Goal: Task Accomplishment & Management: Manage account settings

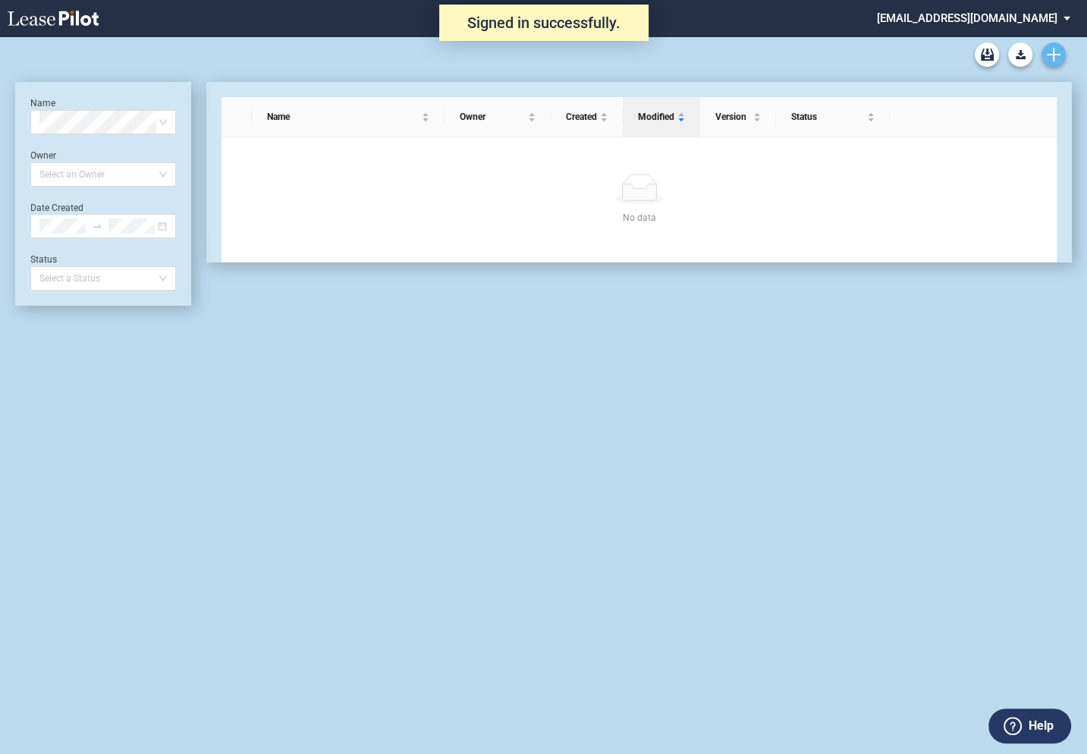
click at [1058, 59] on icon "Create new document" at bounding box center [1053, 55] width 14 height 14
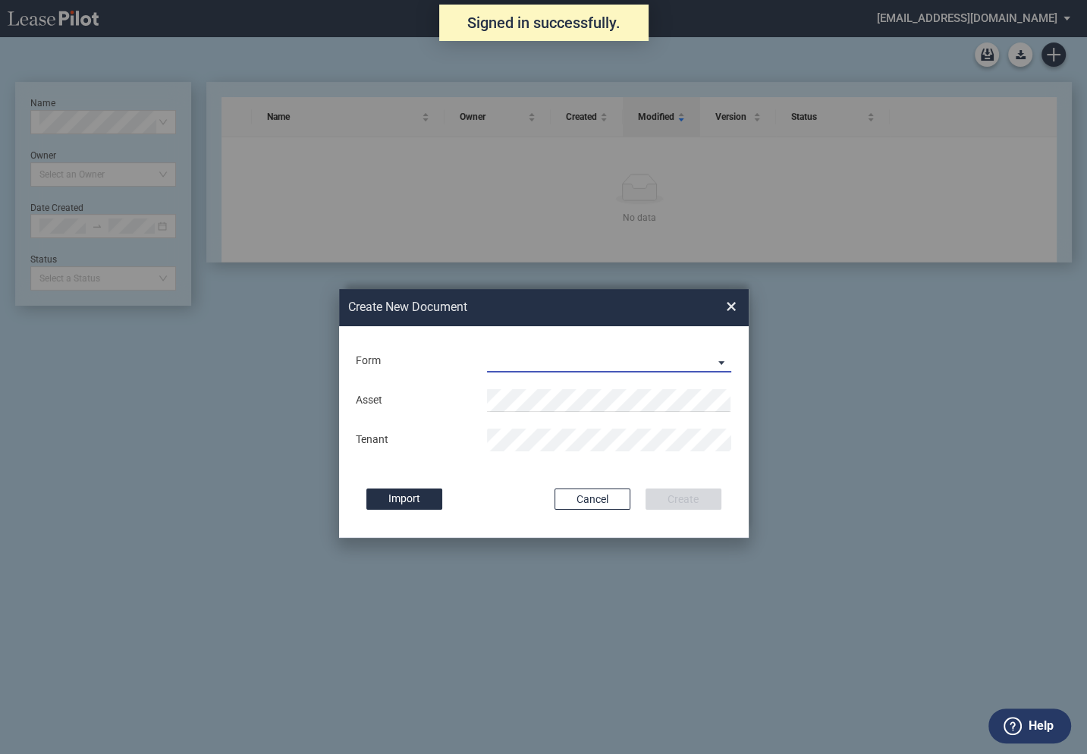
click at [550, 358] on md-select "Long Retail Lease Long Retail Lease Santana Row Long Retail Lease Hoboken Long …" at bounding box center [609, 361] width 245 height 23
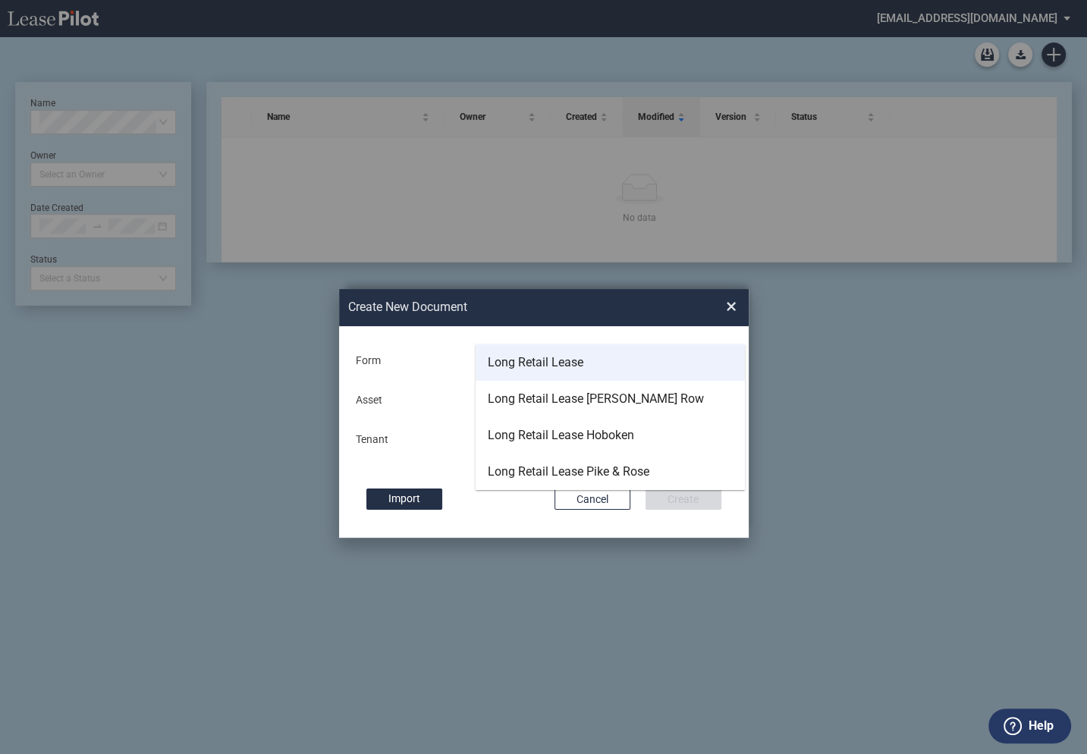
click at [576, 360] on div "Long Retail Lease" at bounding box center [536, 362] width 96 height 17
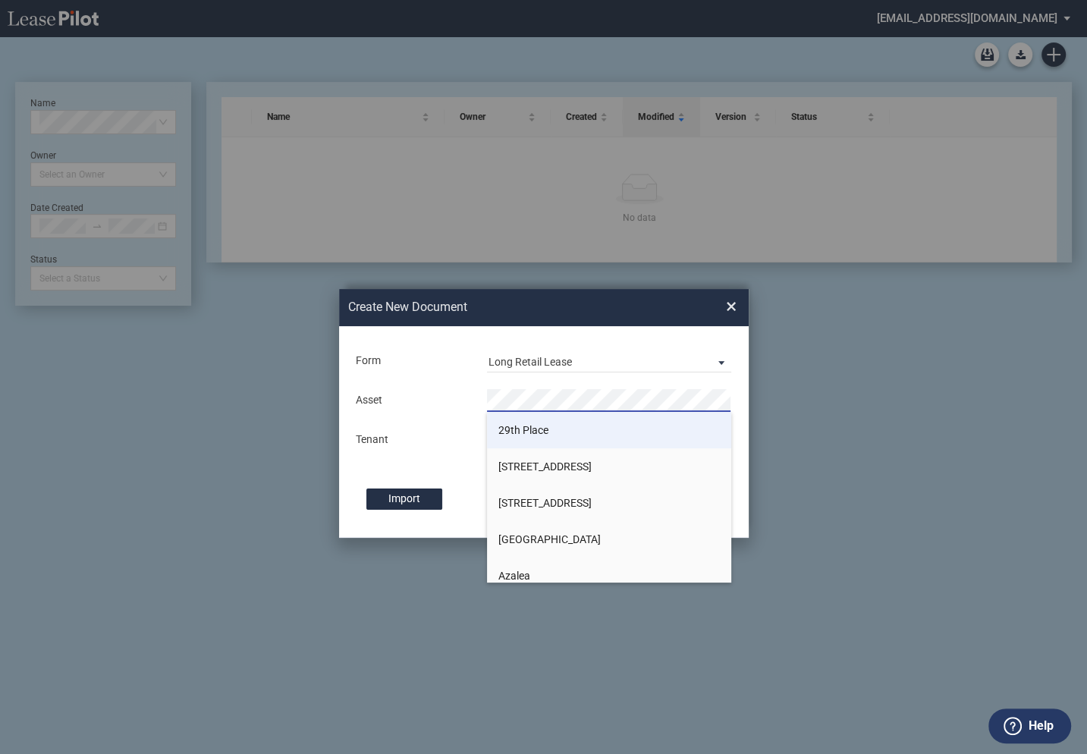
click at [522, 425] on span "29th Place" at bounding box center [523, 430] width 50 height 12
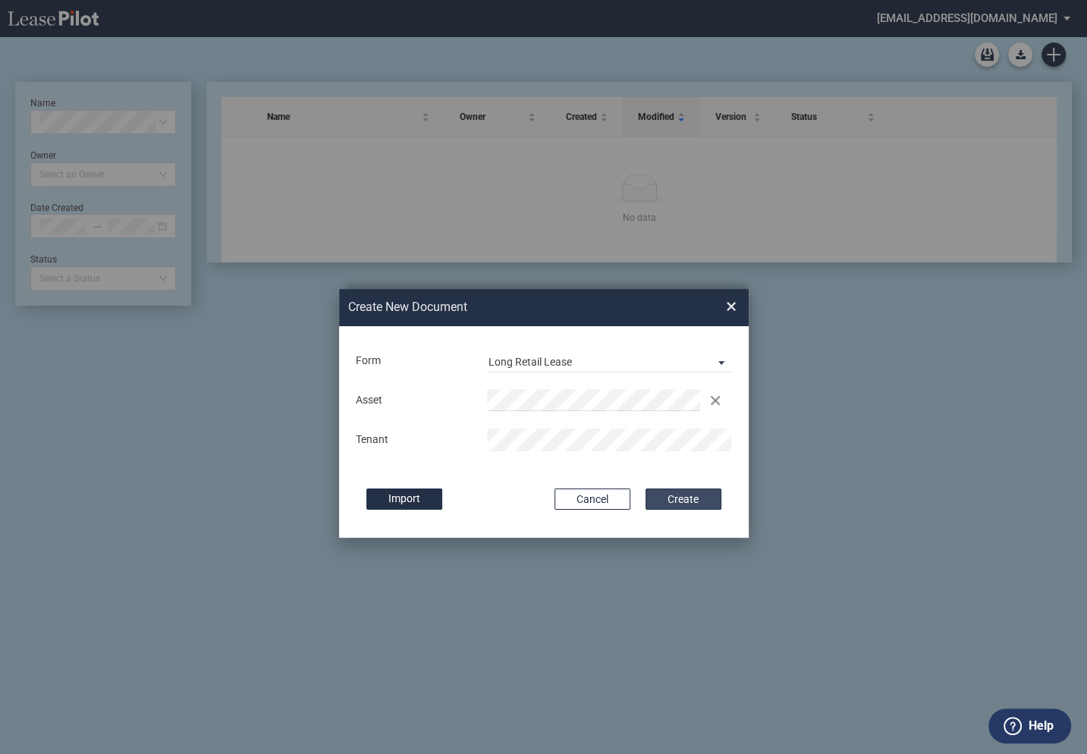
click at [691, 497] on button "Create" at bounding box center [683, 498] width 76 height 21
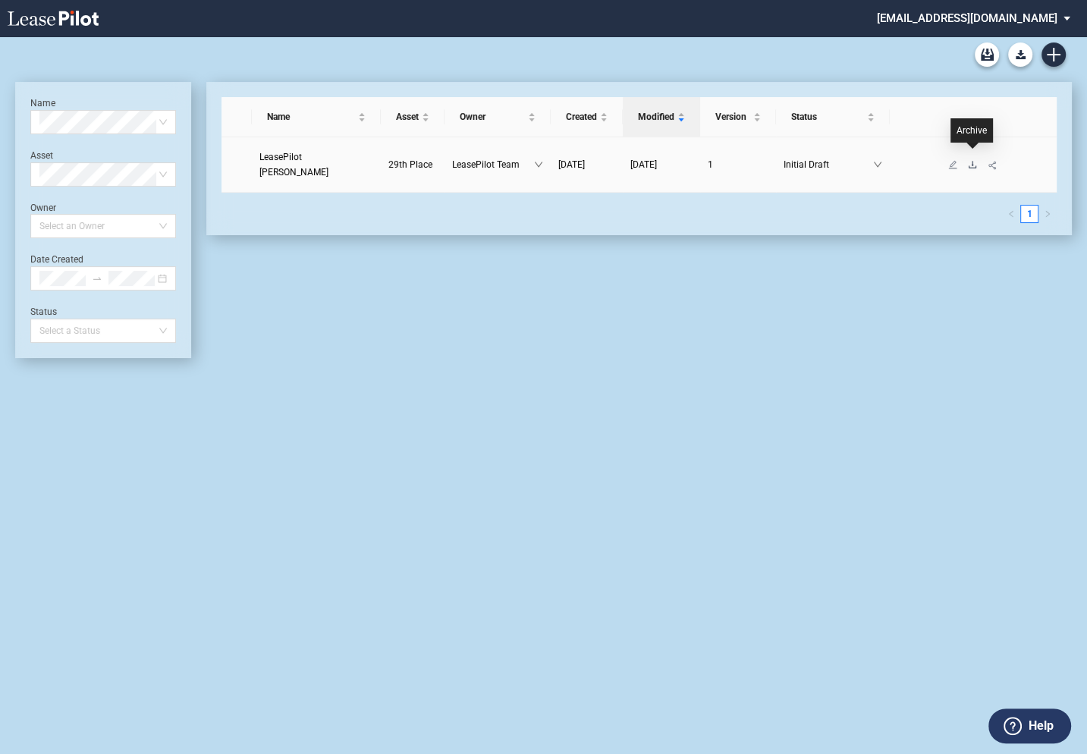
click at [973, 160] on icon "download" at bounding box center [972, 164] width 9 height 9
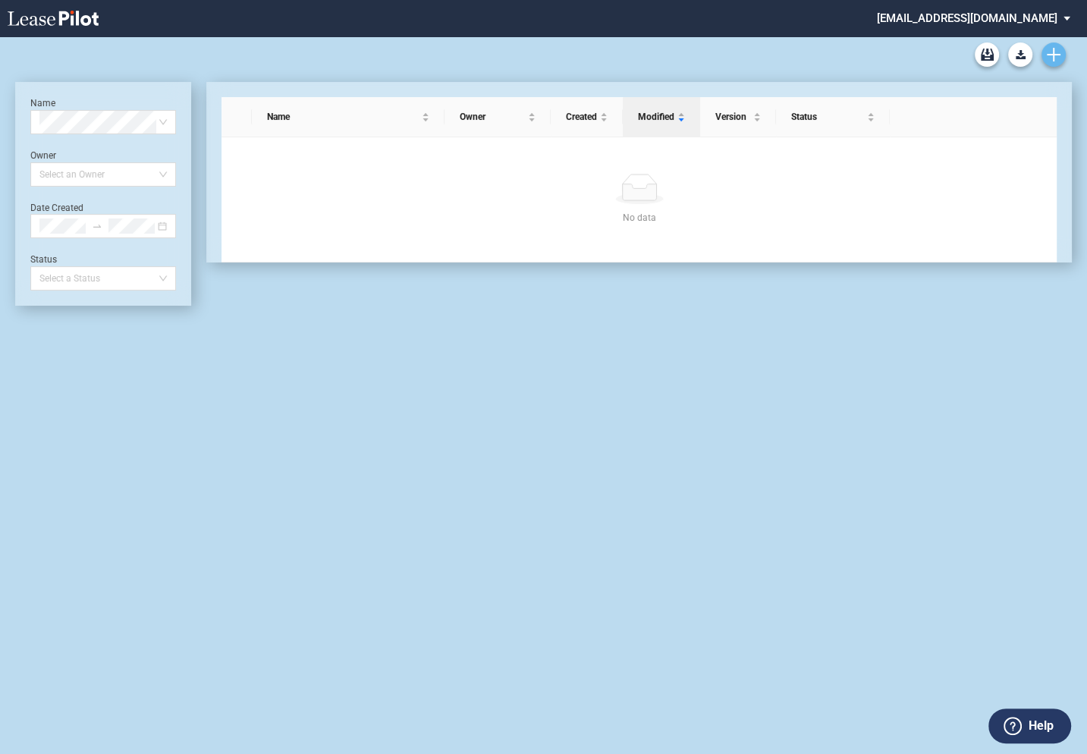
click at [1057, 58] on icon "Create new document" at bounding box center [1053, 55] width 14 height 14
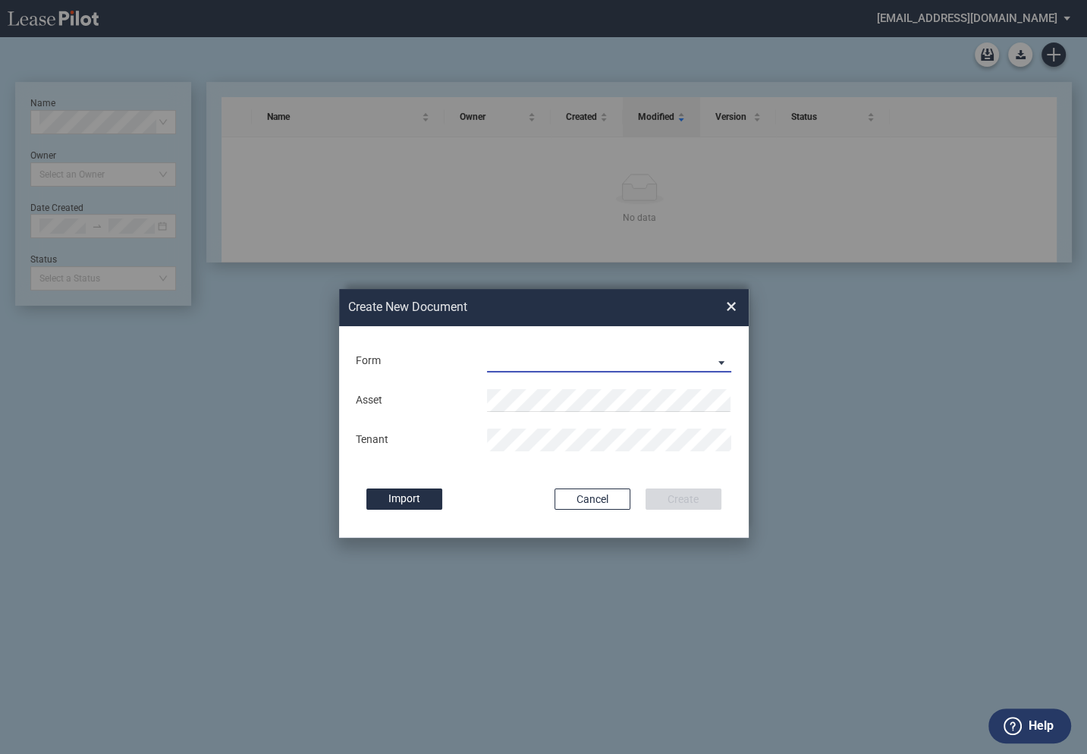
click at [526, 363] on md-select "Long Retail Lease Long Retail Lease Santana Row Long Retail Lease Hoboken Long …" at bounding box center [609, 361] width 245 height 23
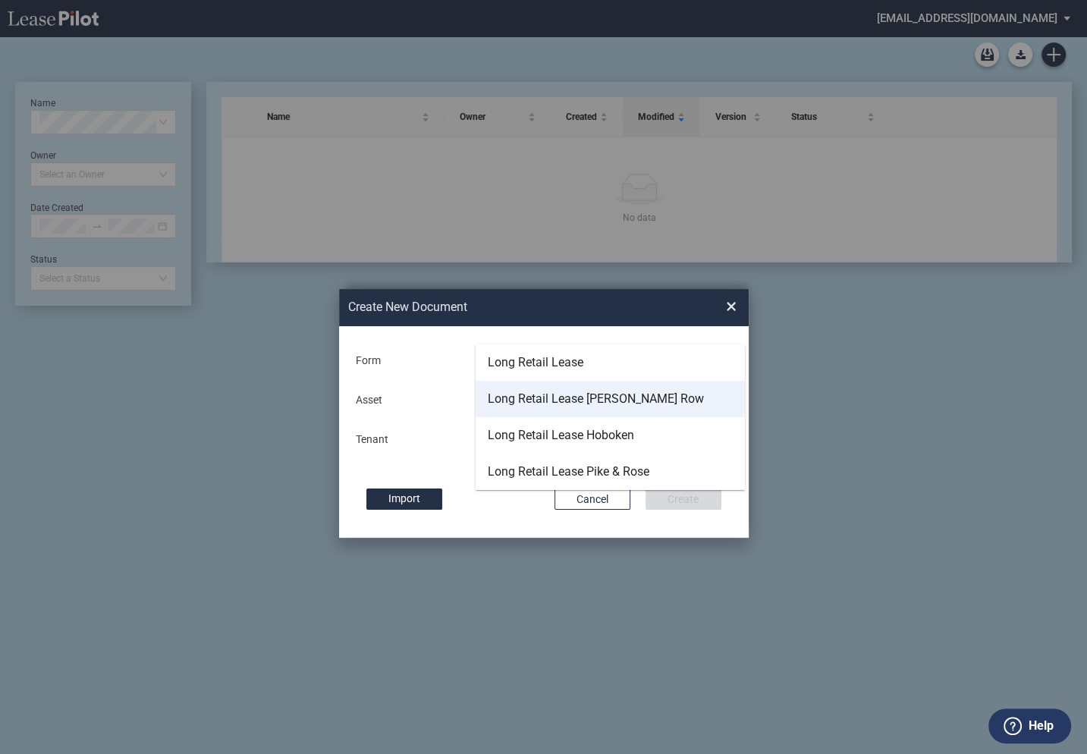
click at [520, 400] on div "Long Retail Lease Santana Row" at bounding box center [596, 399] width 216 height 17
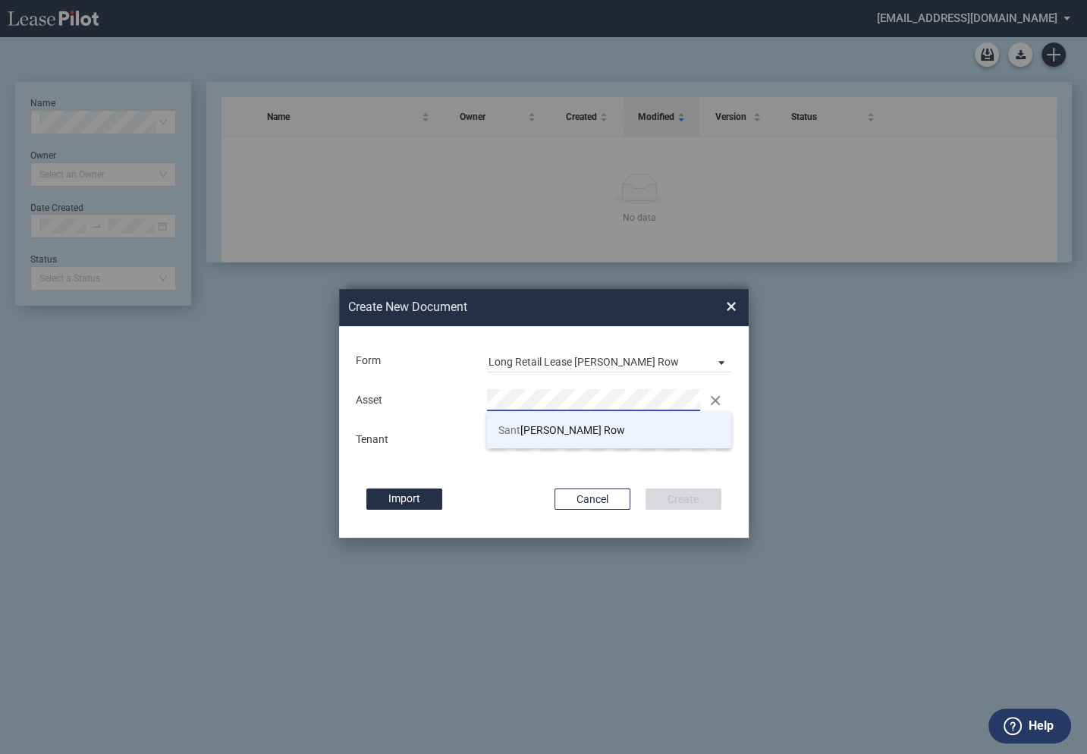
click at [531, 431] on span "Sant ana Row" at bounding box center [561, 430] width 127 height 12
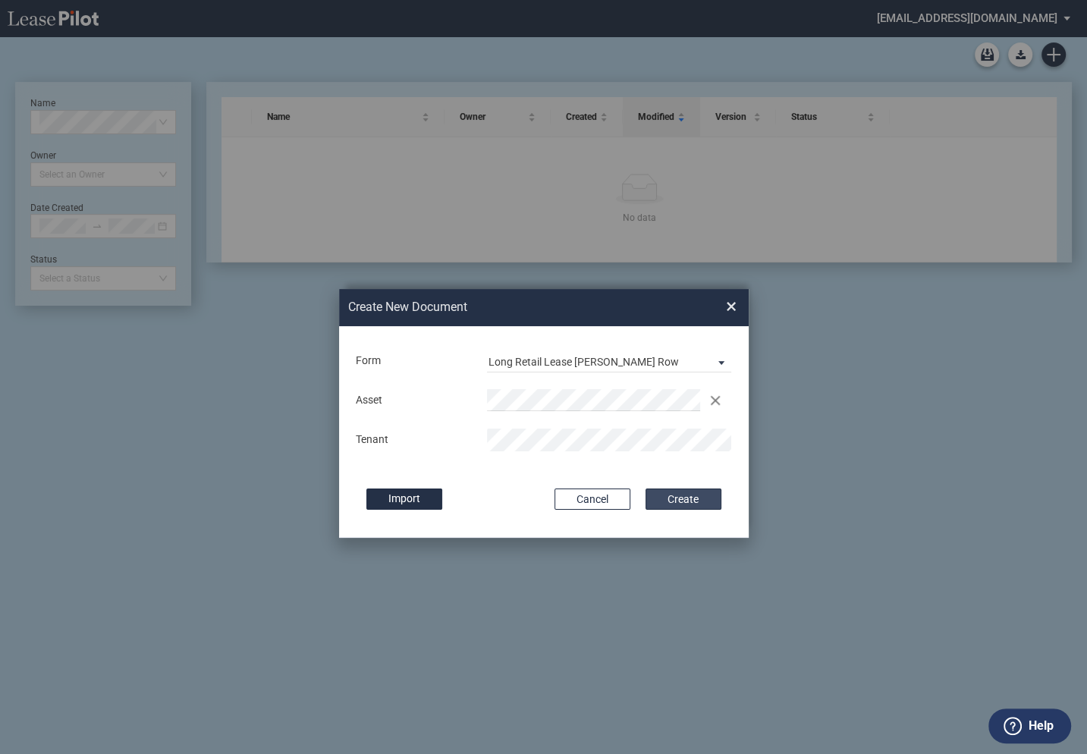
click at [667, 497] on button "Create" at bounding box center [683, 498] width 76 height 21
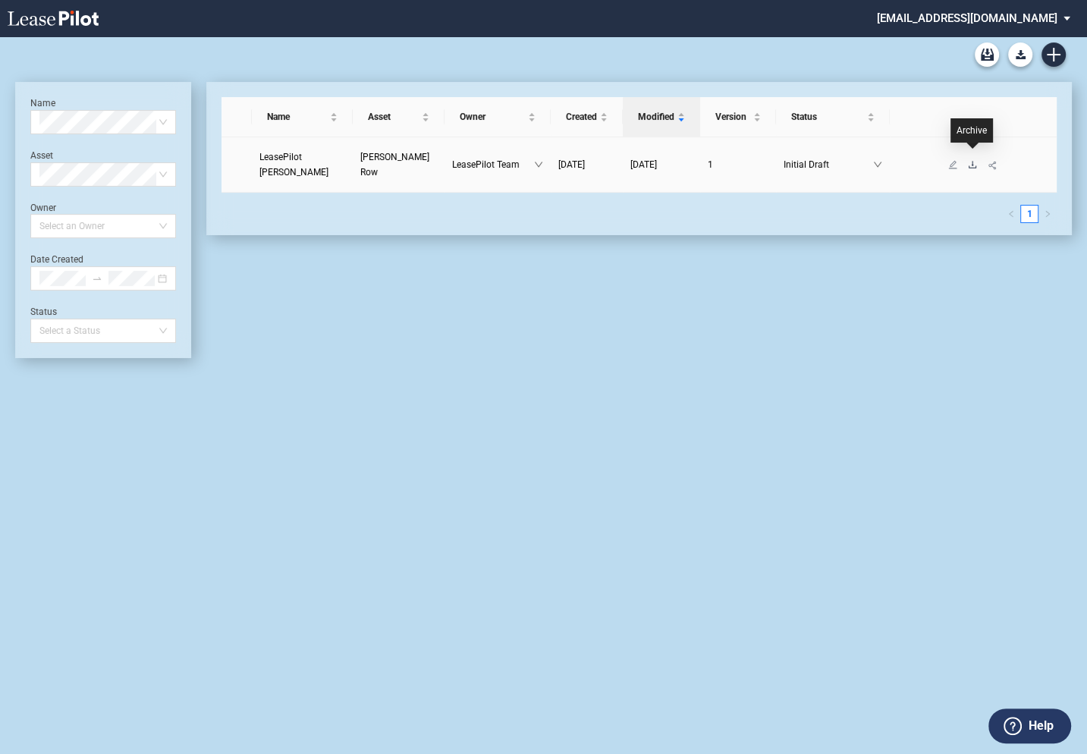
click at [972, 160] on icon "download" at bounding box center [972, 164] width 9 height 9
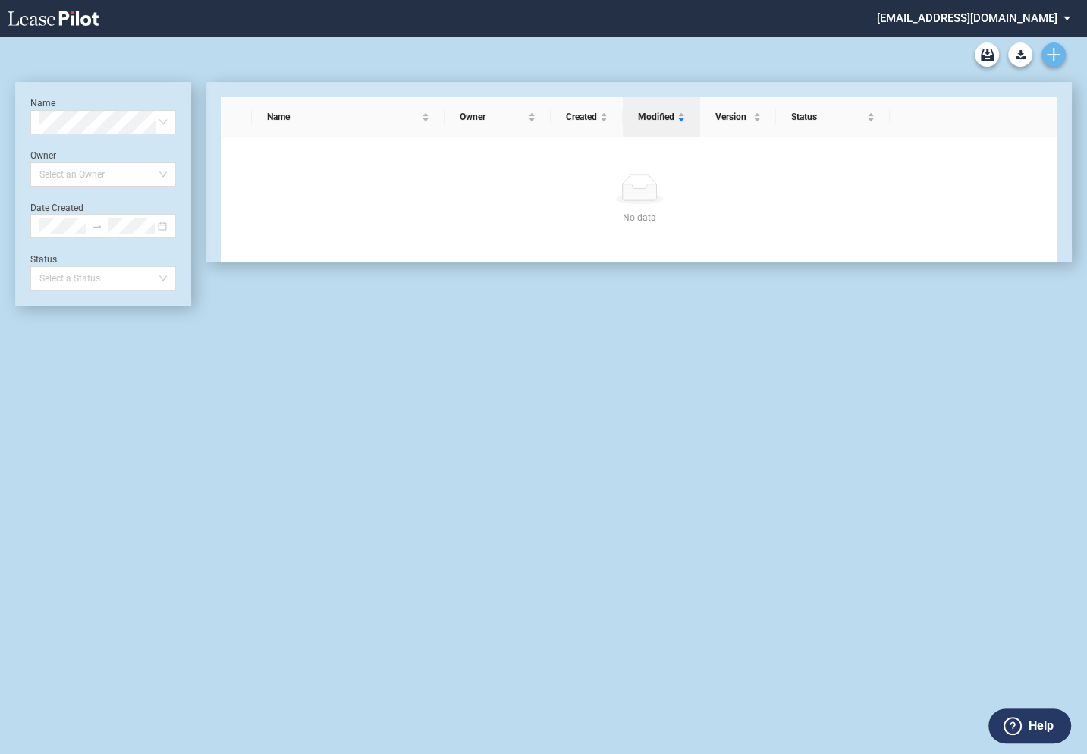
click at [1053, 58] on use "Create new document" at bounding box center [1053, 55] width 14 height 14
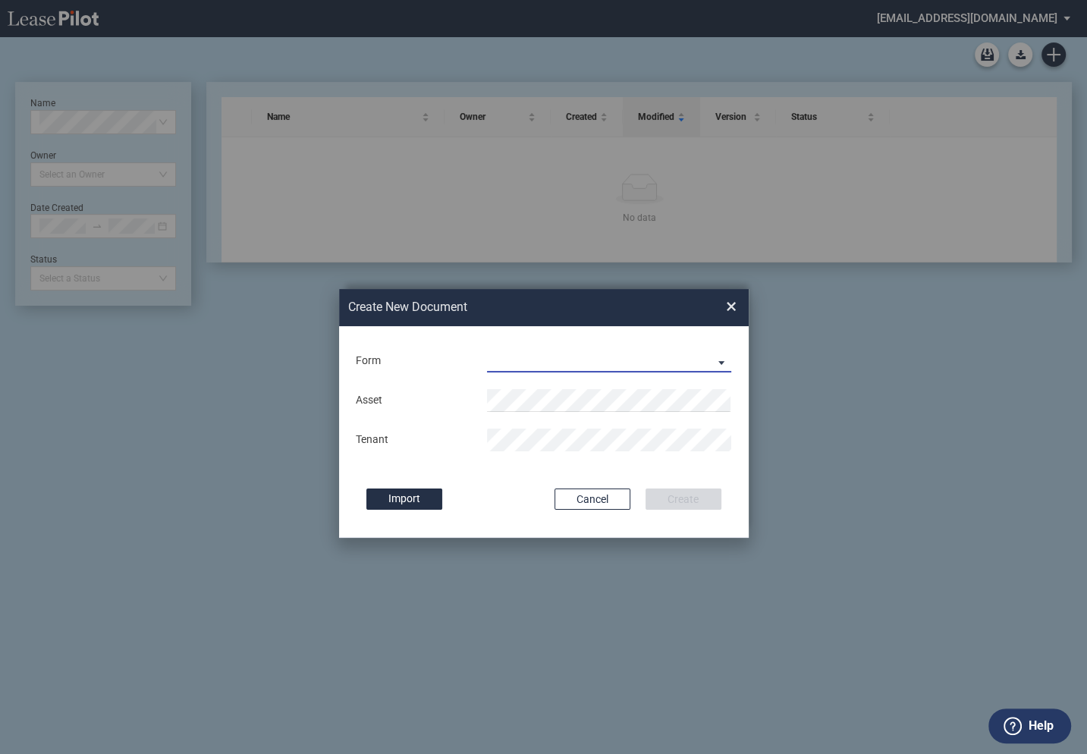
click at [520, 366] on md-select "Long Retail Lease Long Retail Lease Santana Row Long Retail Lease Hoboken Long …" at bounding box center [609, 361] width 245 height 23
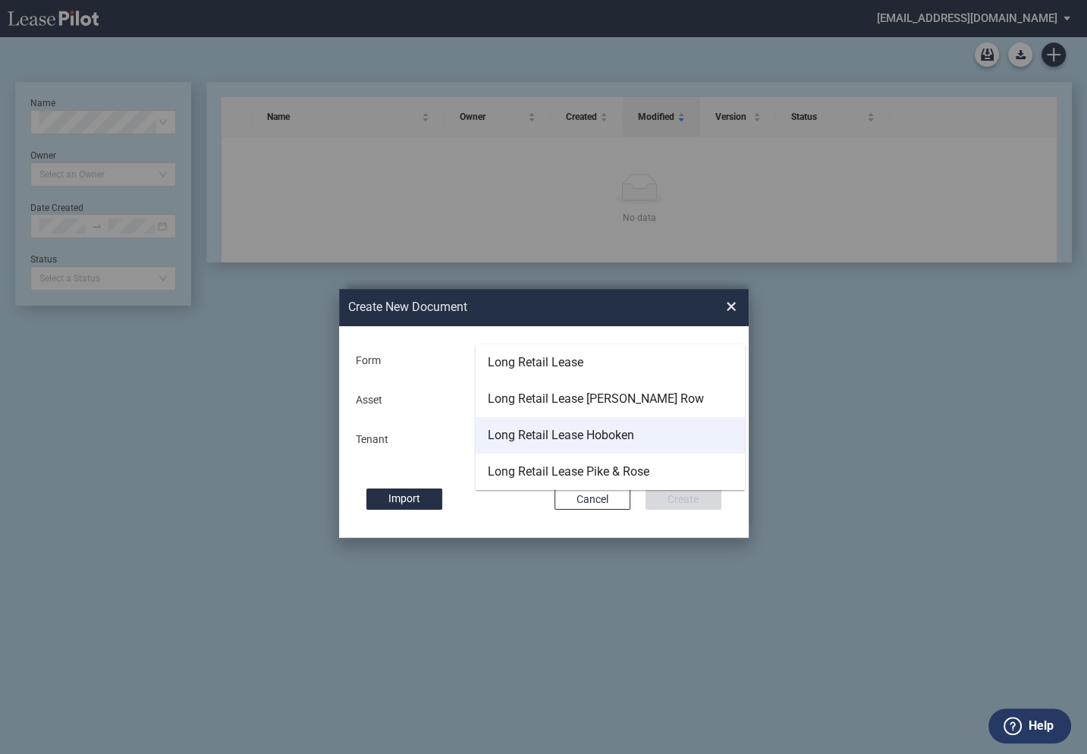
click at [516, 432] on div "Long Retail Lease Hoboken" at bounding box center [561, 435] width 146 height 17
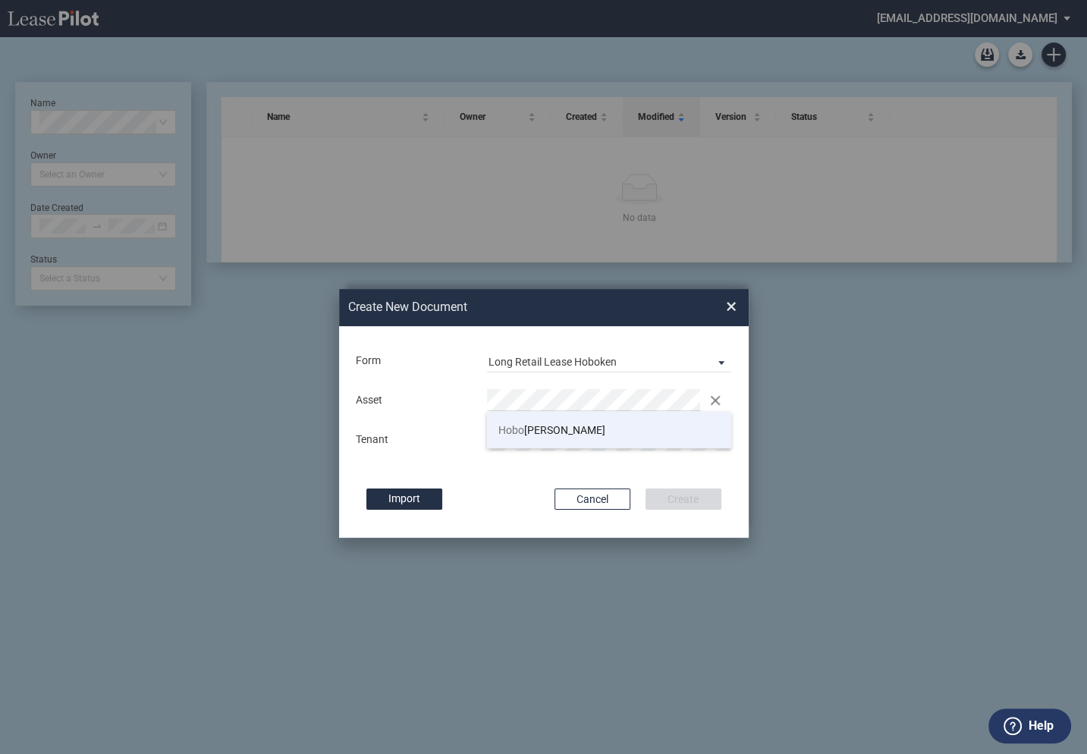
click at [517, 431] on span "Hobo" at bounding box center [511, 430] width 26 height 12
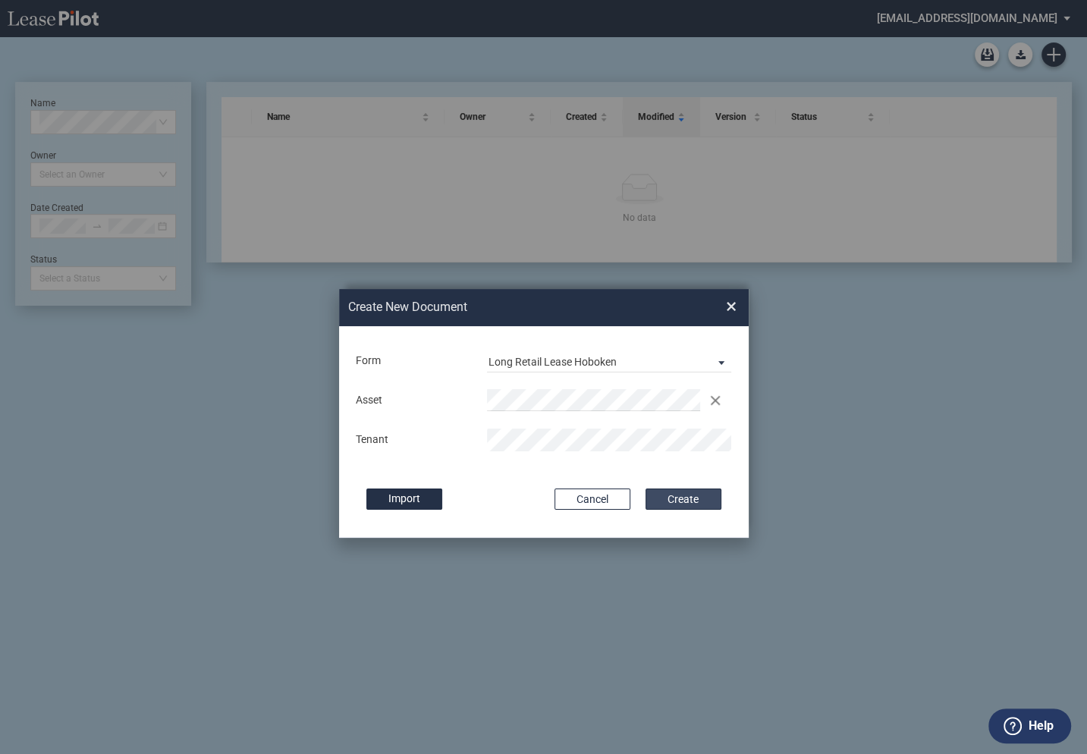
click at [690, 495] on button "Create" at bounding box center [683, 498] width 76 height 21
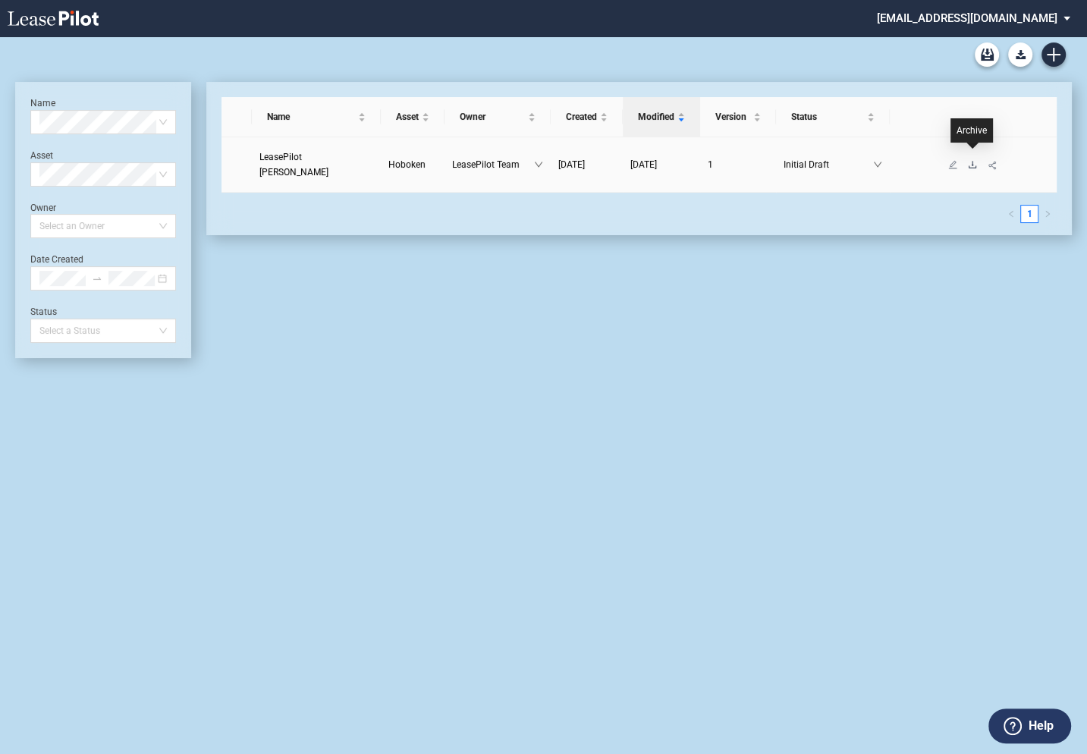
click at [972, 160] on icon "download" at bounding box center [972, 164] width 9 height 9
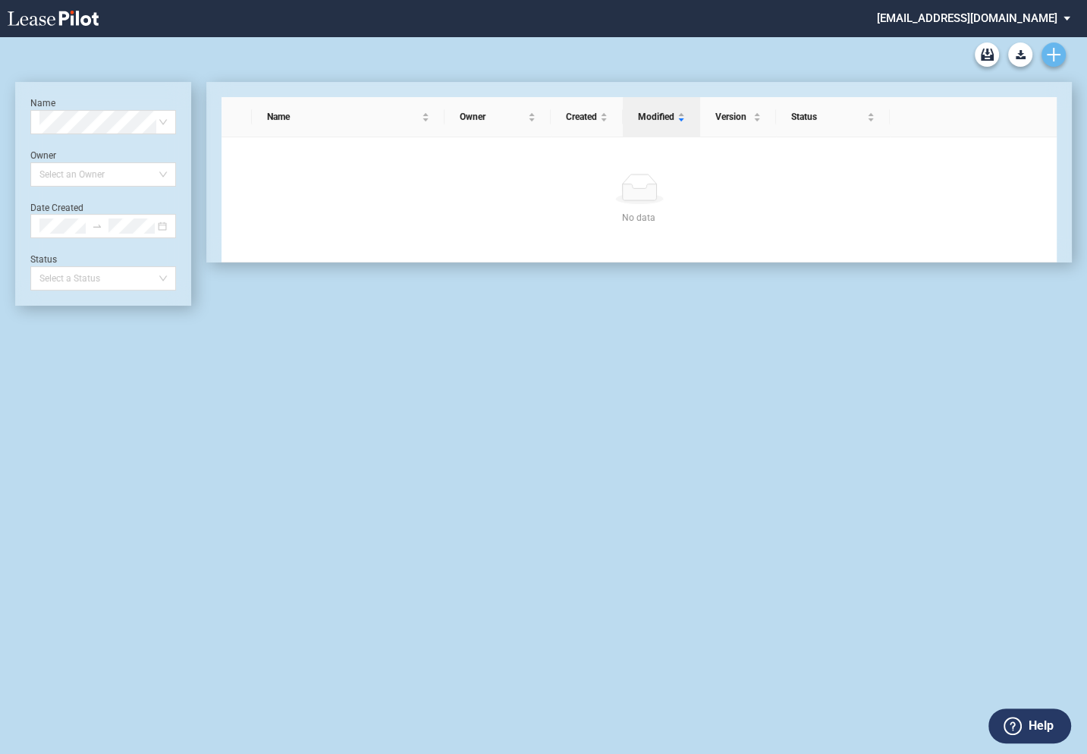
click at [1053, 58] on use "Create new document" at bounding box center [1053, 55] width 14 height 14
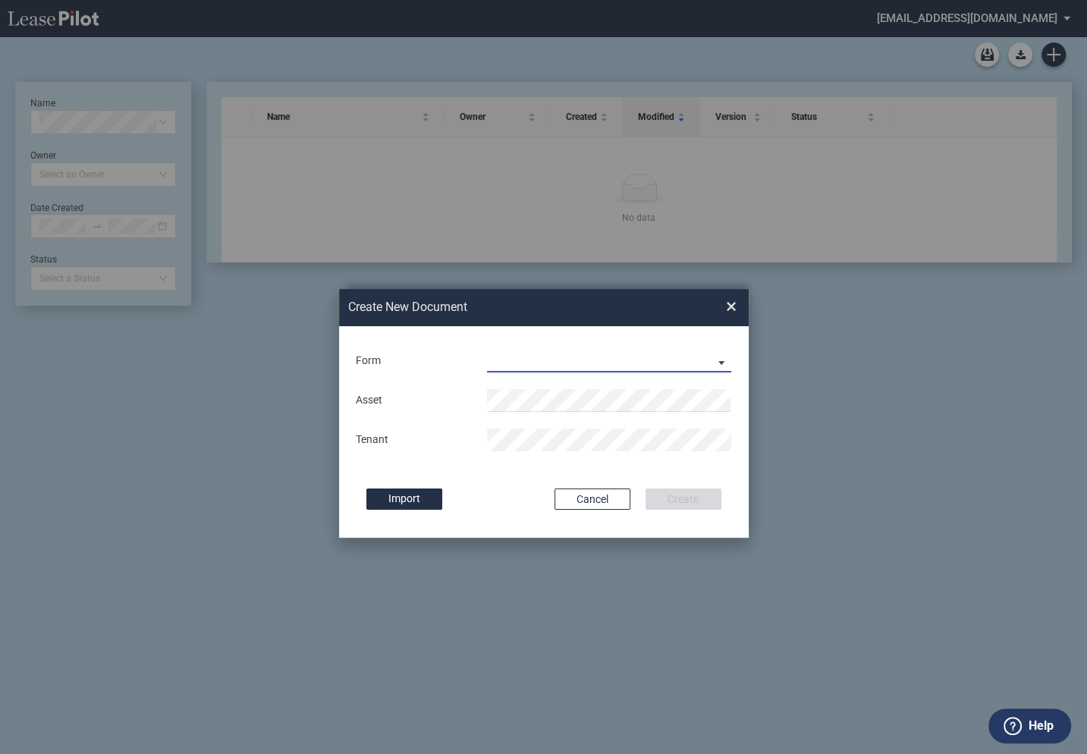
click at [513, 359] on md-select "Long Retail Lease Long Retail Lease Santana Row Long Retail Lease Hoboken Long …" at bounding box center [609, 361] width 245 height 23
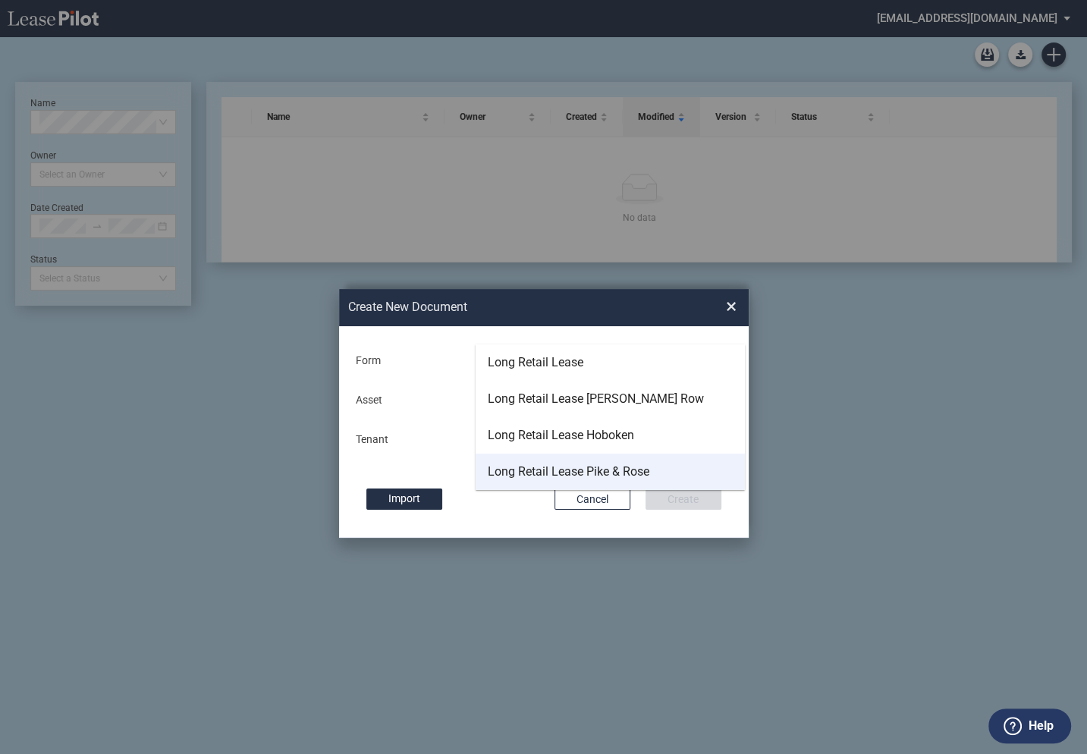
click at [510, 473] on div "Long Retail Lease Pike & Rose" at bounding box center [569, 471] width 162 height 17
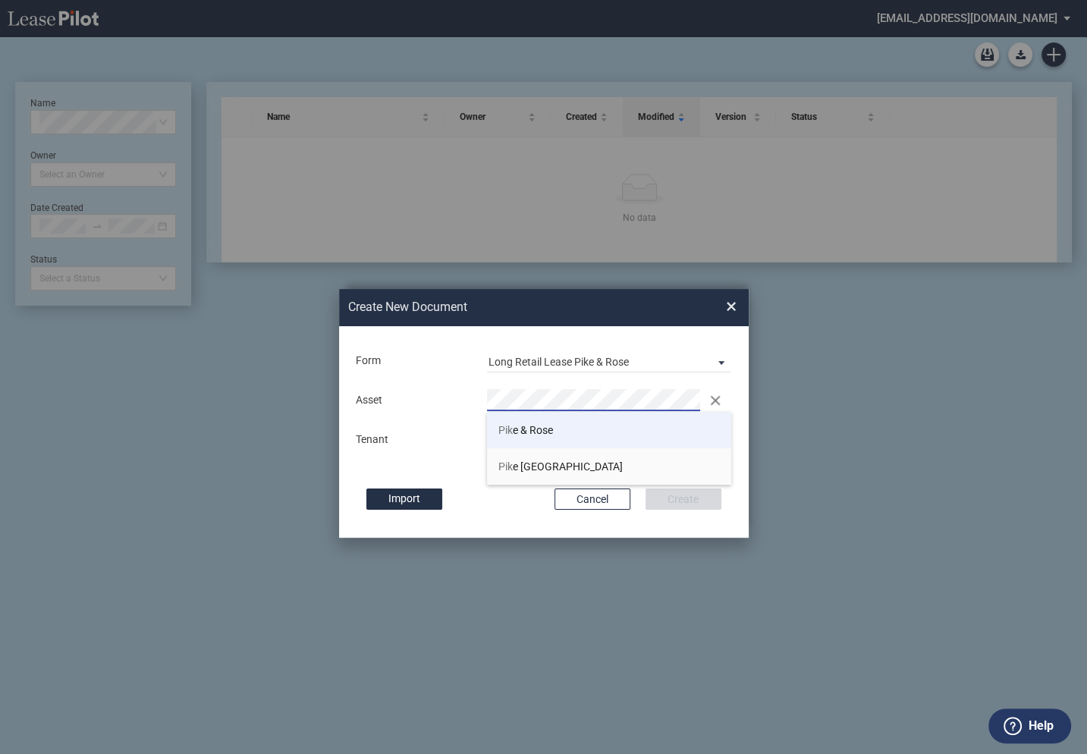
click at [534, 435] on span "Pik e & Rose" at bounding box center [525, 430] width 55 height 12
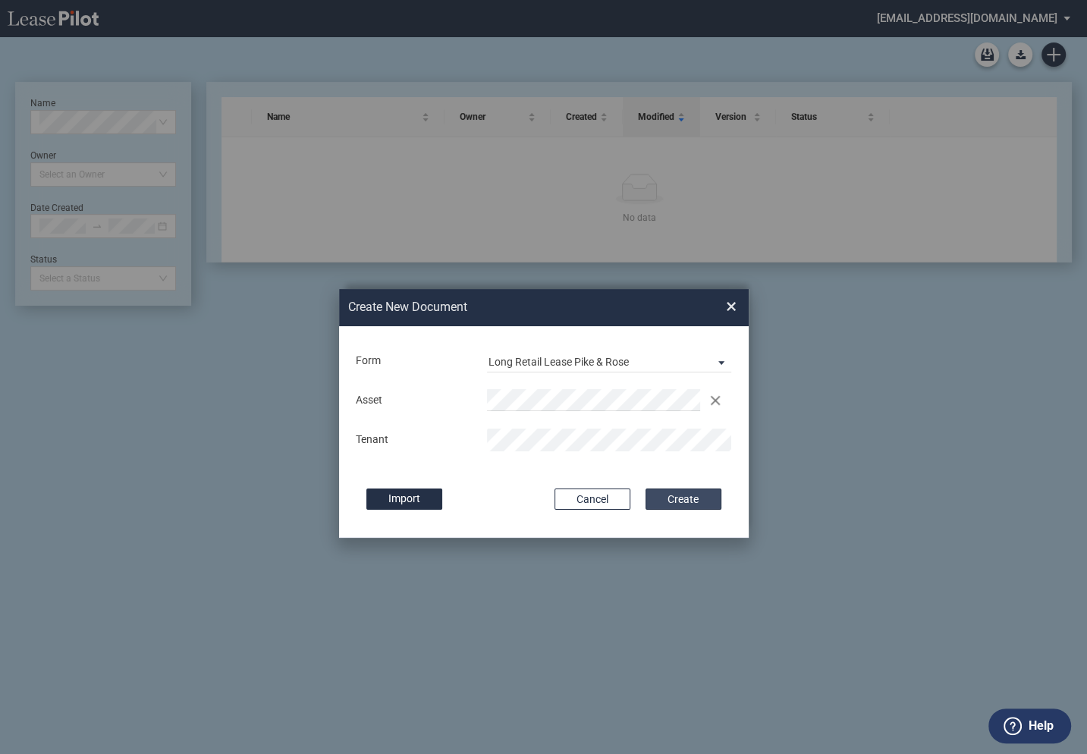
click at [659, 496] on button "Create" at bounding box center [683, 498] width 76 height 21
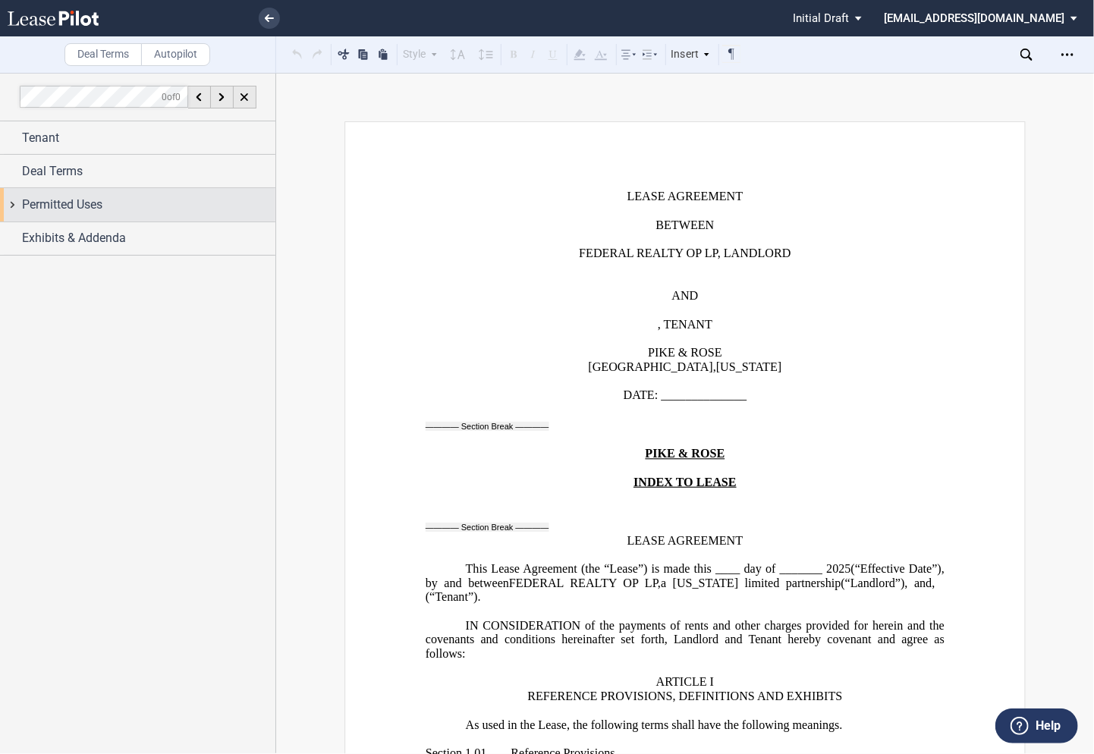
click at [13, 210] on div "Permitted Uses" at bounding box center [137, 204] width 275 height 33
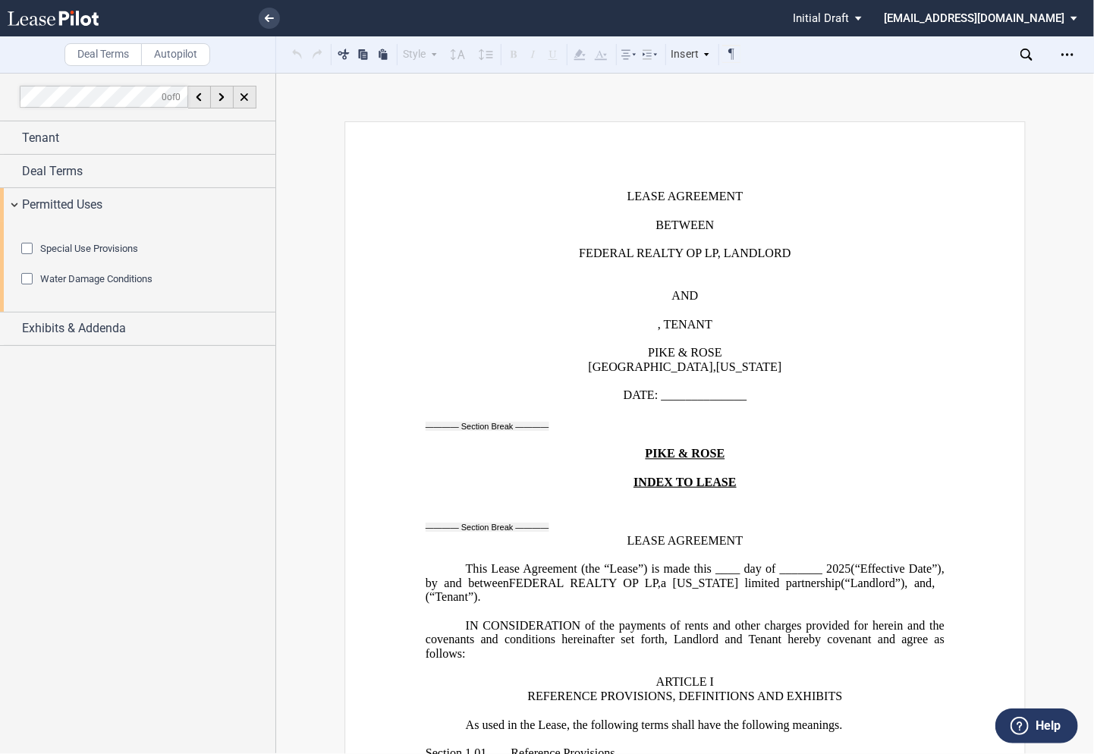
click at [27, 288] on div "Water Damage Conditions" at bounding box center [28, 280] width 15 height 15
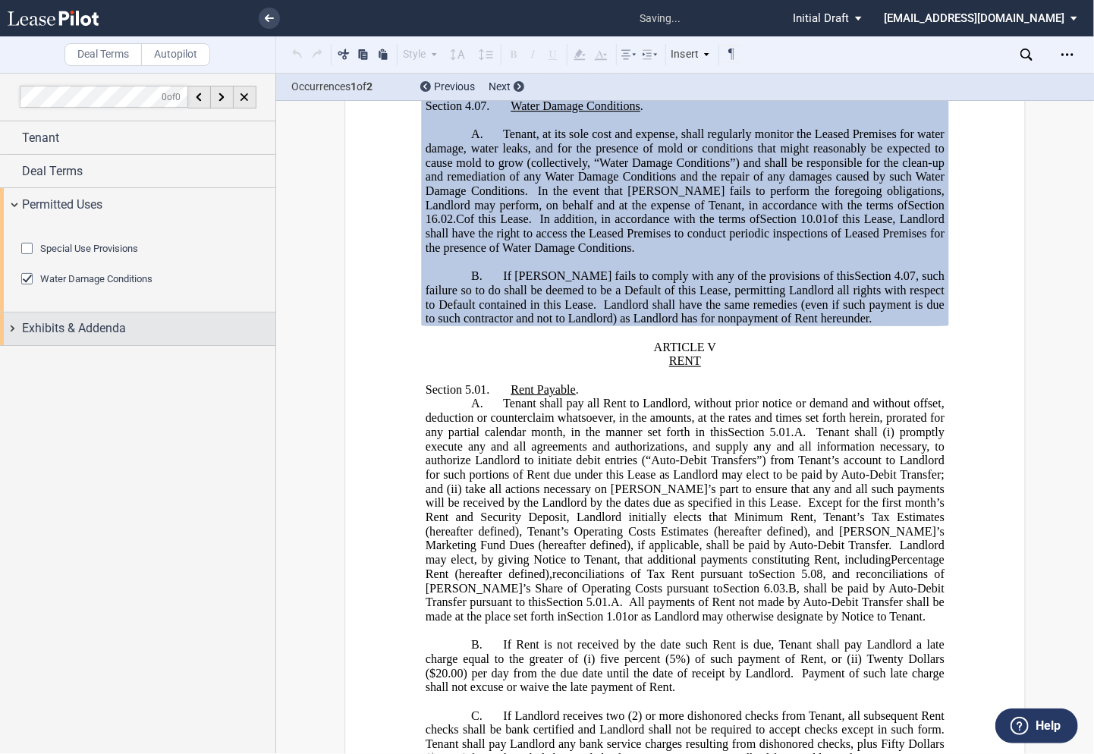
scroll to position [7341, 0]
click at [14, 345] on div "Exhibits & Addenda" at bounding box center [137, 328] width 275 height 33
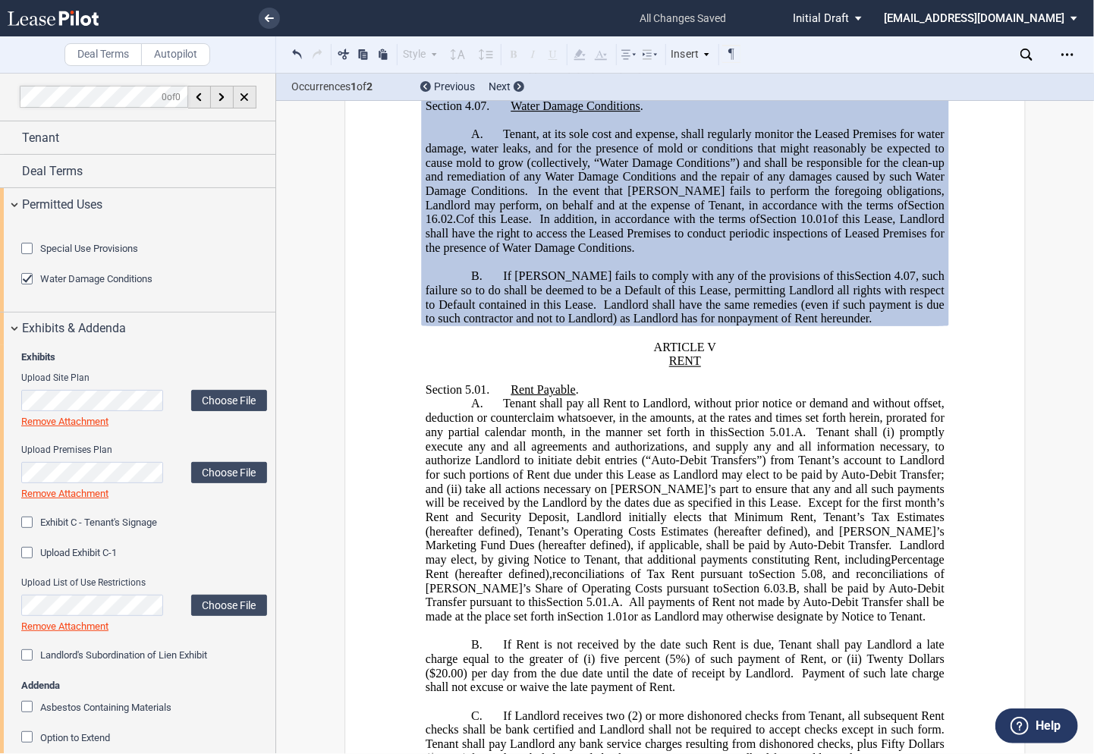
click at [30, 532] on div "Exhibit C - Tenant's Signage" at bounding box center [28, 523] width 15 height 15
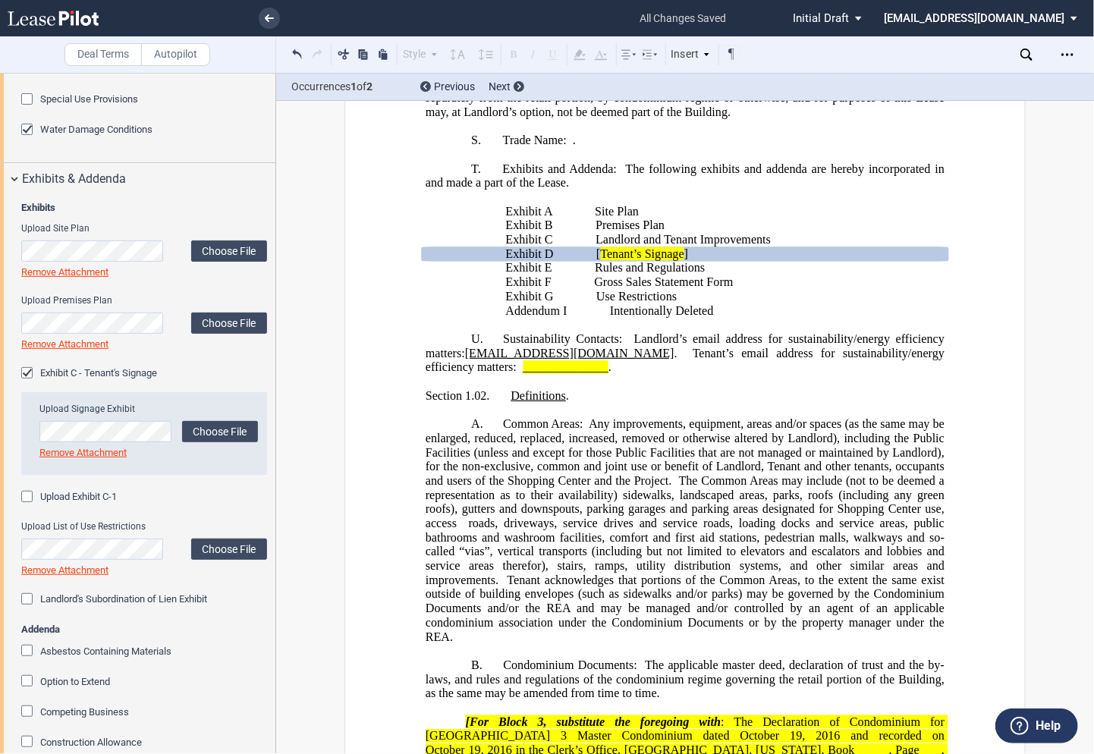
scroll to position [161, 0]
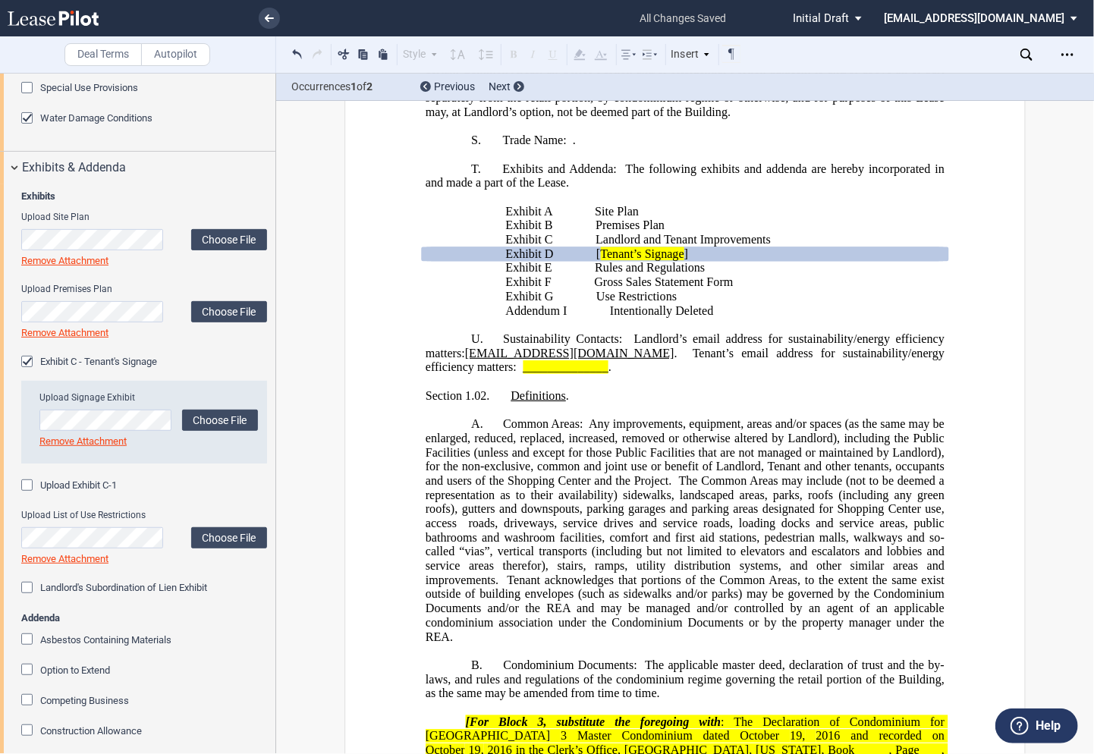
click at [29, 494] on div "Upload Exhibit C-1" at bounding box center [28, 486] width 15 height 15
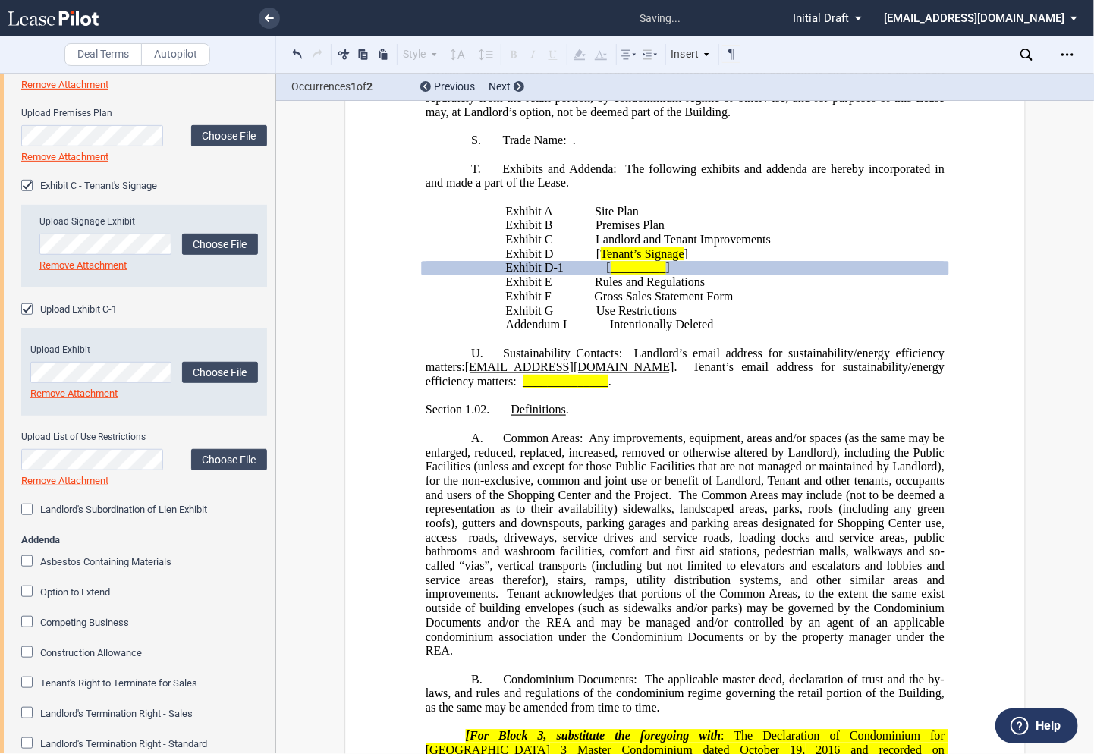
scroll to position [252, 0]
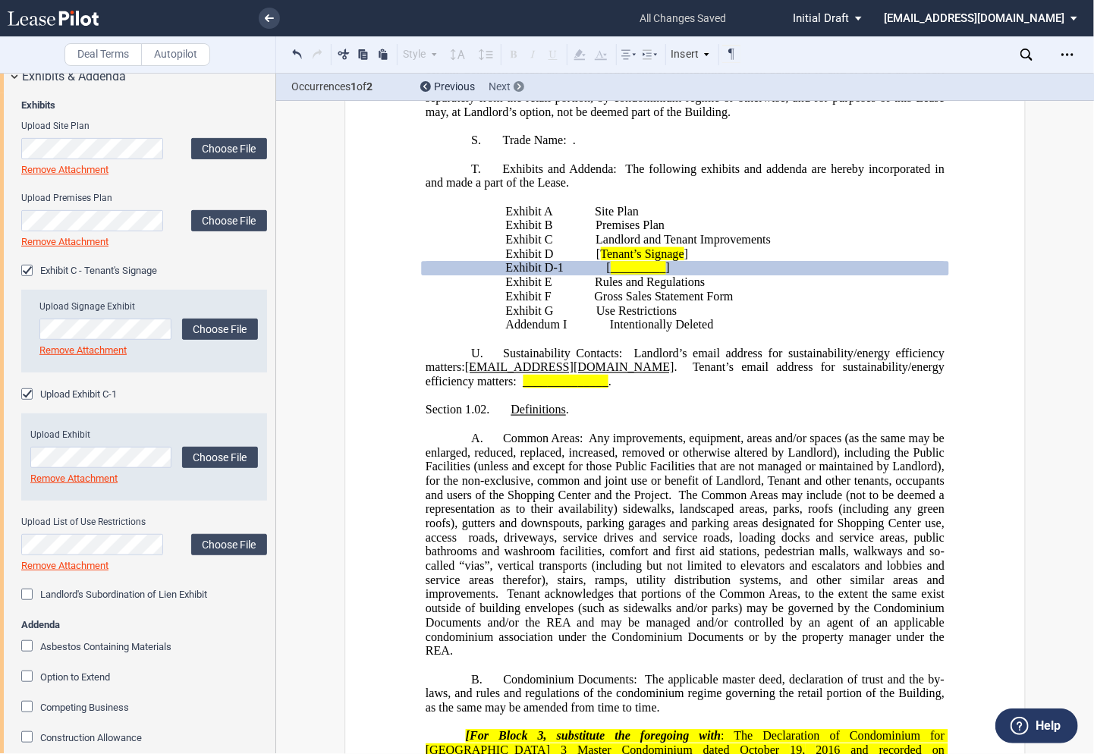
click at [518, 89] on icon at bounding box center [519, 86] width 4 height 6
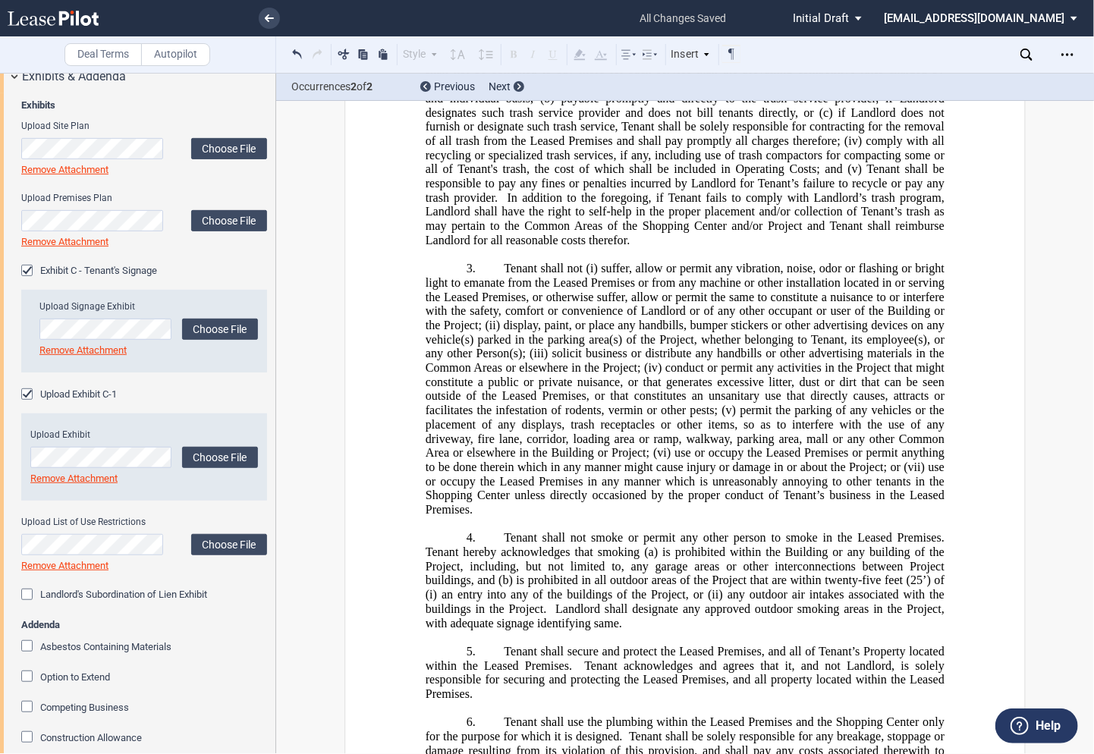
scroll to position [30998, 0]
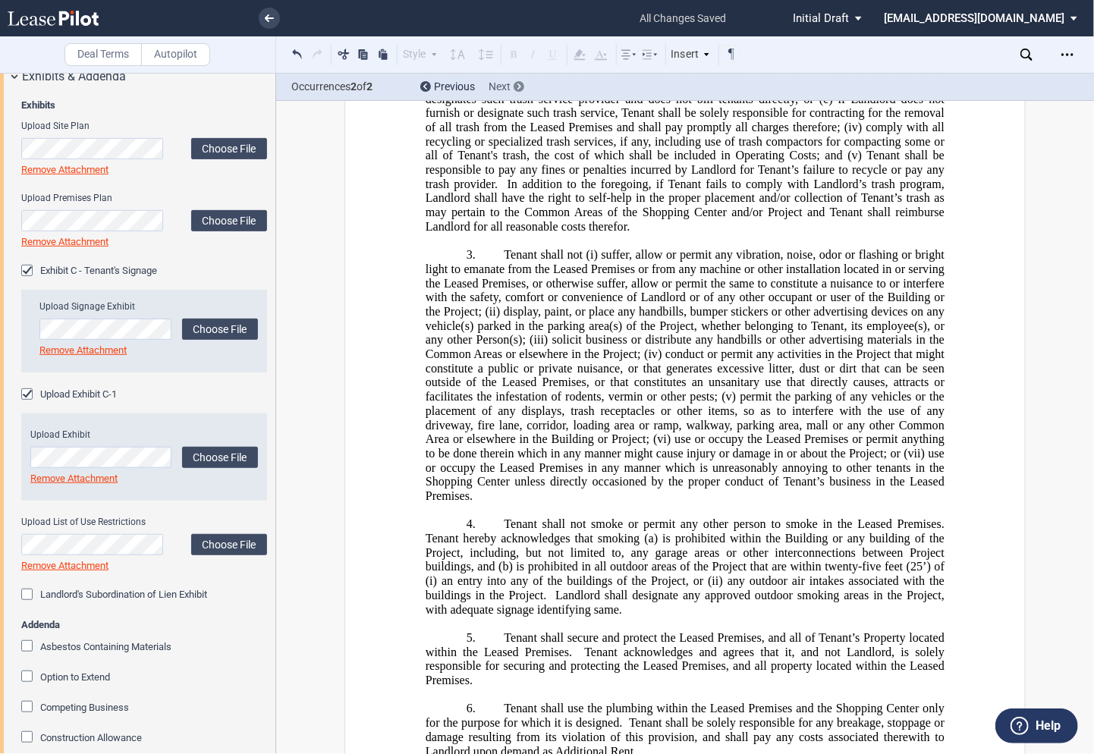
click at [519, 85] on use at bounding box center [519, 86] width 4 height 6
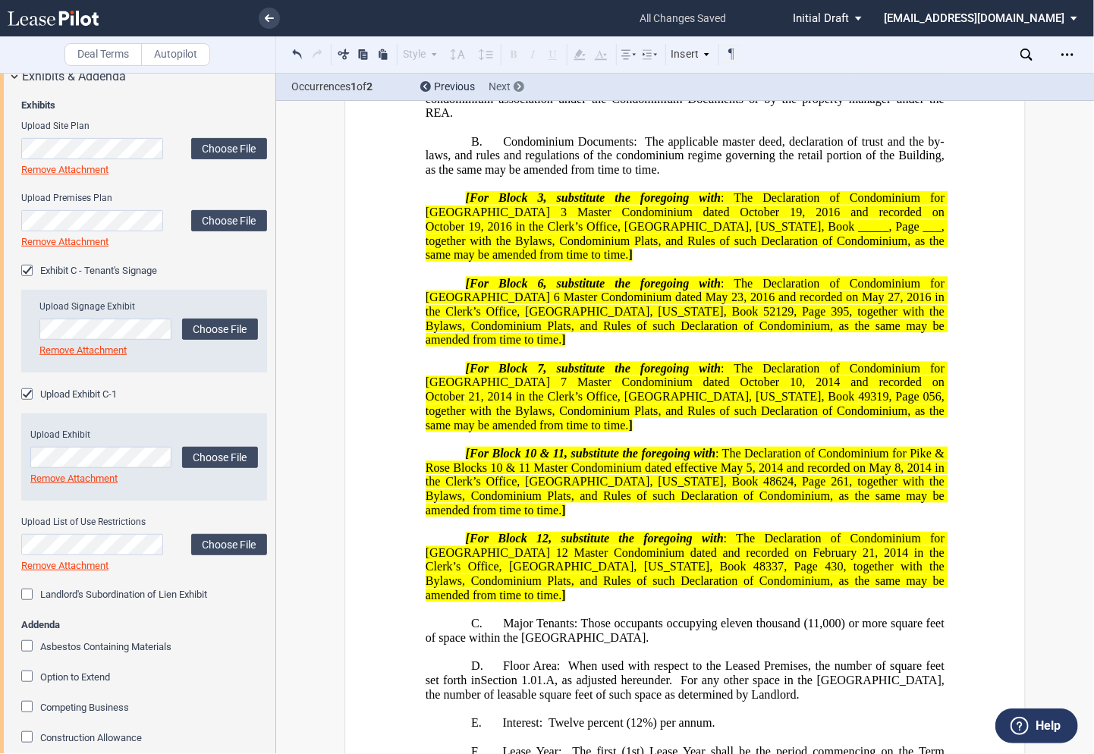
scroll to position [3124, 0]
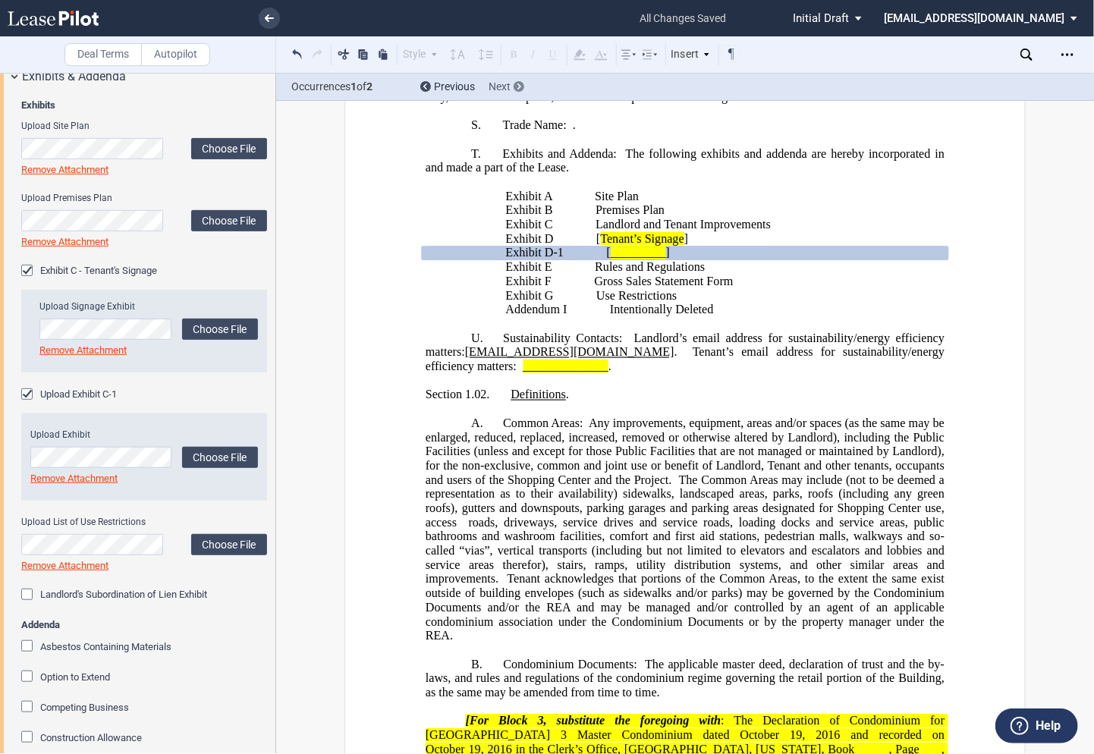
click at [519, 85] on use at bounding box center [519, 86] width 4 height 6
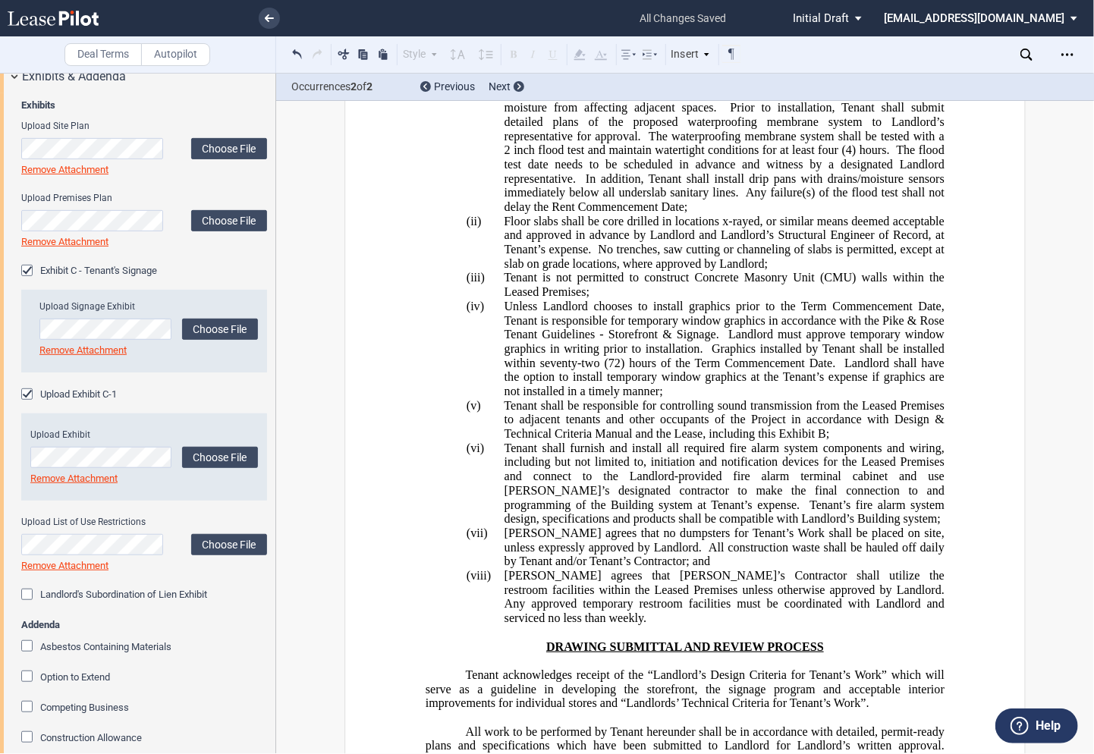
scroll to position [27527, 0]
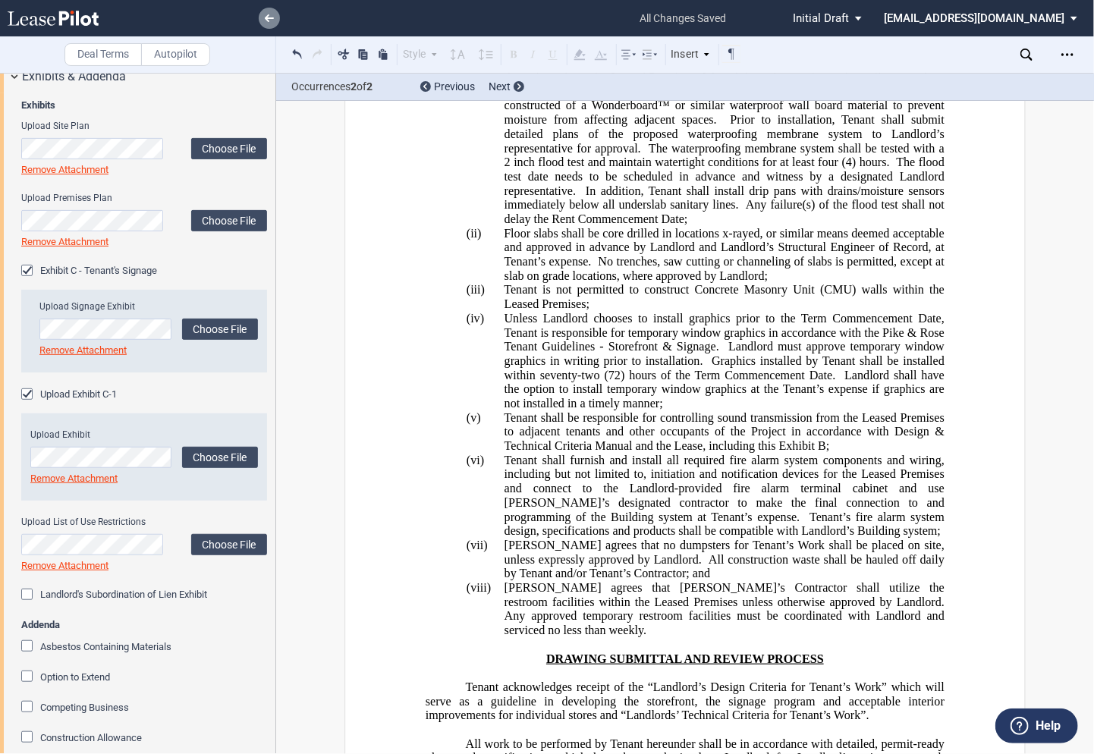
click at [271, 22] on link at bounding box center [269, 18] width 21 height 21
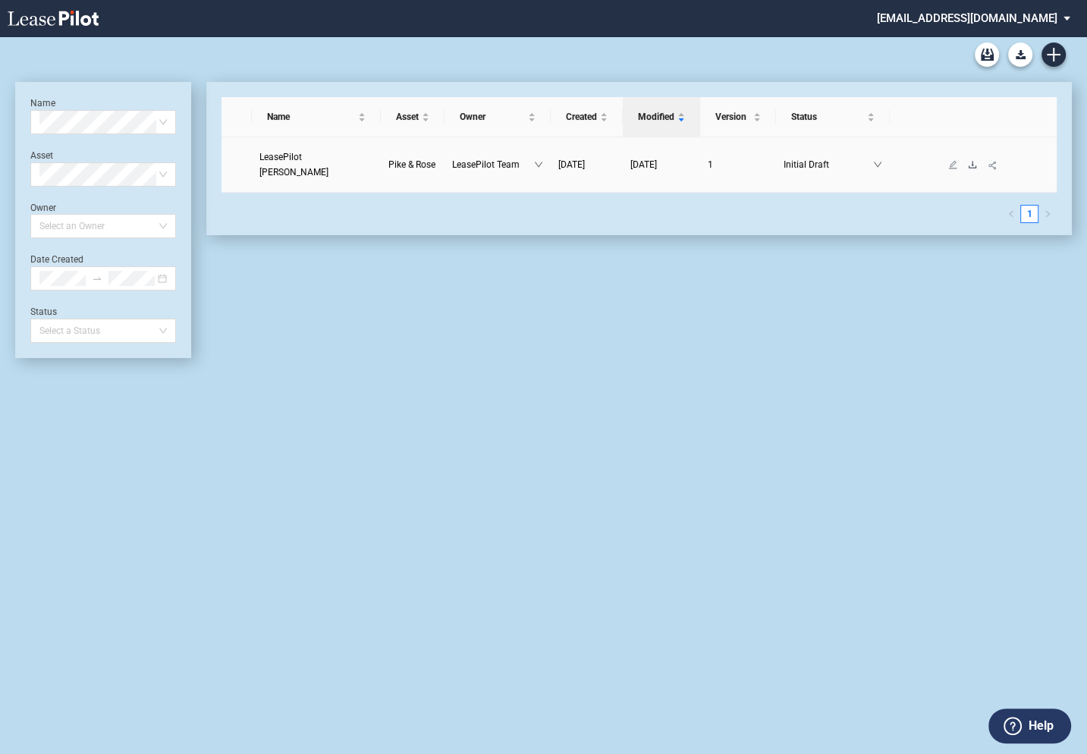
click at [971, 160] on icon "download" at bounding box center [972, 164] width 9 height 9
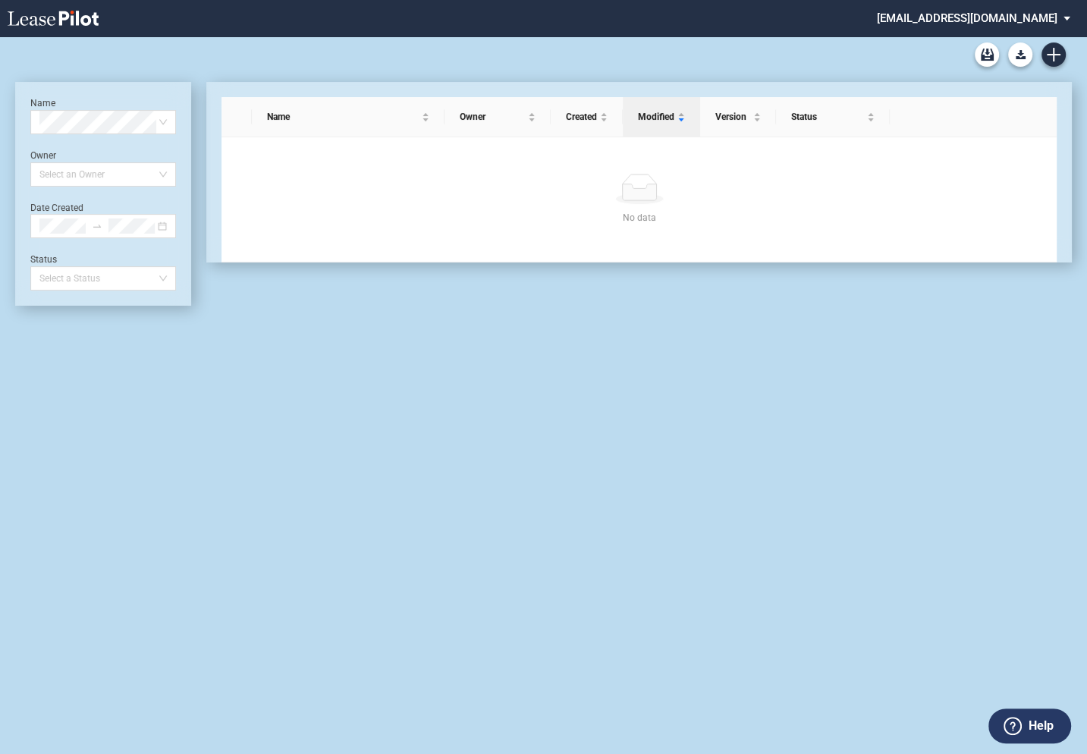
click at [964, 17] on md-select "[EMAIL_ADDRESS][DOMAIN_NAME] Change Password 2-Factor Authentication Admin Area…" at bounding box center [979, 17] width 208 height 34
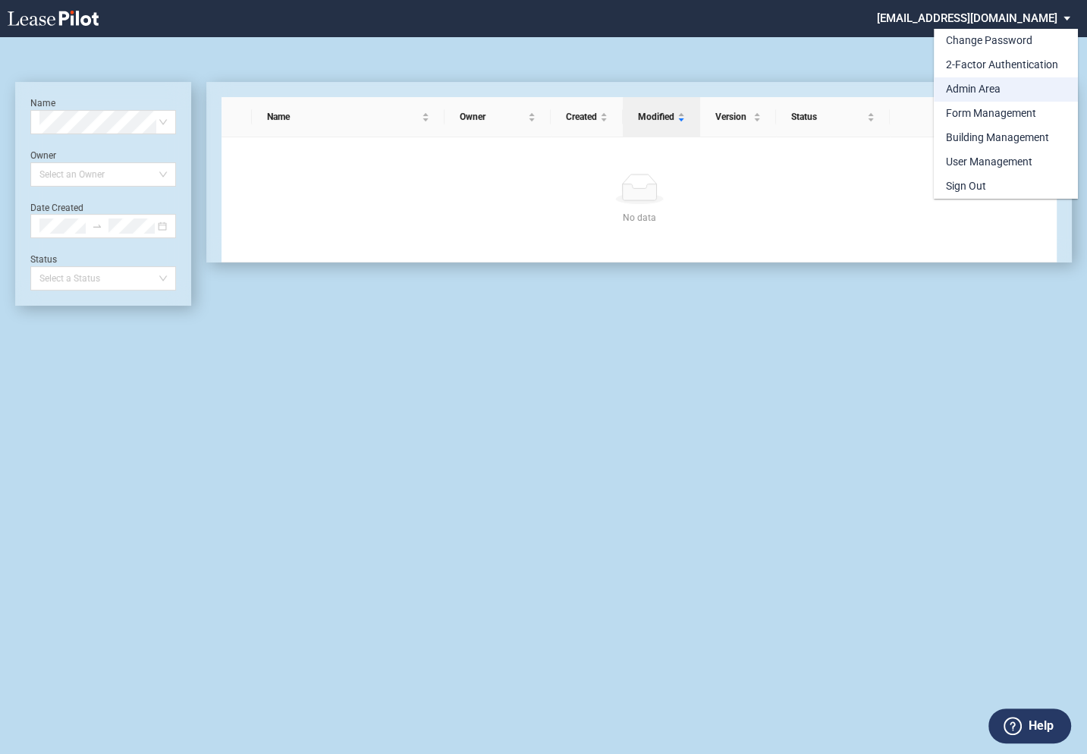
click at [964, 87] on div "Admin Area" at bounding box center [973, 89] width 55 height 15
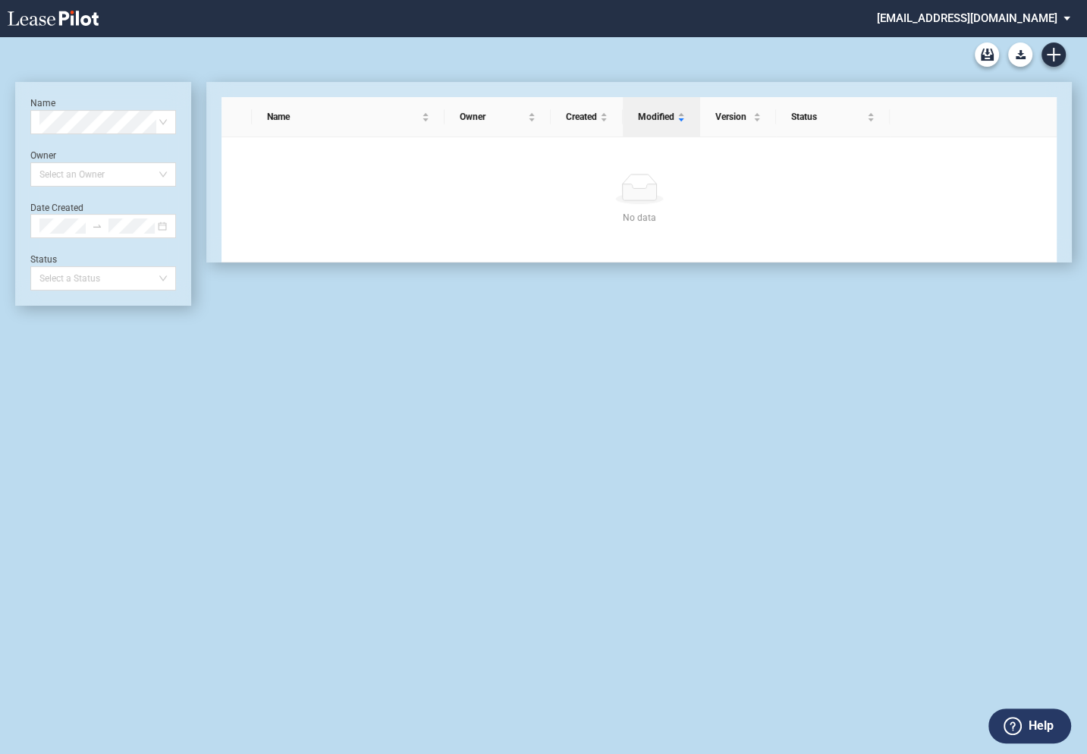
scroll to position [36, 0]
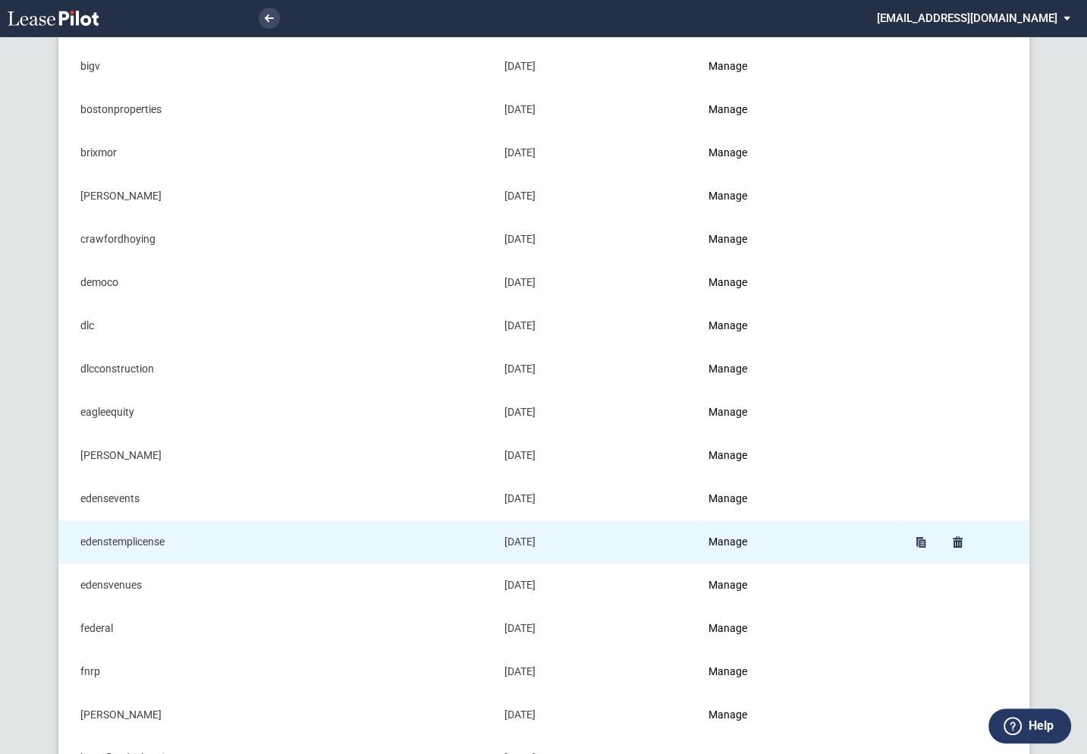
scroll to position [221, 0]
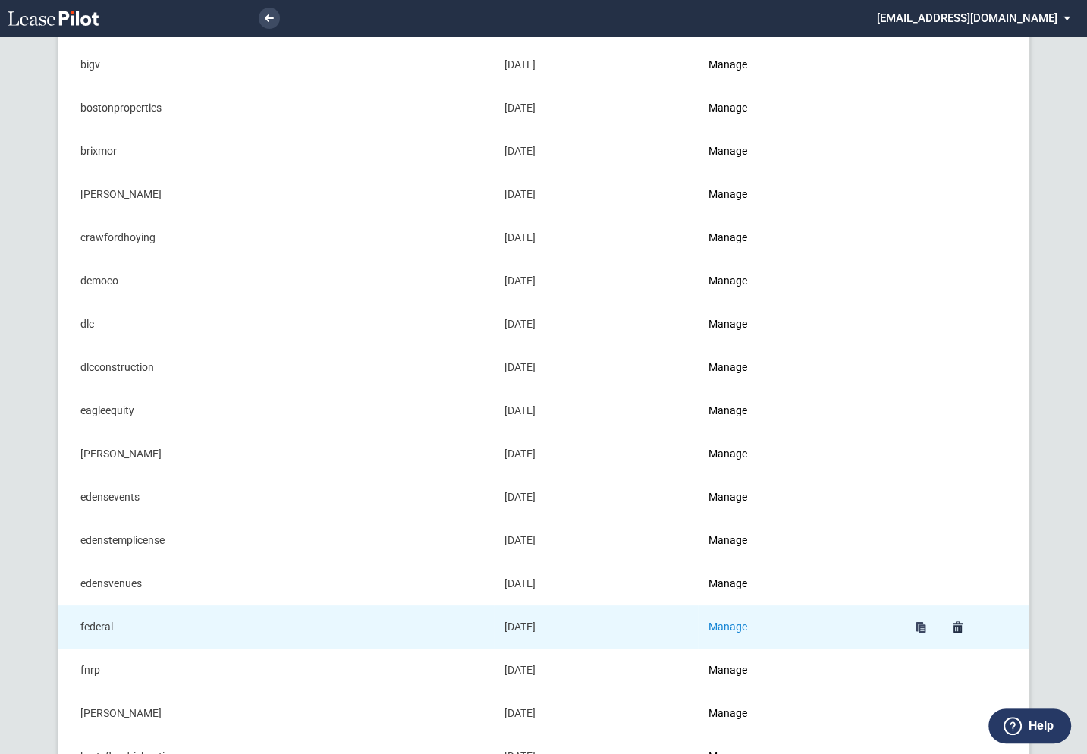
click at [737, 626] on link "Manage" at bounding box center [727, 626] width 39 height 12
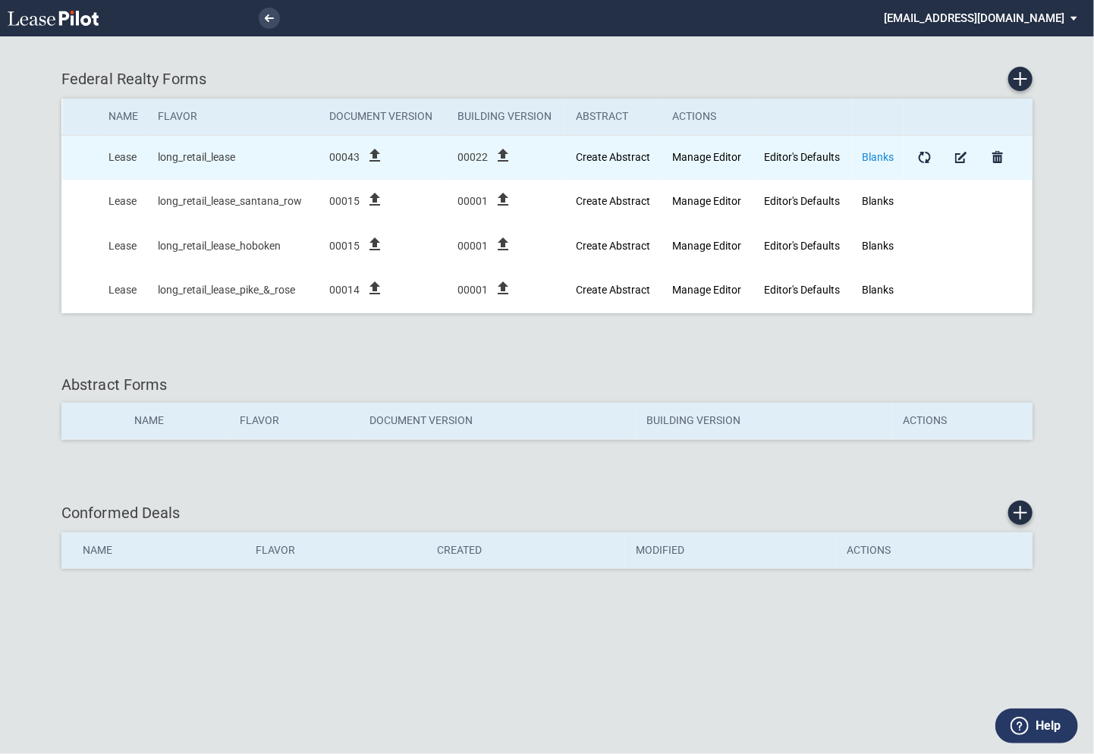
click at [880, 154] on link "Blanks" at bounding box center [878, 157] width 32 height 12
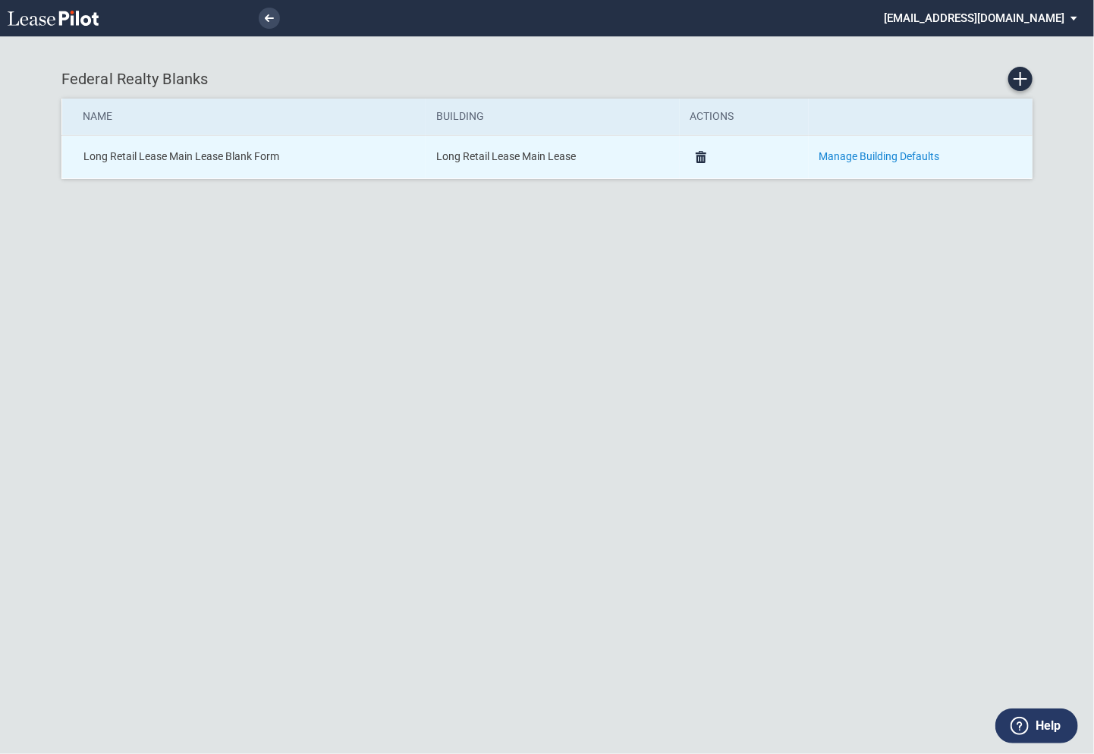
click at [833, 158] on link "Manage Building Defaults" at bounding box center [879, 156] width 121 height 12
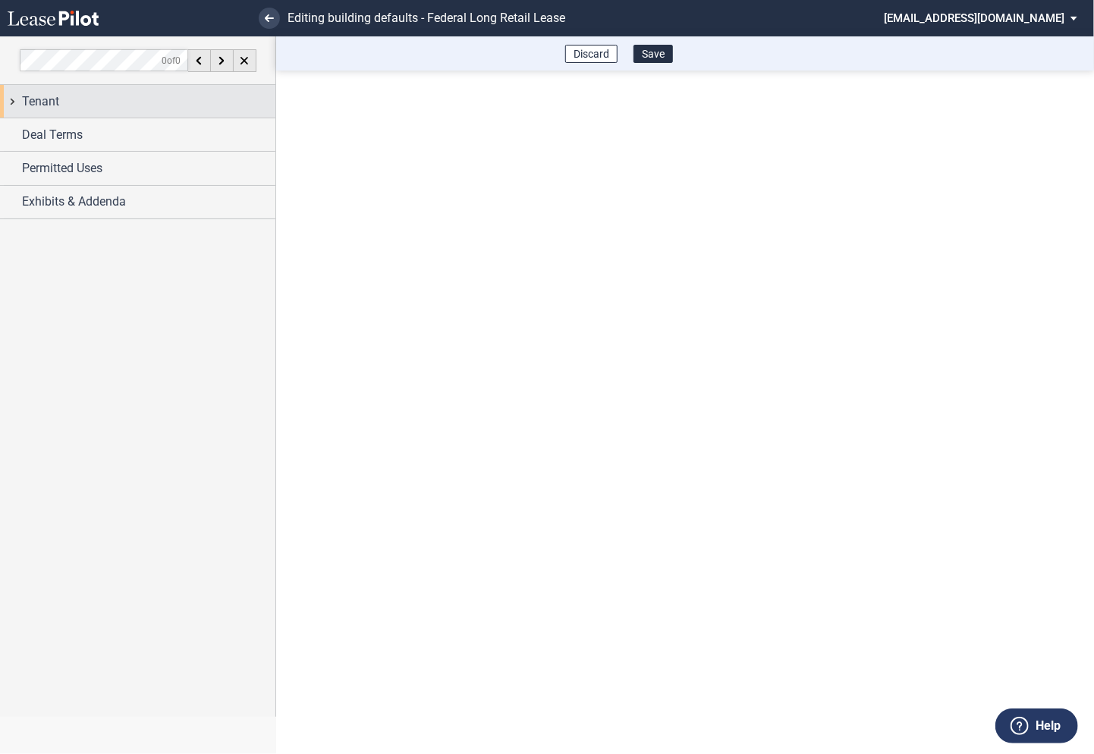
click at [14, 102] on div "Tenant" at bounding box center [137, 101] width 275 height 33
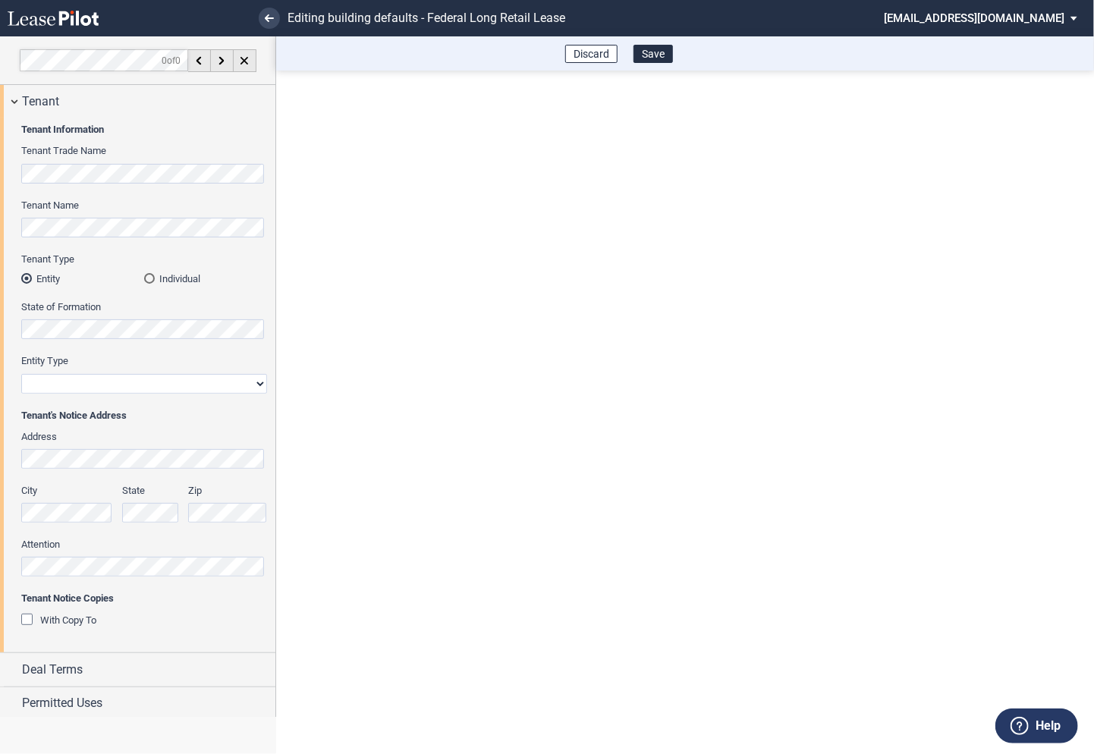
scroll to position [36, 0]
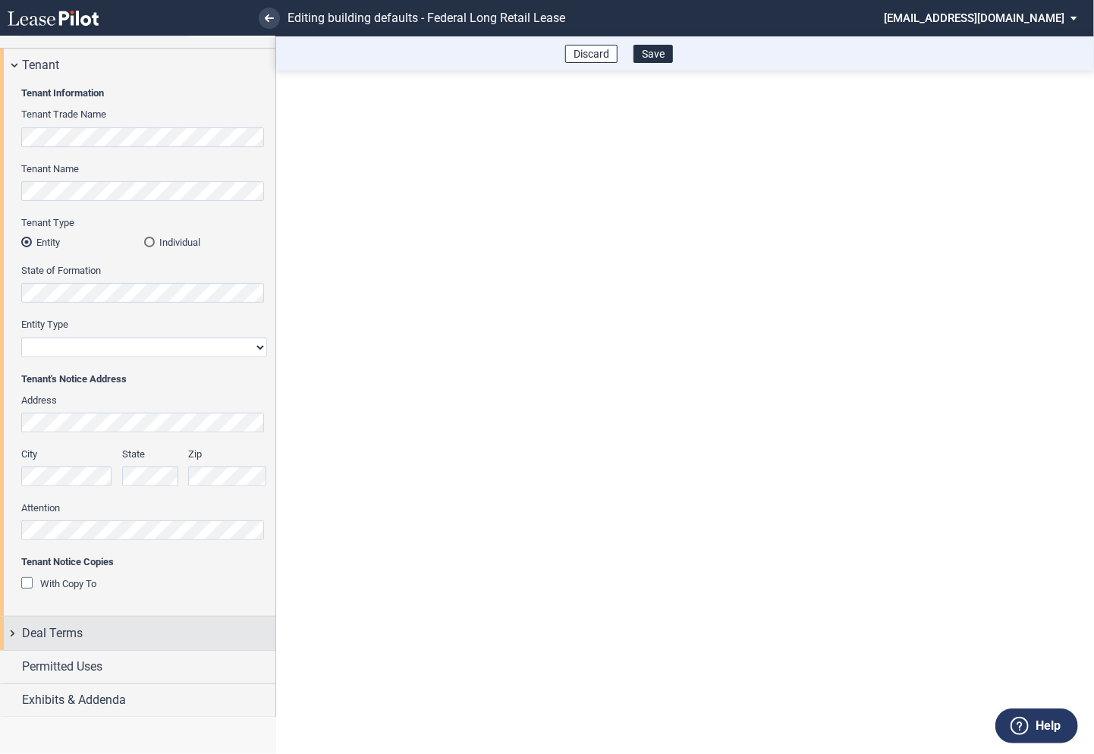
click at [14, 635] on div "Deal Terms" at bounding box center [137, 633] width 275 height 33
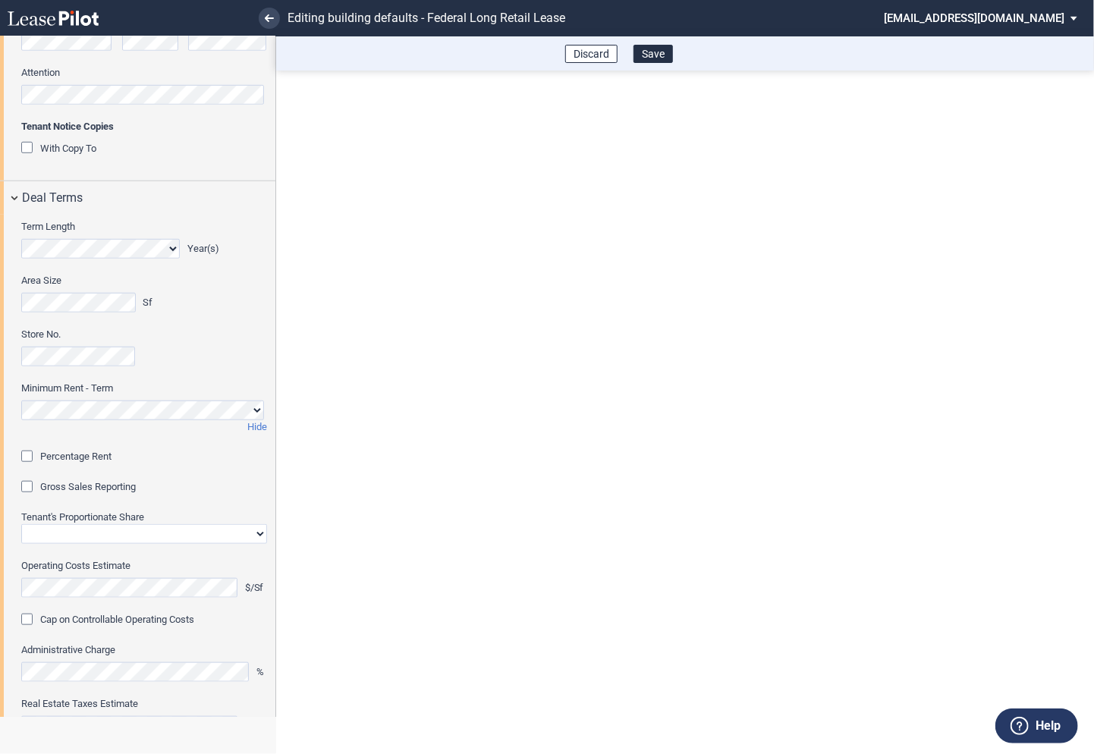
scroll to position [475, 0]
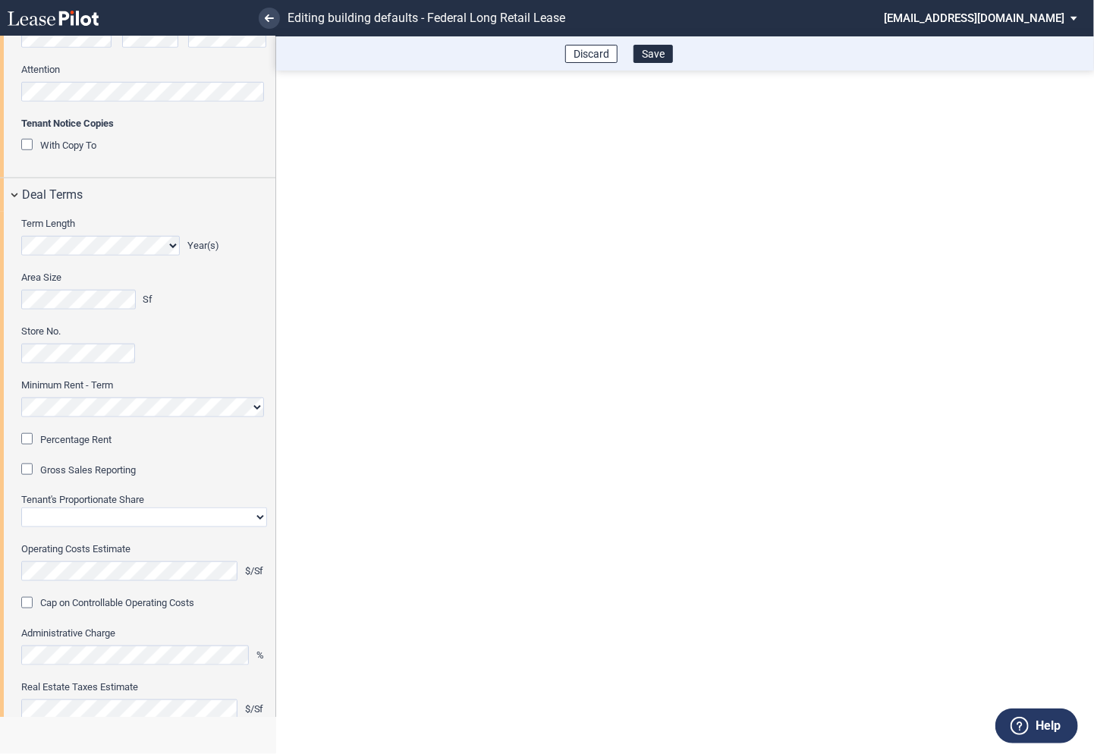
click at [25, 439] on div "Percentage Rent" at bounding box center [28, 440] width 15 height 15
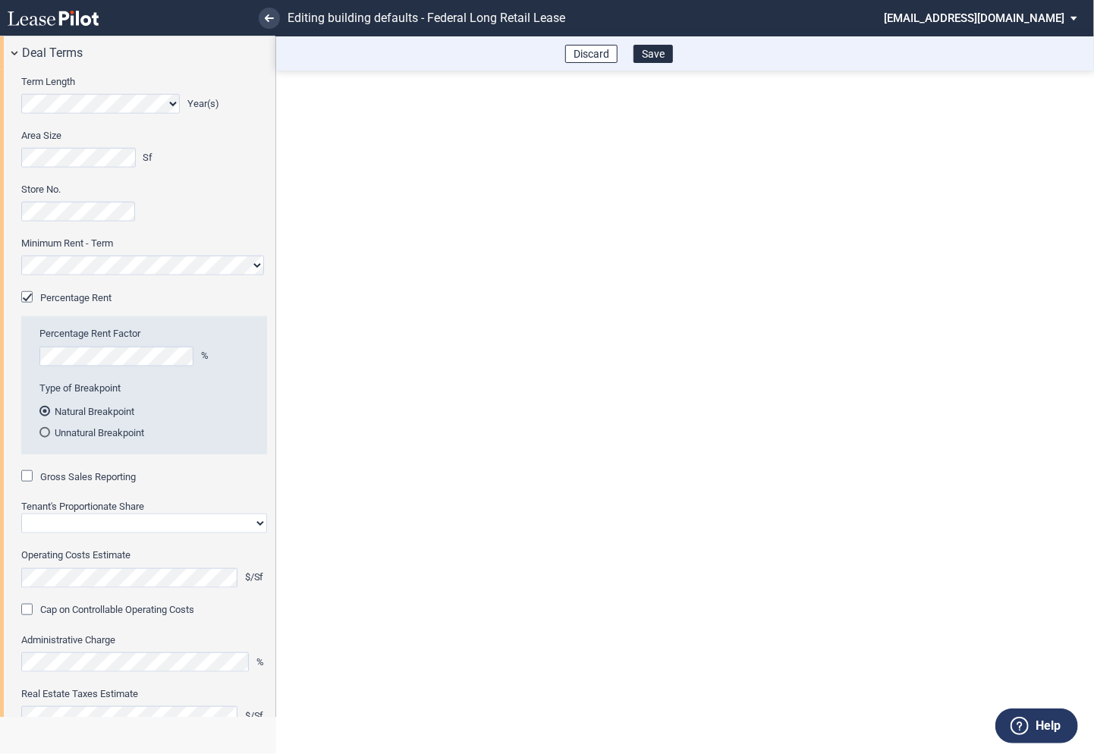
scroll to position [627, 0]
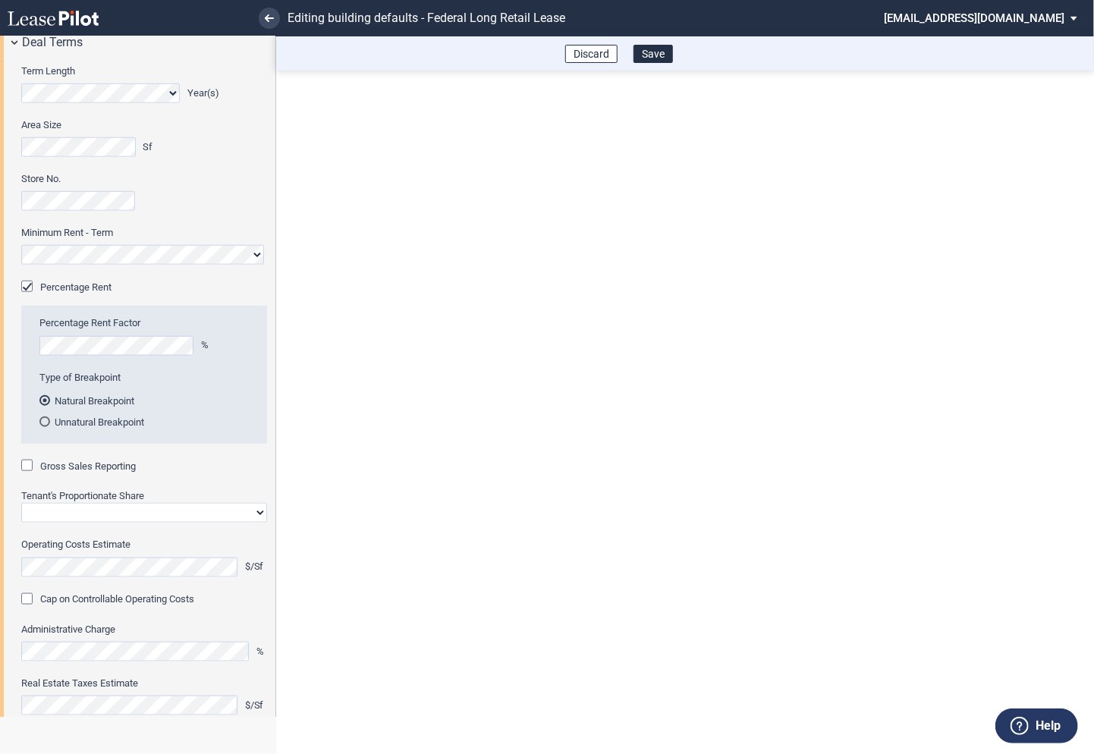
click at [26, 469] on div "Gross Sales Reporting" at bounding box center [28, 467] width 15 height 15
click at [86, 519] on select "Straight GLA Net Major" at bounding box center [144, 513] width 246 height 20
select select "straight GLA"
click at [21, 503] on select "Straight GLA Net Major" at bounding box center [144, 513] width 246 height 20
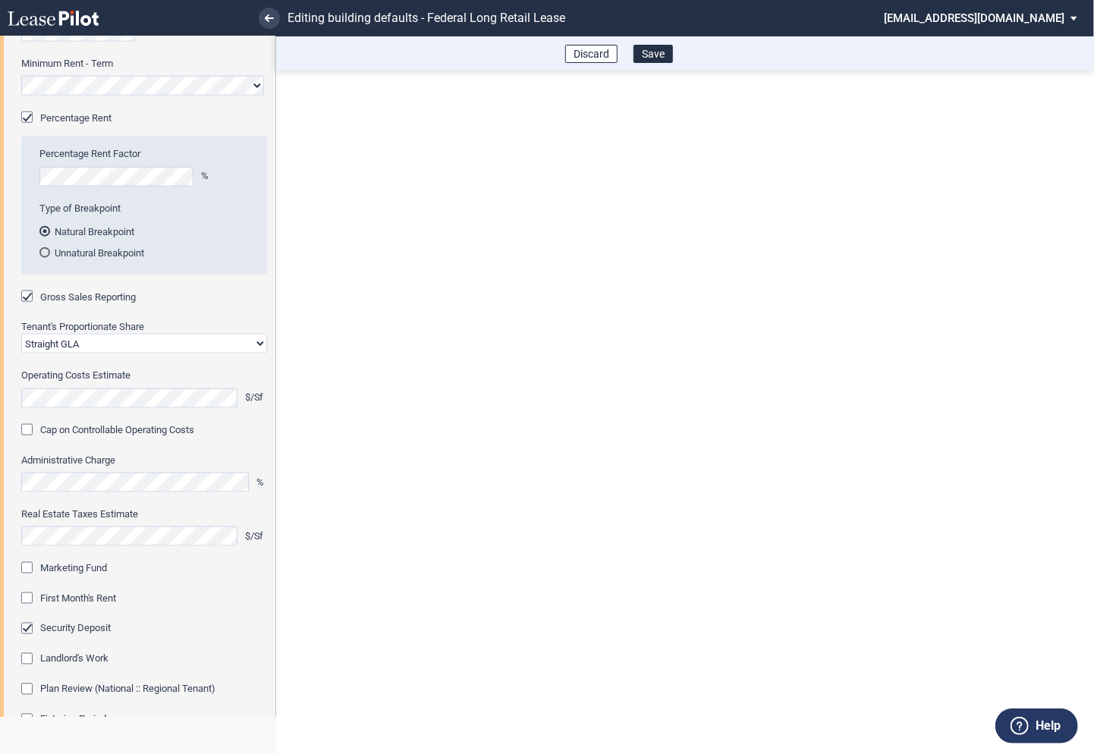
scroll to position [813, 0]
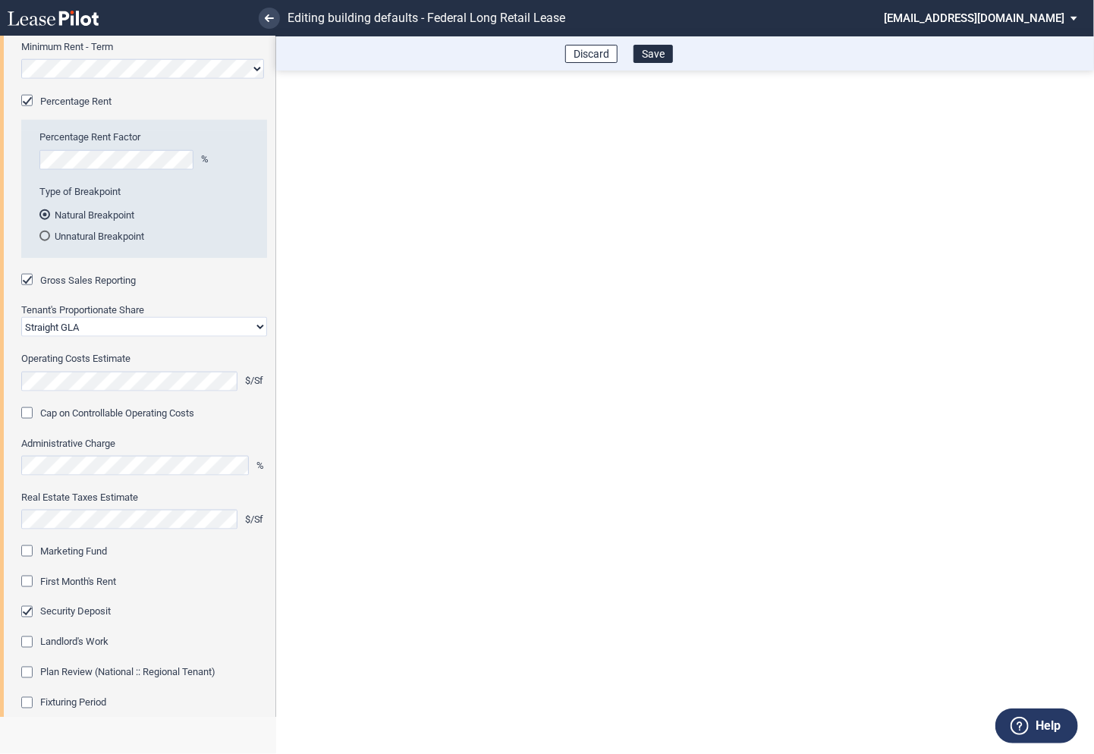
click at [34, 556] on div "Marketing Fund" at bounding box center [28, 552] width 15 height 15
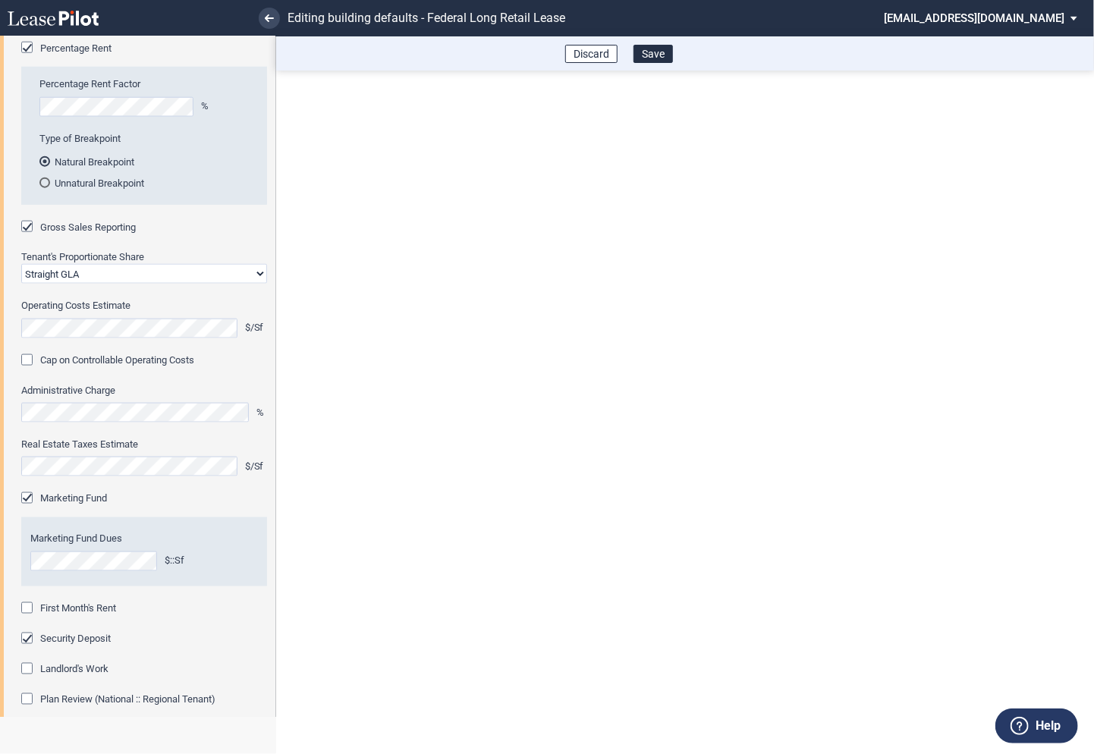
scroll to position [870, 0]
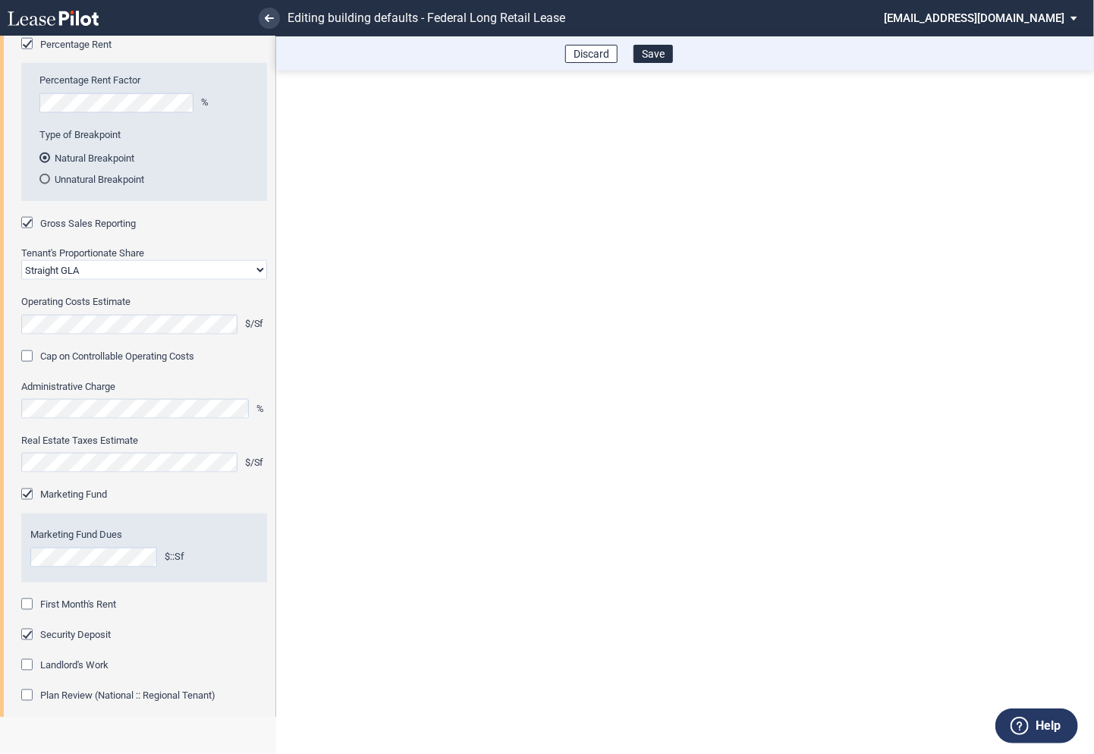
click at [29, 609] on div "First Month's Rent" at bounding box center [28, 605] width 15 height 15
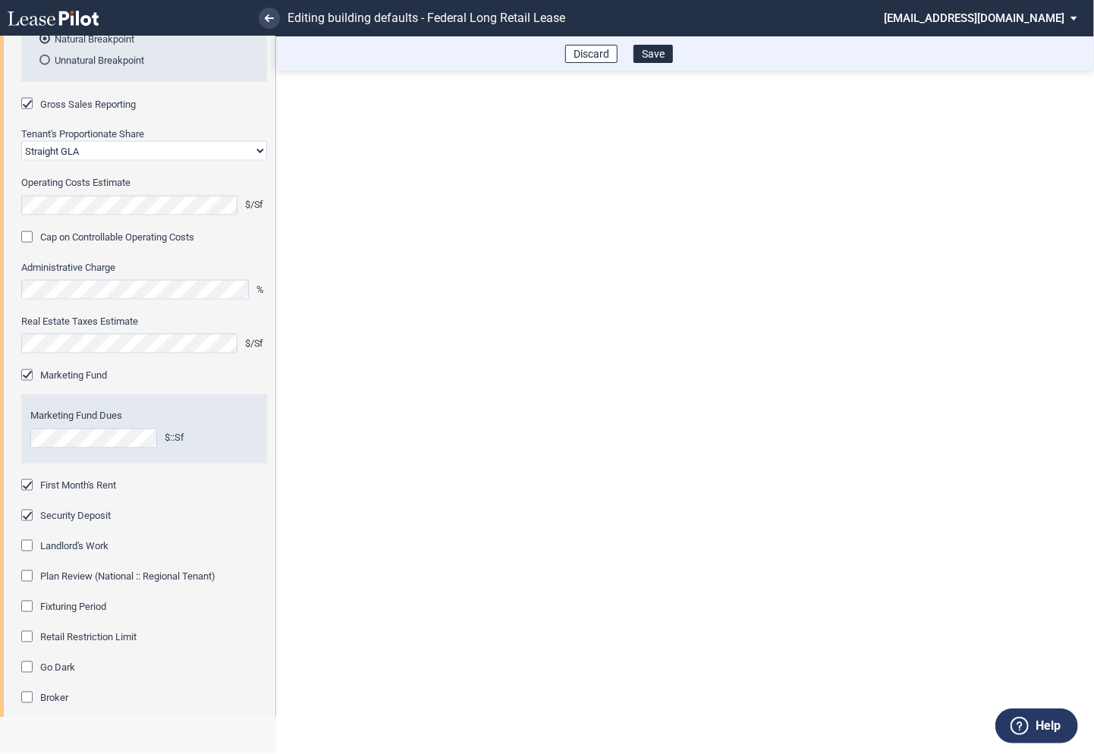
scroll to position [1001, 0]
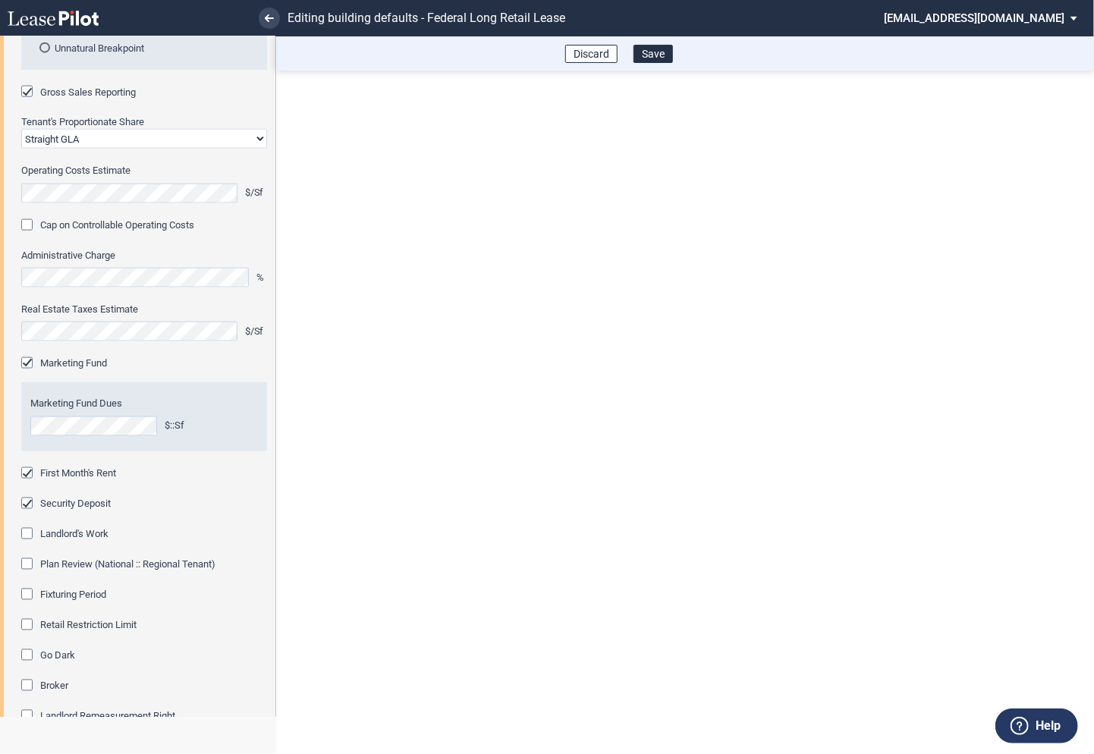
click at [29, 592] on div "Fixturing Period" at bounding box center [28, 595] width 15 height 15
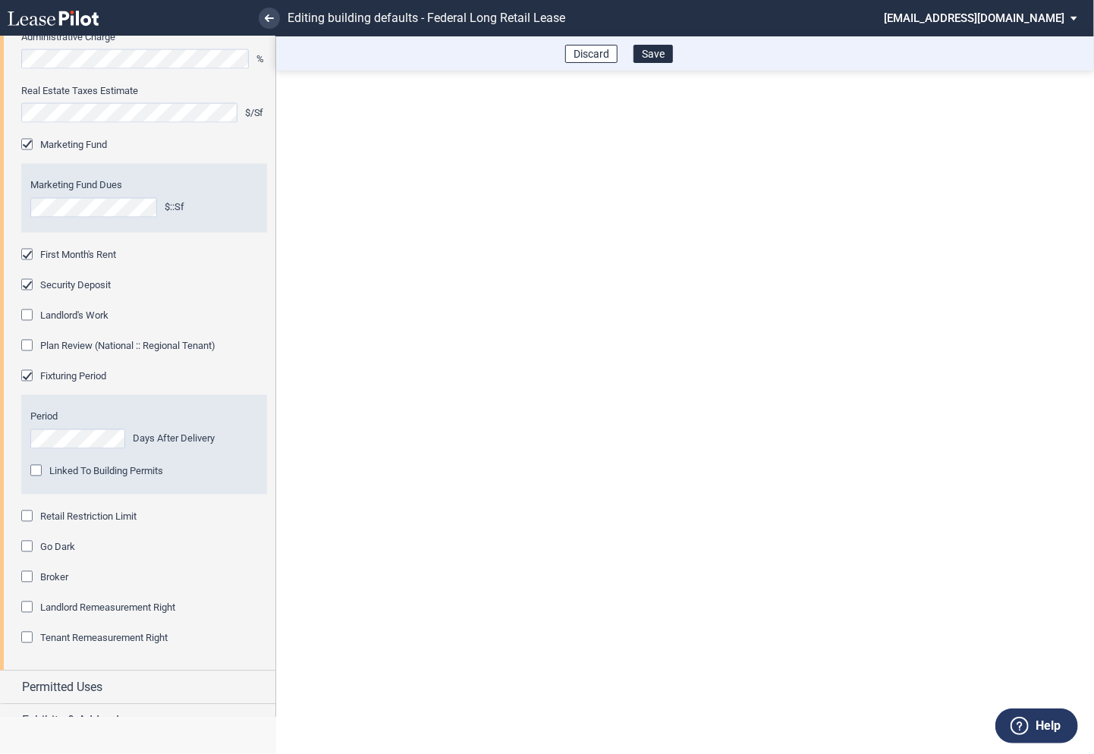
scroll to position [1241, 0]
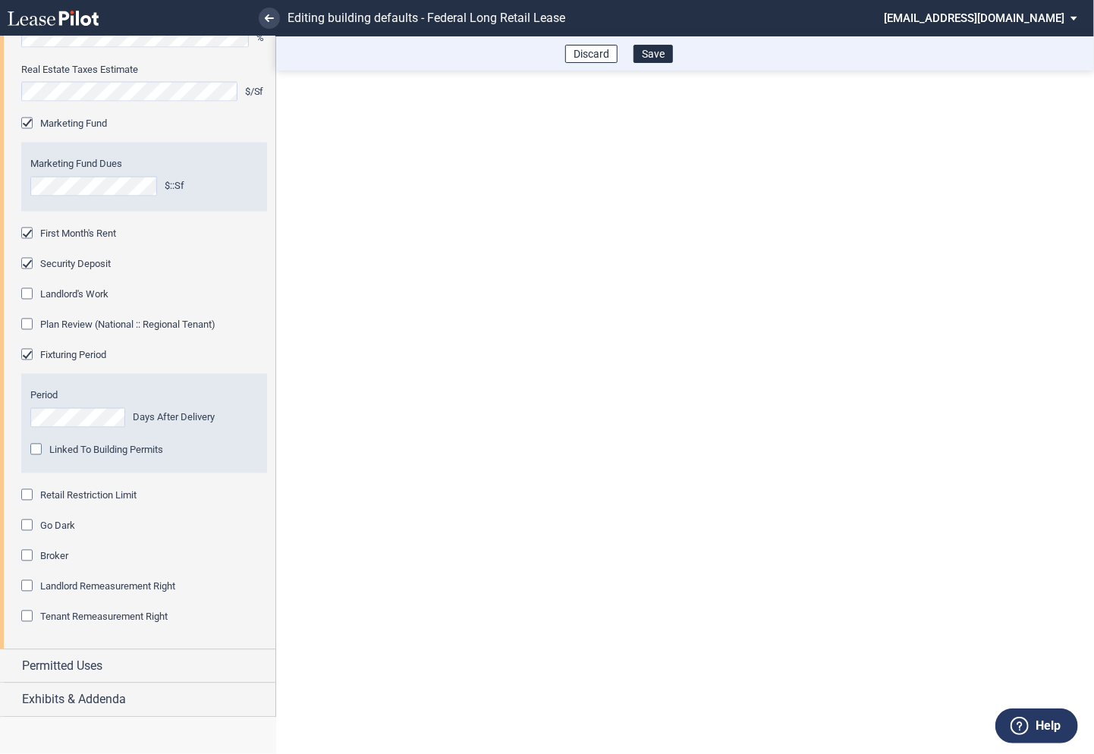
click at [29, 497] on div "Retail Restriction Limit" at bounding box center [28, 496] width 15 height 15
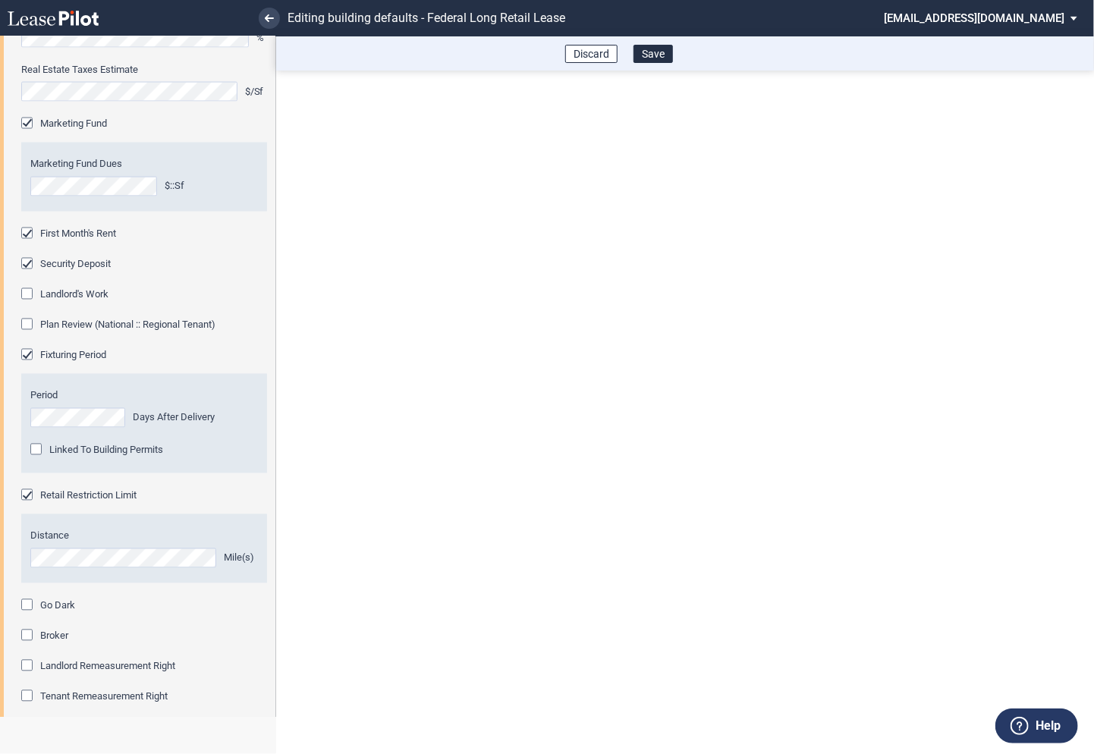
scroll to position [1319, 0]
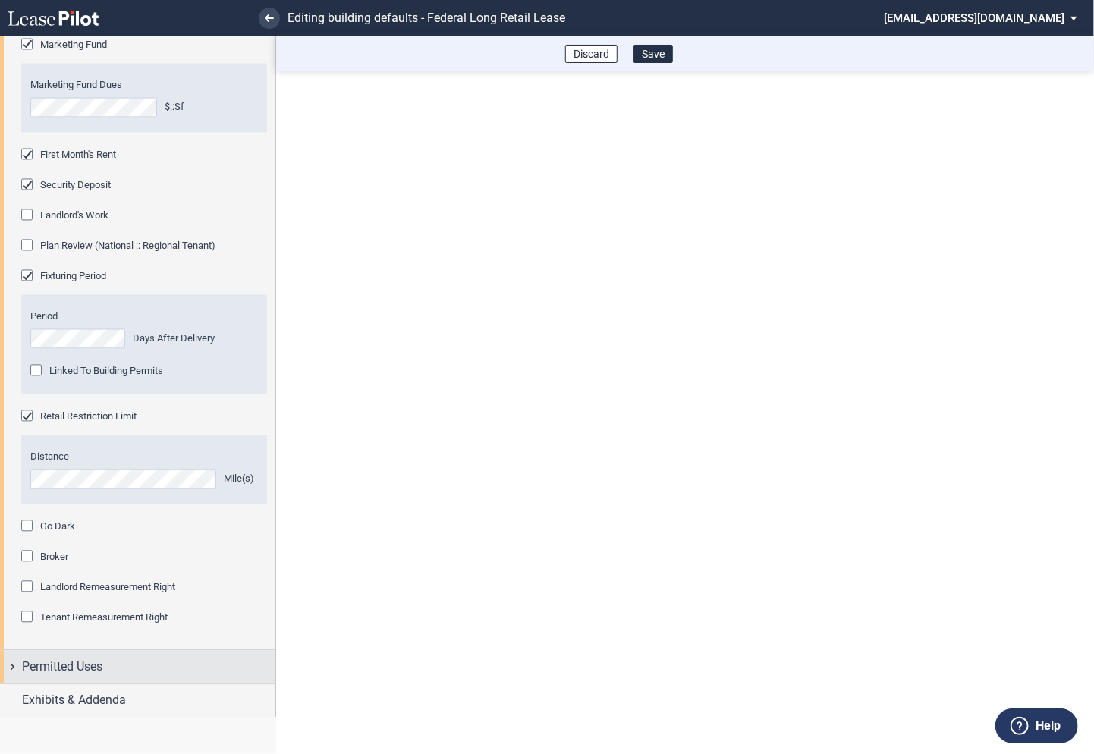
click at [11, 666] on div "Permitted Uses" at bounding box center [137, 667] width 275 height 33
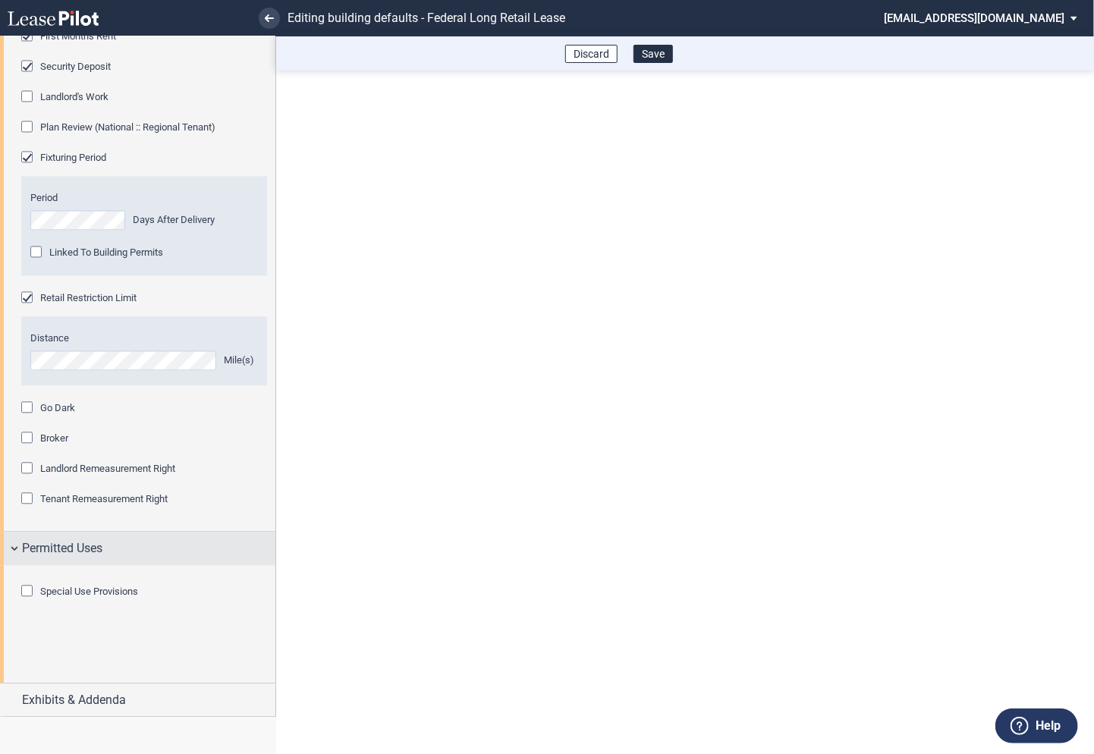
scroll to position [1464, 0]
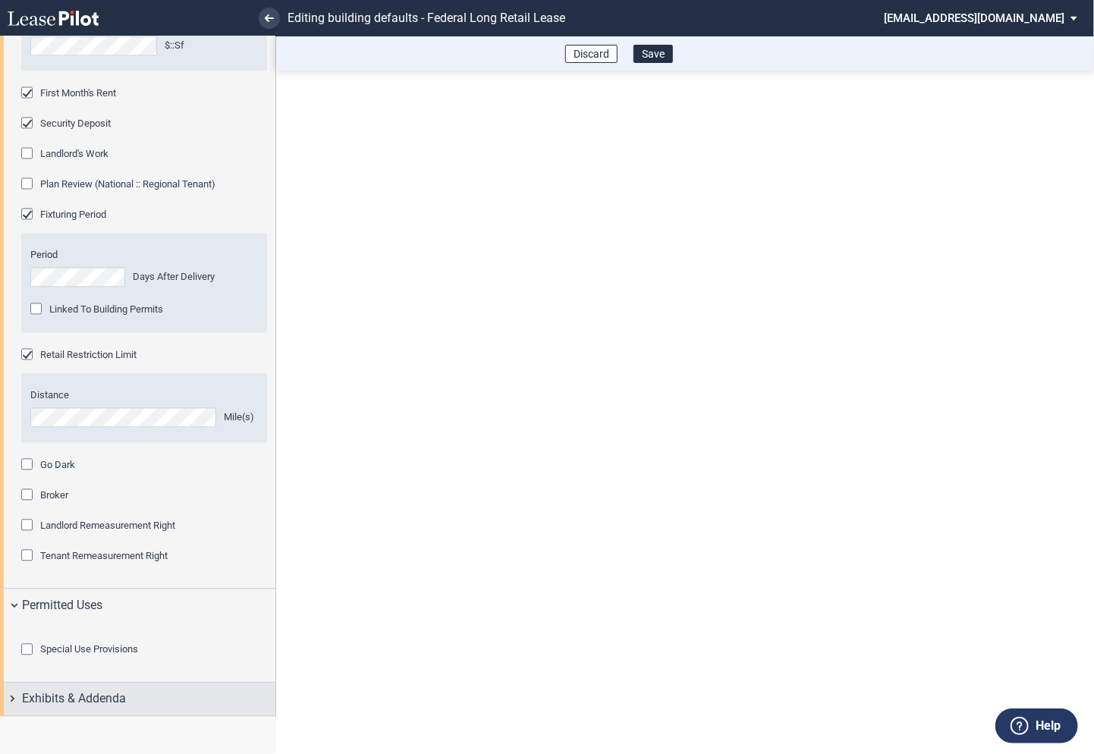
click at [14, 700] on div "Exhibits & Addenda" at bounding box center [137, 699] width 275 height 33
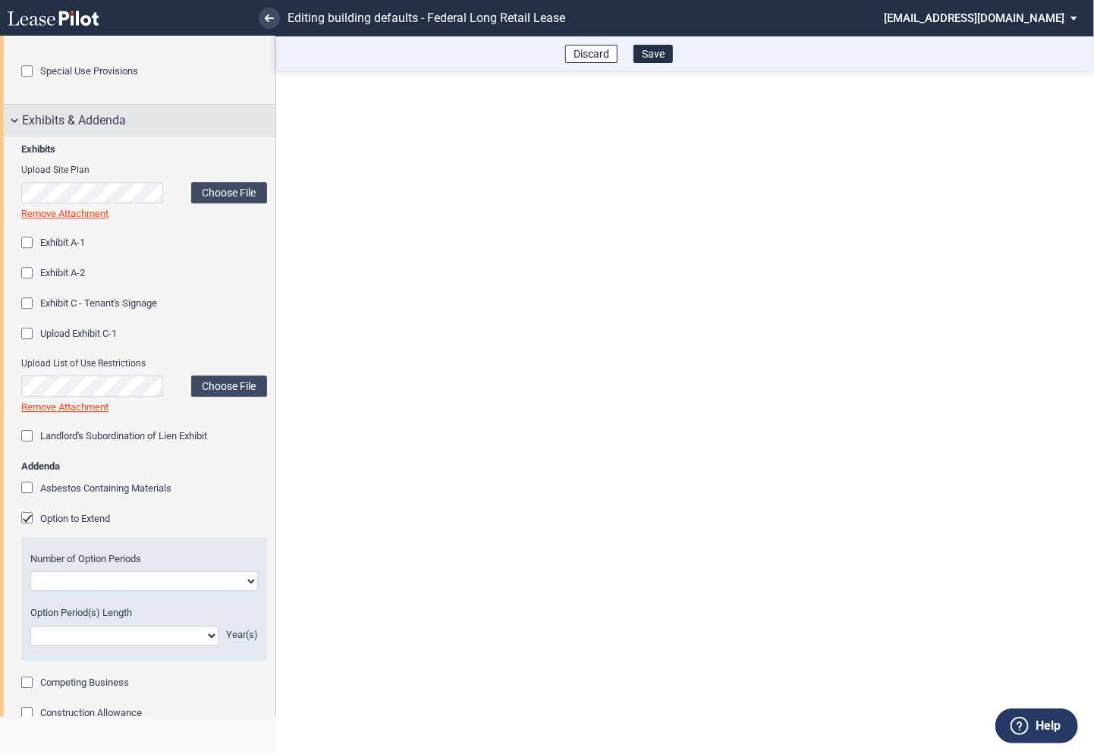
scroll to position [2004, 0]
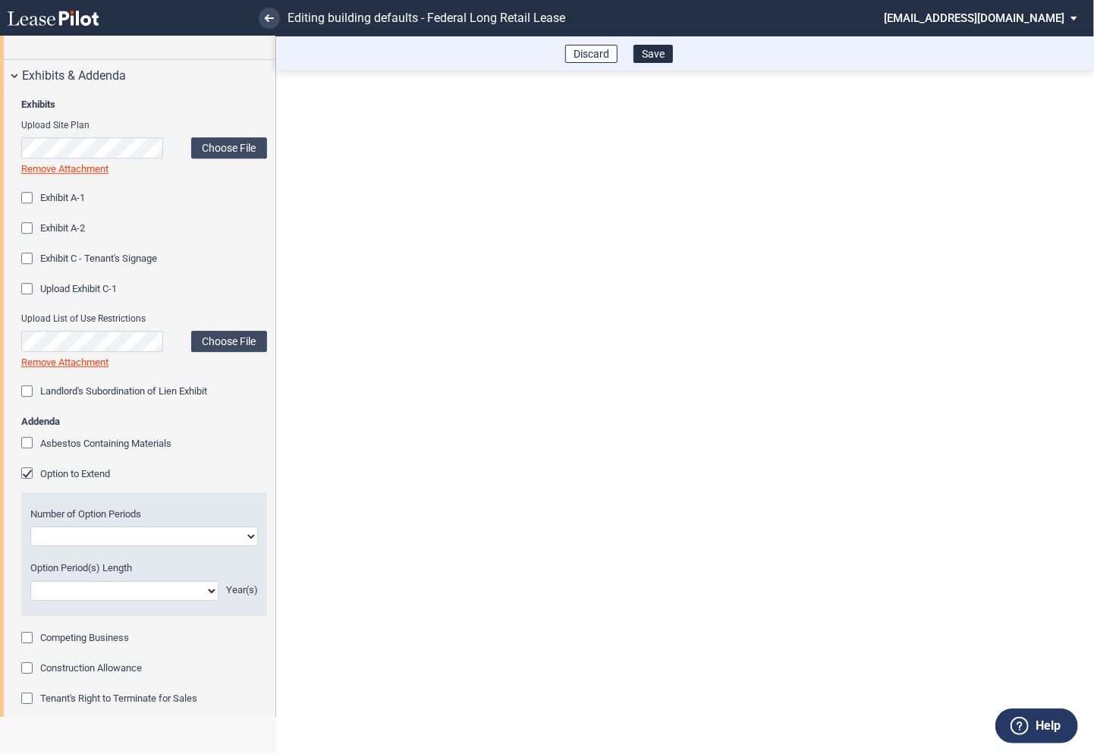
click at [30, 482] on div "Option to Extend" at bounding box center [28, 474] width 15 height 15
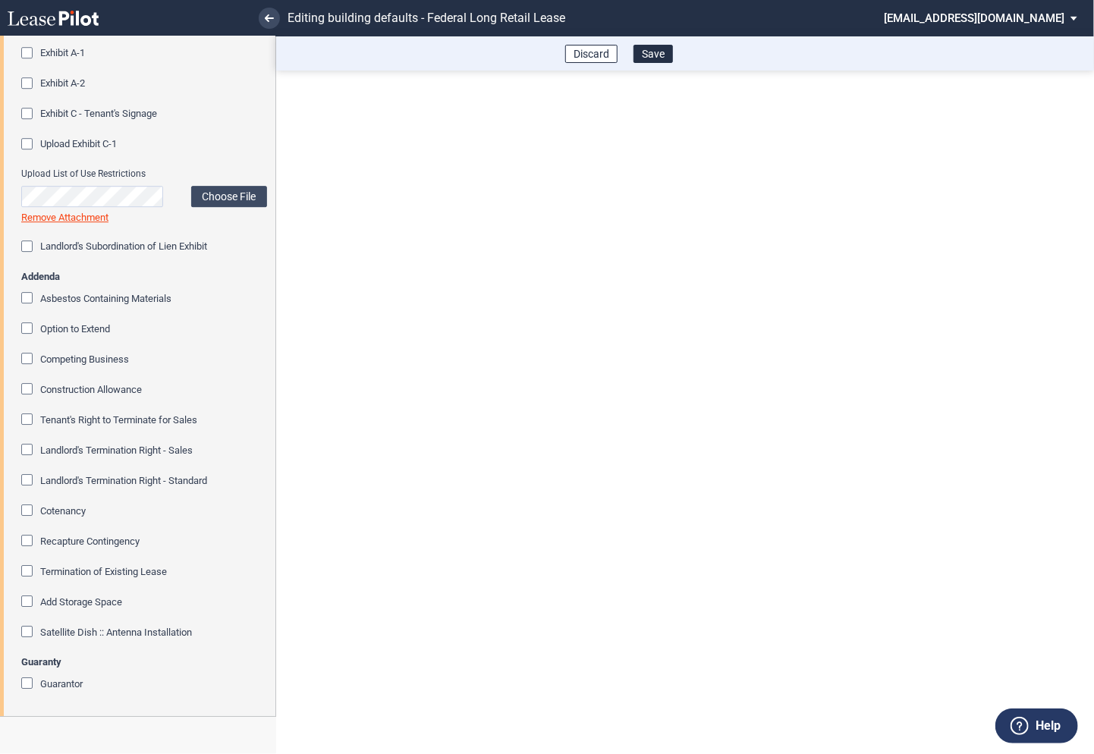
scroll to position [2233, 0]
click at [654, 58] on button "Save" at bounding box center [652, 54] width 39 height 18
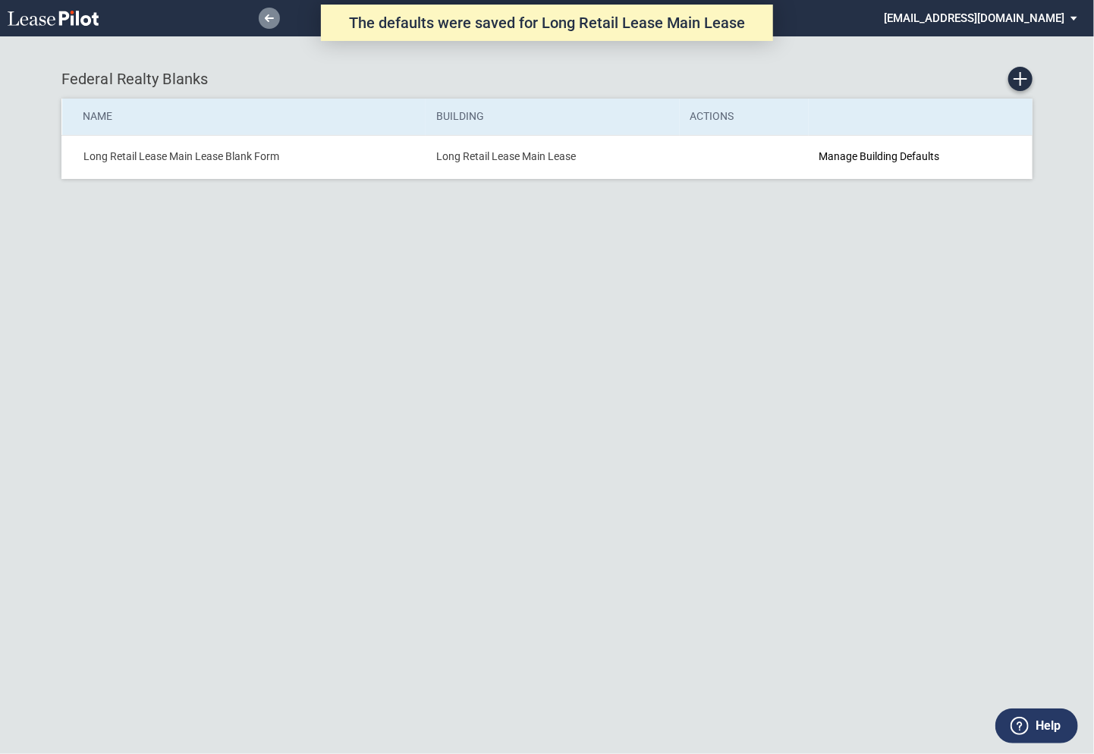
click at [268, 15] on use at bounding box center [269, 18] width 9 height 8
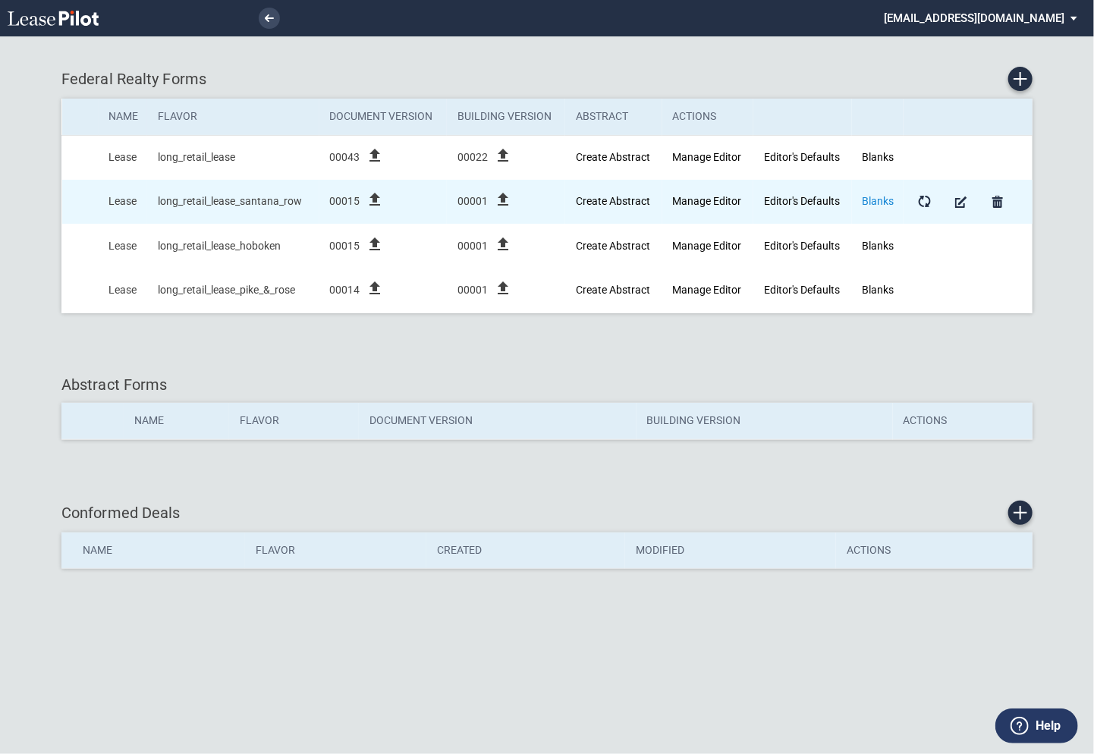
click at [880, 202] on link "Blanks" at bounding box center [878, 201] width 32 height 12
click at [874, 200] on link "Blanks" at bounding box center [878, 201] width 32 height 12
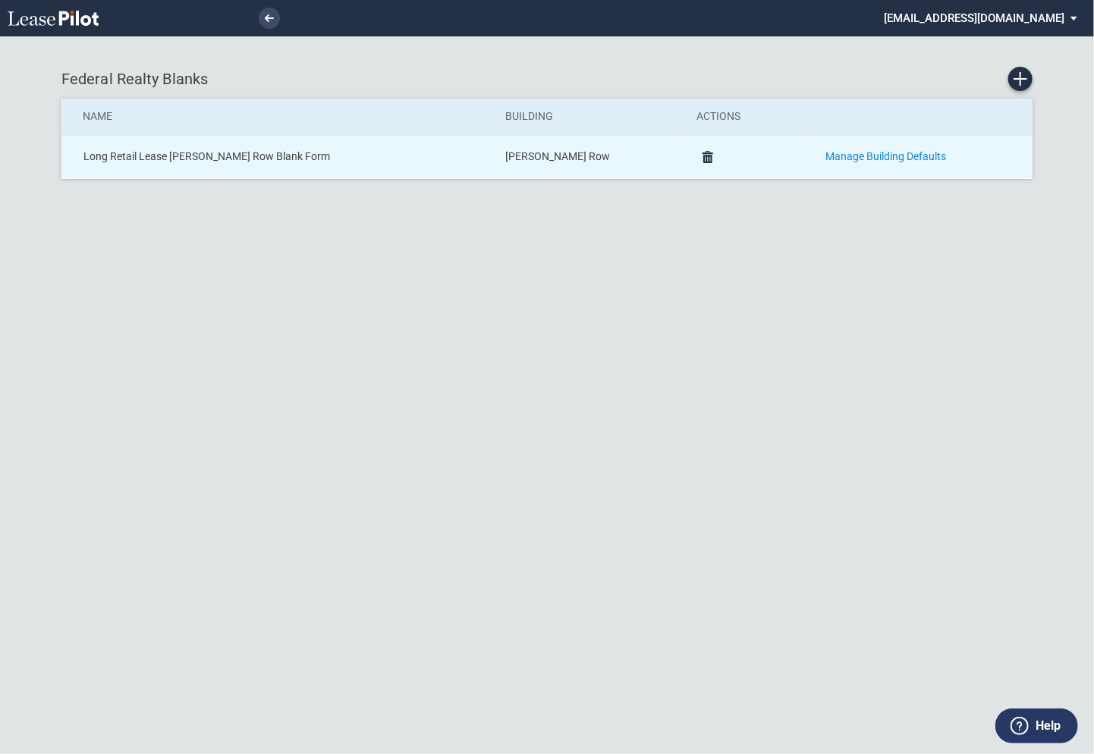
click at [835, 158] on link "Manage Building Defaults" at bounding box center [886, 156] width 121 height 12
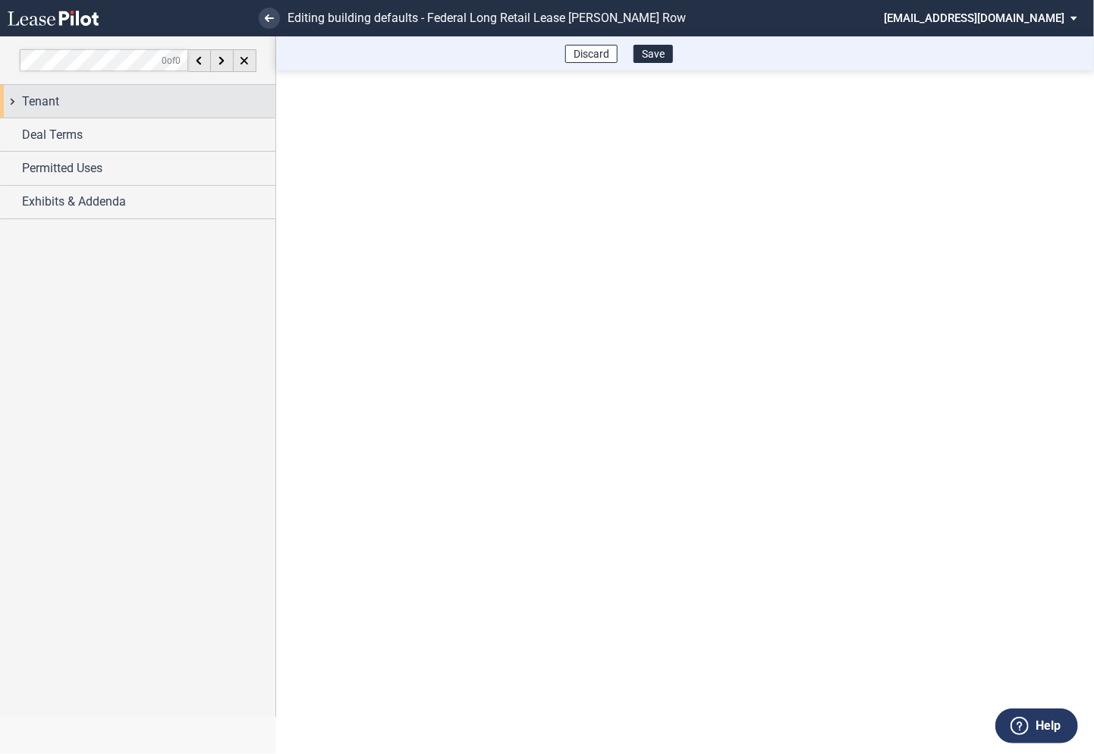
click at [14, 105] on div "Tenant" at bounding box center [137, 101] width 275 height 33
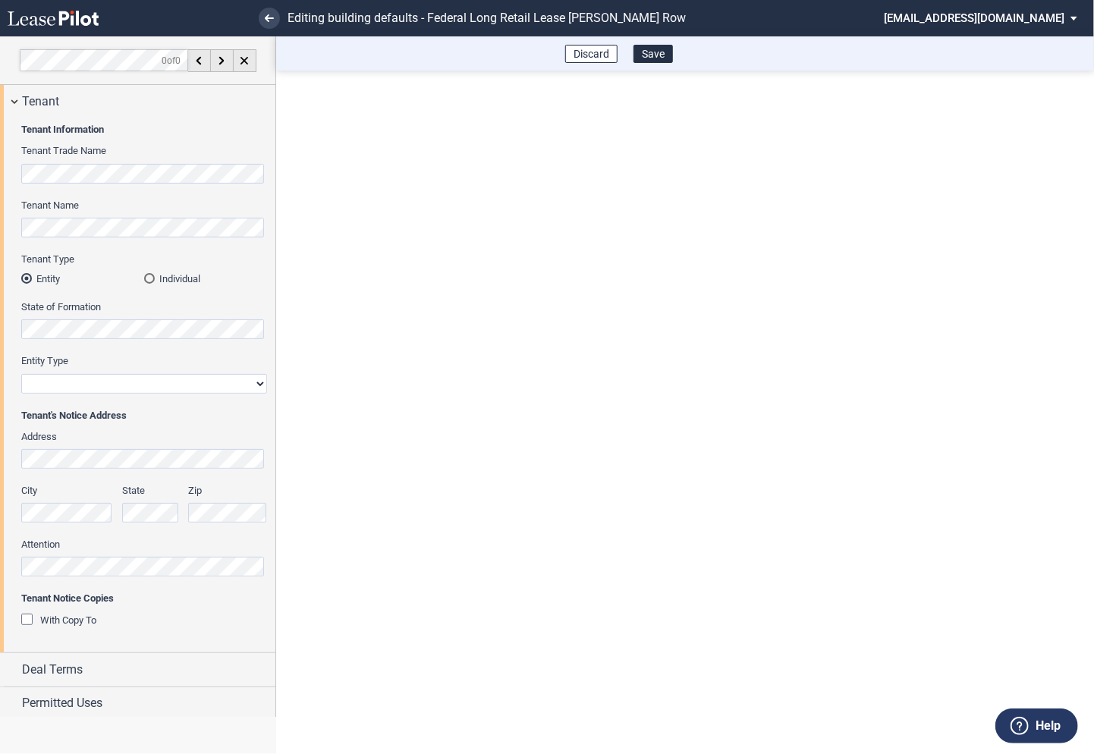
scroll to position [36, 0]
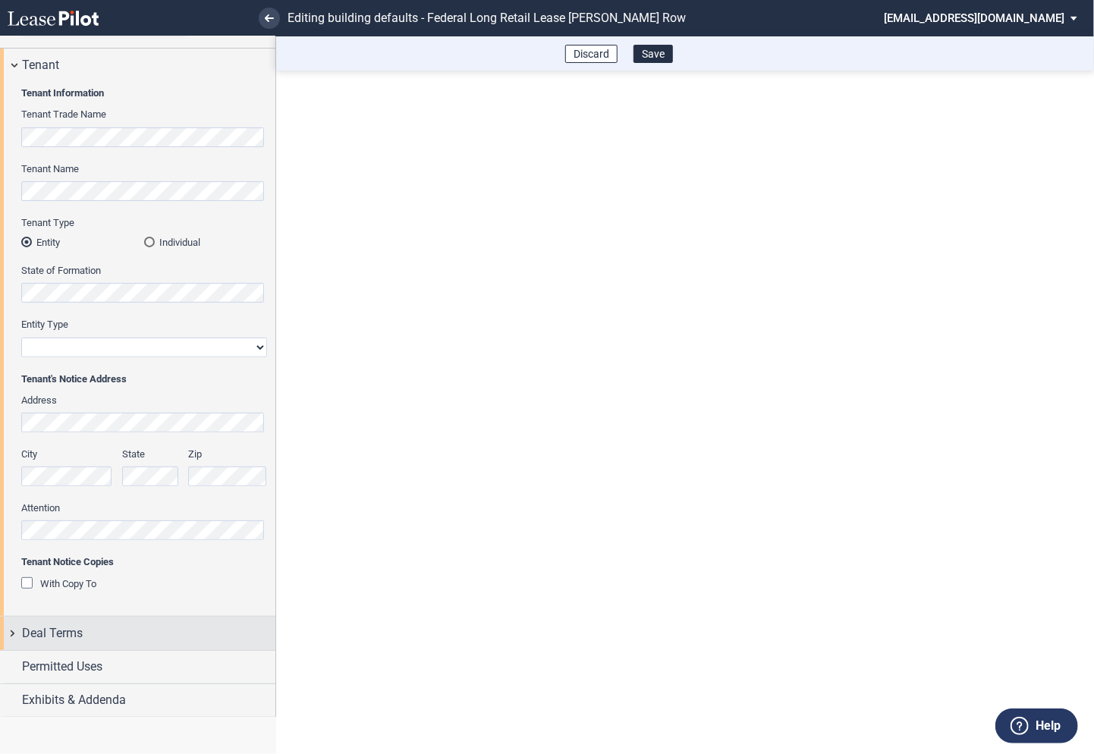
click at [14, 632] on div "Deal Terms" at bounding box center [137, 633] width 275 height 33
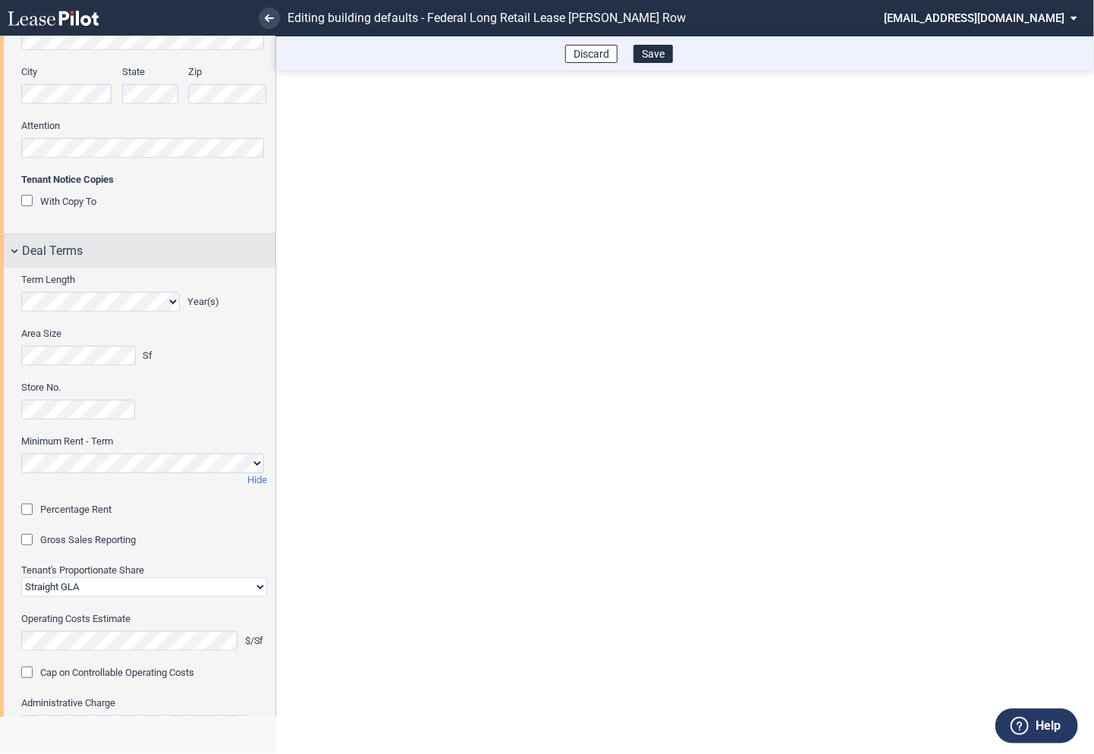
scroll to position [428, 0]
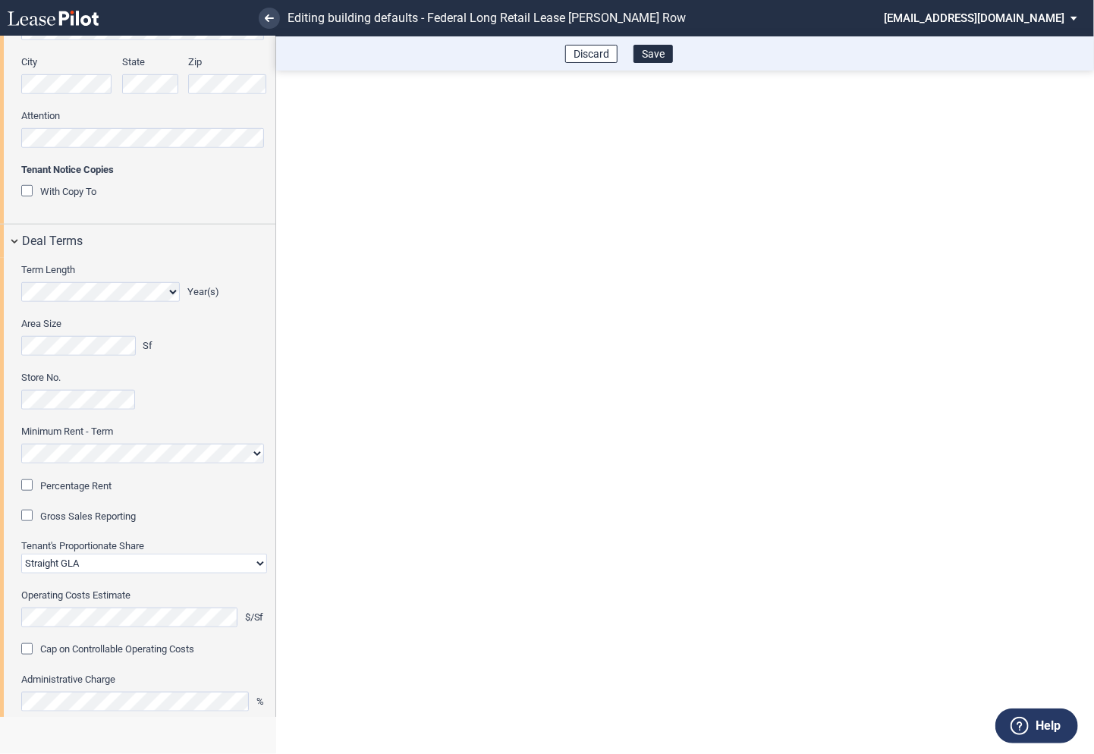
click at [32, 481] on div "Percentage Rent" at bounding box center [28, 486] width 15 height 15
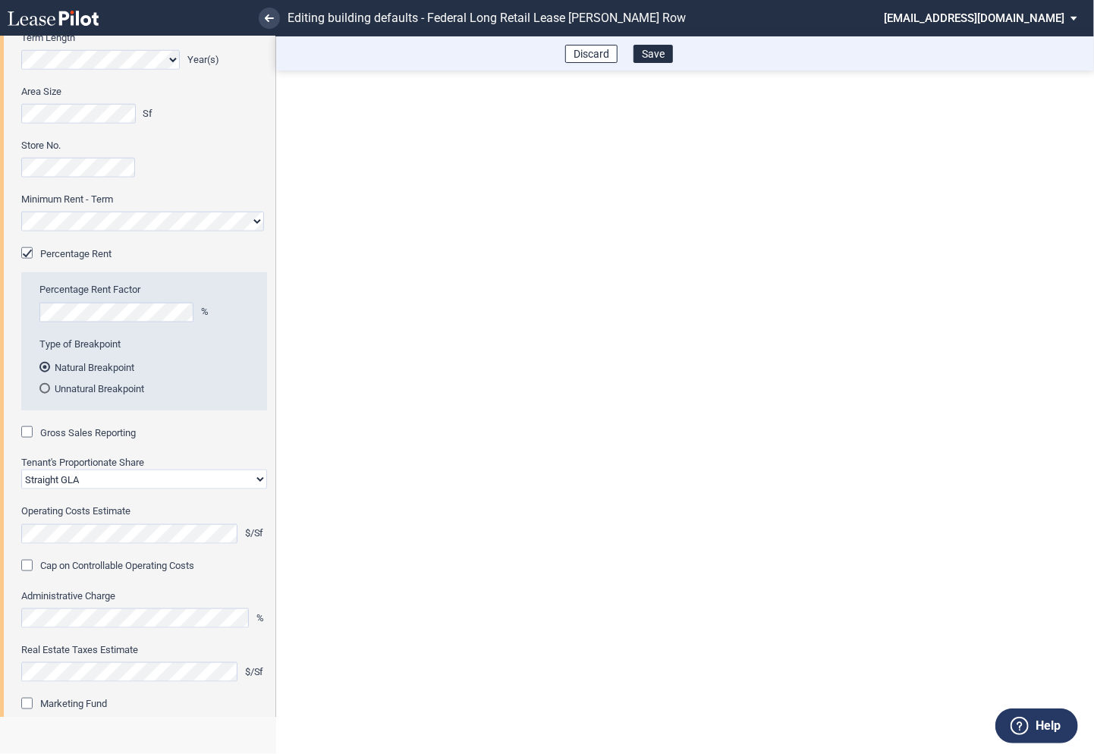
scroll to position [676, 0]
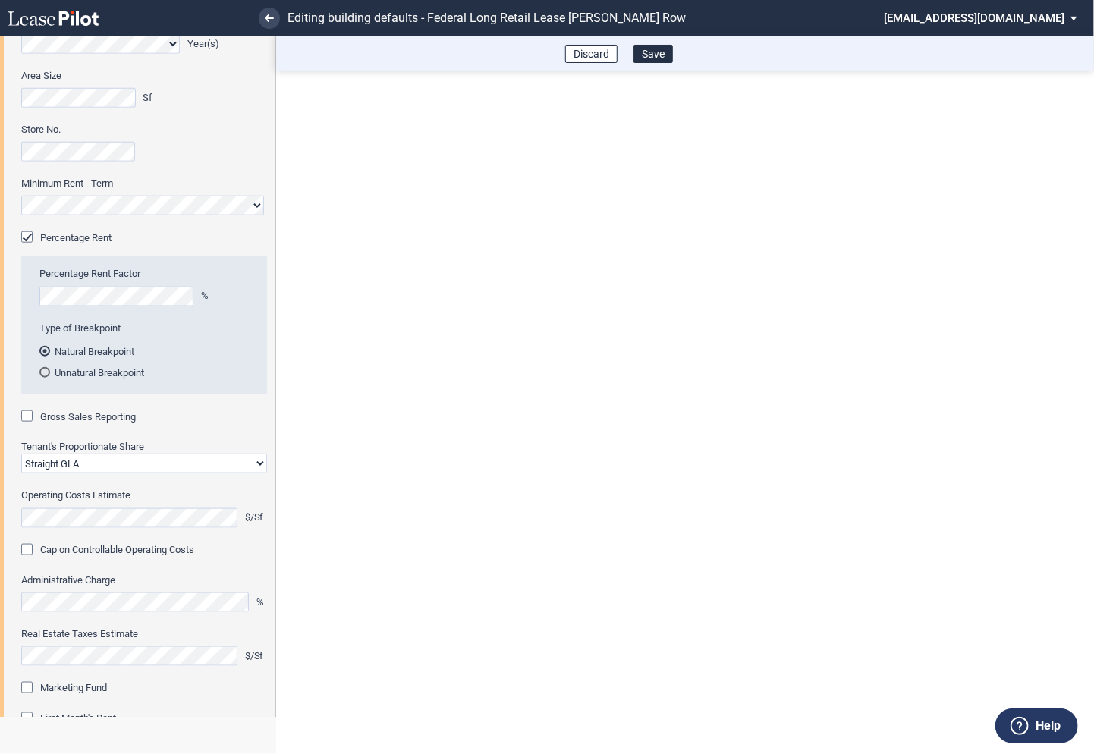
click at [29, 419] on div "Gross Sales Reporting" at bounding box center [28, 417] width 15 height 15
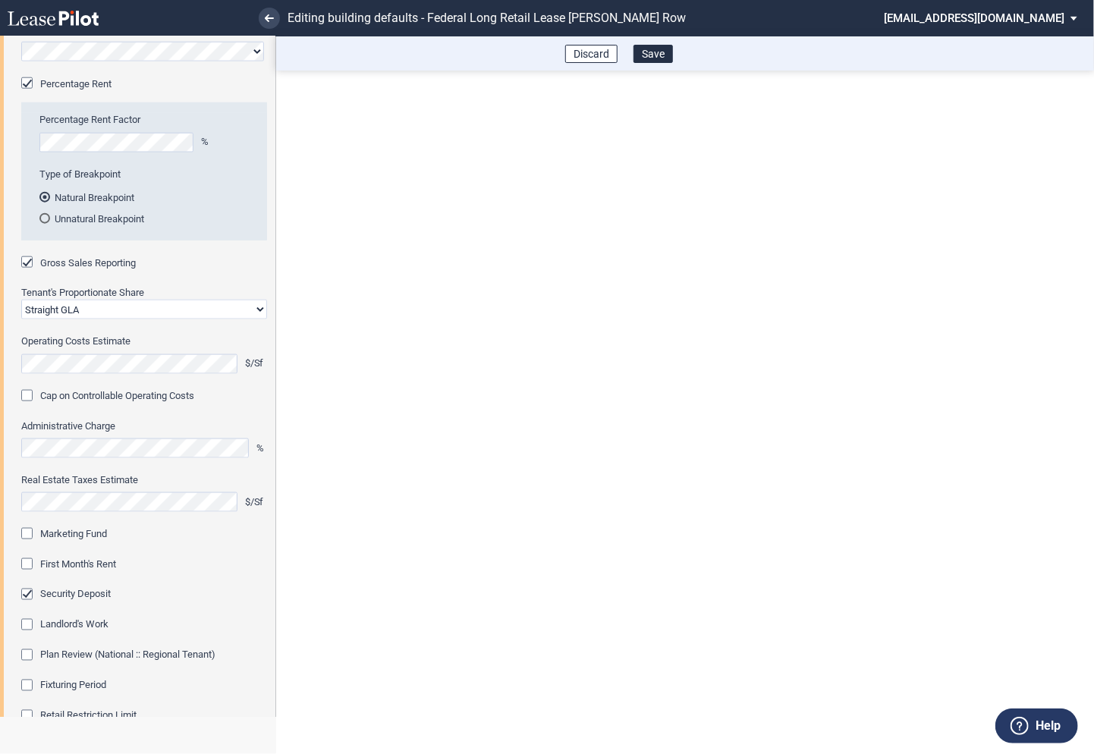
scroll to position [869, 0]
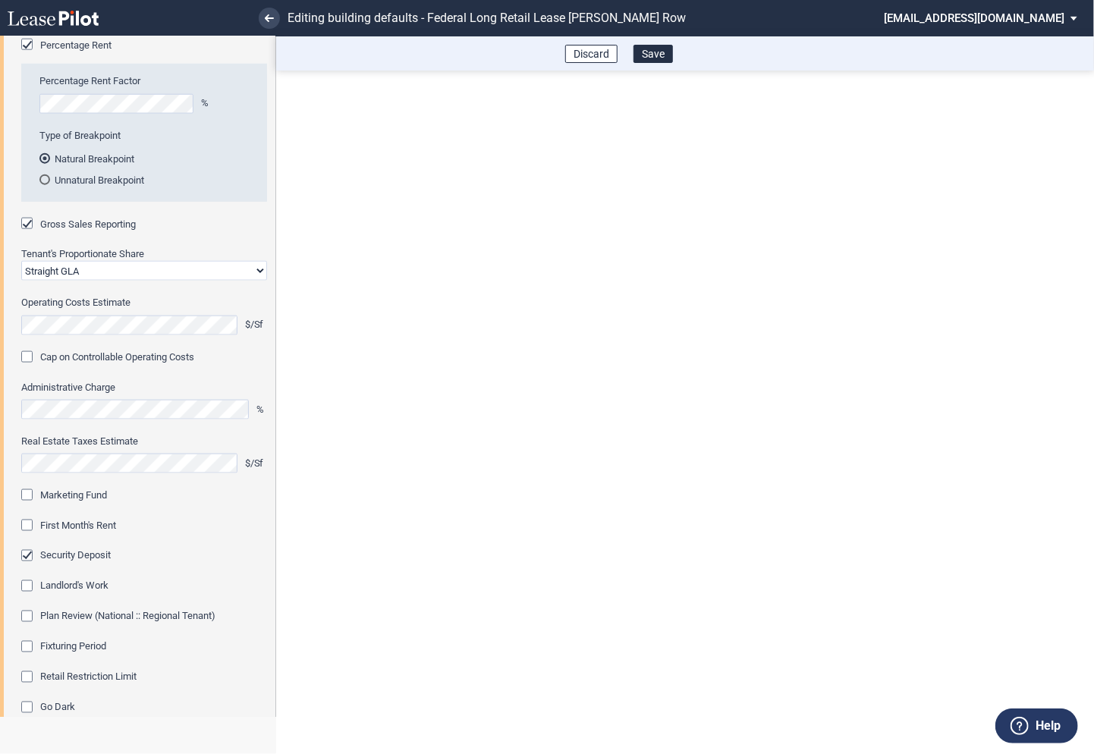
click at [32, 496] on div "Marketing Fund" at bounding box center [28, 496] width 15 height 15
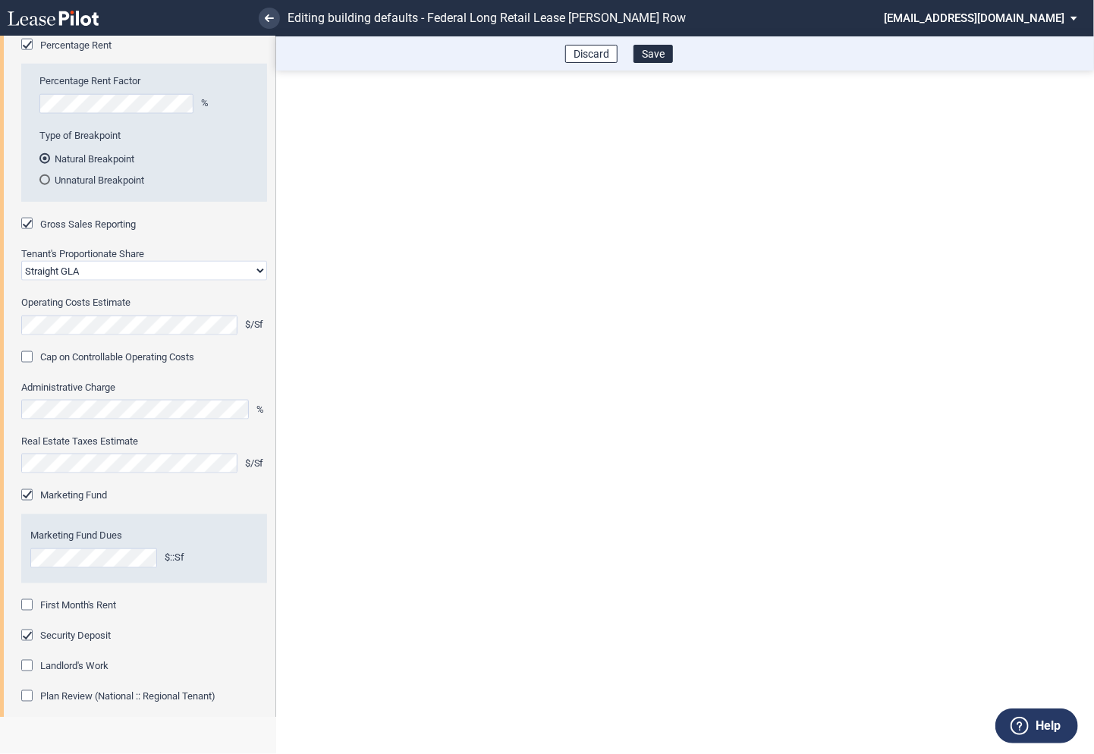
click at [30, 604] on div "First Month's Rent" at bounding box center [28, 606] width 15 height 15
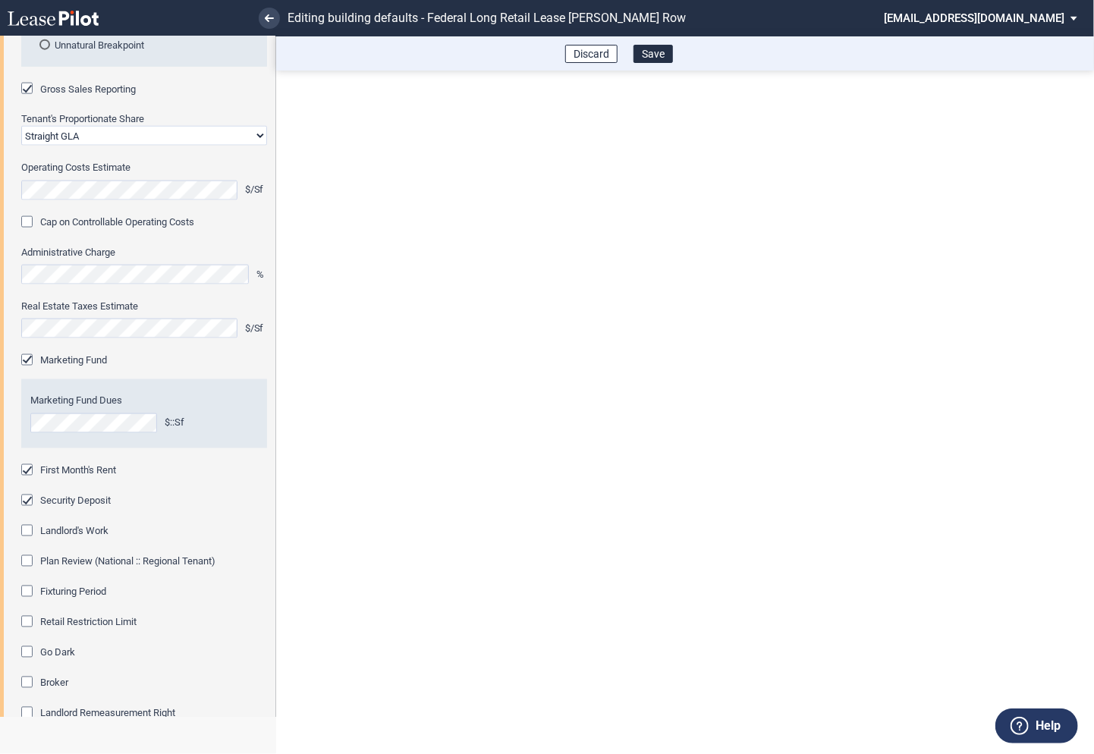
scroll to position [1011, 0]
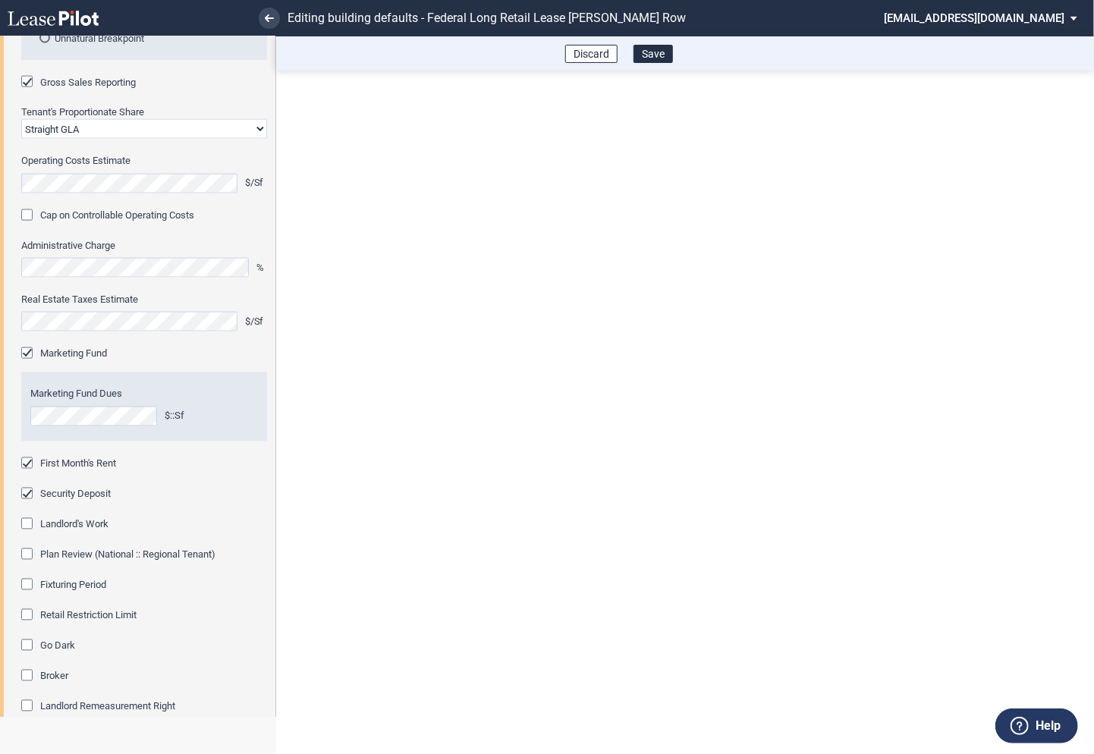
click at [30, 589] on div "Fixturing Period" at bounding box center [28, 586] width 15 height 15
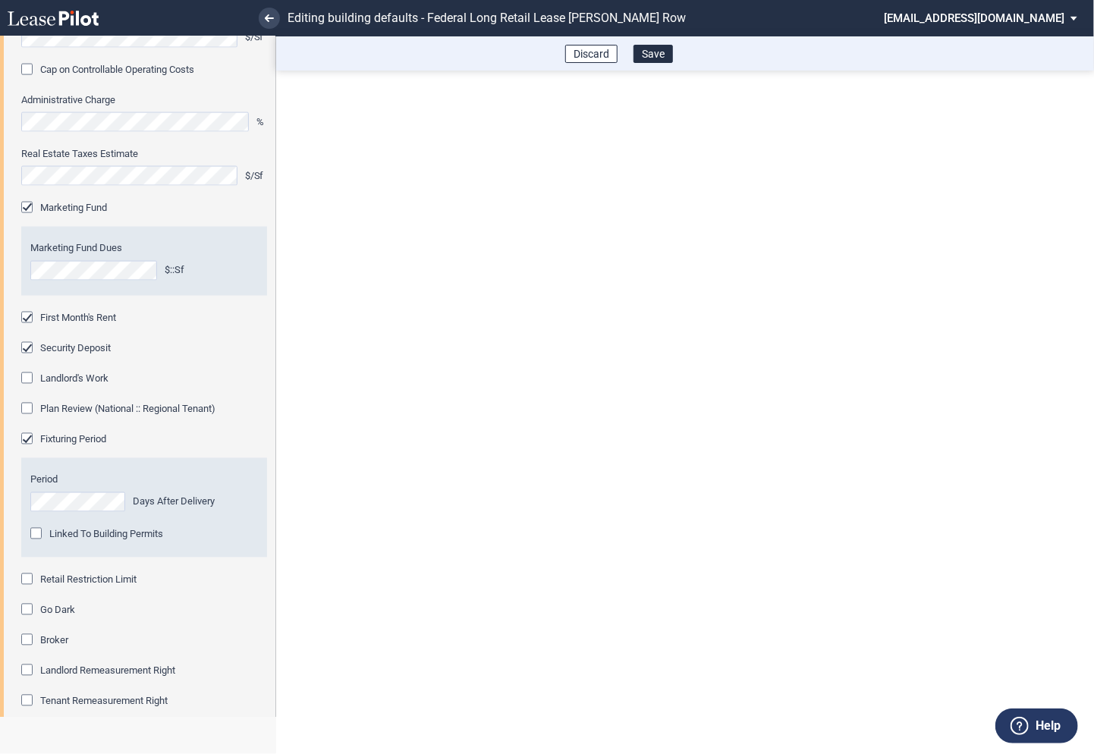
scroll to position [1171, 0]
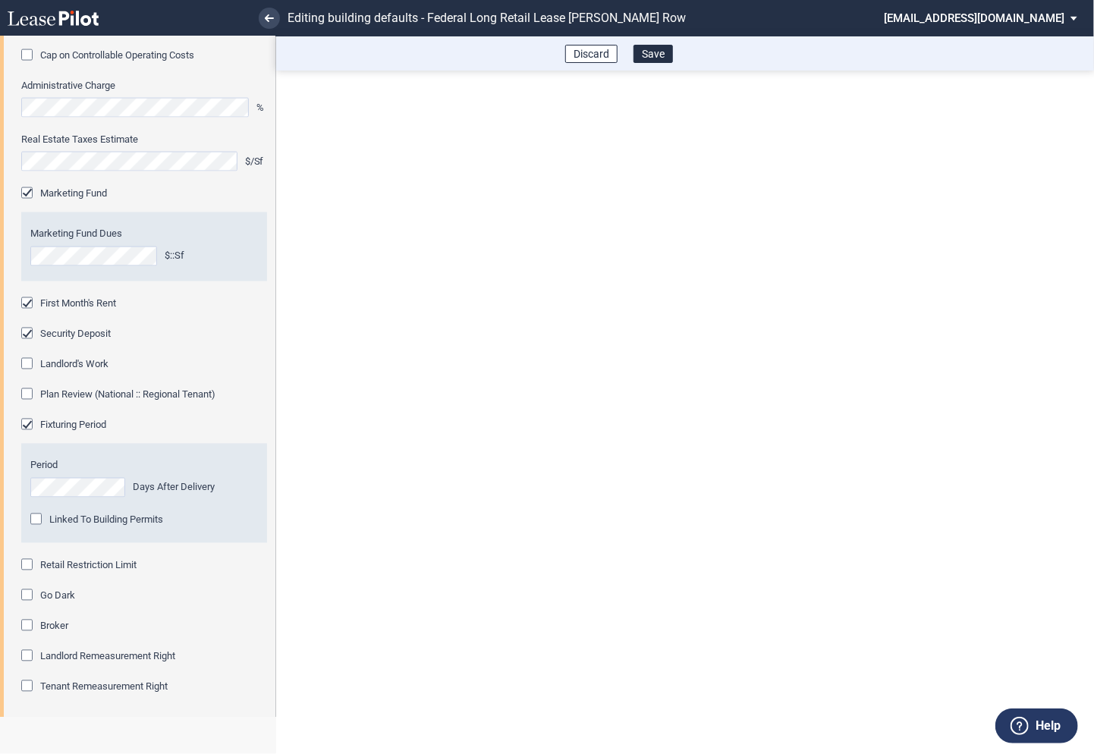
click at [28, 566] on div "Retail Restriction Limit" at bounding box center [28, 566] width 15 height 15
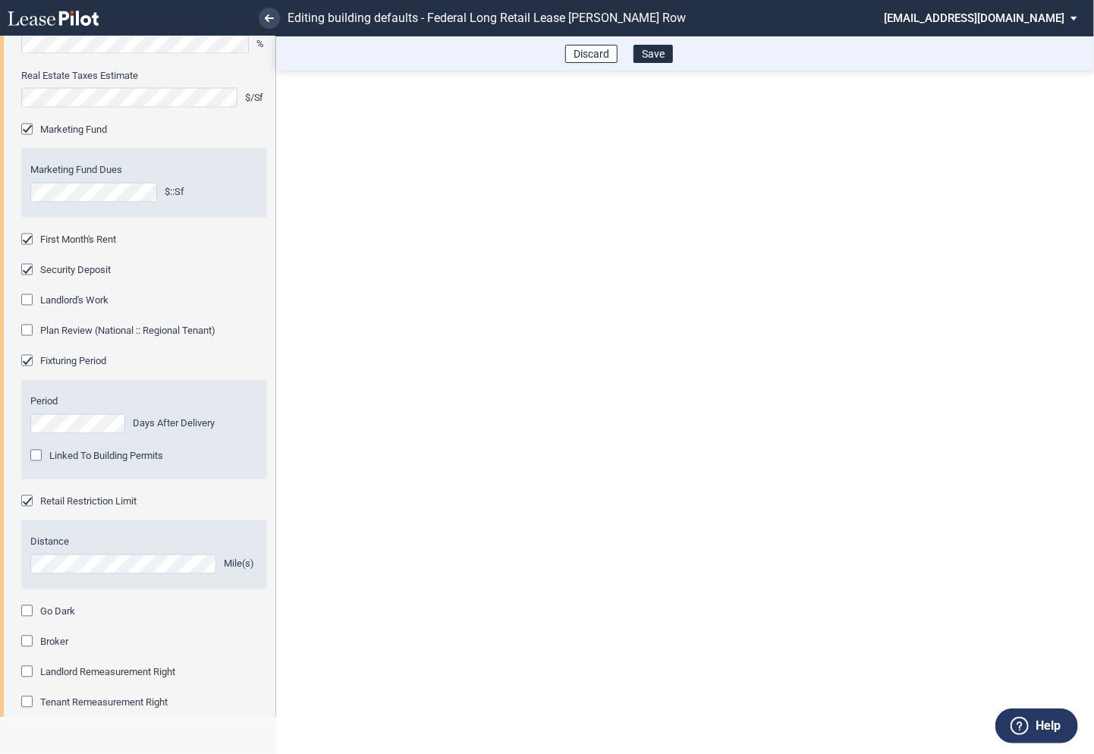
scroll to position [1319, 0]
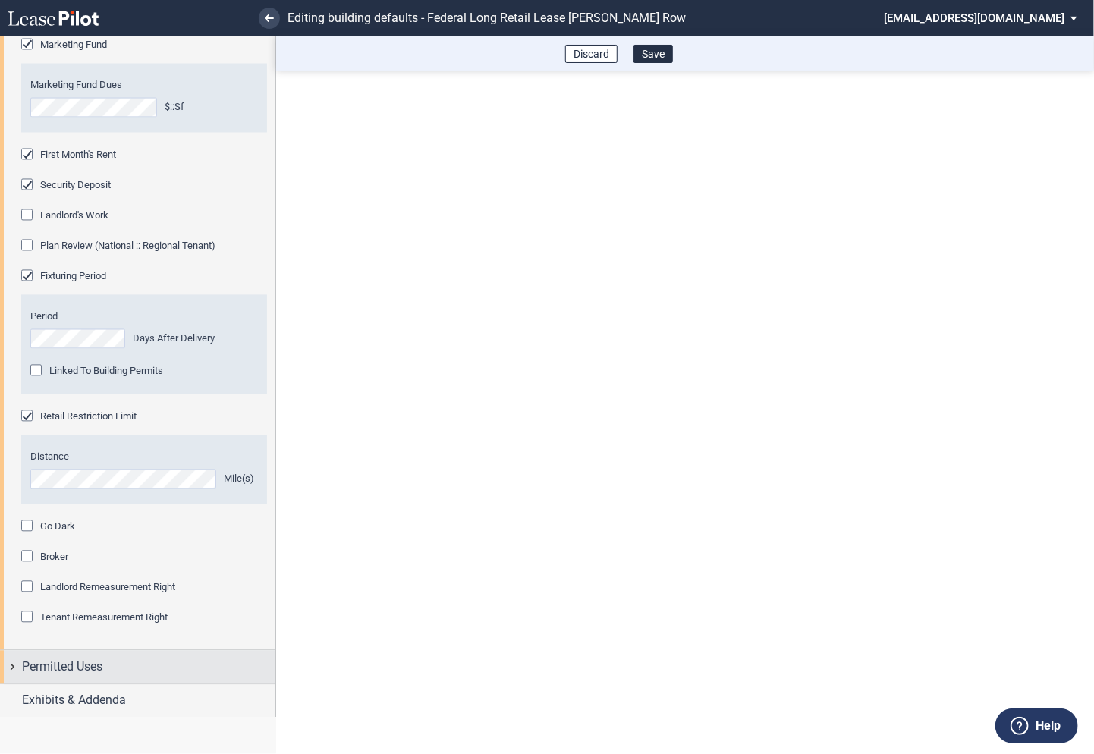
click at [14, 664] on div "Permitted Uses" at bounding box center [137, 667] width 275 height 33
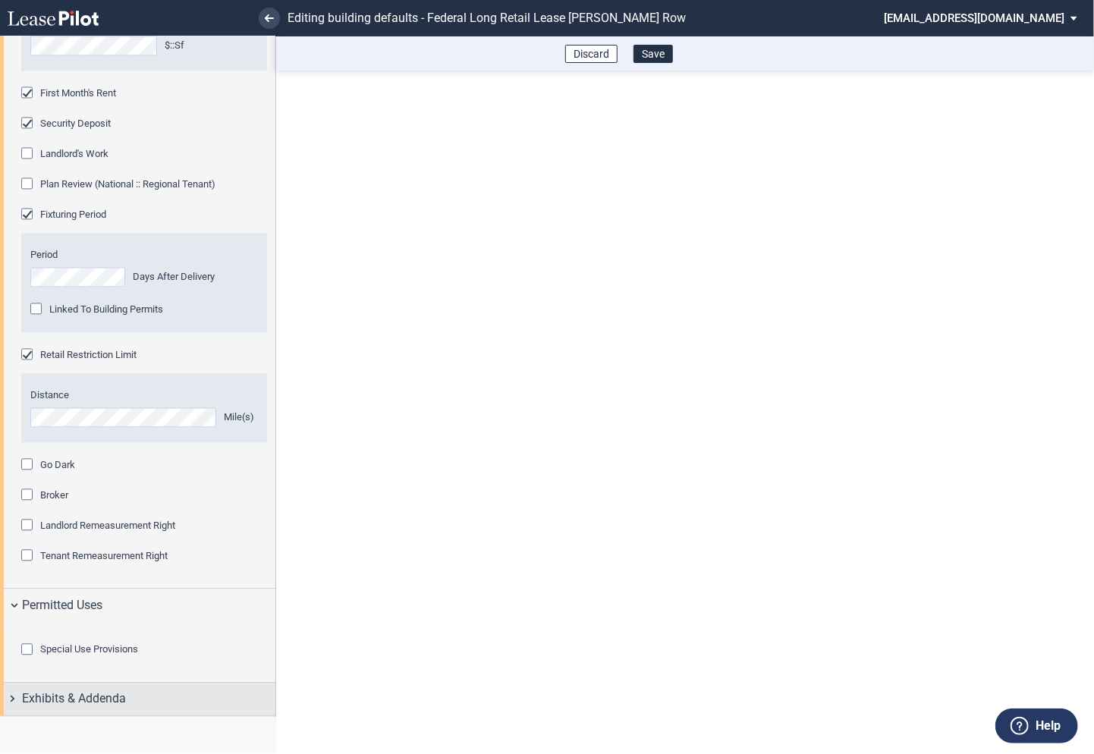
click at [13, 701] on div "Exhibits & Addenda" at bounding box center [137, 699] width 275 height 33
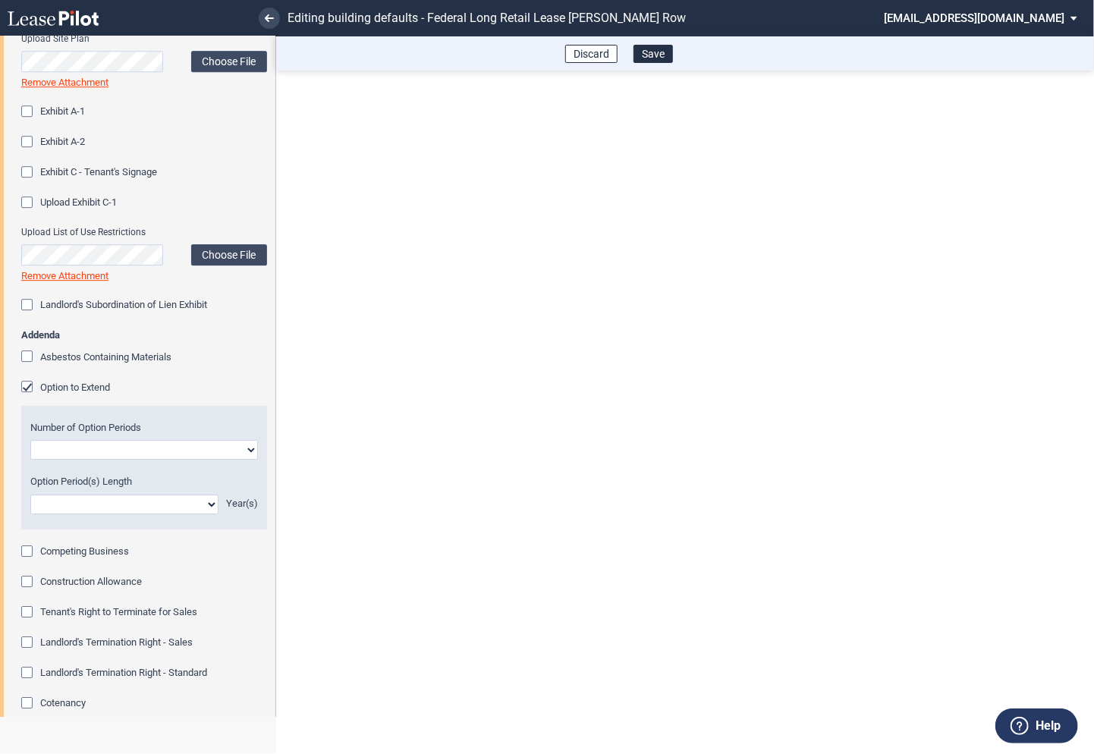
scroll to position [2095, 0]
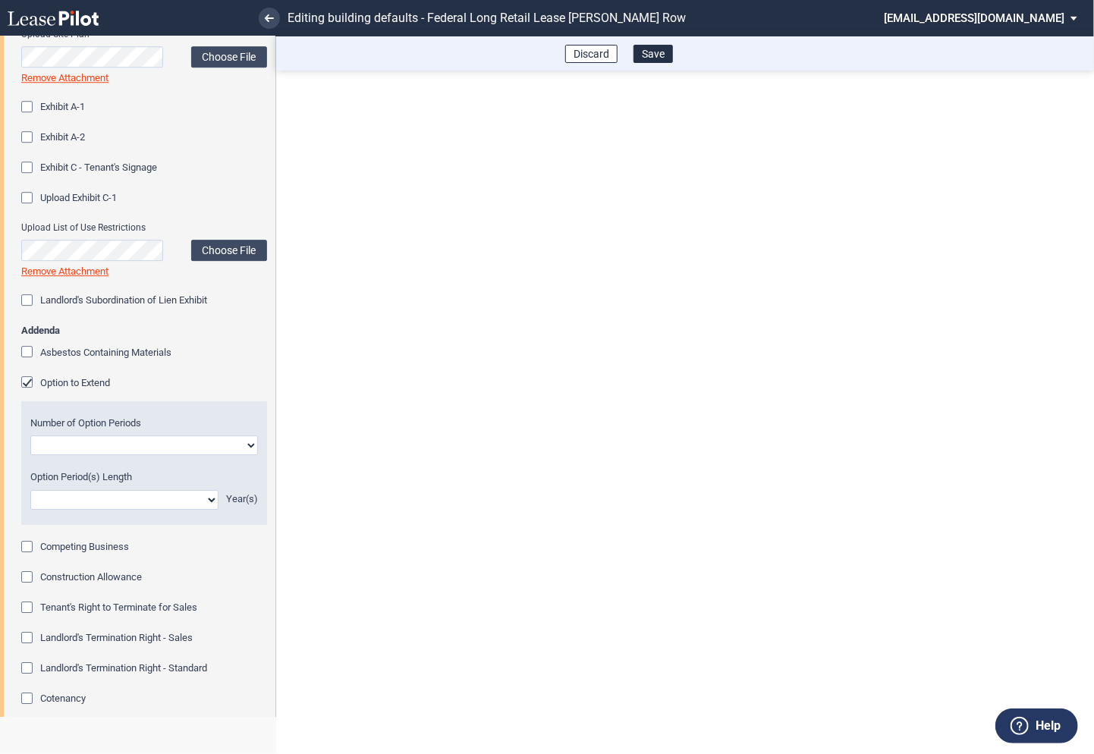
click at [28, 391] on div "Option to Extend" at bounding box center [28, 383] width 15 height 15
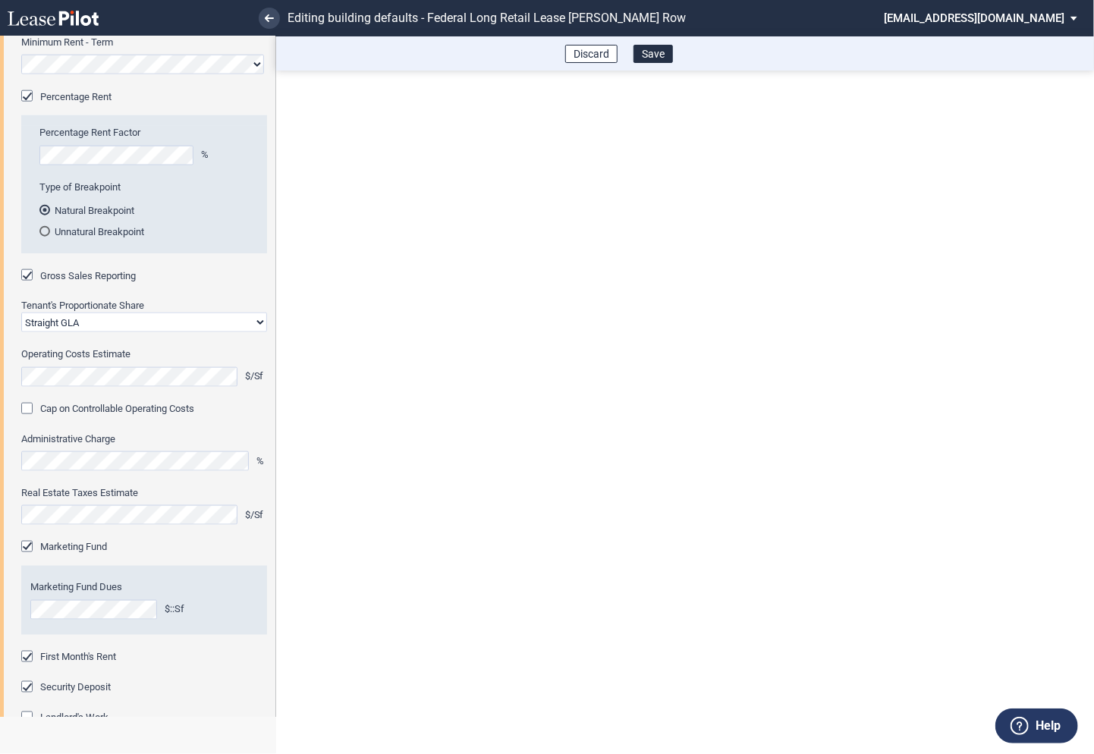
scroll to position [312, 0]
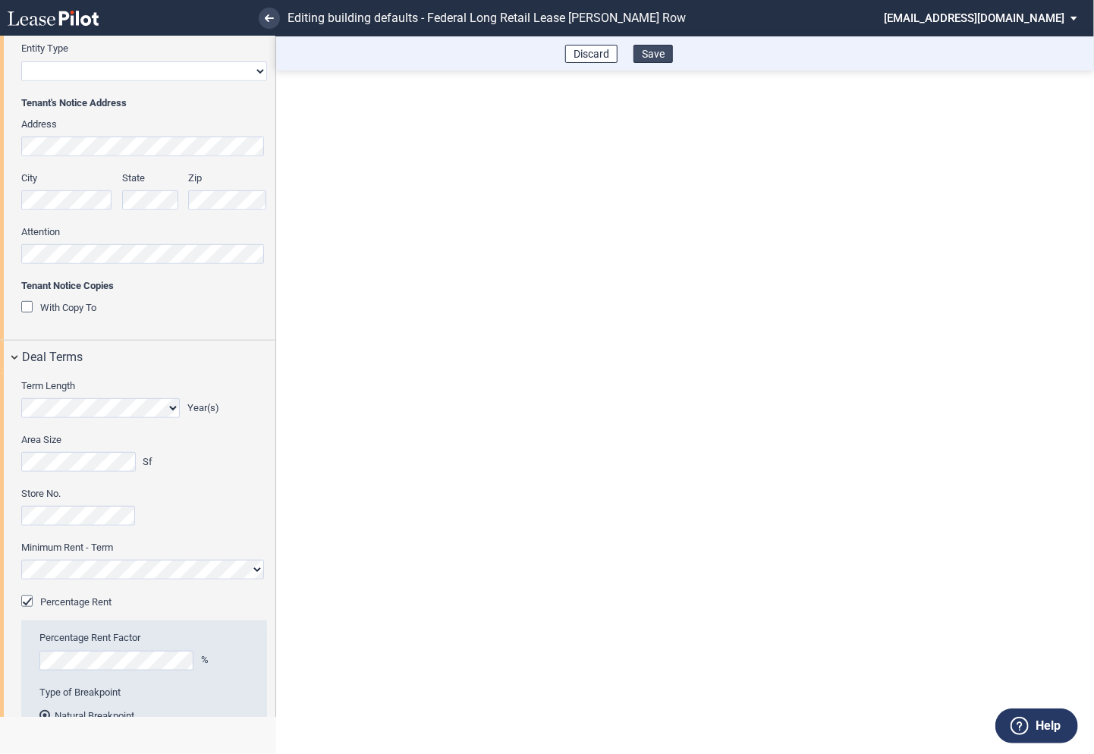
click at [655, 55] on button "Save" at bounding box center [652, 54] width 39 height 18
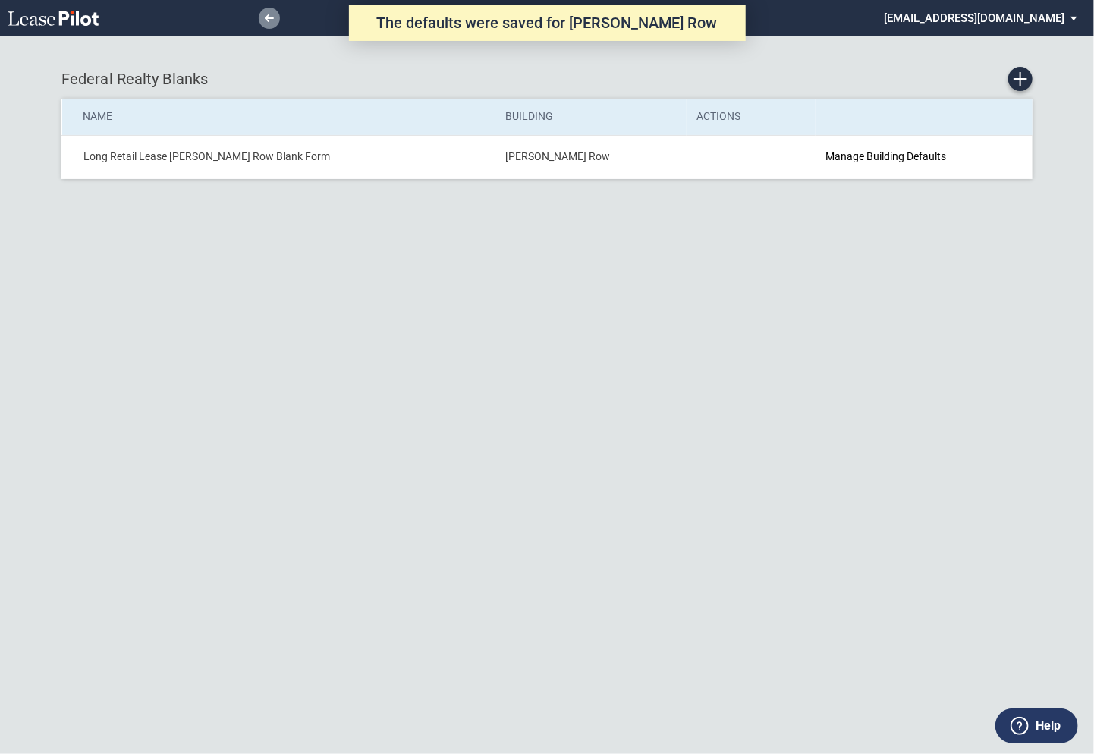
click at [271, 22] on link at bounding box center [269, 18] width 21 height 21
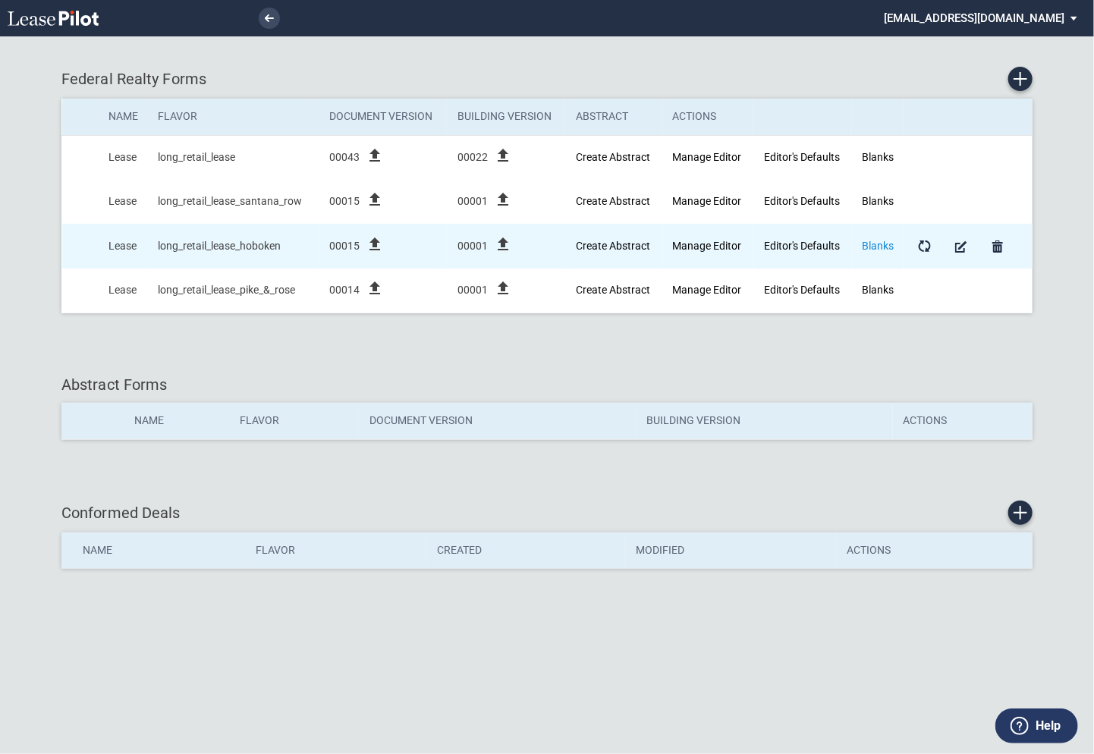
click at [875, 246] on link "Blanks" at bounding box center [878, 246] width 32 height 12
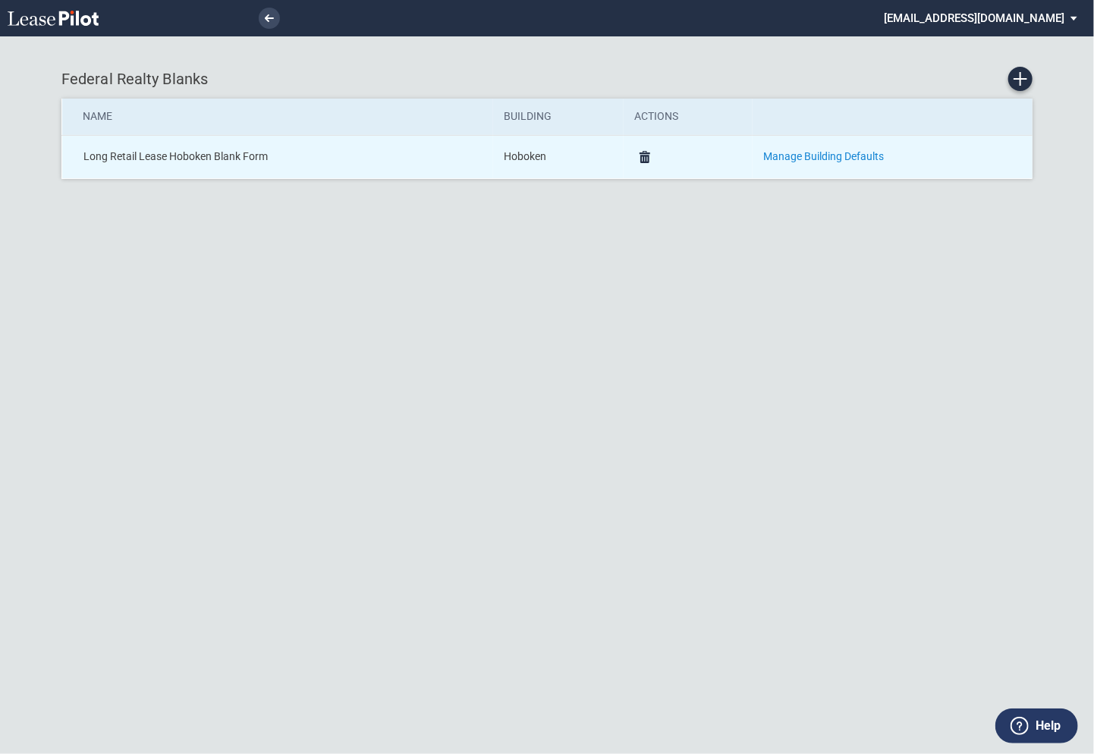
click at [865, 159] on link "Manage Building Defaults" at bounding box center [823, 156] width 121 height 12
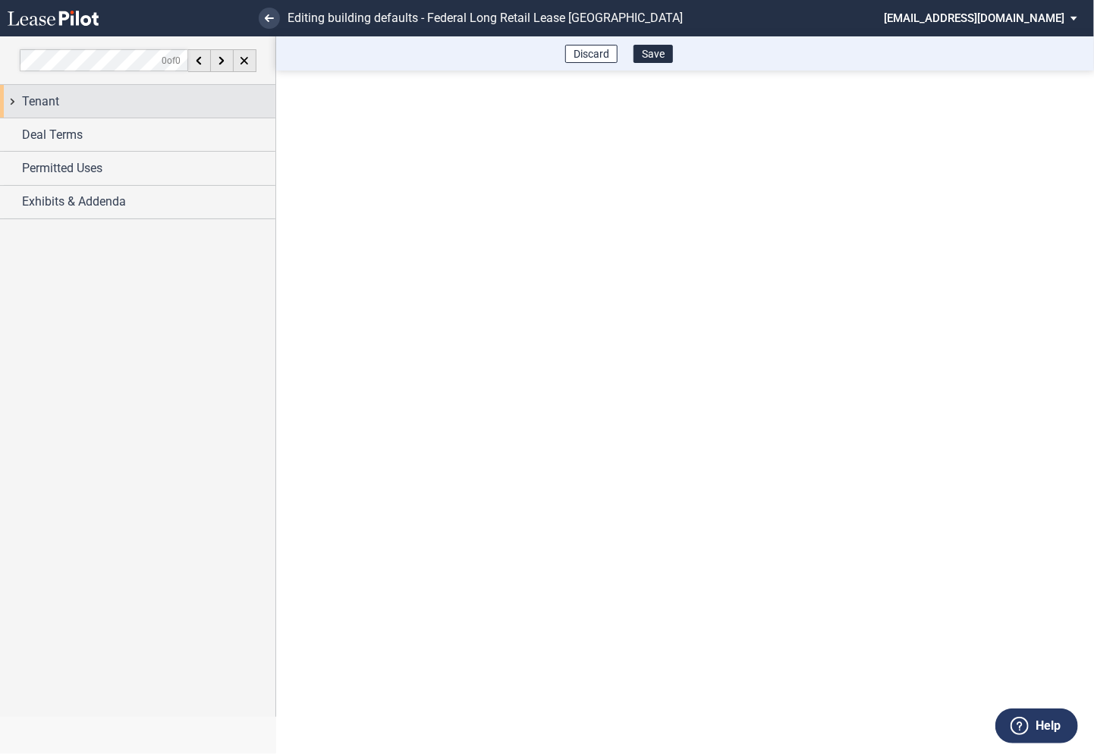
click at [8, 99] on div "Tenant" at bounding box center [137, 101] width 275 height 33
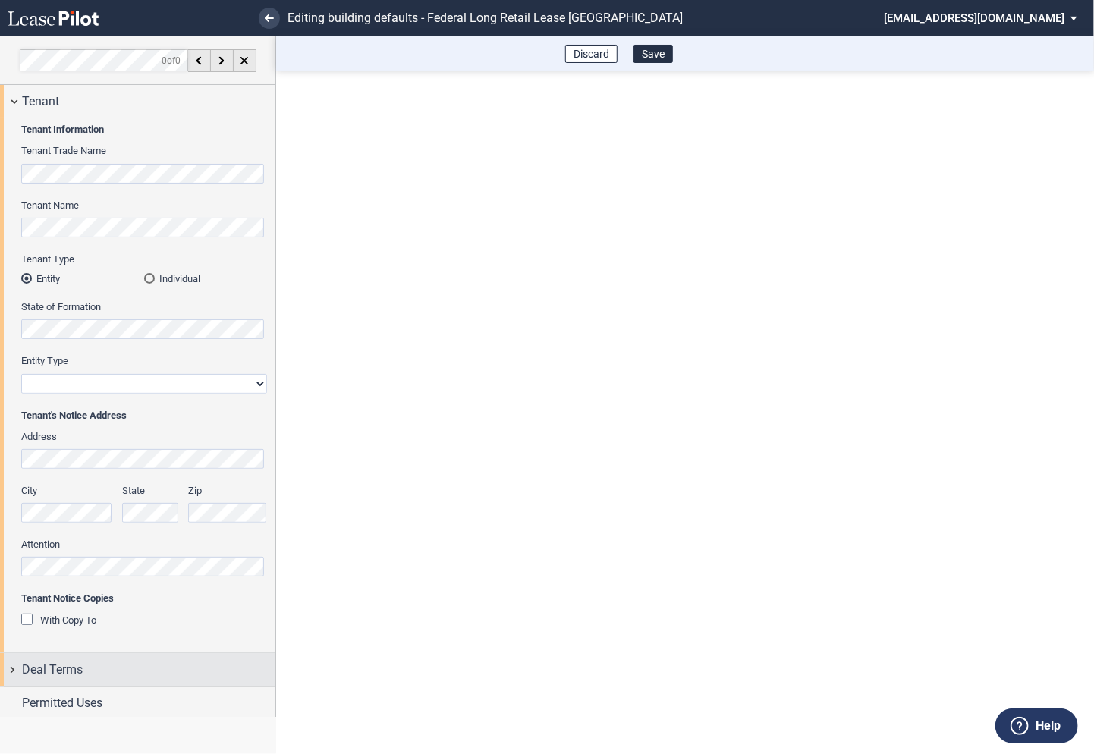
click at [13, 668] on div "Deal Terms" at bounding box center [137, 669] width 275 height 33
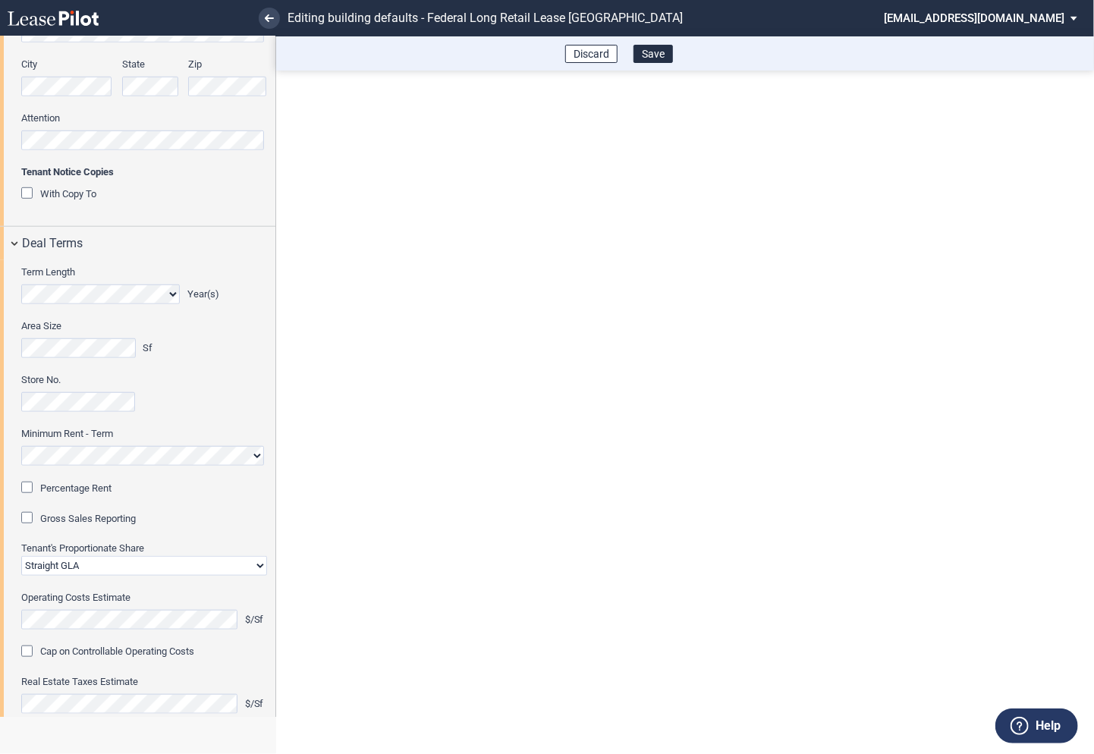
scroll to position [443, 0]
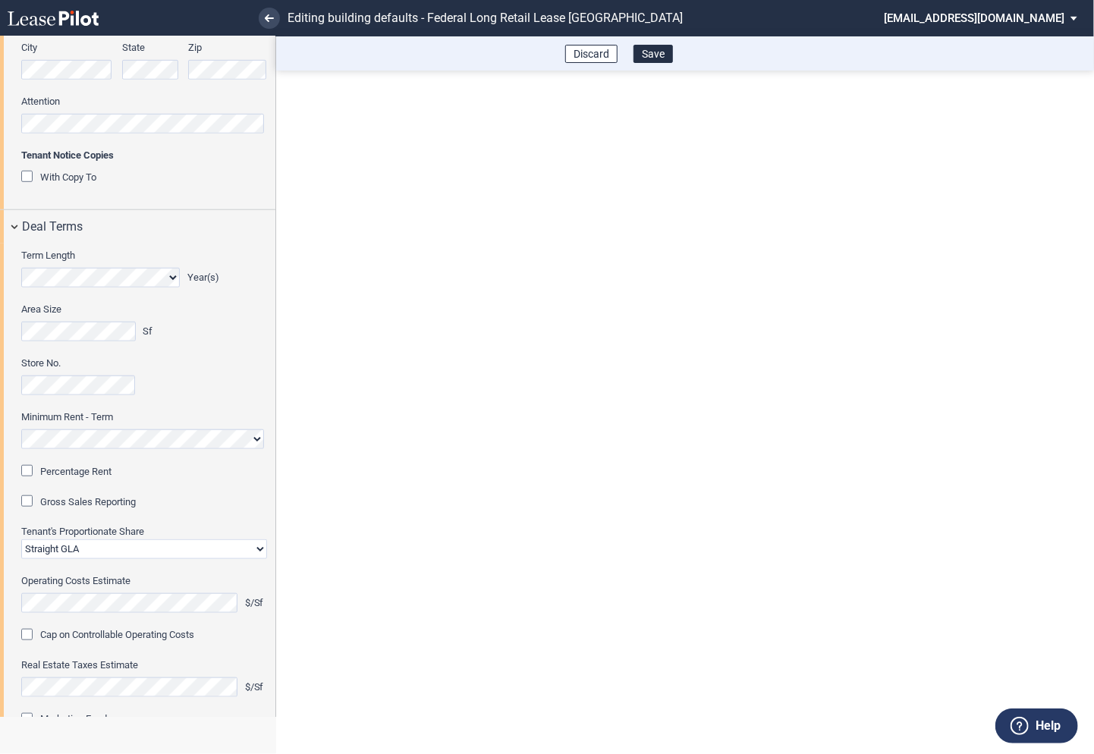
click at [32, 470] on div "Percentage Rent" at bounding box center [28, 472] width 15 height 15
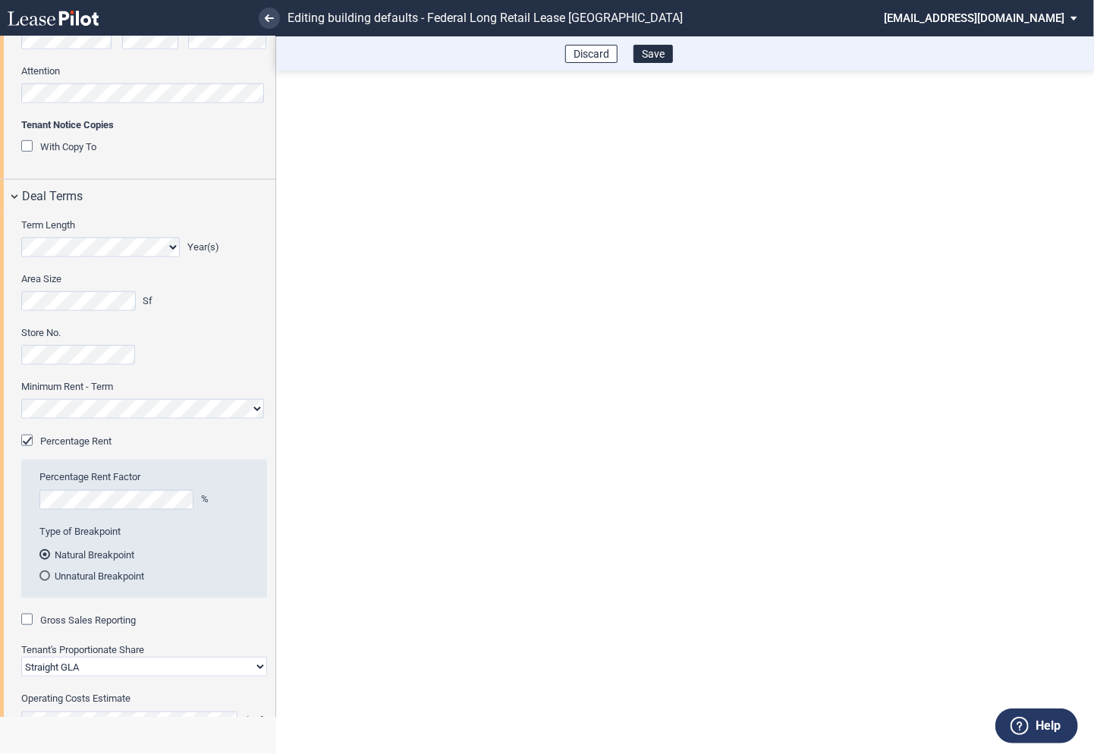
scroll to position [487, 0]
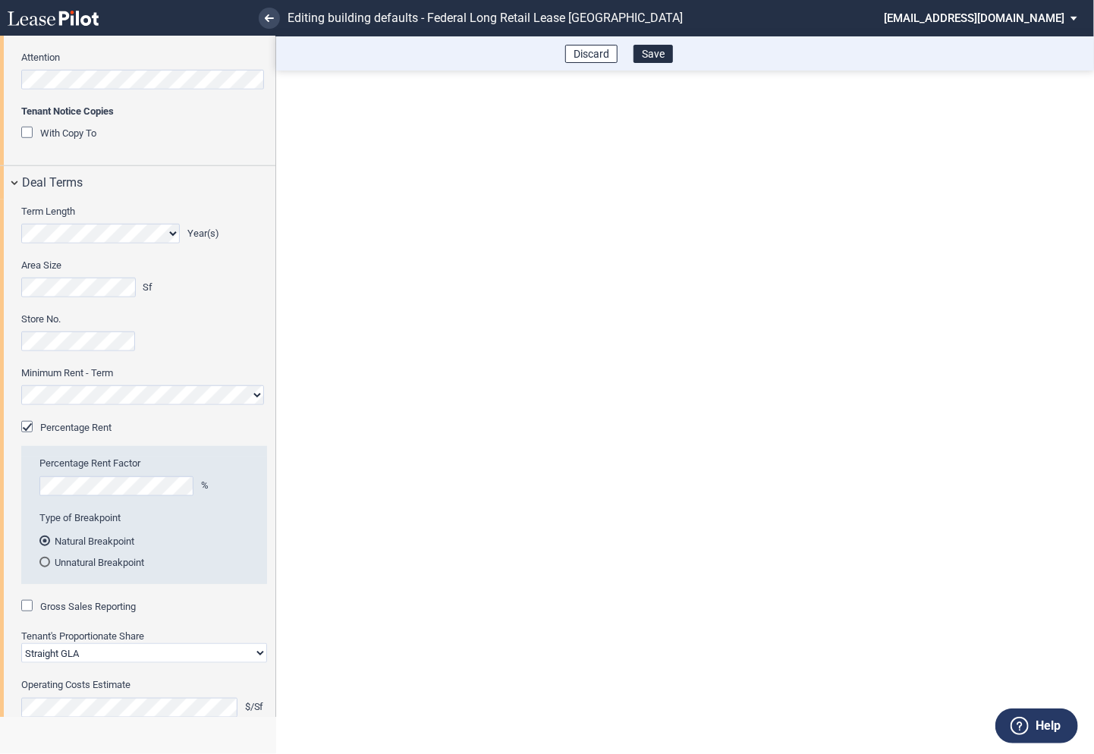
click at [27, 607] on div "Gross Sales Reporting" at bounding box center [28, 607] width 15 height 15
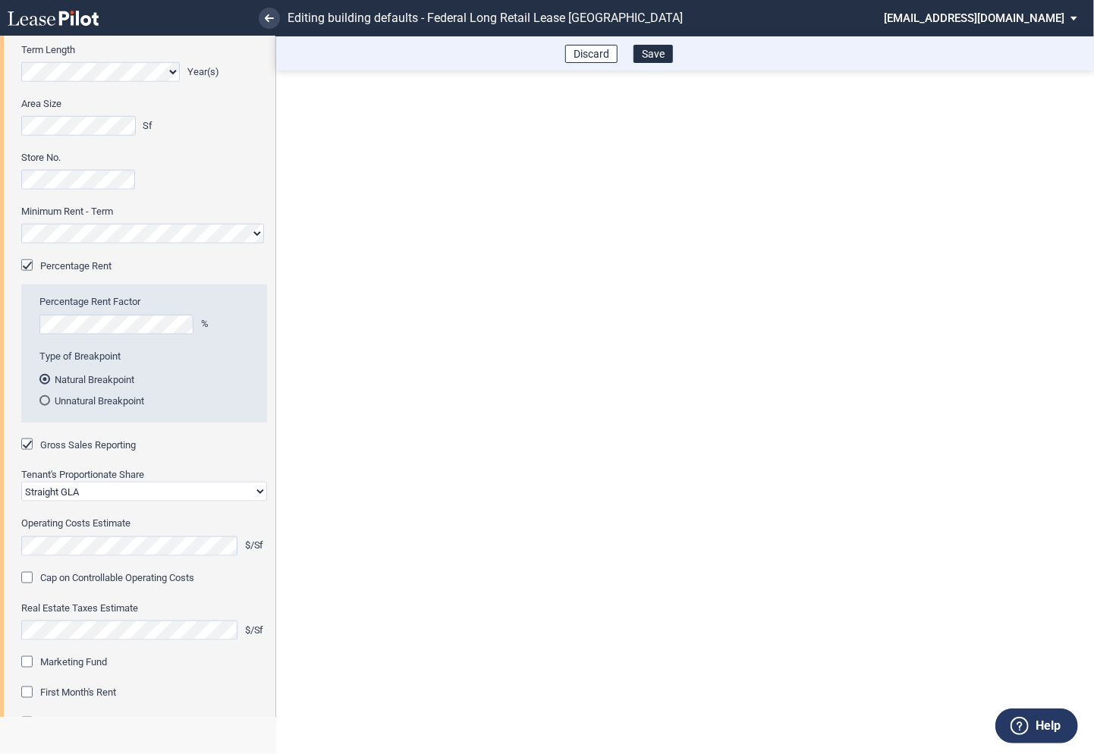
scroll to position [752, 0]
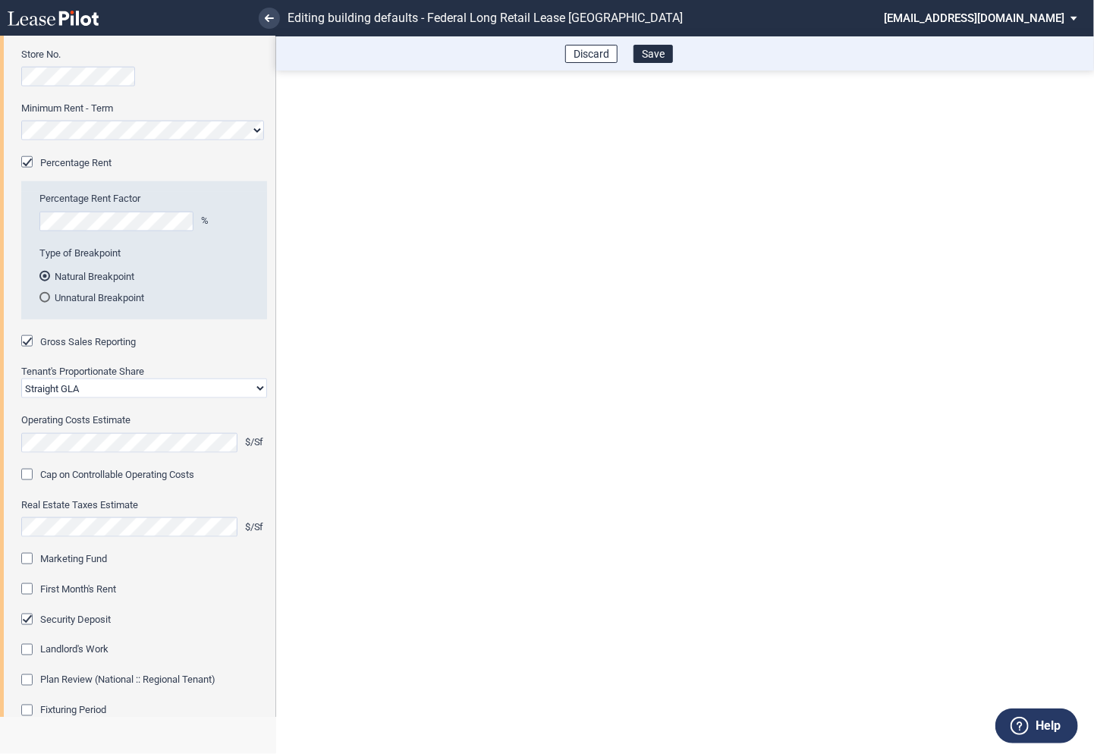
click at [27, 558] on div "Marketing Fund" at bounding box center [28, 560] width 15 height 15
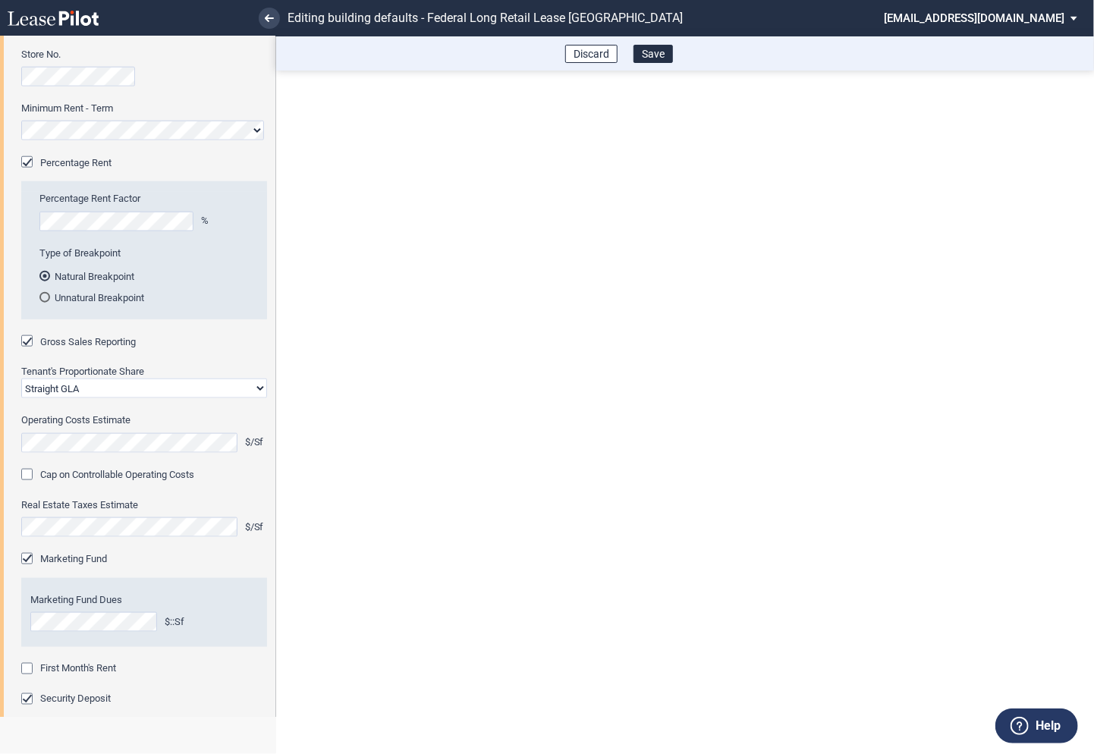
scroll to position [780, 0]
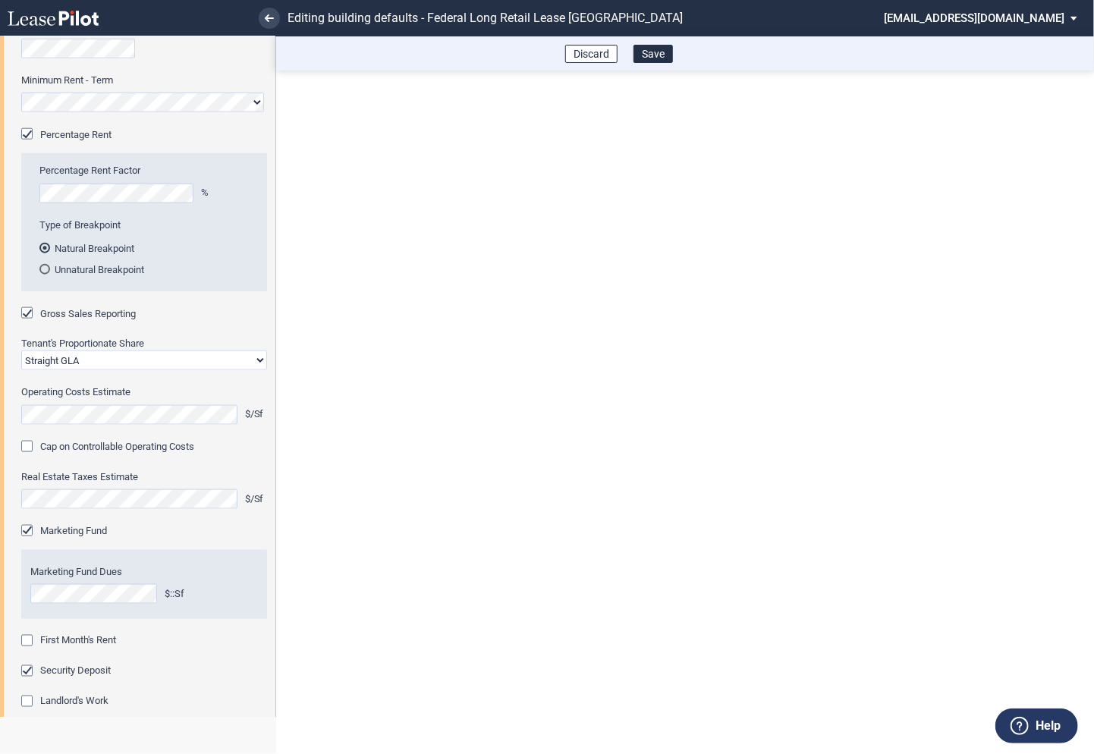
click at [25, 642] on div "First Month's Rent" at bounding box center [28, 642] width 15 height 15
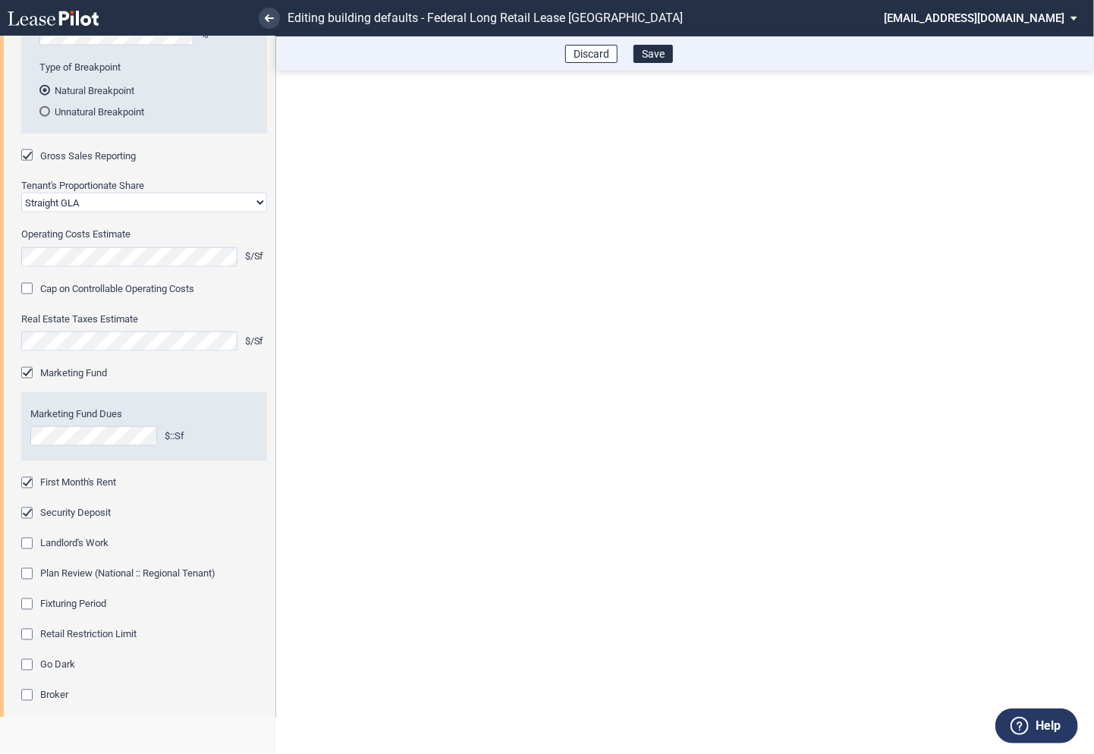
scroll to position [1010, 0]
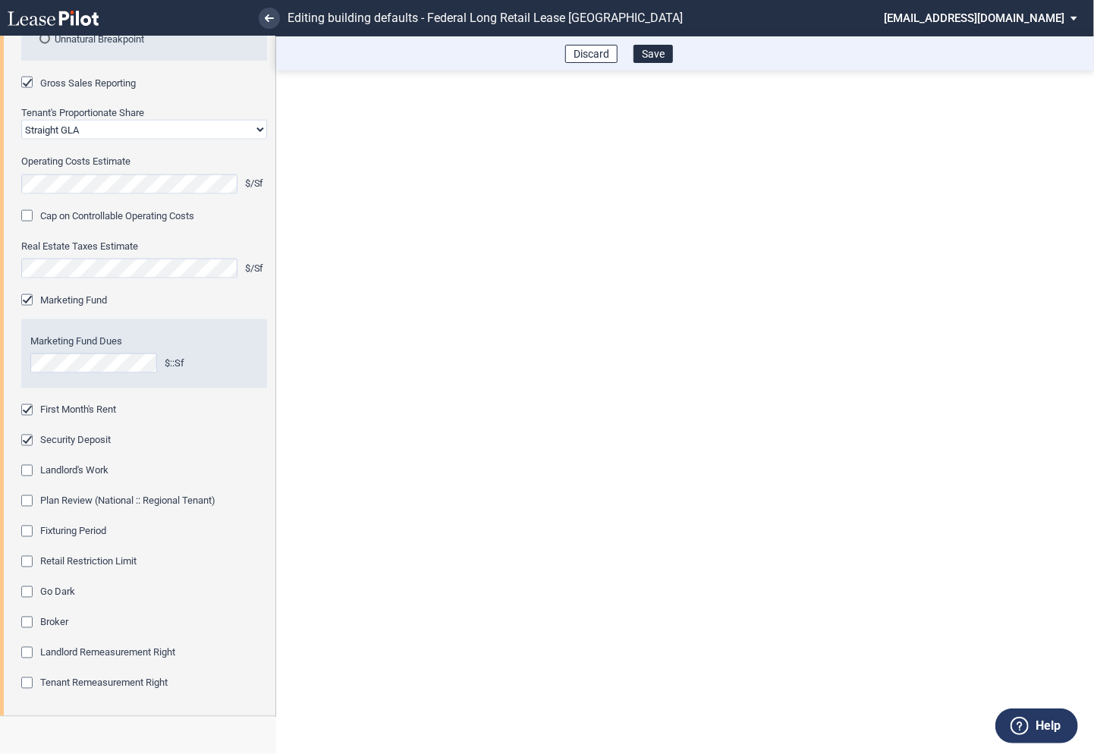
click at [32, 535] on div "Fixturing Period" at bounding box center [28, 533] width 15 height 15
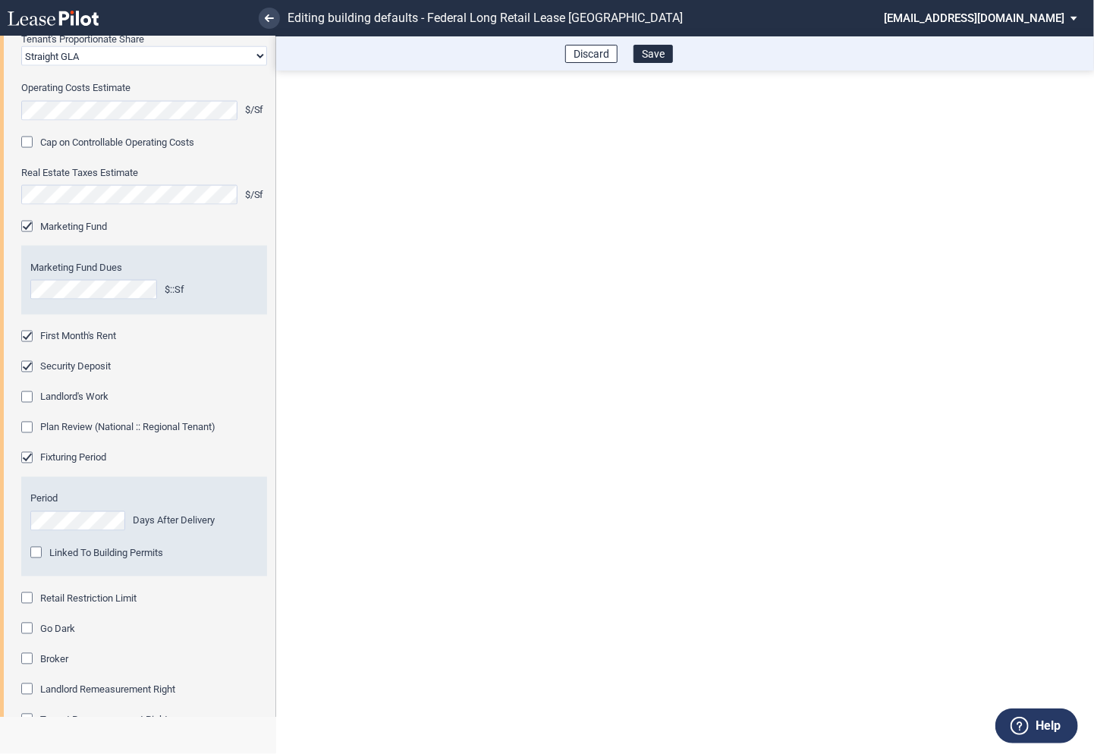
scroll to position [1091, 0]
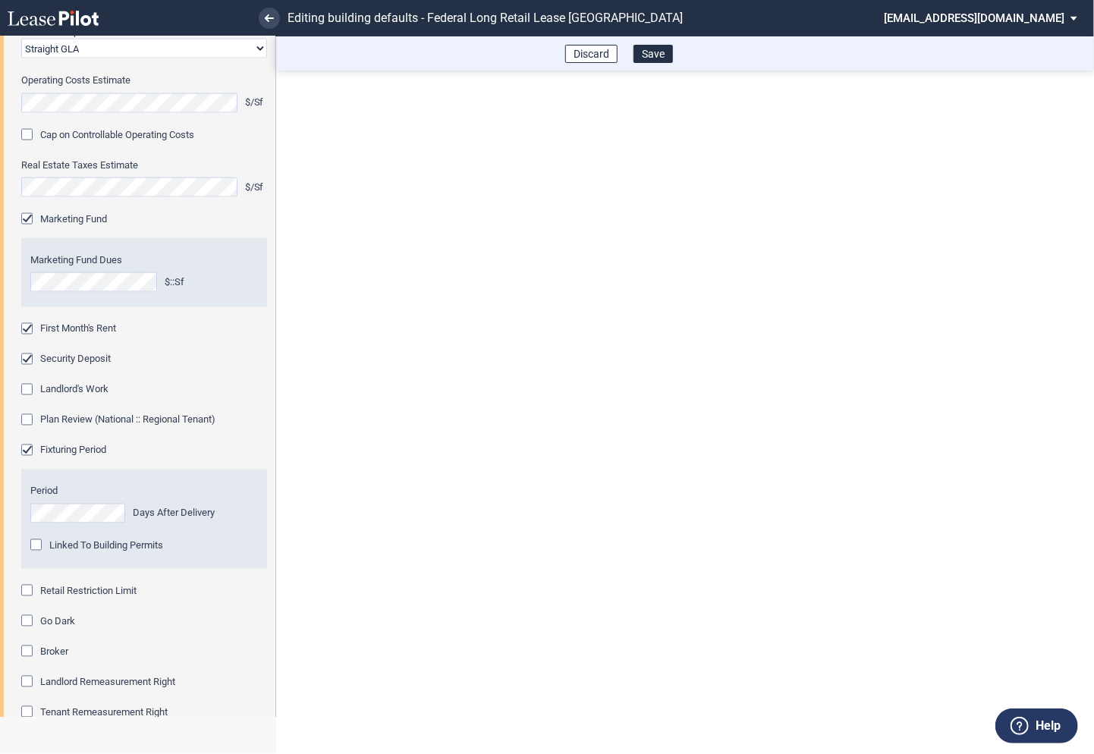
click at [27, 592] on div "Retail Restriction Limit" at bounding box center [28, 592] width 15 height 15
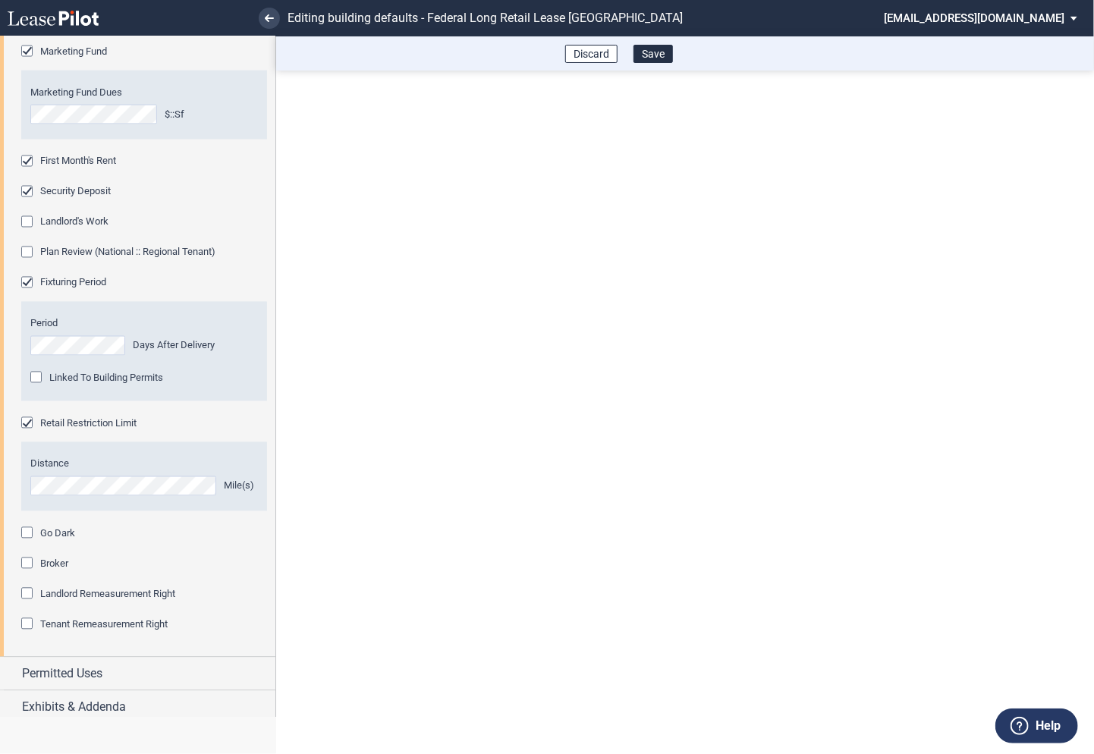
scroll to position [1266, 0]
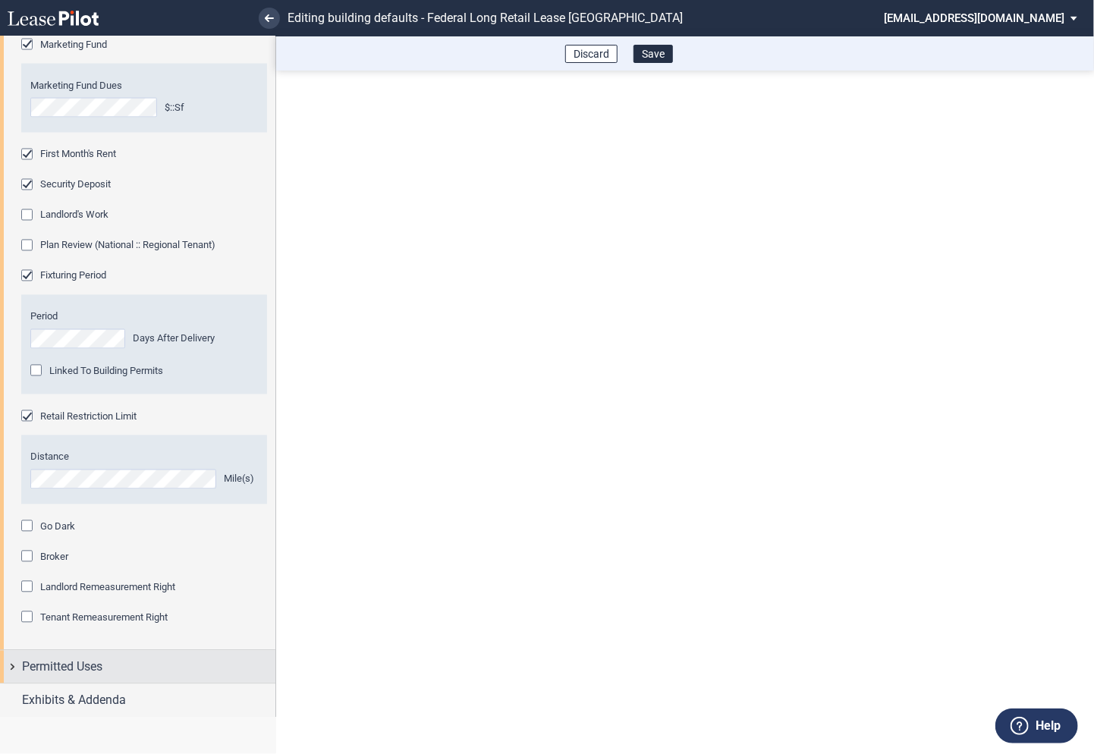
click at [14, 668] on div "Permitted Uses" at bounding box center [137, 667] width 275 height 33
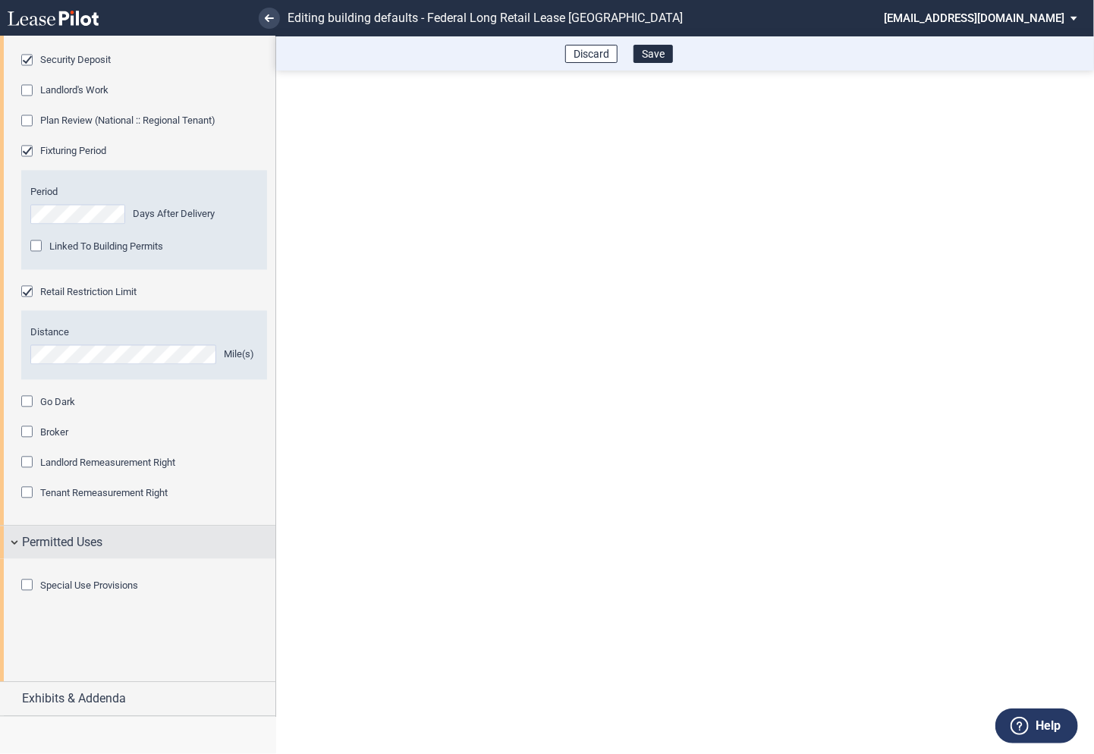
scroll to position [1410, 0]
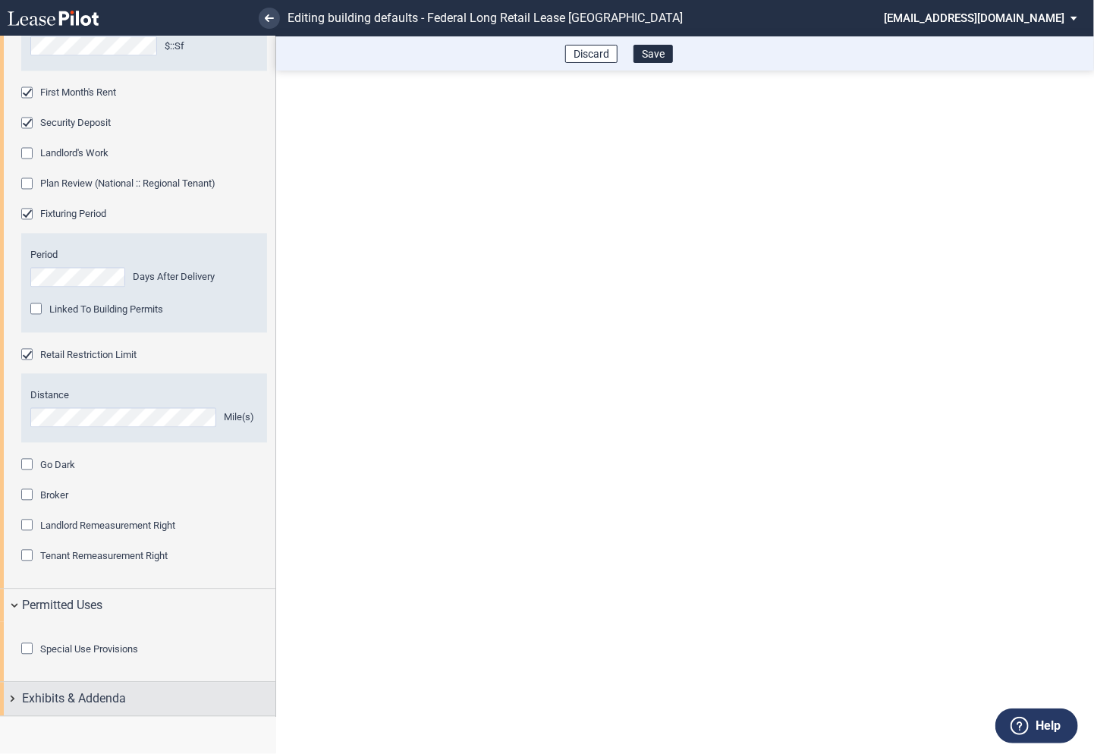
click at [8, 696] on div "Exhibits & Addenda" at bounding box center [137, 698] width 275 height 33
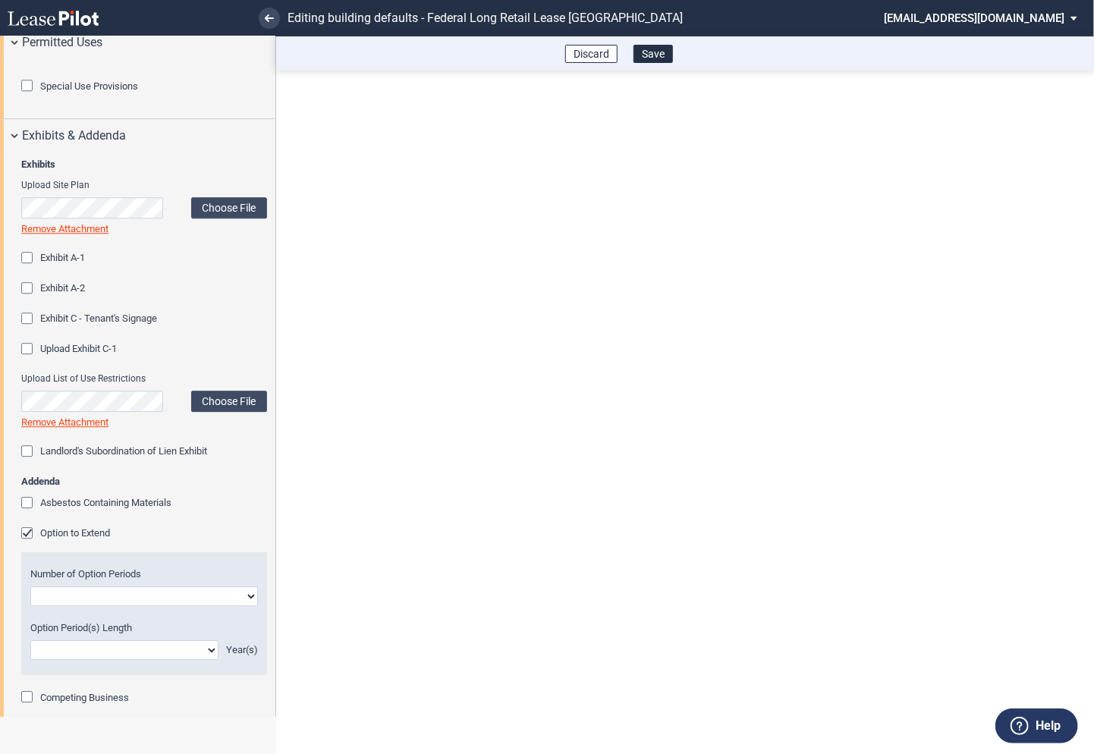
scroll to position [2012, 0]
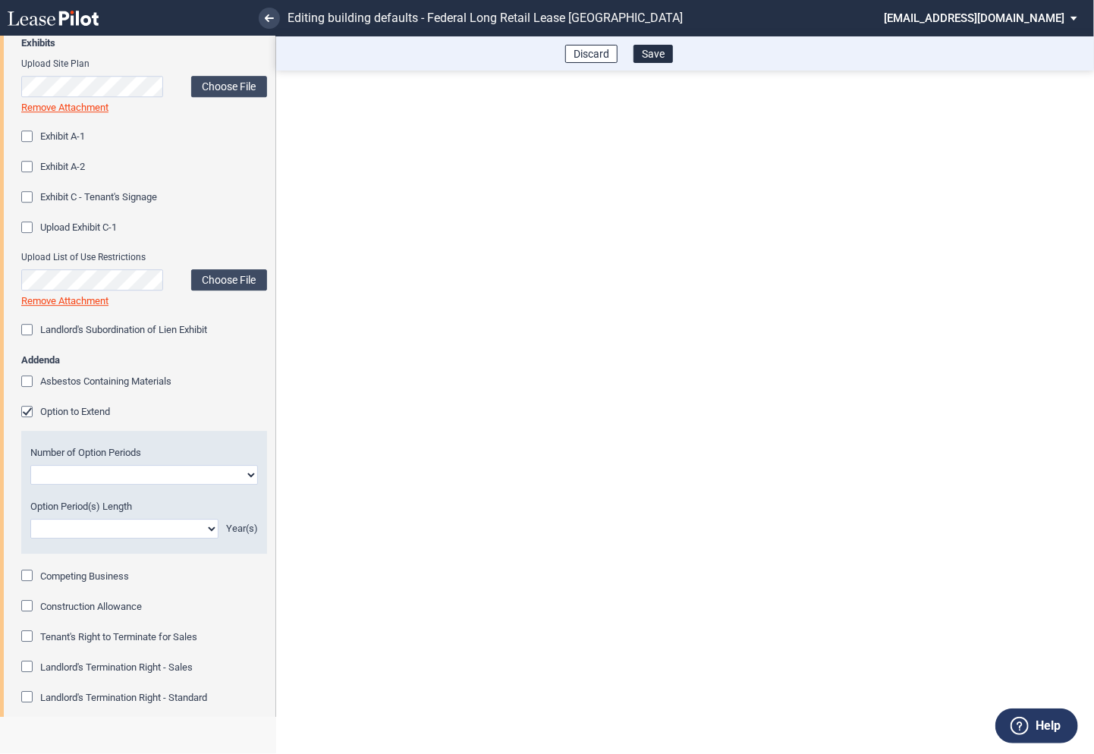
click at [27, 421] on div "Option to Extend" at bounding box center [28, 413] width 15 height 15
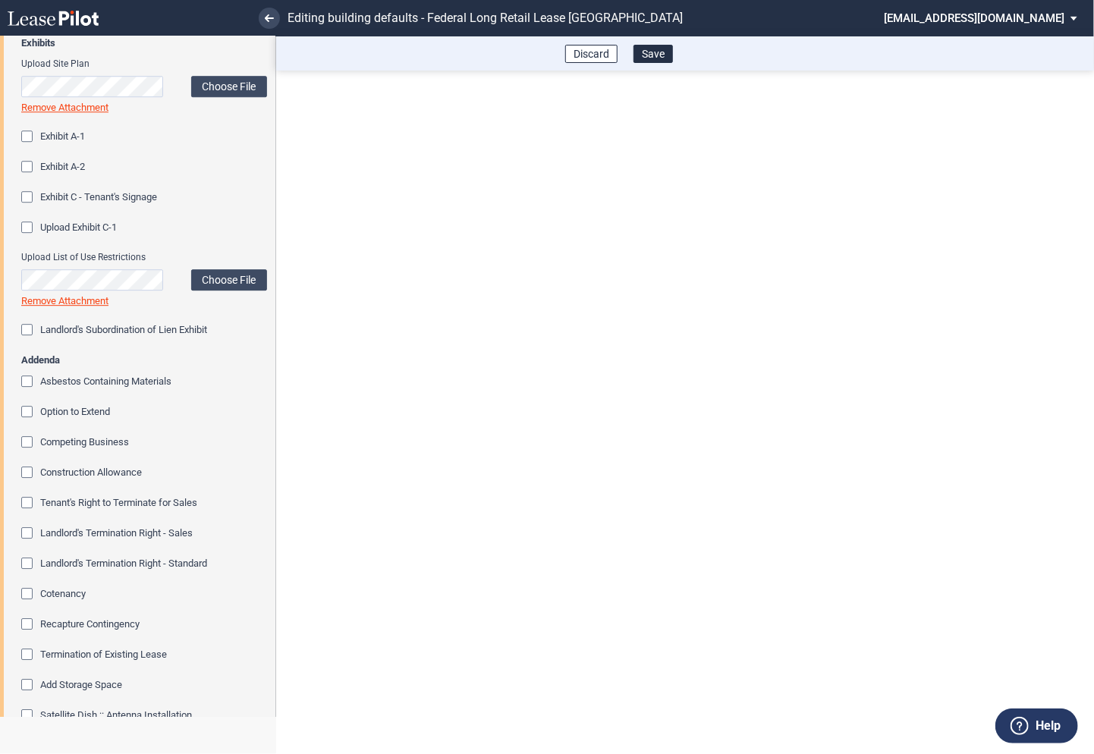
scroll to position [2178, 0]
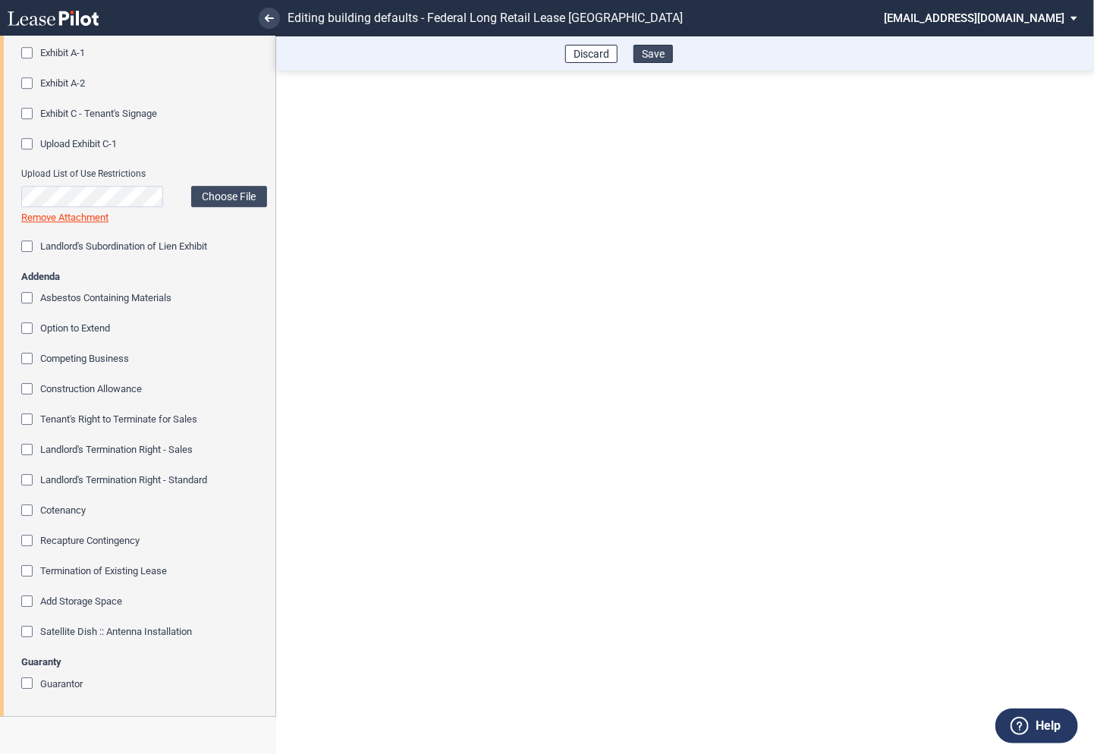
click at [661, 51] on button "Save" at bounding box center [652, 54] width 39 height 18
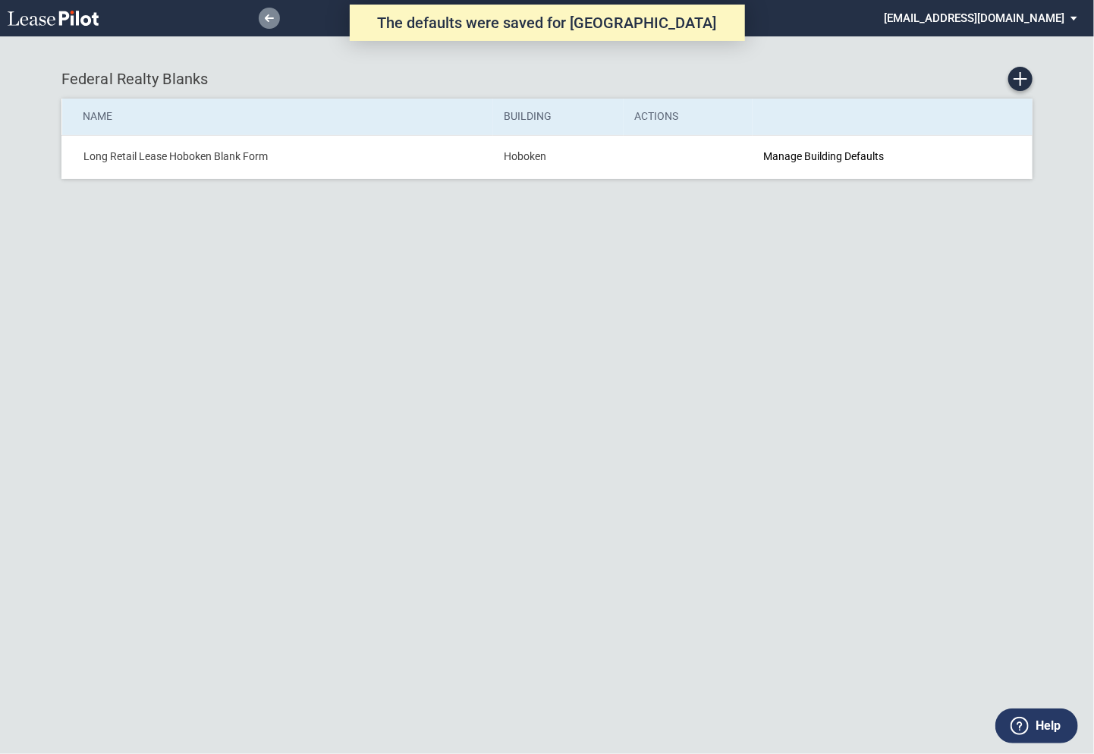
click at [268, 18] on use at bounding box center [269, 18] width 9 height 8
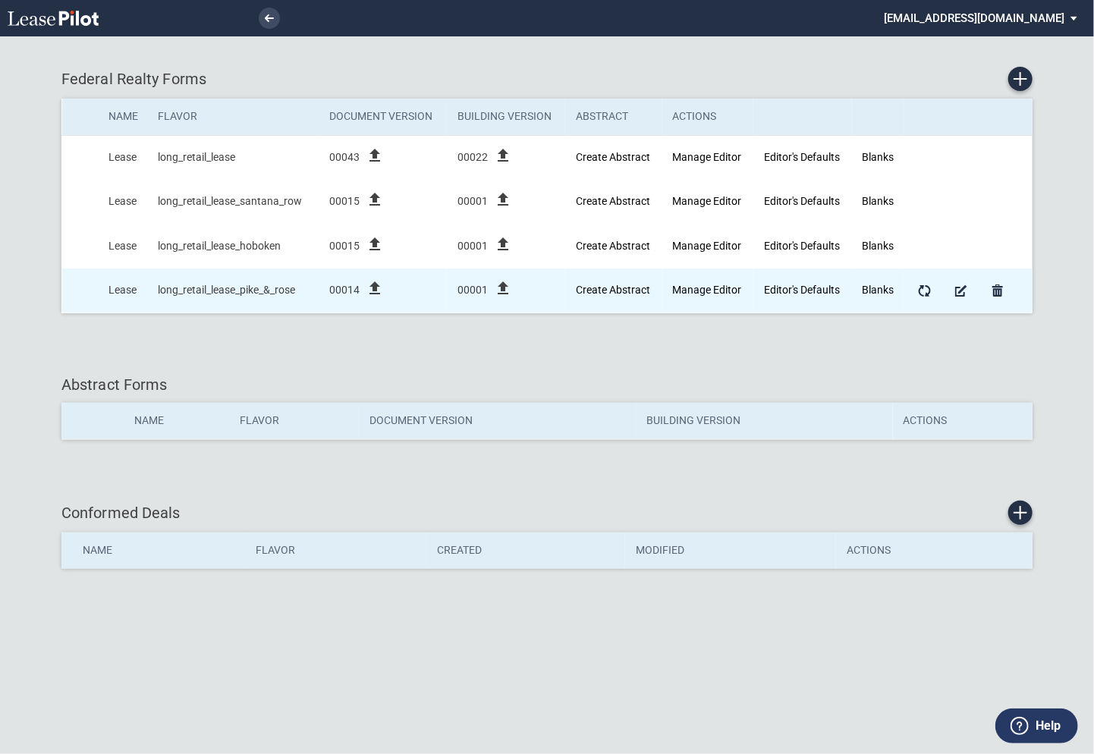
click at [880, 290] on link "Blanks" at bounding box center [878, 290] width 32 height 12
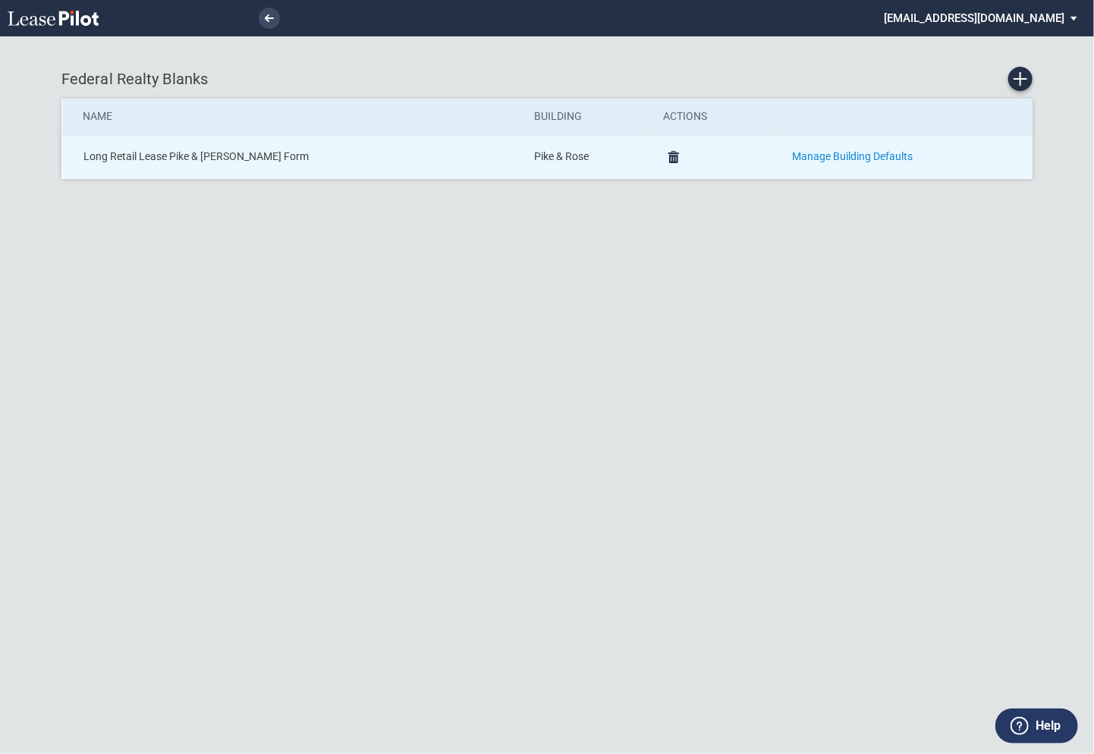
click at [843, 155] on link "Manage Building Defaults" at bounding box center [852, 156] width 121 height 12
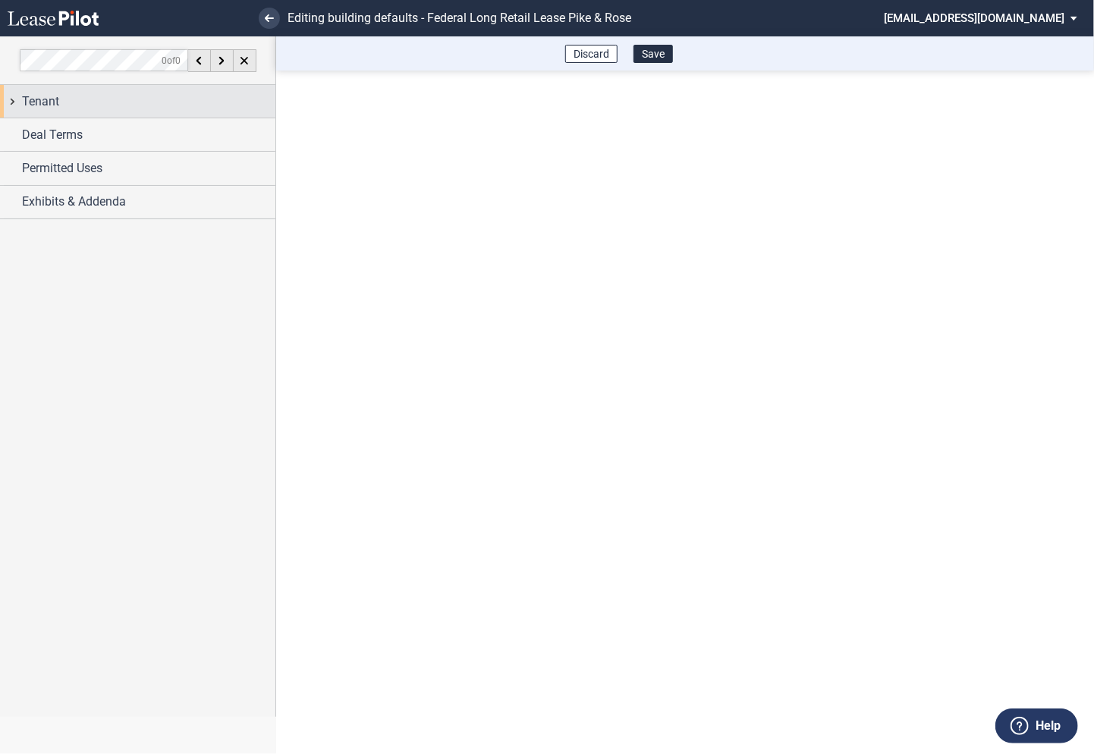
click at [13, 99] on div "Tenant" at bounding box center [137, 101] width 275 height 33
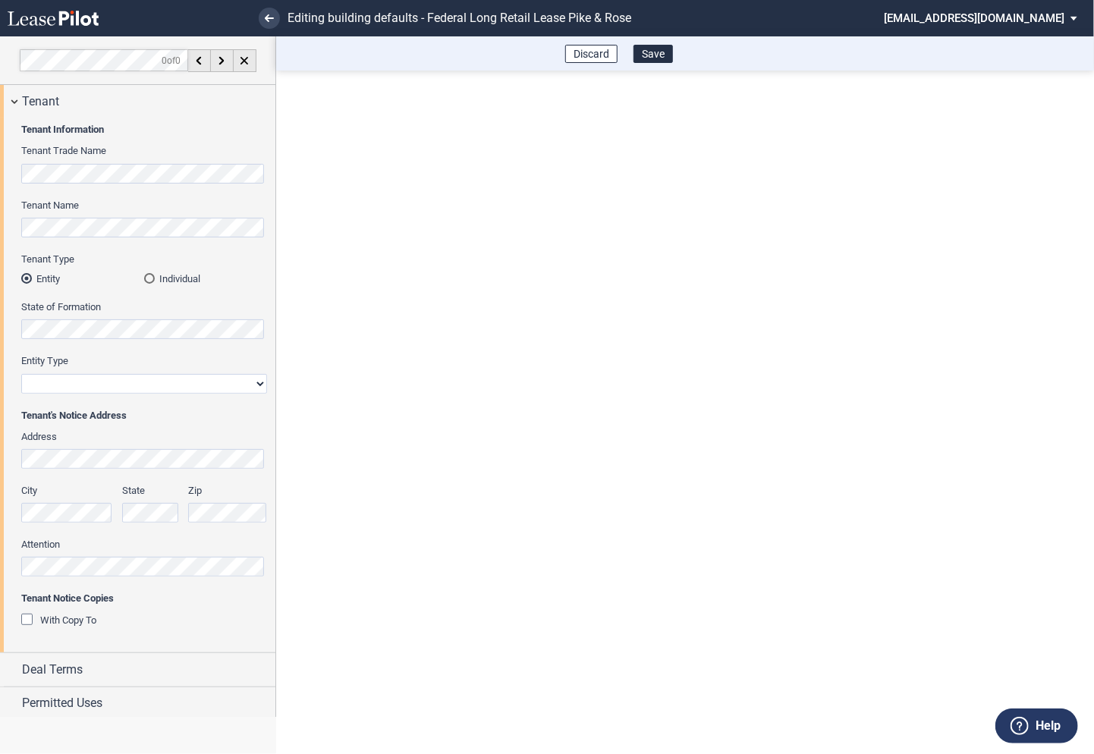
scroll to position [36, 0]
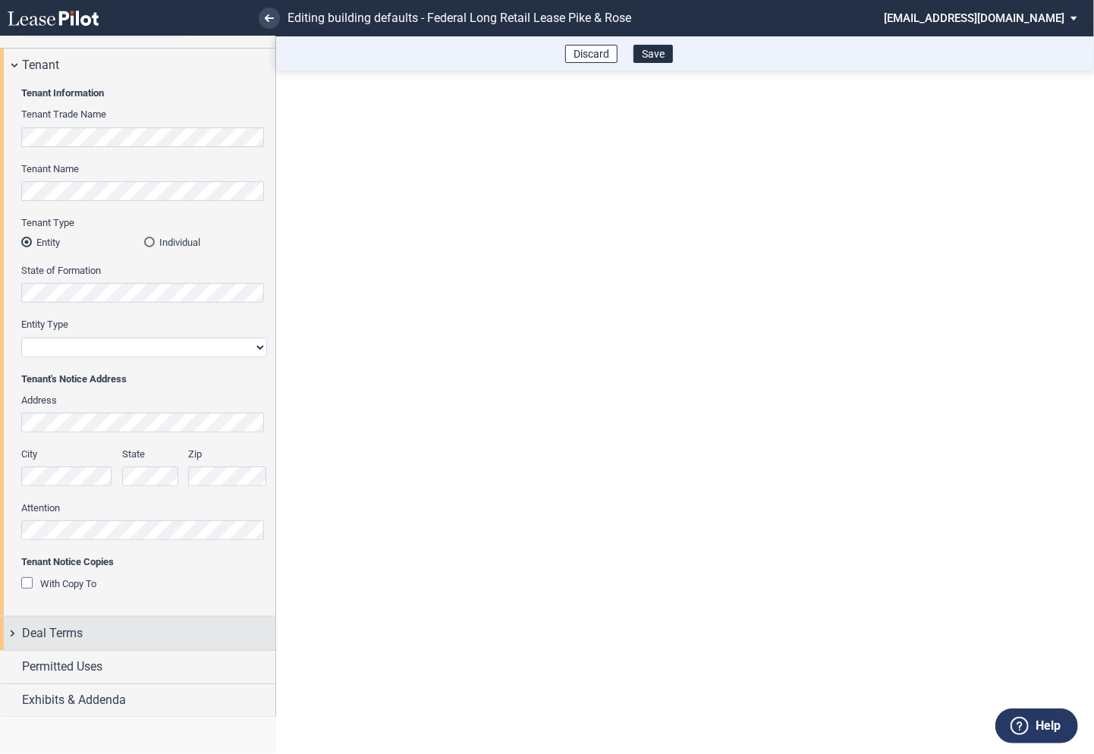
click at [11, 634] on div "Deal Terms" at bounding box center [137, 633] width 275 height 33
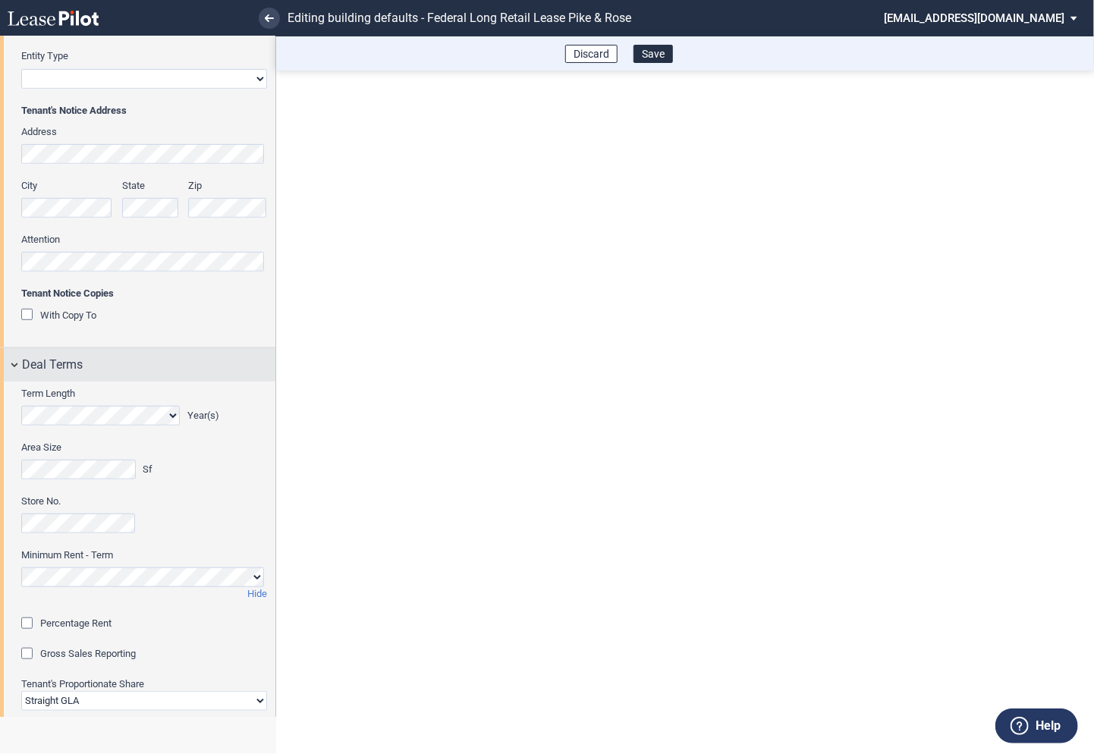
scroll to position [376, 0]
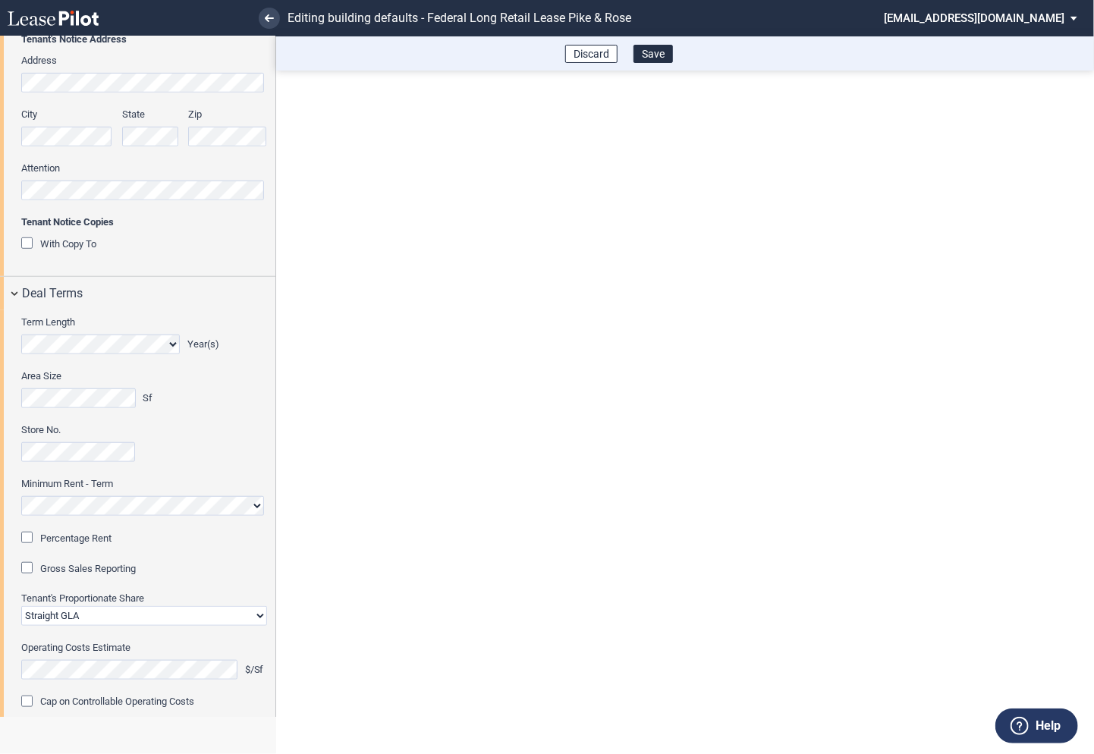
click at [30, 541] on div "Percentage Rent" at bounding box center [28, 539] width 15 height 15
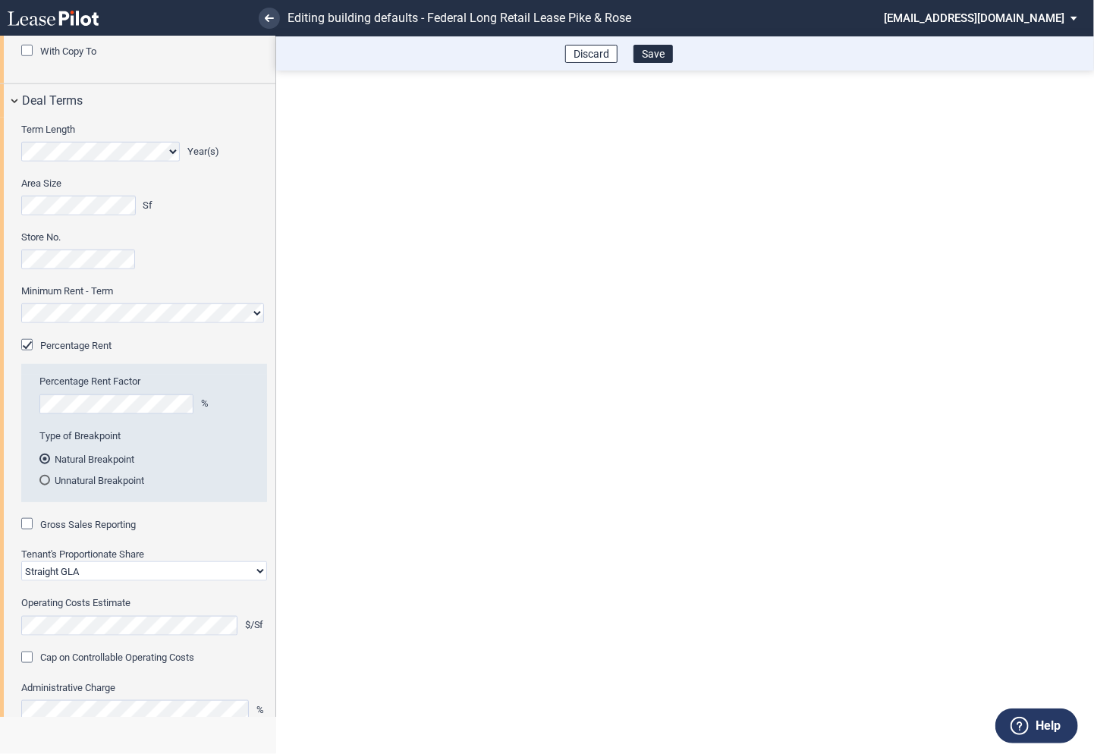
scroll to position [578, 0]
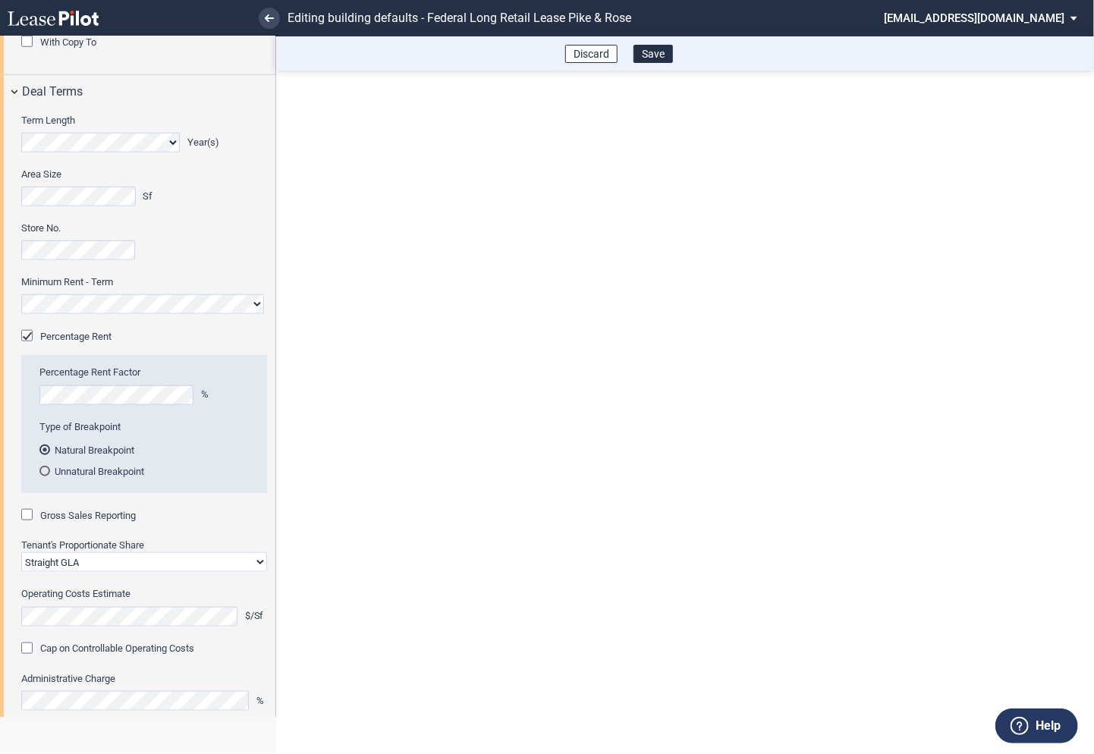
click at [30, 519] on div "Gross Sales Reporting" at bounding box center [28, 516] width 15 height 15
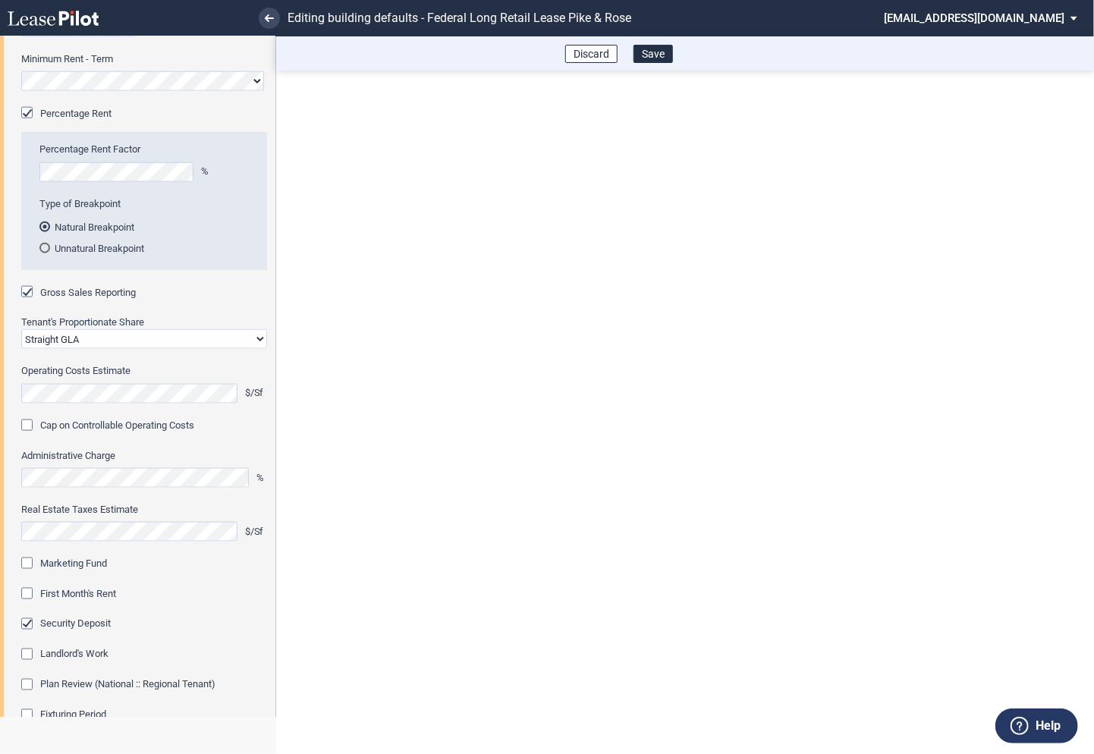
scroll to position [819, 0]
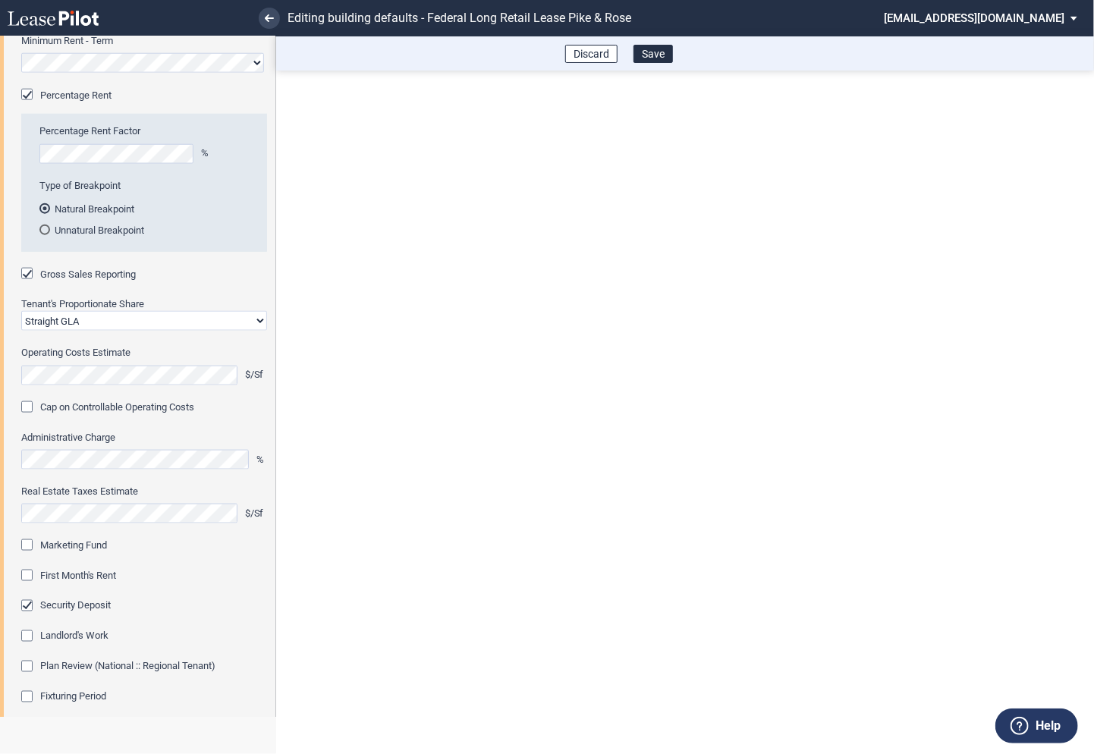
click at [23, 550] on div "Marketing Fund" at bounding box center [28, 546] width 15 height 15
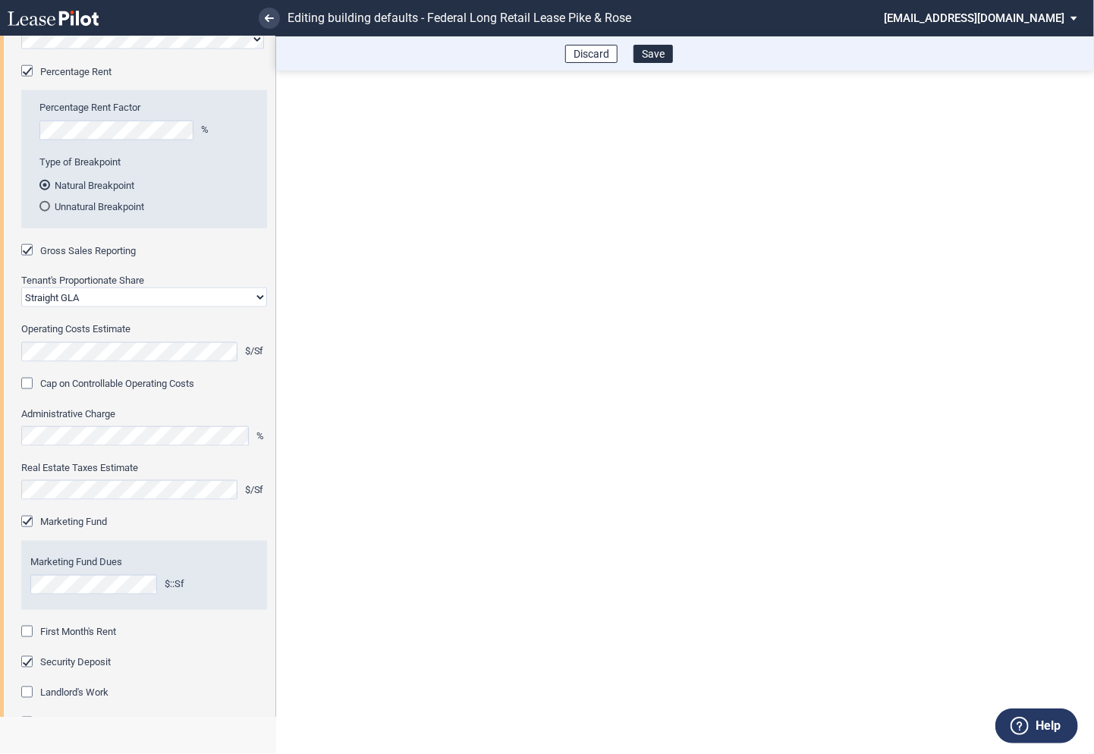
scroll to position [881, 0]
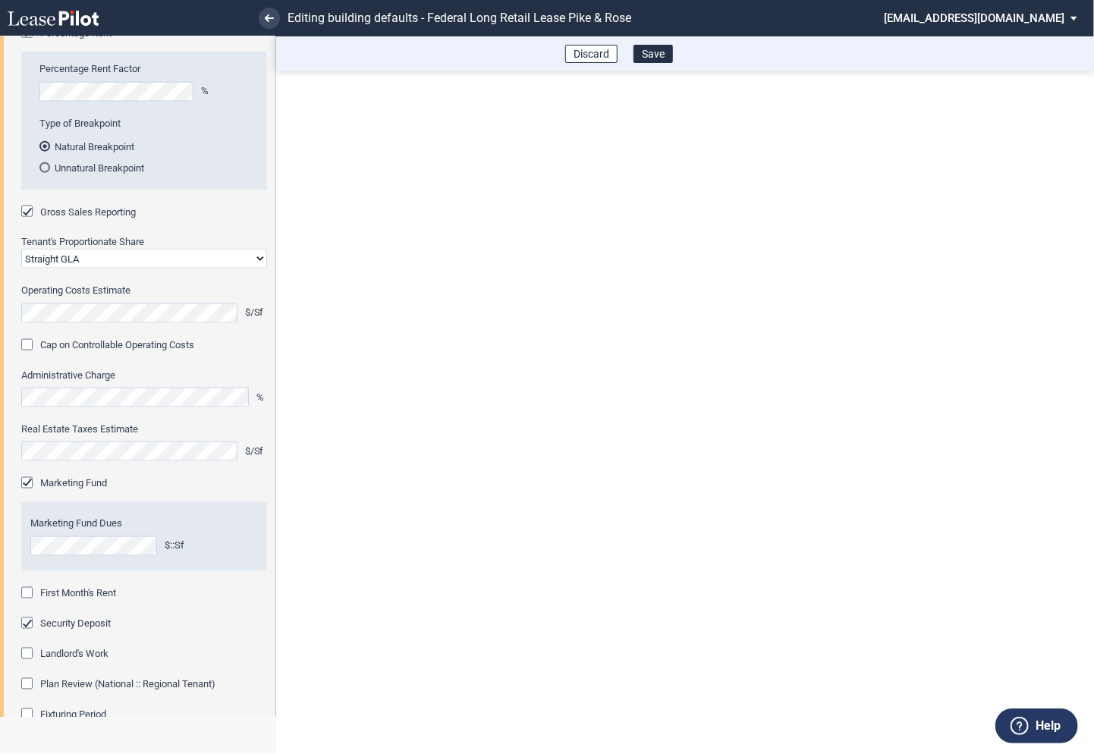
click at [29, 591] on div "First Month's Rent" at bounding box center [28, 594] width 15 height 15
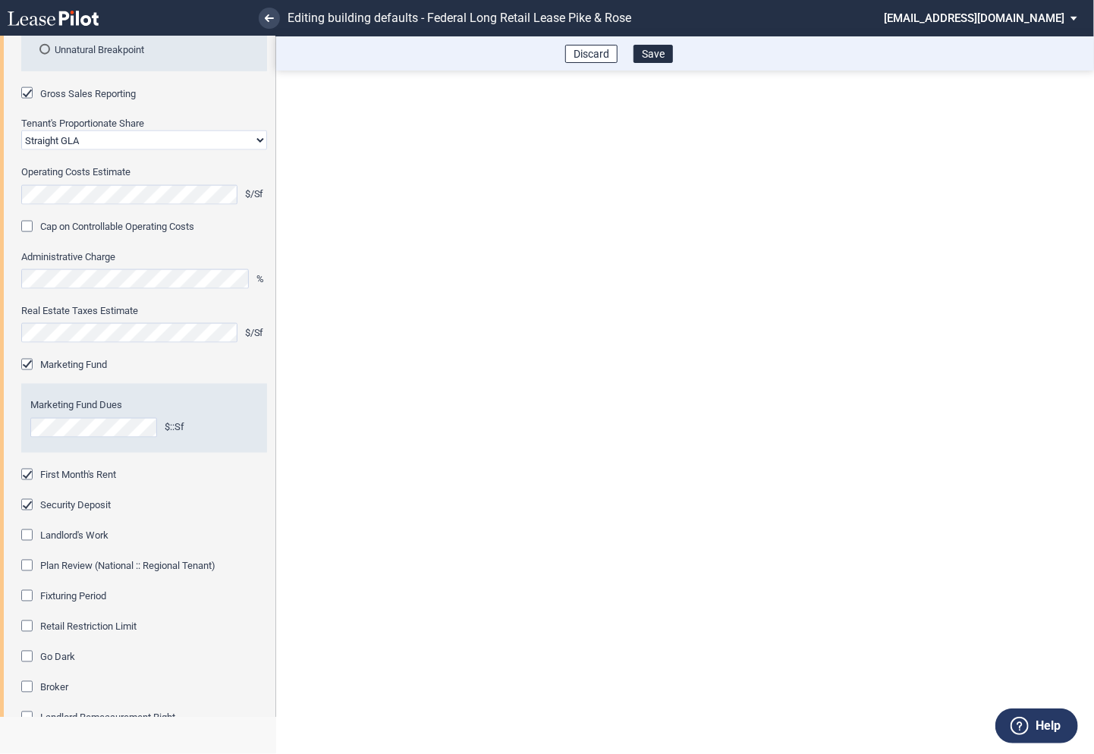
scroll to position [1009, 0]
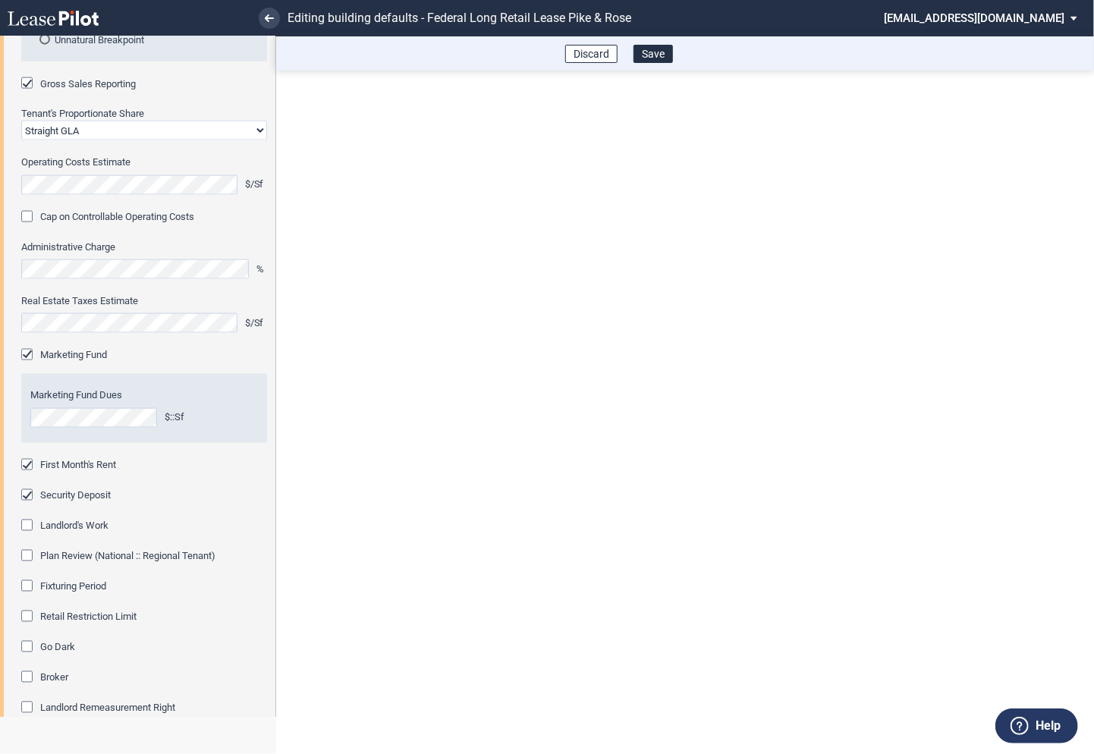
click at [28, 582] on div "Fixturing Period" at bounding box center [28, 587] width 15 height 15
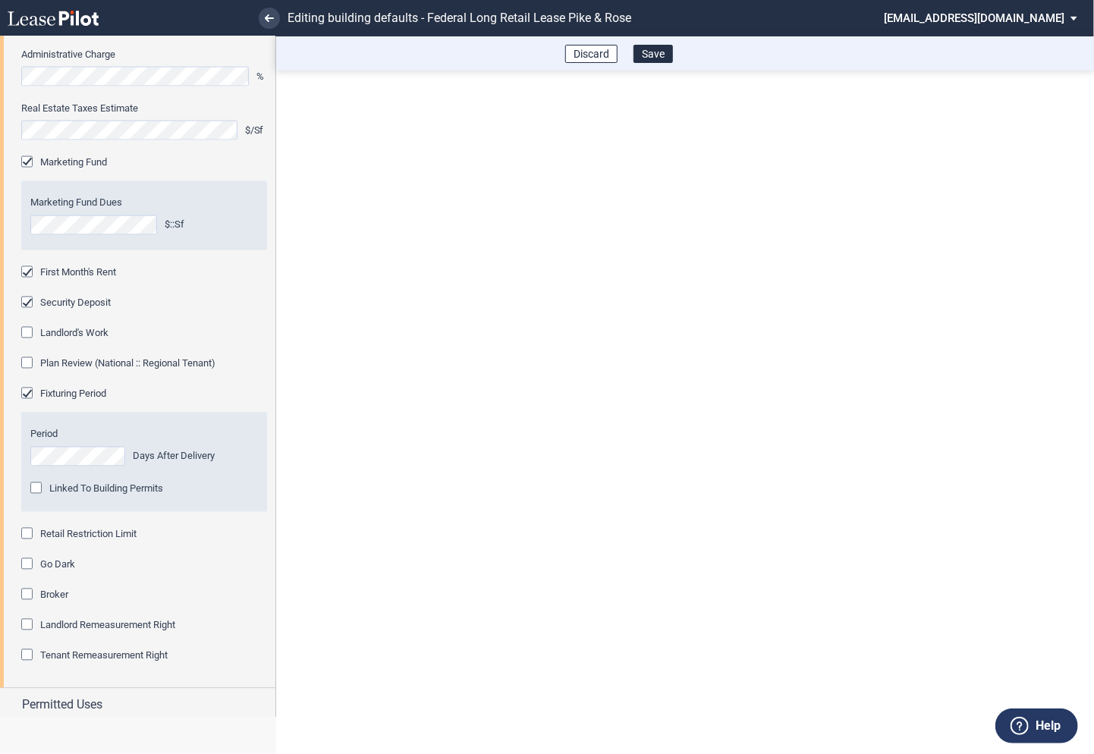
scroll to position [1208, 0]
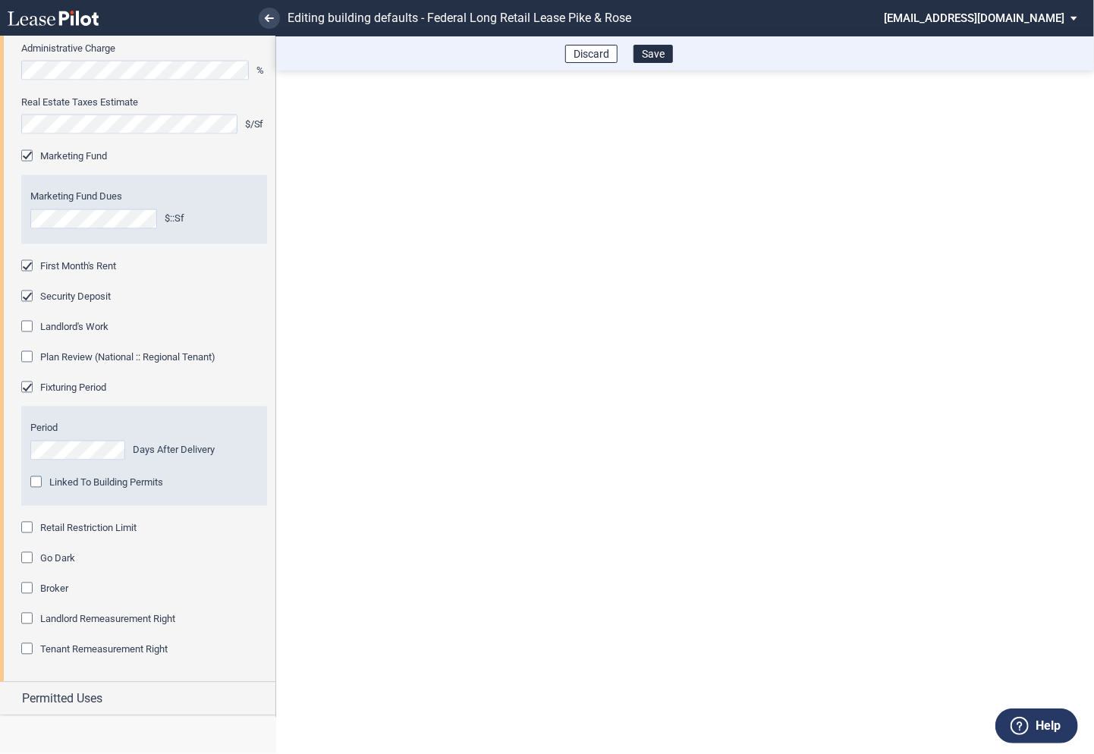
click at [30, 528] on div "Retail Restriction Limit" at bounding box center [28, 529] width 15 height 15
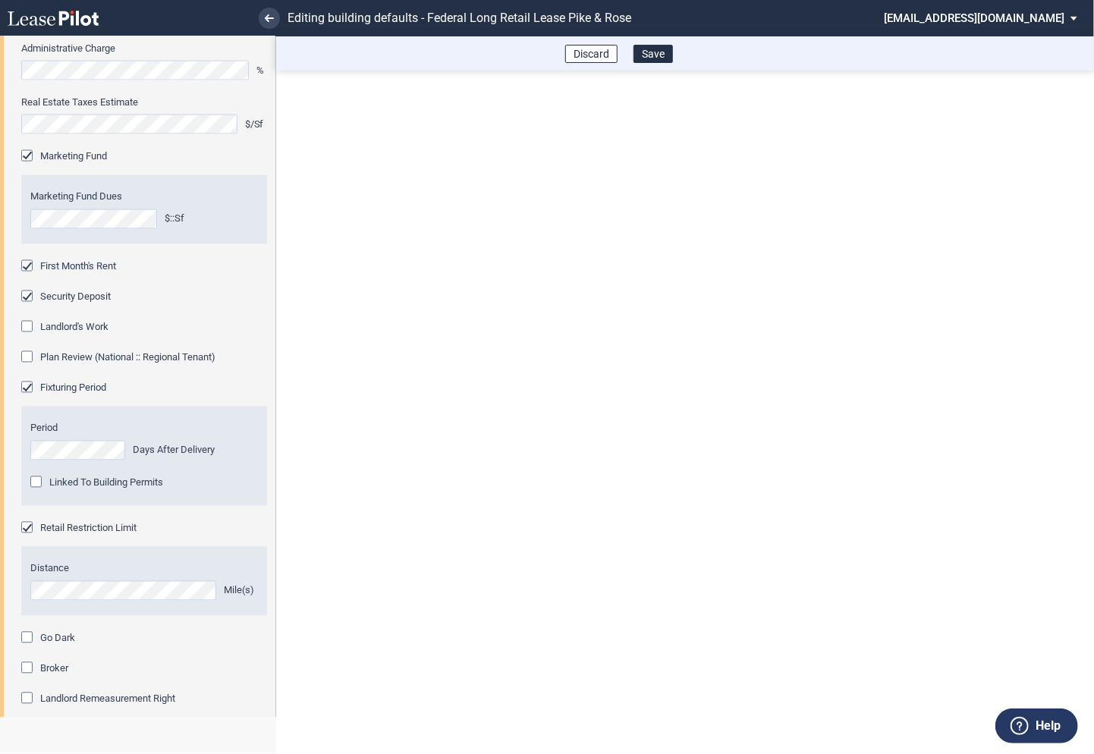
scroll to position [1319, 0]
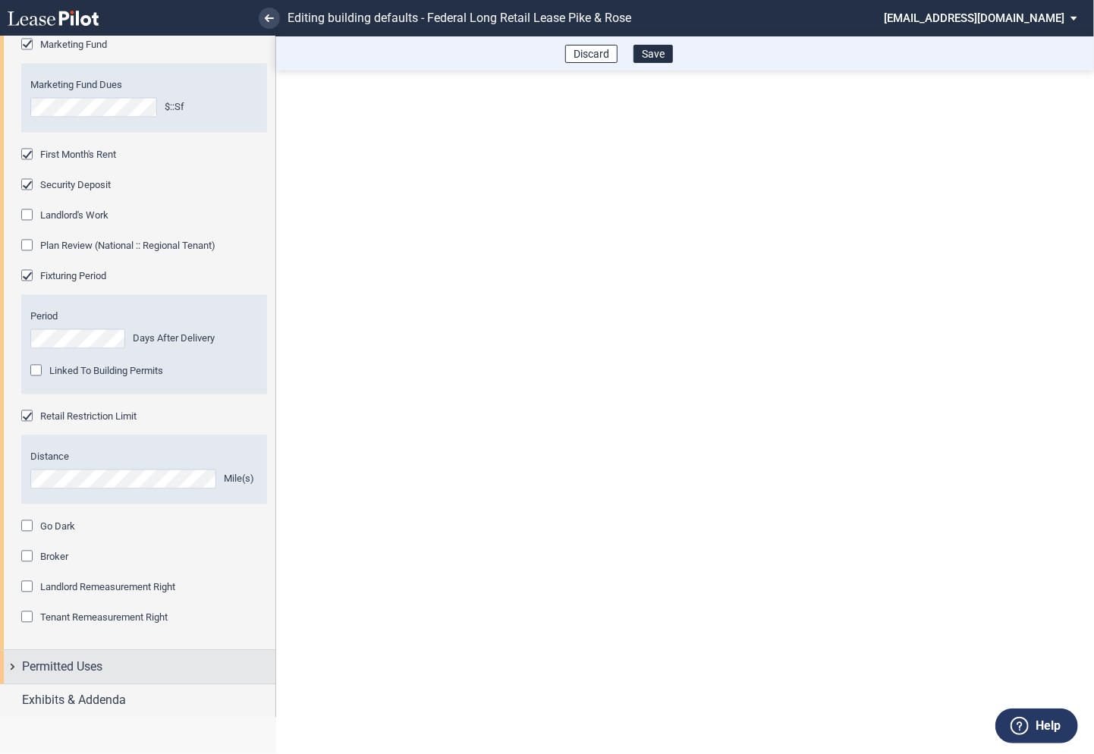
click at [15, 665] on div "Permitted Uses" at bounding box center [137, 667] width 275 height 33
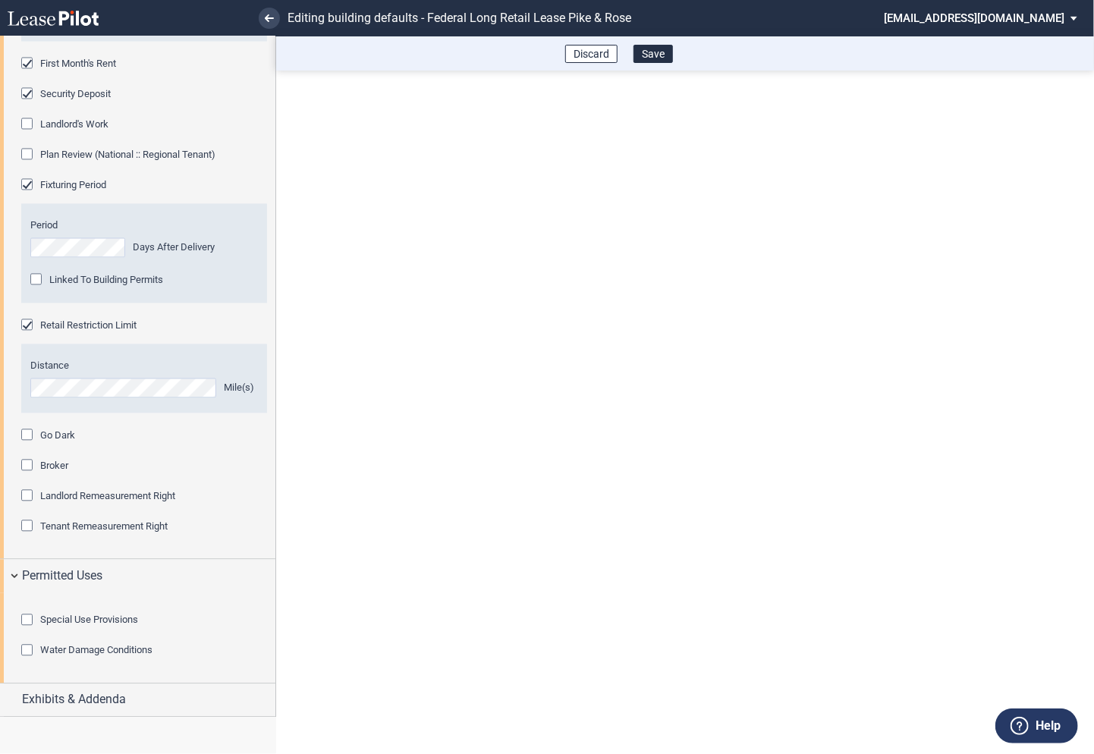
scroll to position [1494, 0]
click at [15, 695] on div "Exhibits & Addenda" at bounding box center [137, 699] width 275 height 33
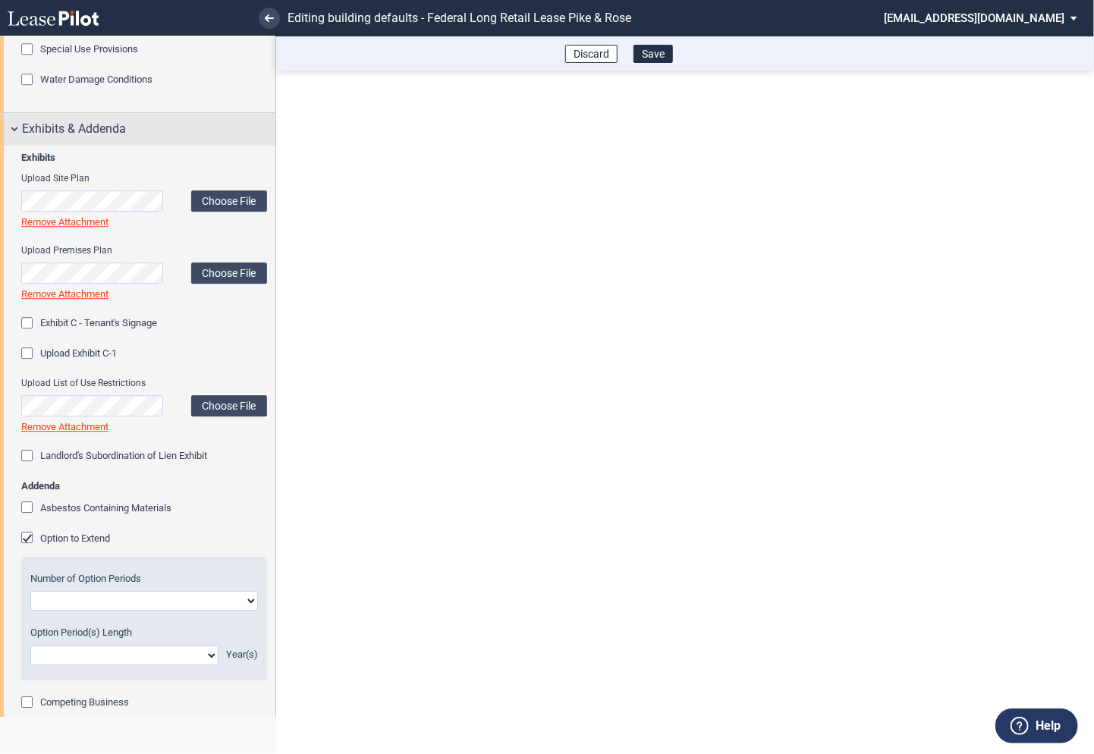
scroll to position [2017, 0]
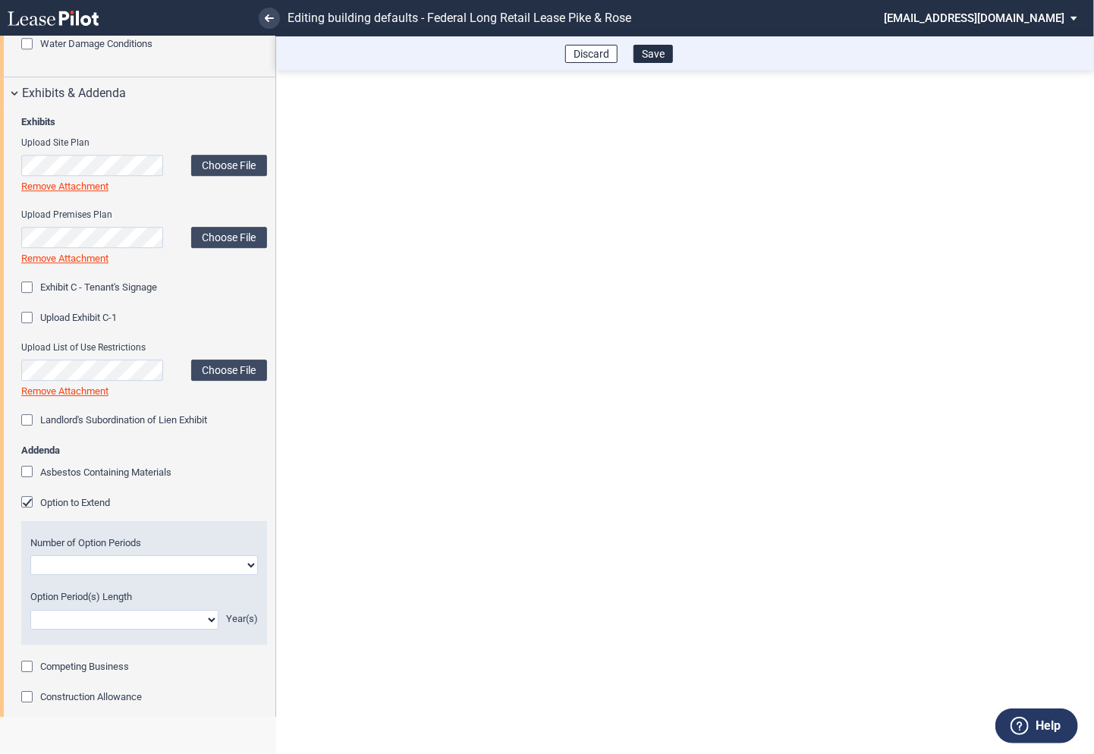
click at [27, 511] on div "Option to Extend" at bounding box center [28, 503] width 15 height 15
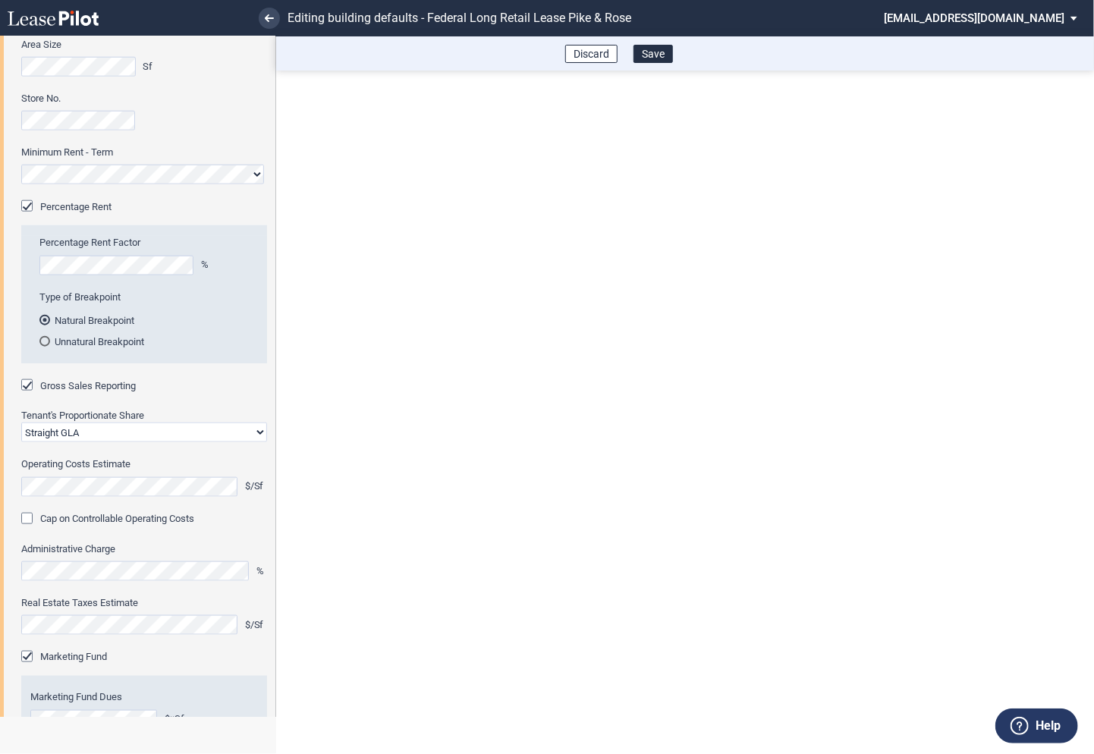
scroll to position [537, 0]
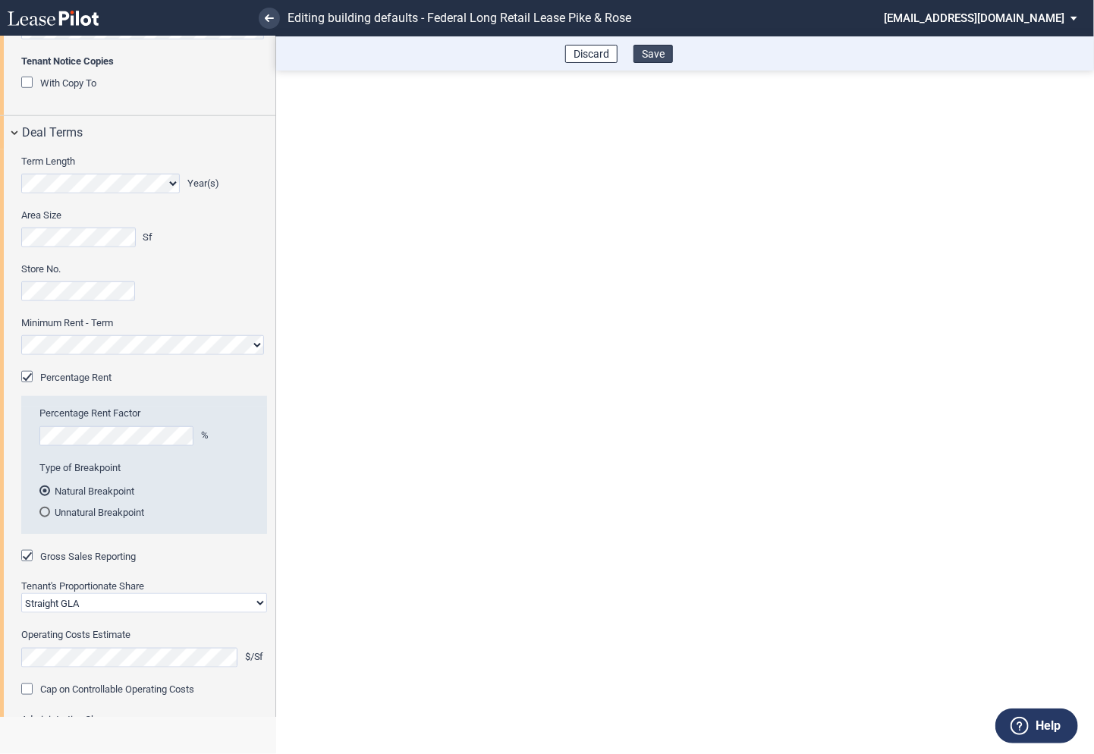
click at [657, 58] on button "Save" at bounding box center [652, 54] width 39 height 18
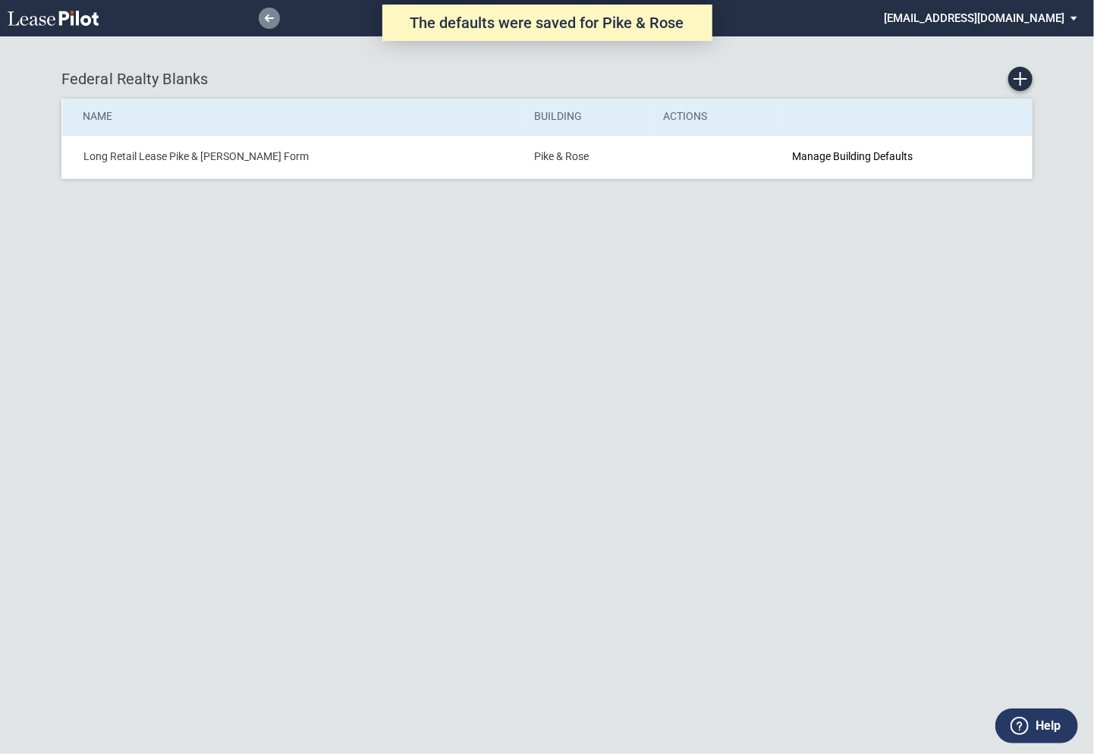
click at [271, 21] on icon at bounding box center [269, 18] width 9 height 8
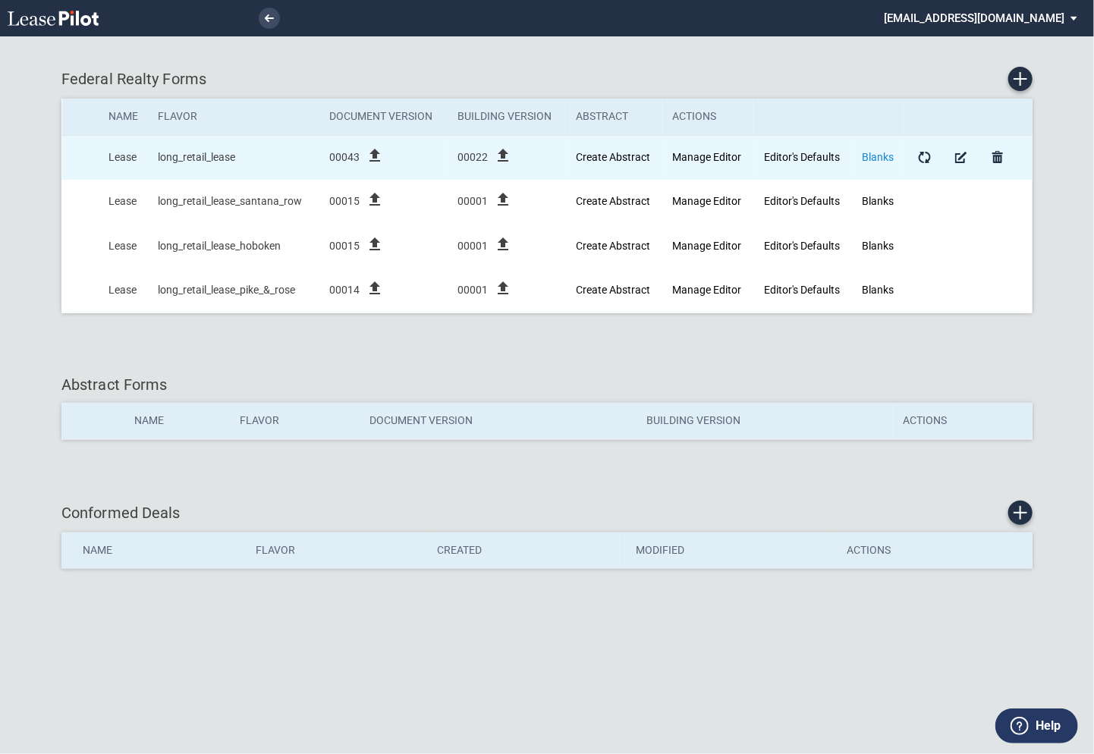
click at [881, 152] on link "Blanks" at bounding box center [878, 157] width 32 height 12
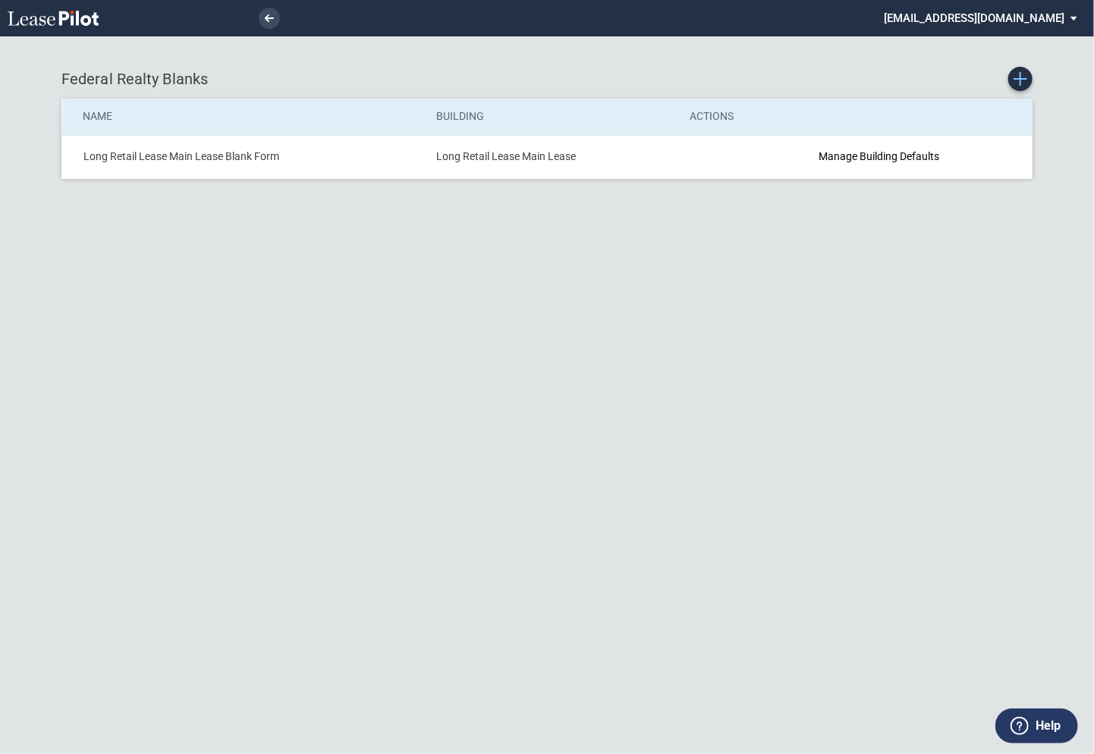
click at [1022, 80] on icon "Create new Blank Form" at bounding box center [1020, 79] width 14 height 14
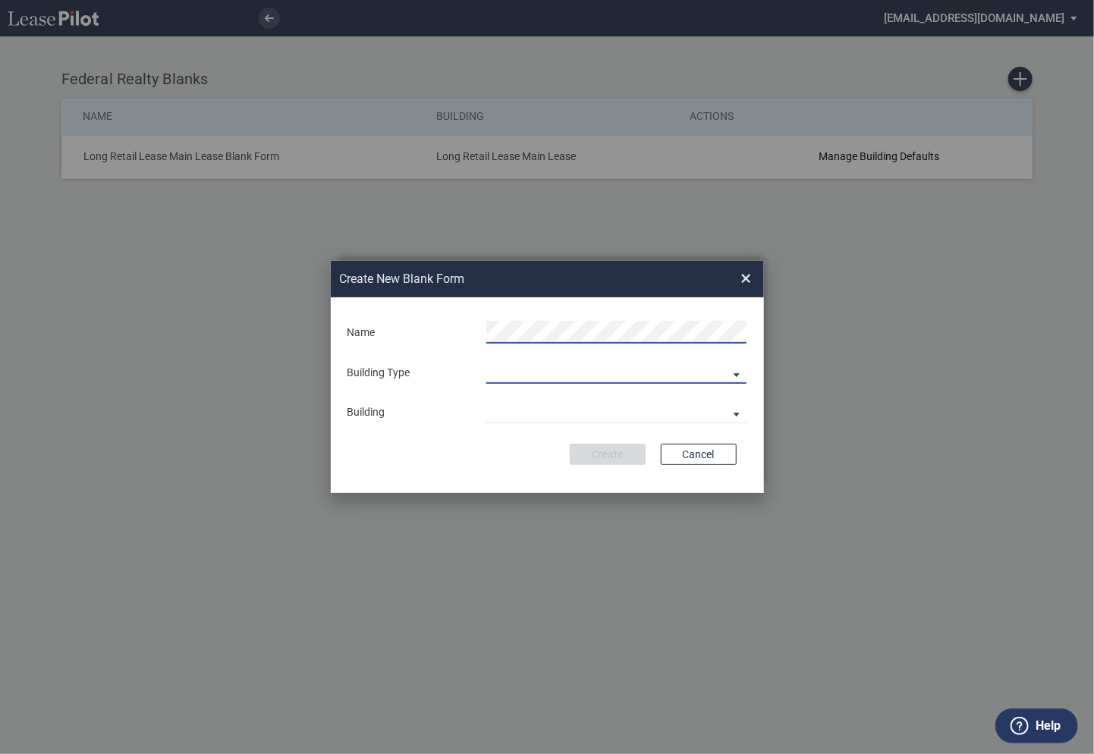
click at [734, 372] on md-select "Building Predefined Empty Building New Empty Building" at bounding box center [616, 372] width 260 height 23
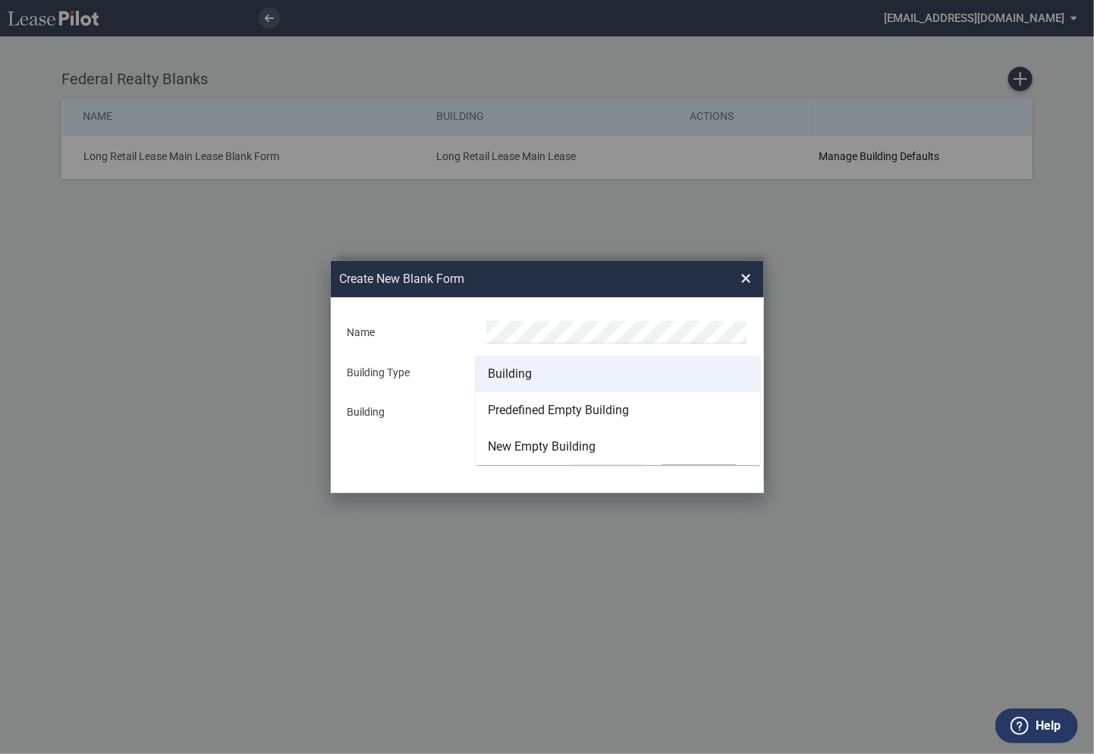
click at [654, 378] on md-option "Building" at bounding box center [617, 374] width 284 height 36
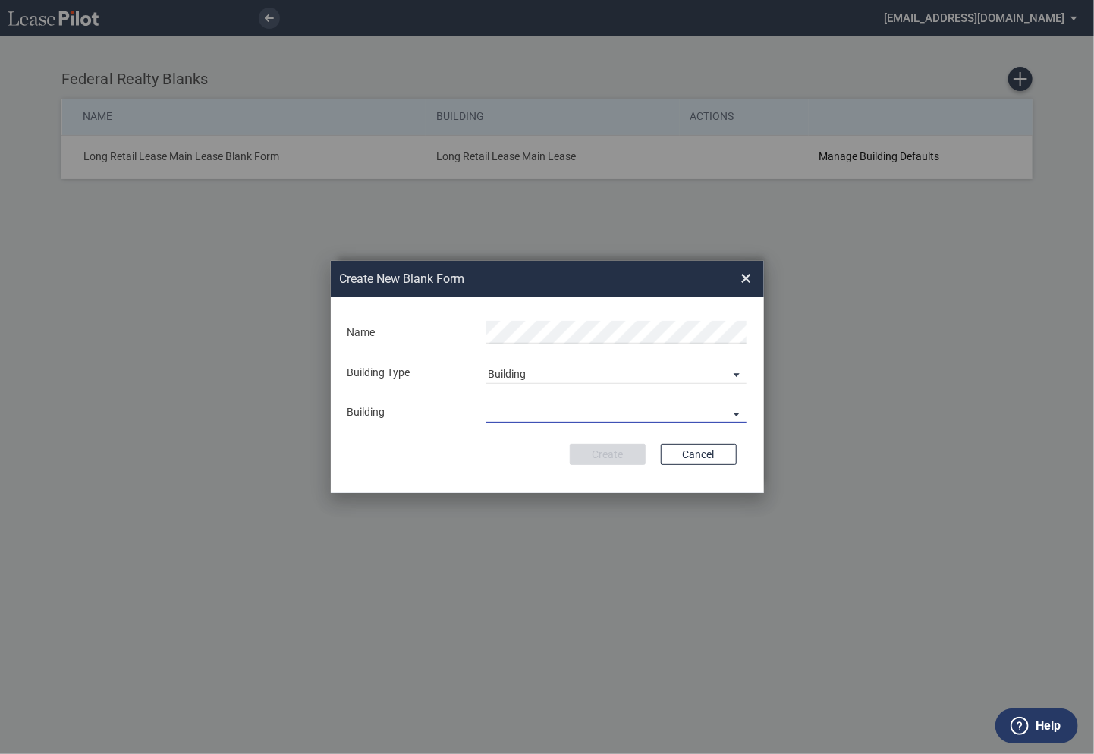
click at [617, 412] on md-select "29th Place 6464 Lincolnia Avenue 7770 Richmond Highway Andorra Azalea Bala Cynw…" at bounding box center [616, 411] width 260 height 23
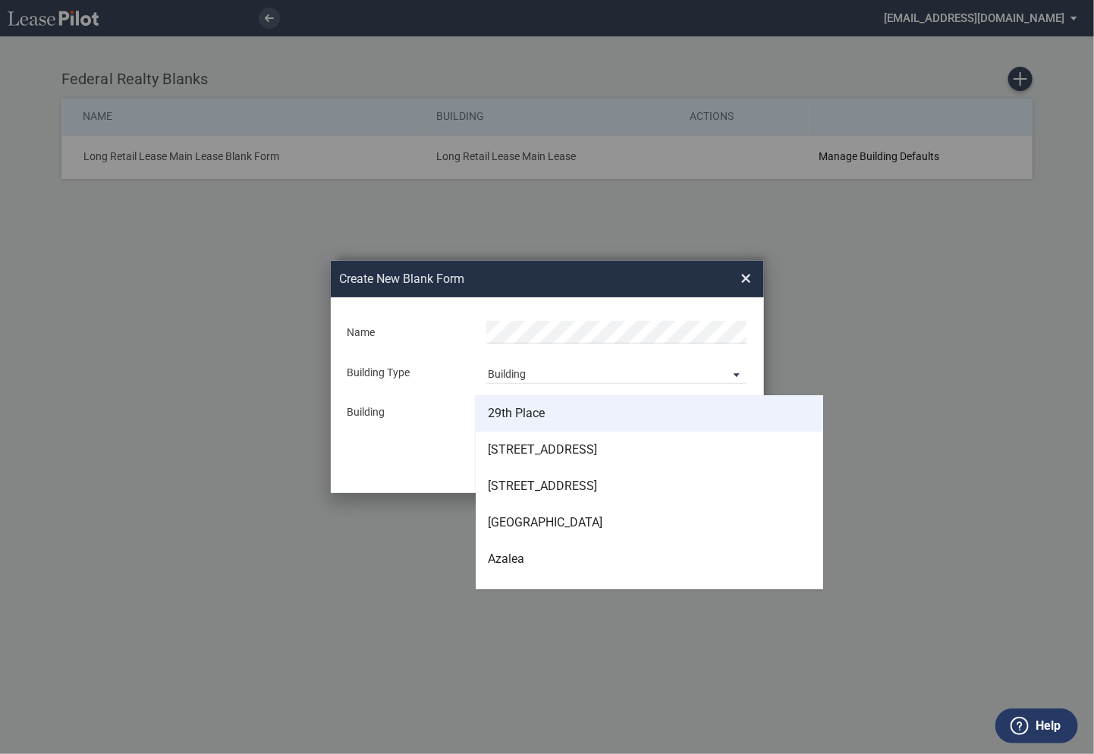
click at [573, 419] on md-option "29th Place" at bounding box center [648, 413] width 347 height 36
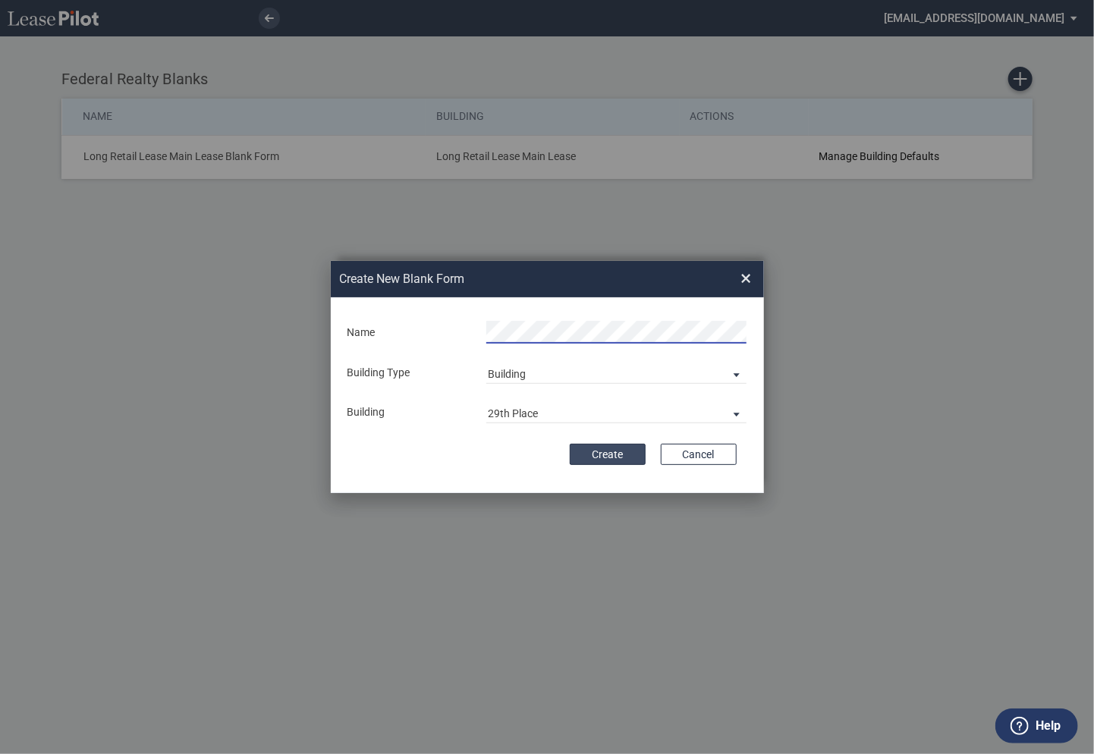
click at [611, 457] on button "Create" at bounding box center [608, 454] width 76 height 21
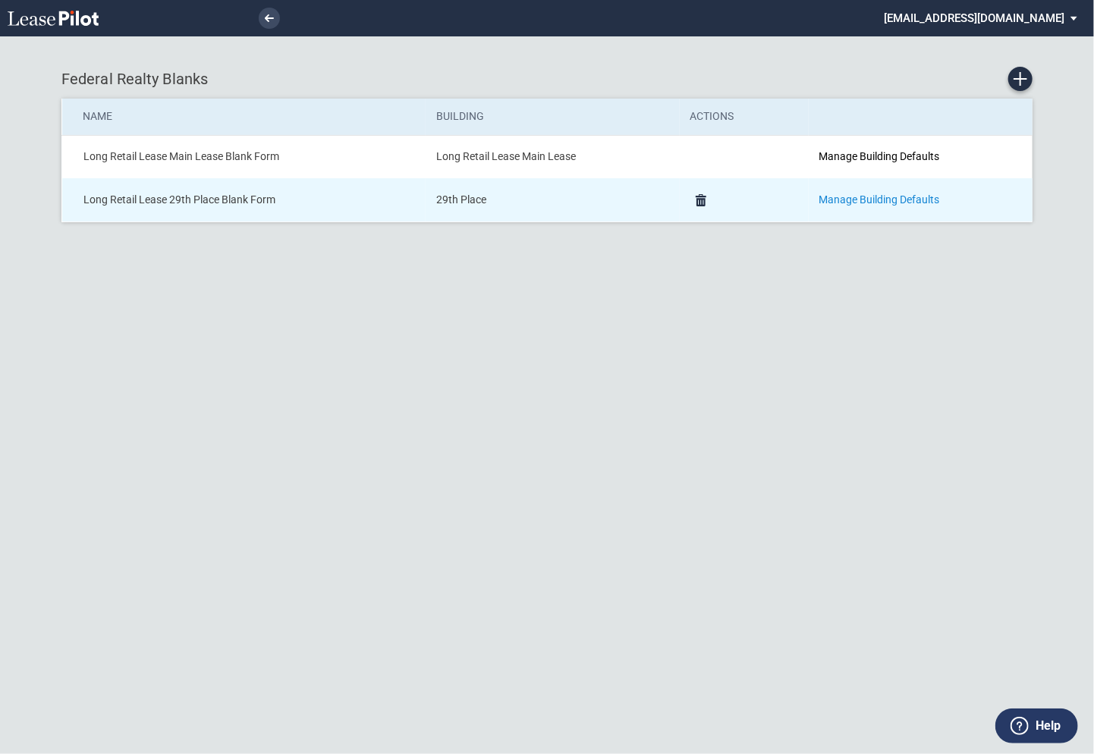
click at [840, 202] on link "Manage Building Defaults" at bounding box center [879, 199] width 121 height 12
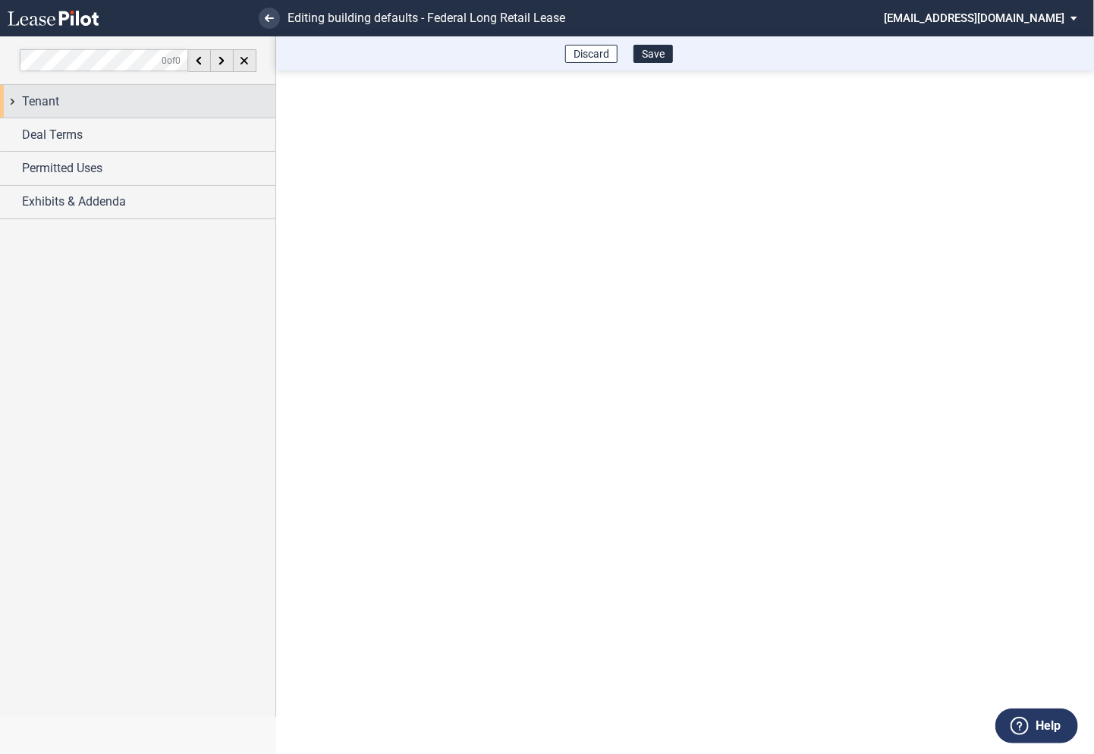
click at [15, 102] on div "Tenant" at bounding box center [137, 101] width 275 height 33
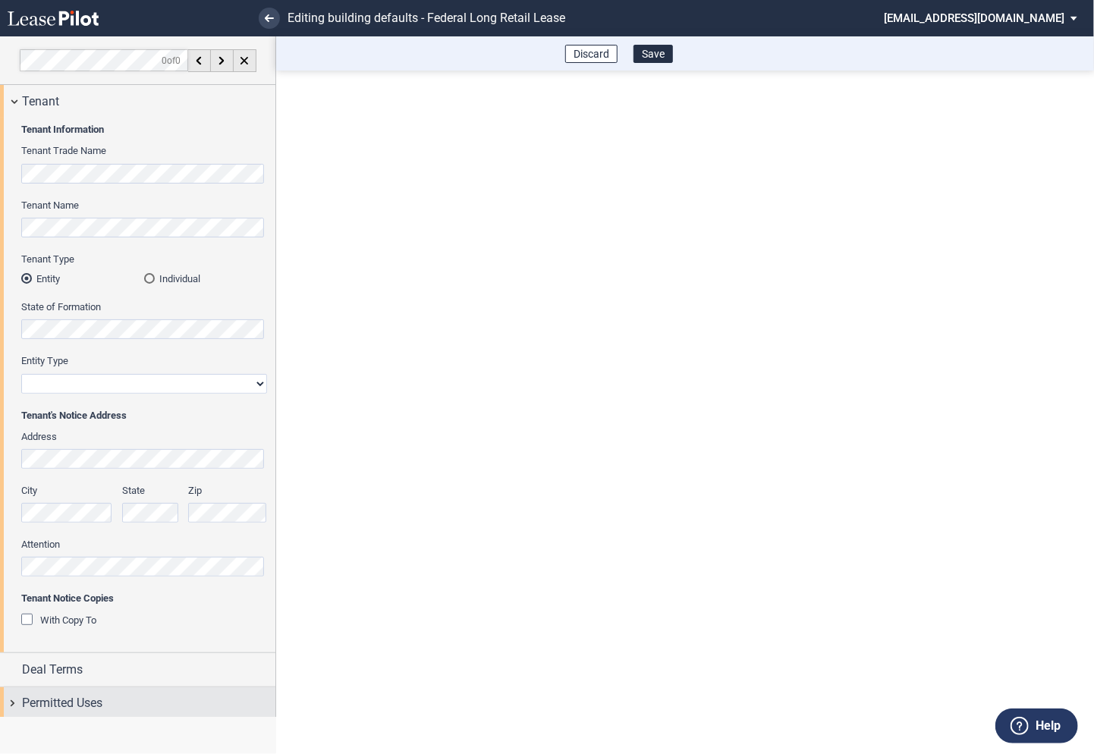
scroll to position [36, 0]
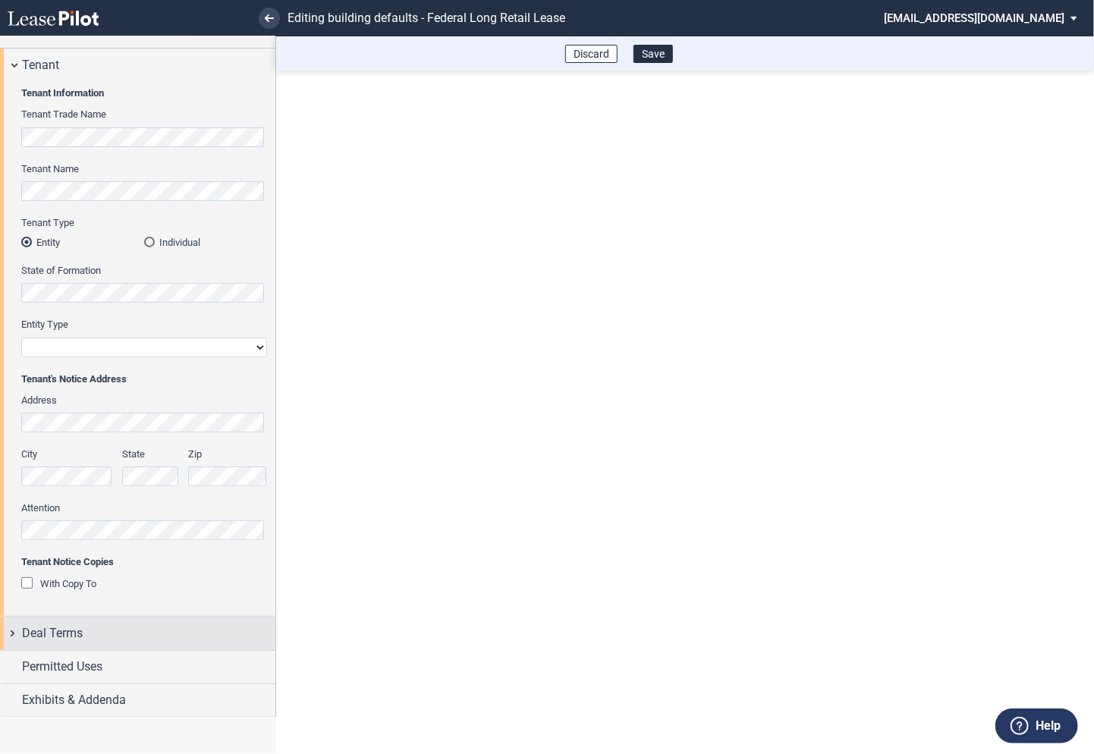
click at [14, 637] on div "Deal Terms" at bounding box center [137, 633] width 275 height 33
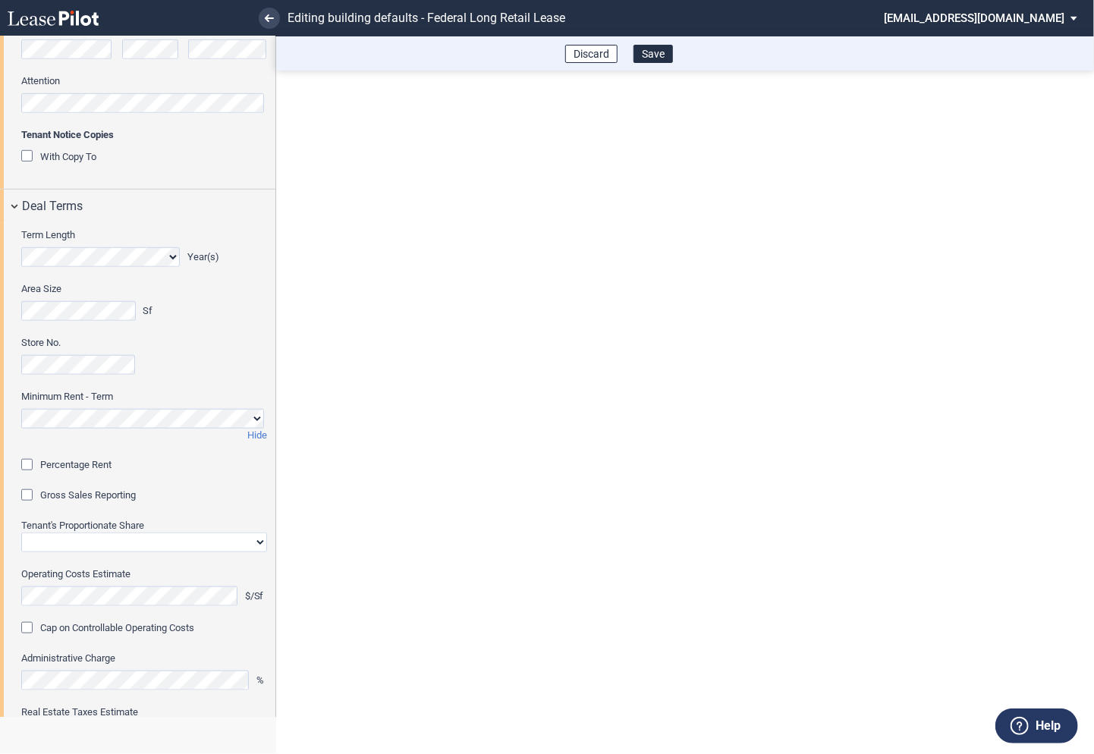
scroll to position [464, 0]
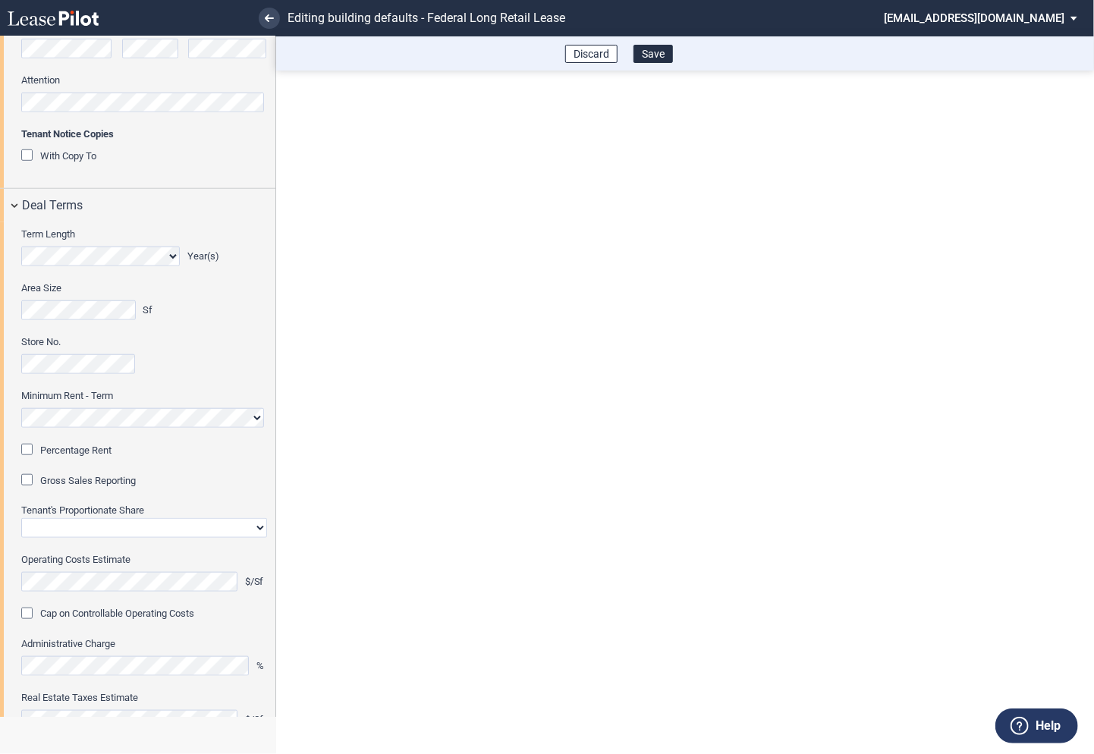
click at [27, 449] on div "Percentage Rent" at bounding box center [28, 451] width 15 height 15
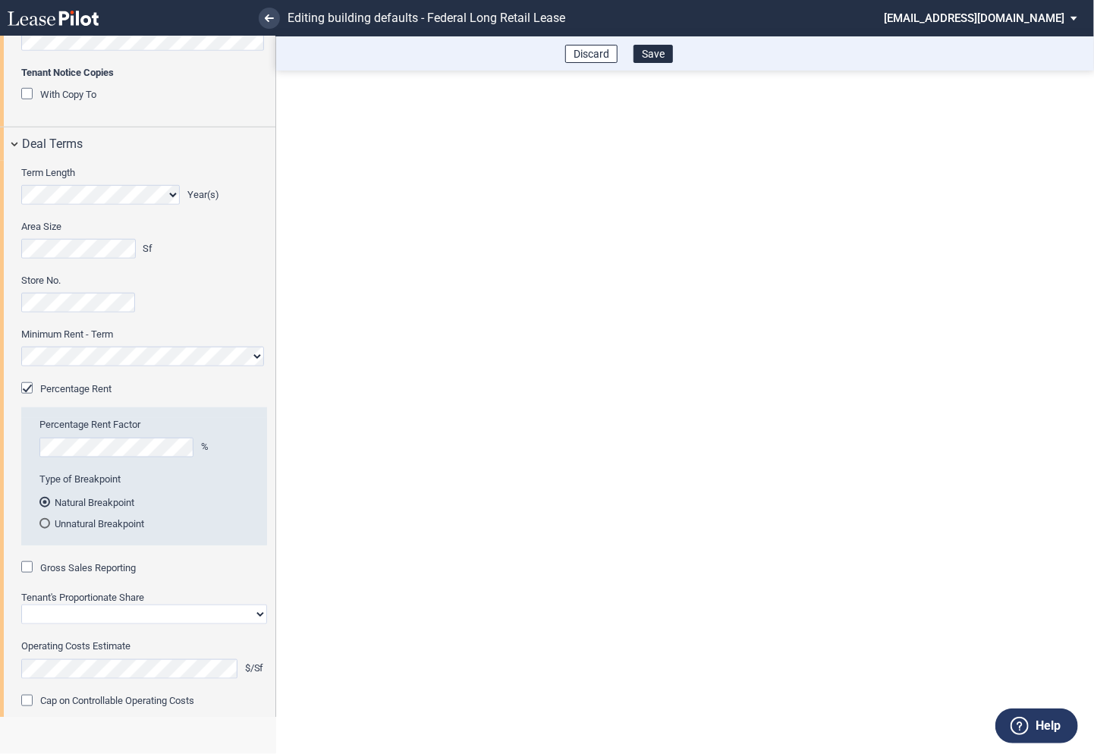
scroll to position [532, 0]
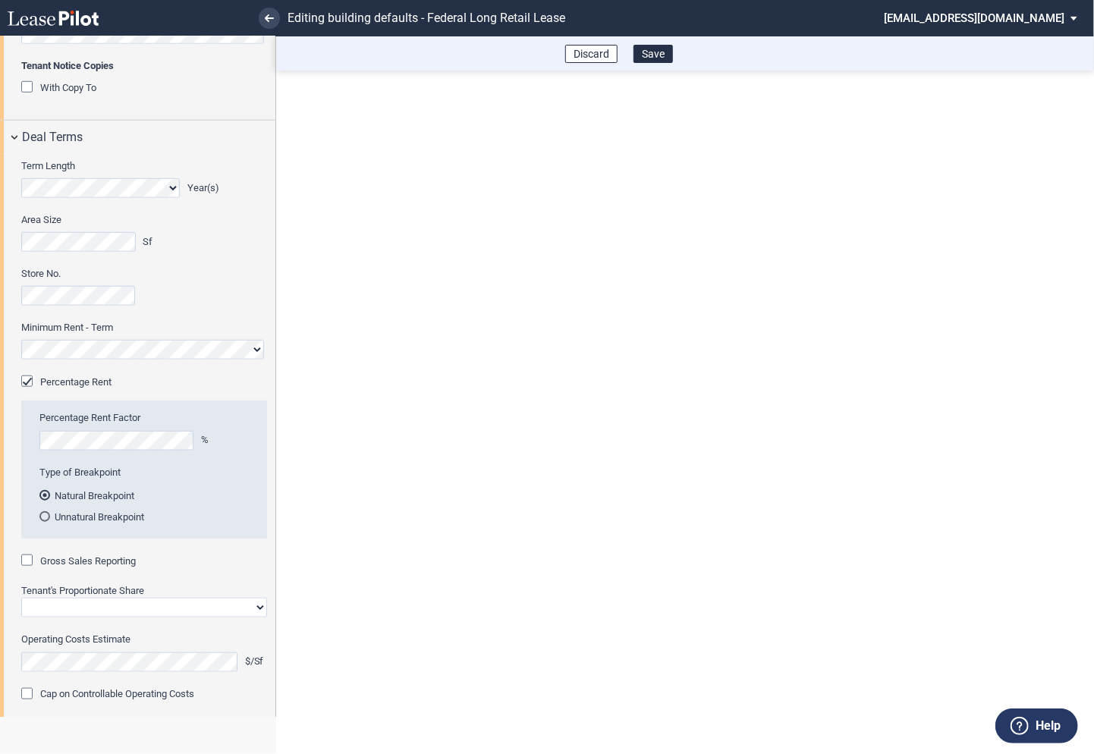
click at [29, 560] on div "Gross Sales Reporting" at bounding box center [28, 561] width 15 height 15
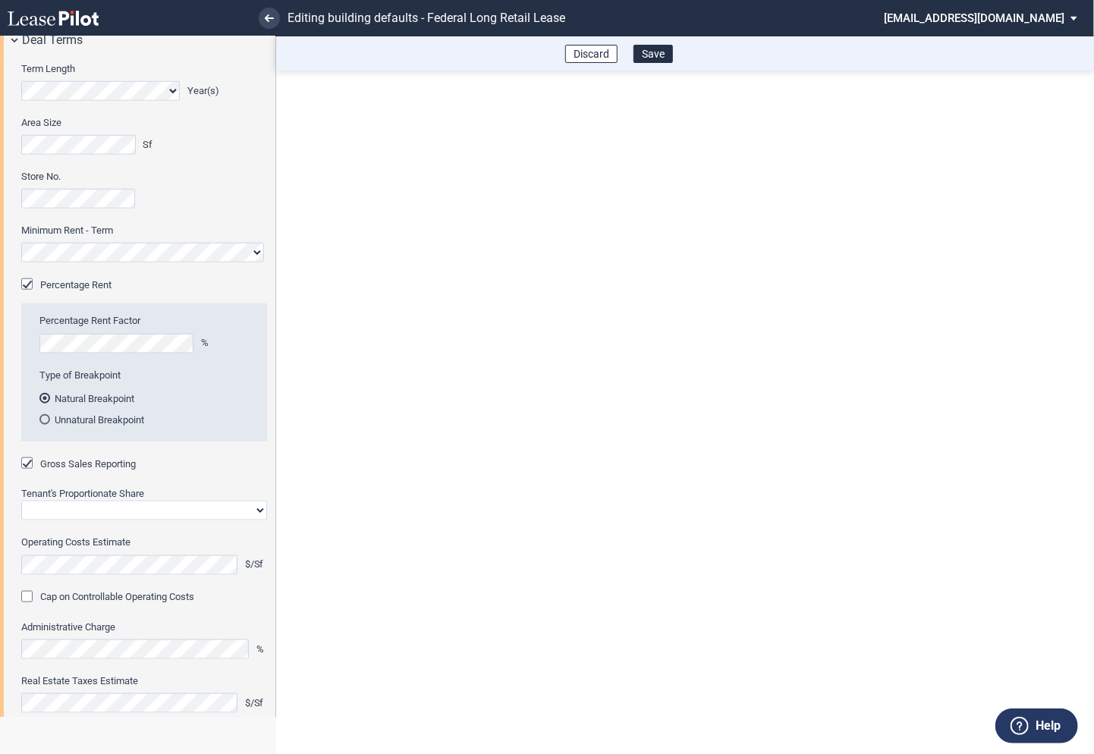
scroll to position [634, 0]
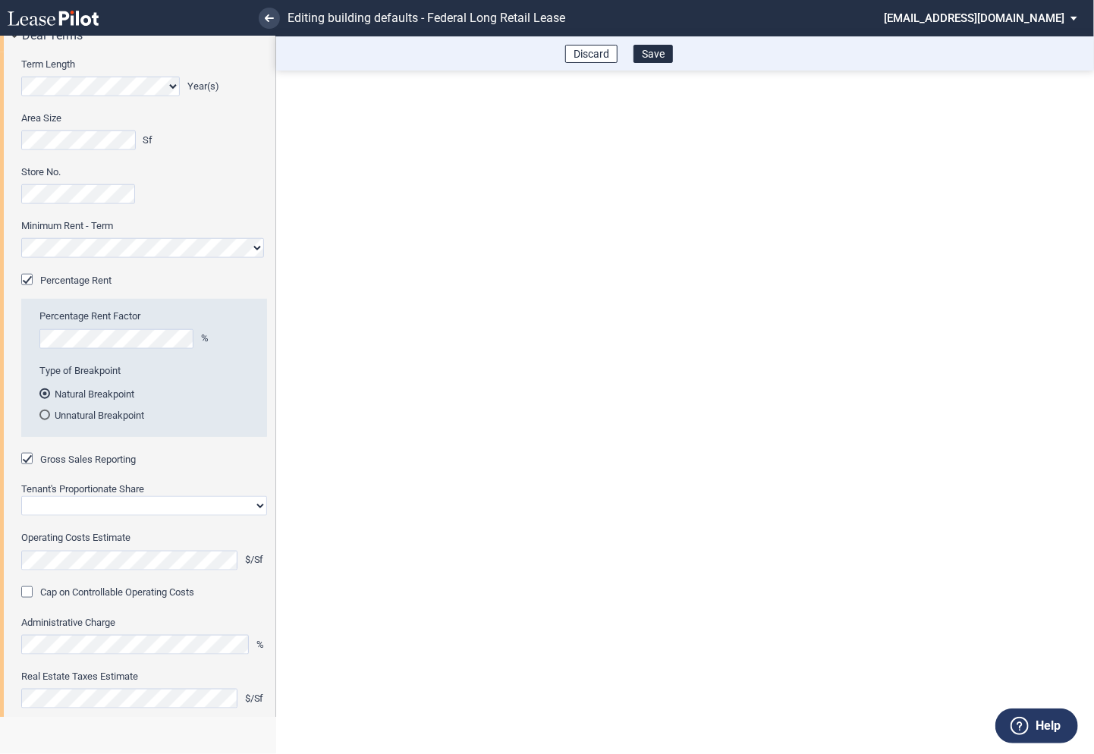
click at [70, 510] on select "Straight GLA Net Major" at bounding box center [144, 506] width 246 height 20
select select "straight GLA"
click at [21, 496] on select "Straight GLA Net Major" at bounding box center [144, 506] width 246 height 20
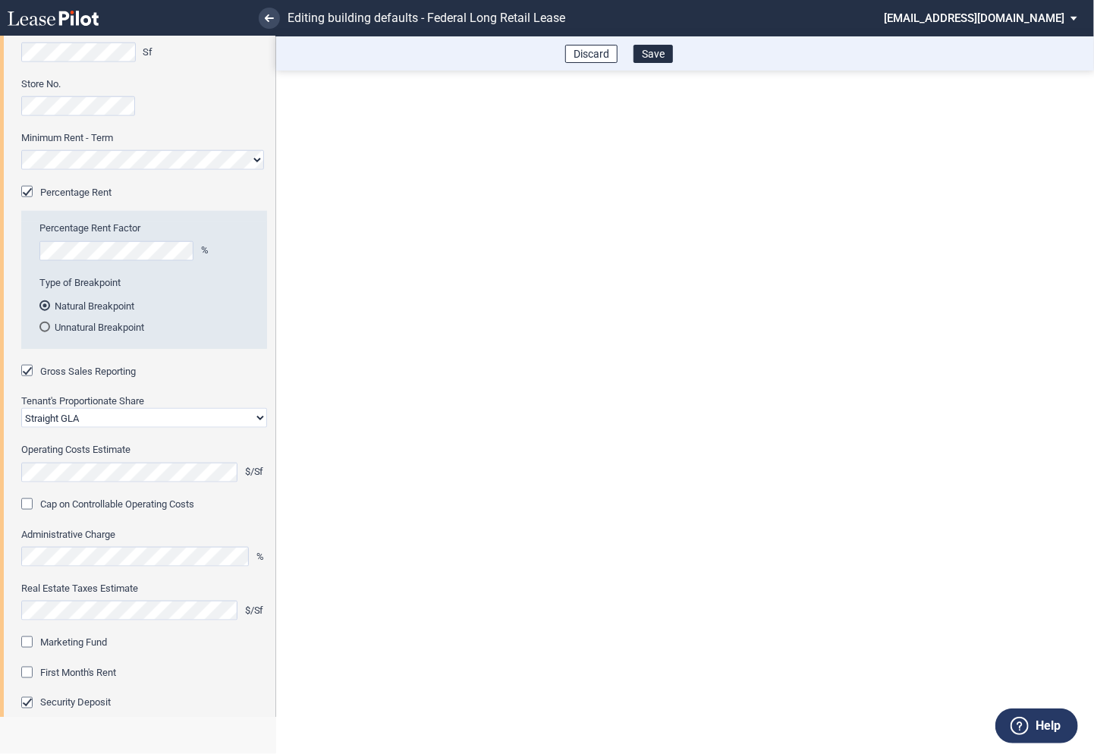
scroll to position [753, 0]
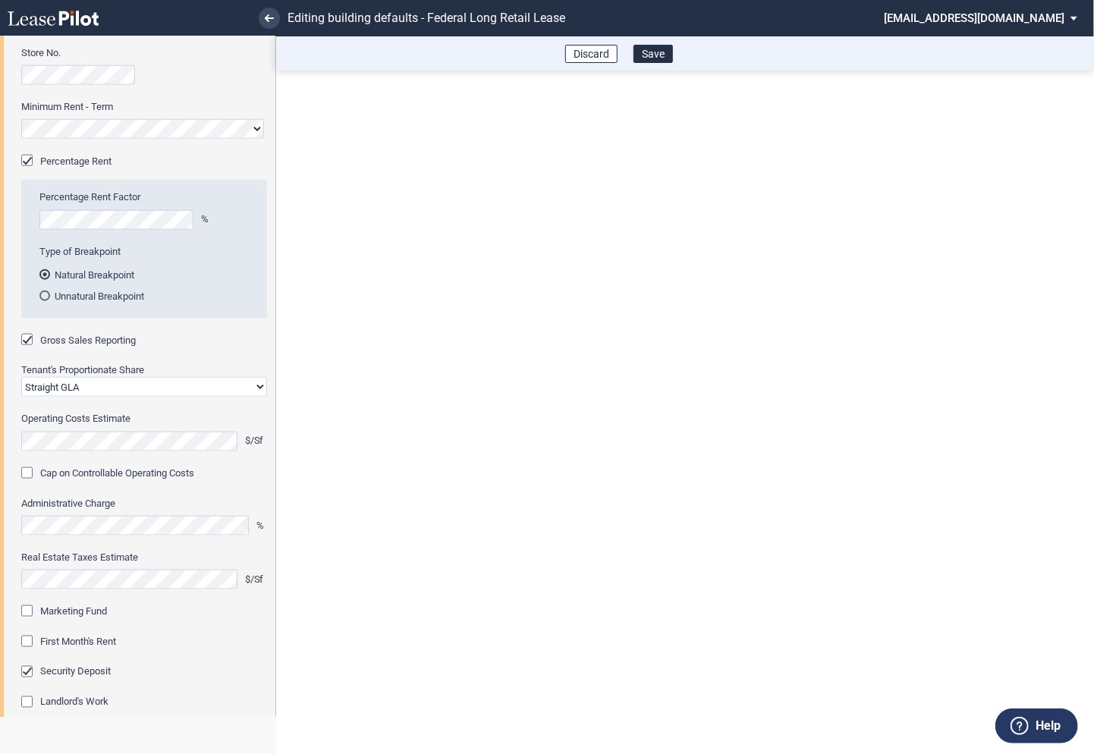
click at [24, 614] on div "Marketing Fund" at bounding box center [28, 612] width 15 height 15
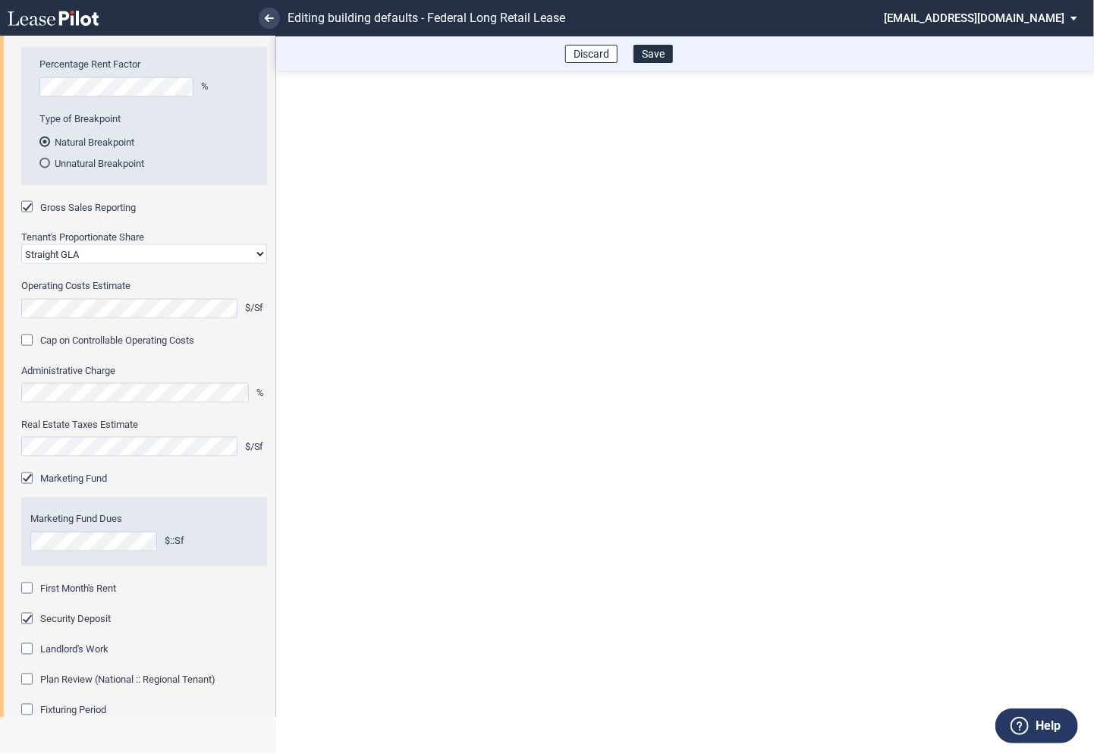
scroll to position [940, 0]
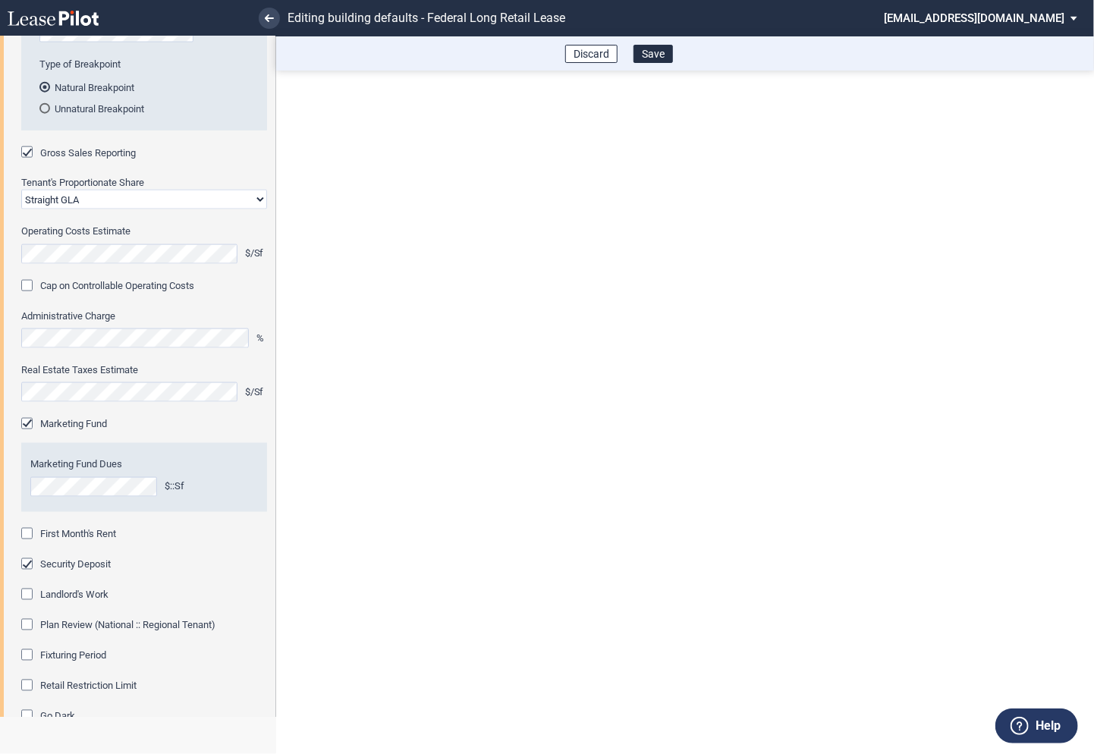
click at [33, 532] on div "First Month's Rent" at bounding box center [28, 535] width 15 height 15
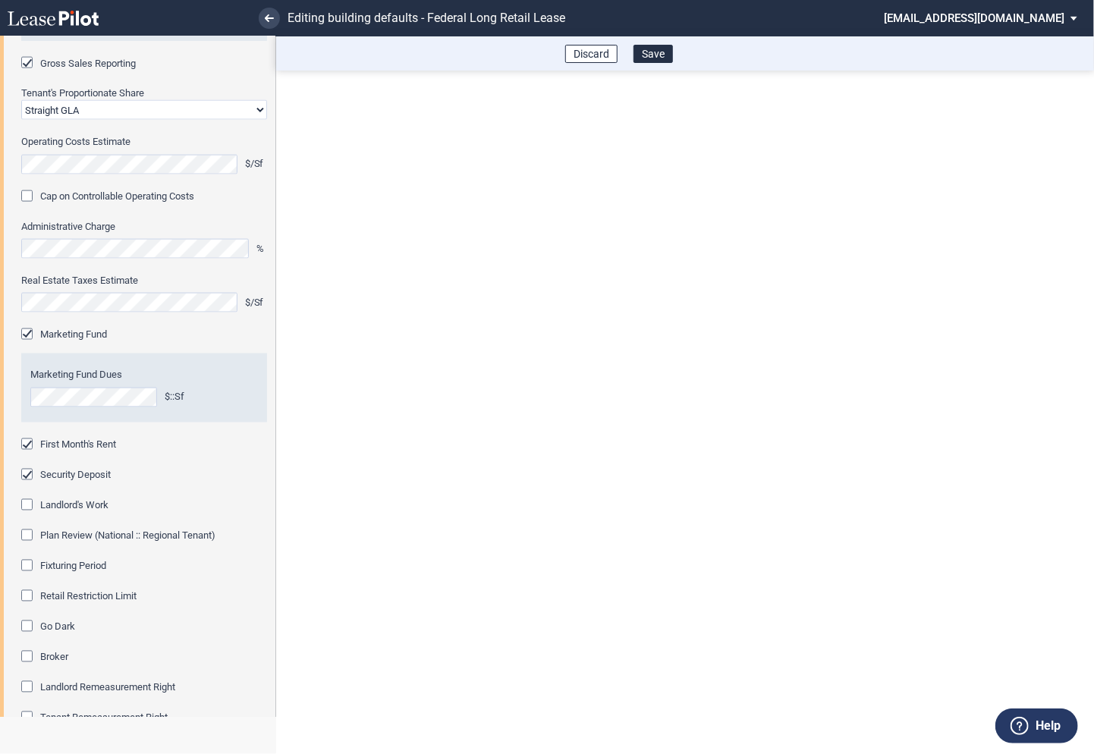
scroll to position [1046, 0]
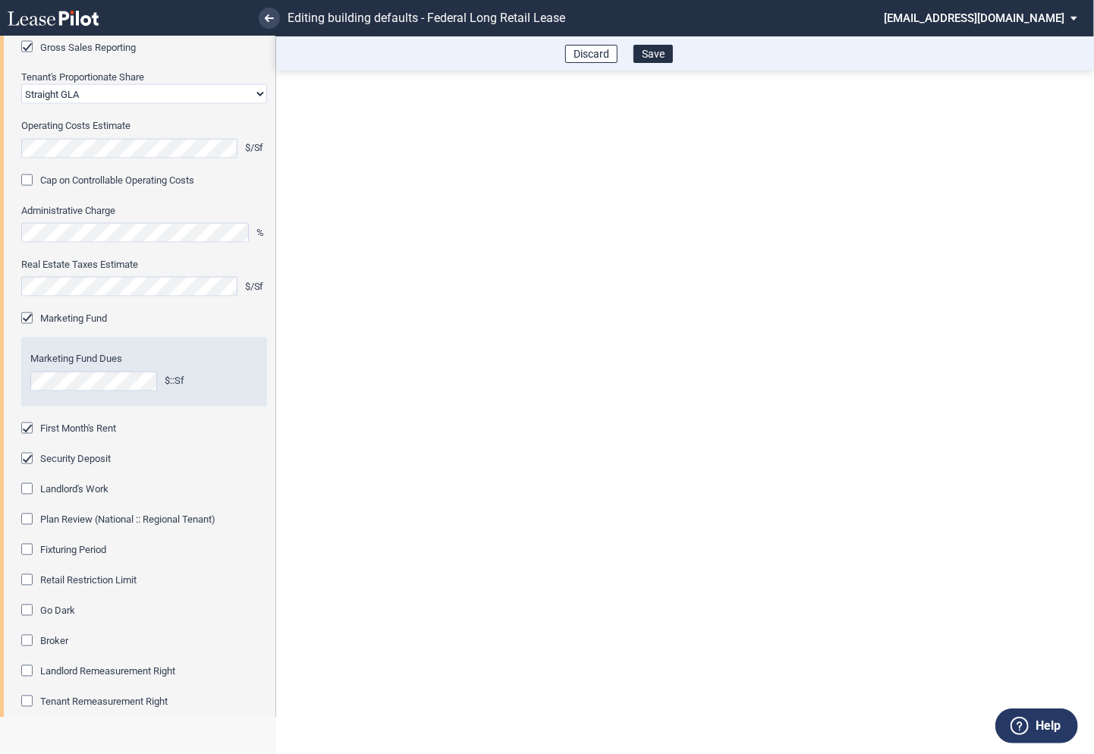
click at [28, 553] on div "Fixturing Period" at bounding box center [28, 551] width 15 height 15
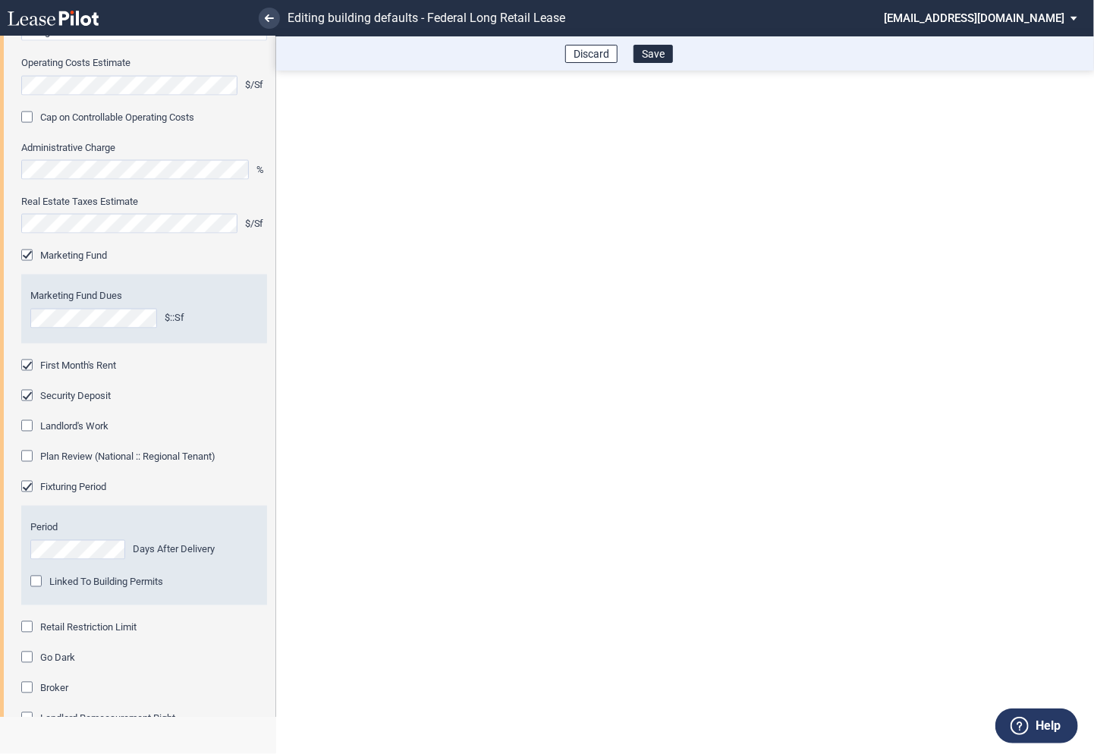
scroll to position [1109, 0]
click at [24, 626] on div "Retail Restriction Limit" at bounding box center [28, 627] width 15 height 15
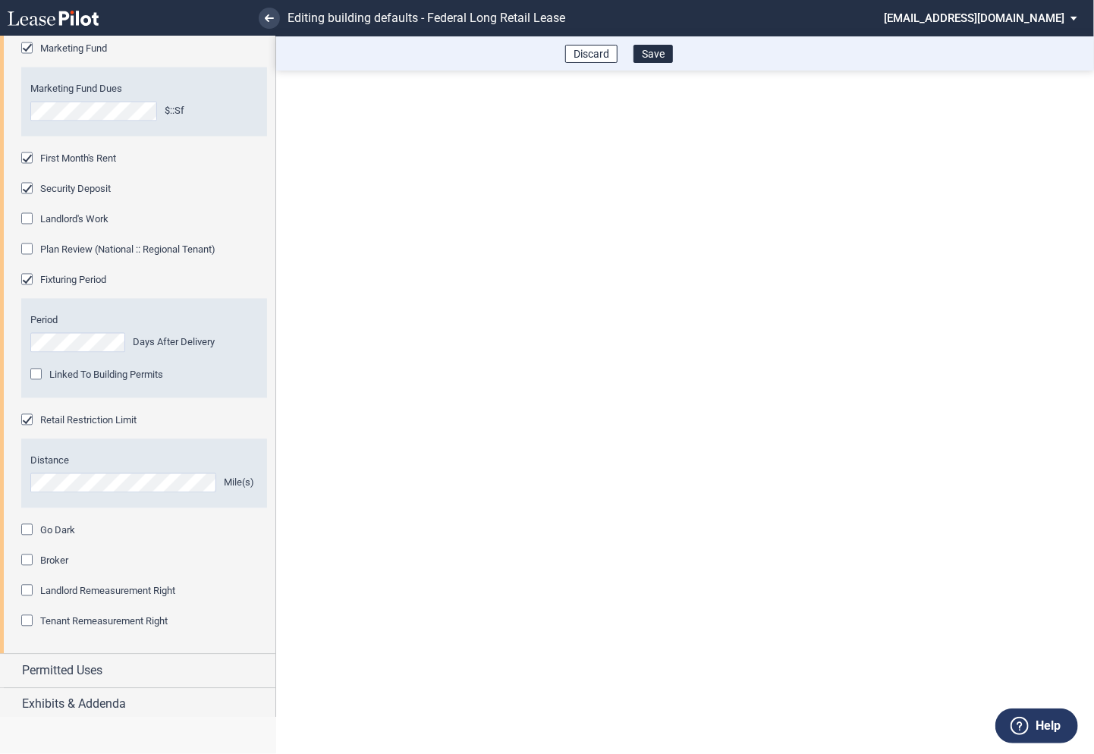
scroll to position [1319, 0]
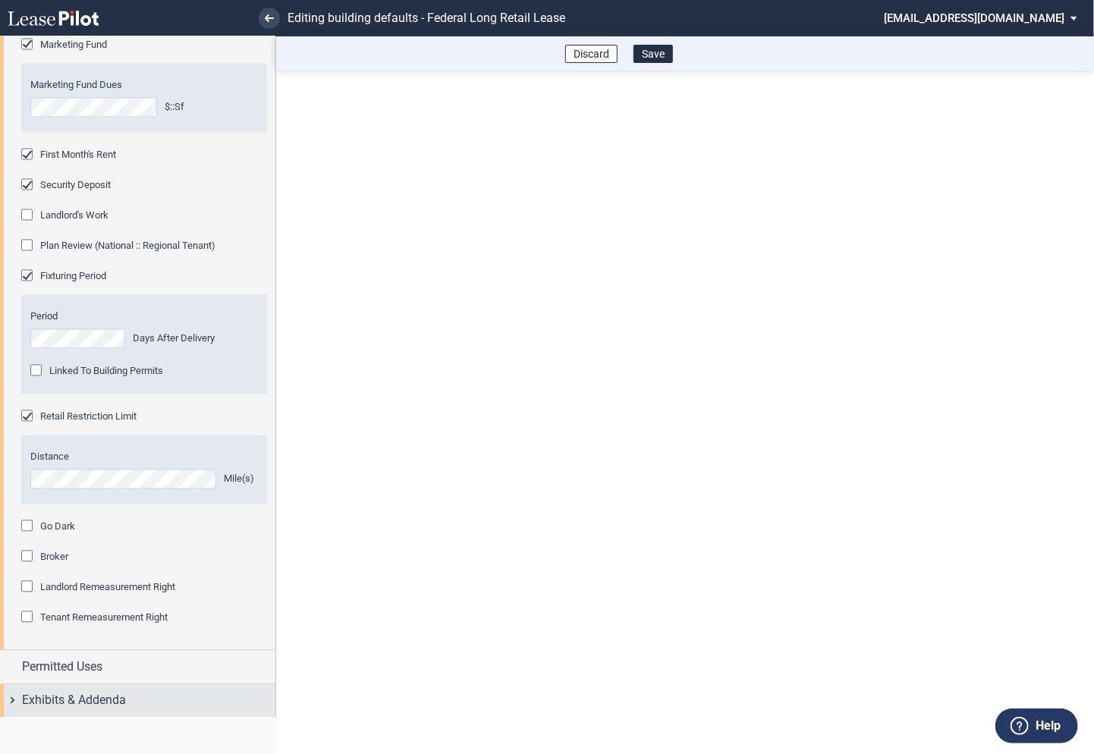
click at [16, 698] on div "Exhibits & Addenda" at bounding box center [137, 701] width 275 height 33
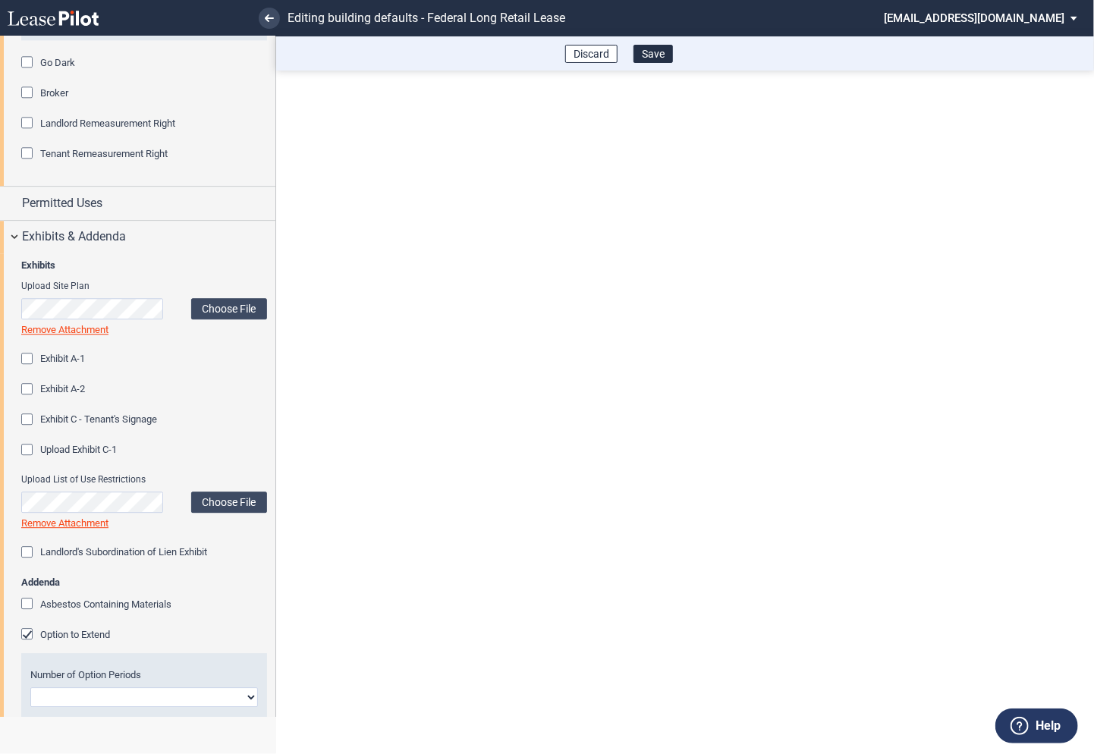
scroll to position [1840, 0]
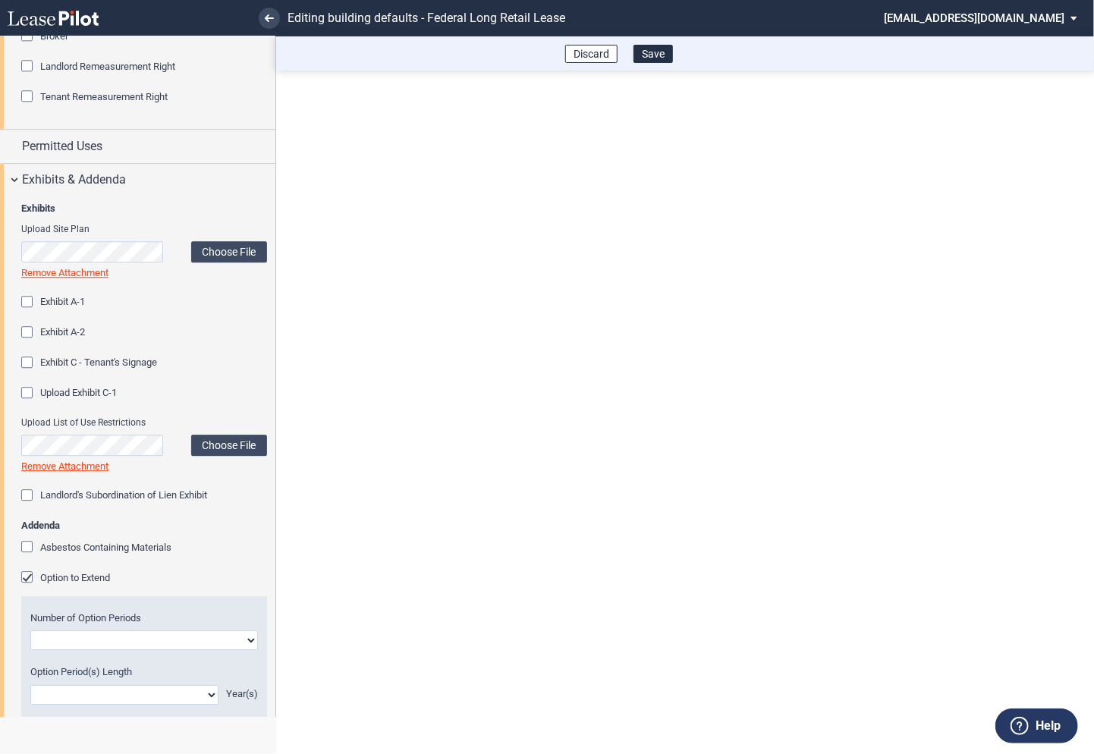
click at [28, 576] on div "Option to Extend" at bounding box center [28, 578] width 15 height 15
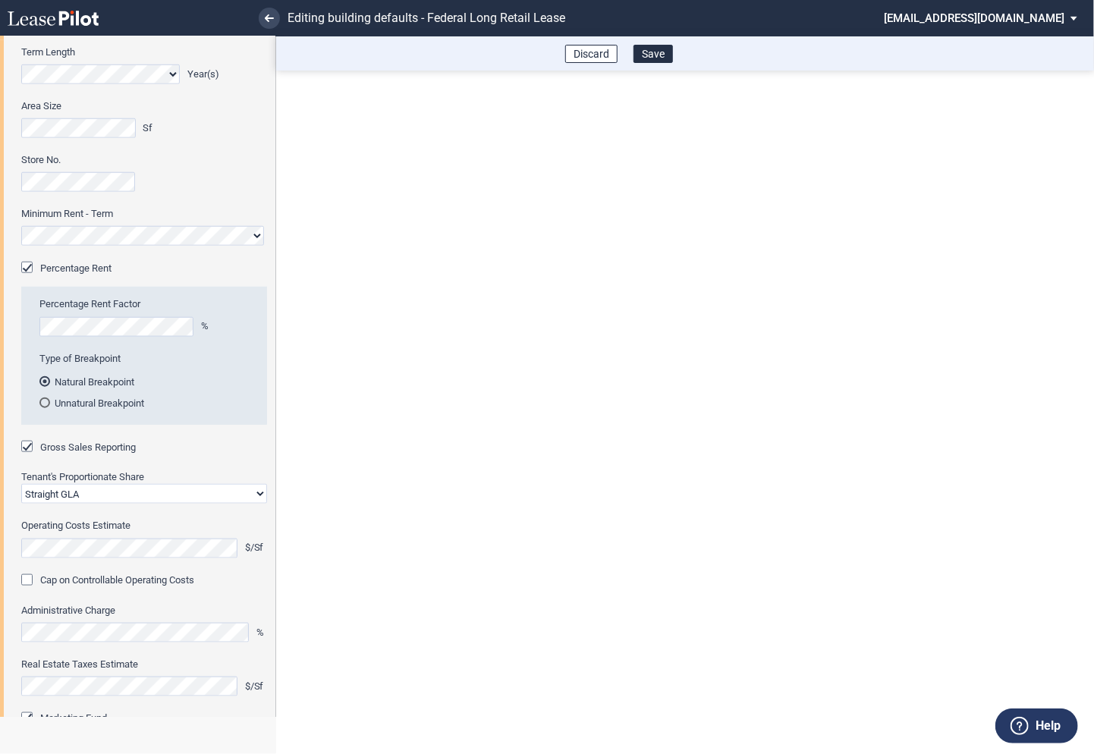
scroll to position [400, 0]
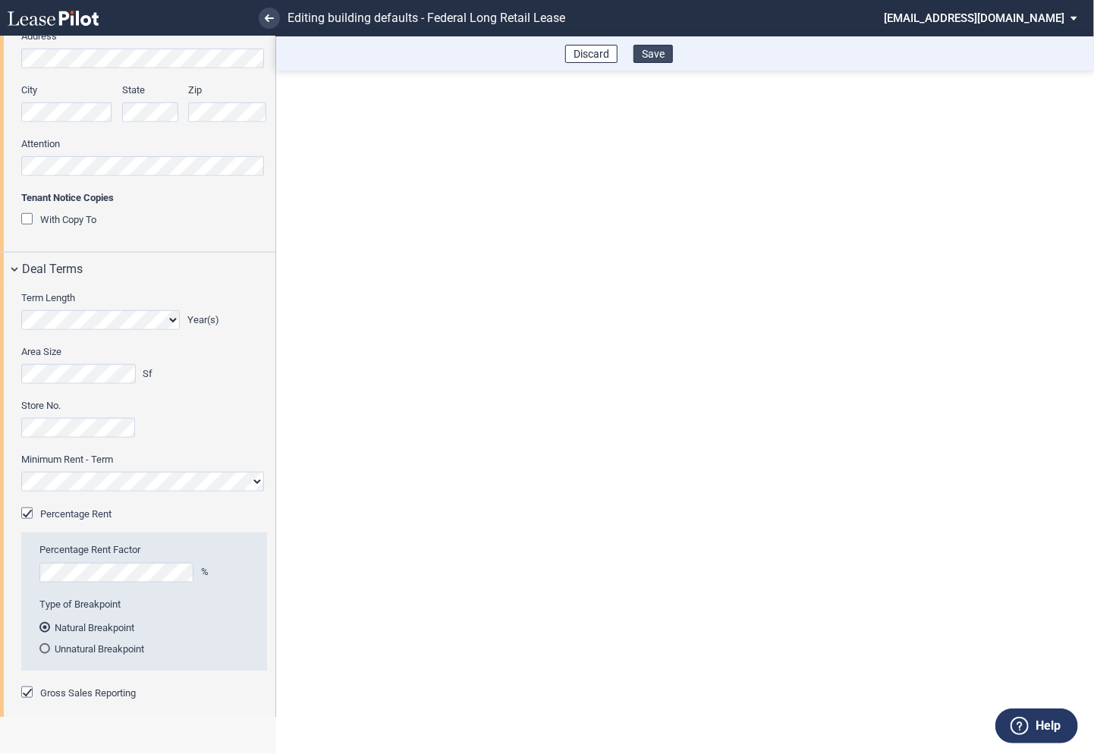
click at [657, 53] on button "Save" at bounding box center [652, 54] width 39 height 18
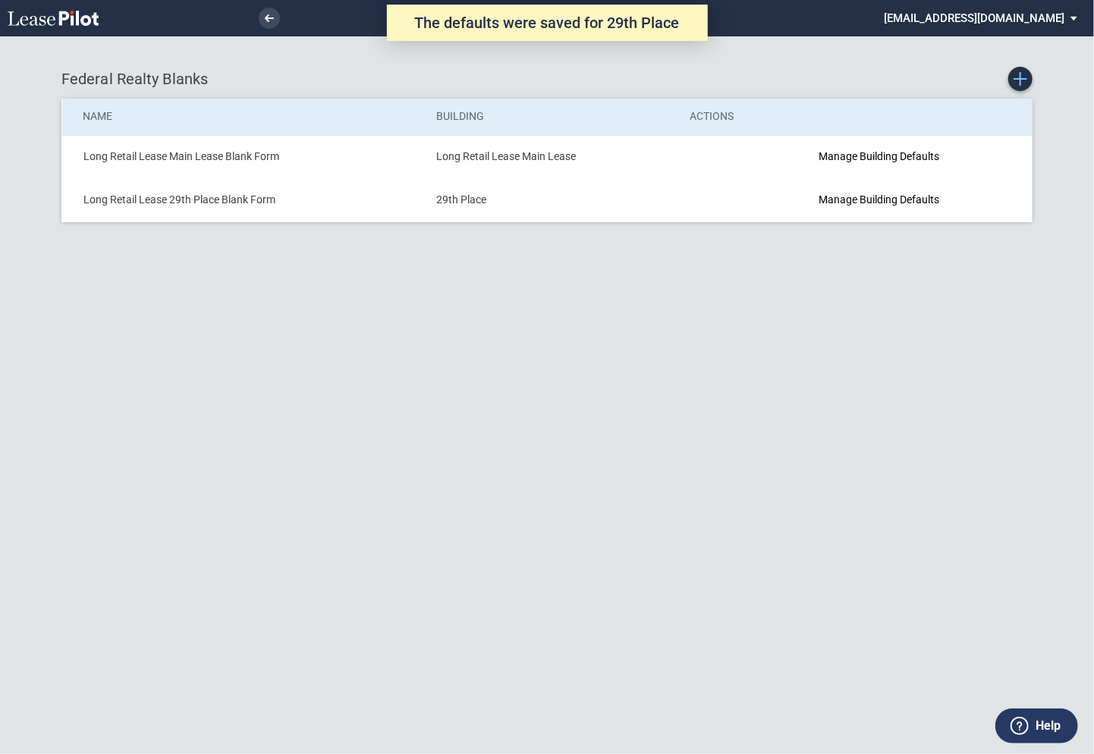
click at [1025, 80] on icon "Create new Blank Form" at bounding box center [1020, 79] width 14 height 14
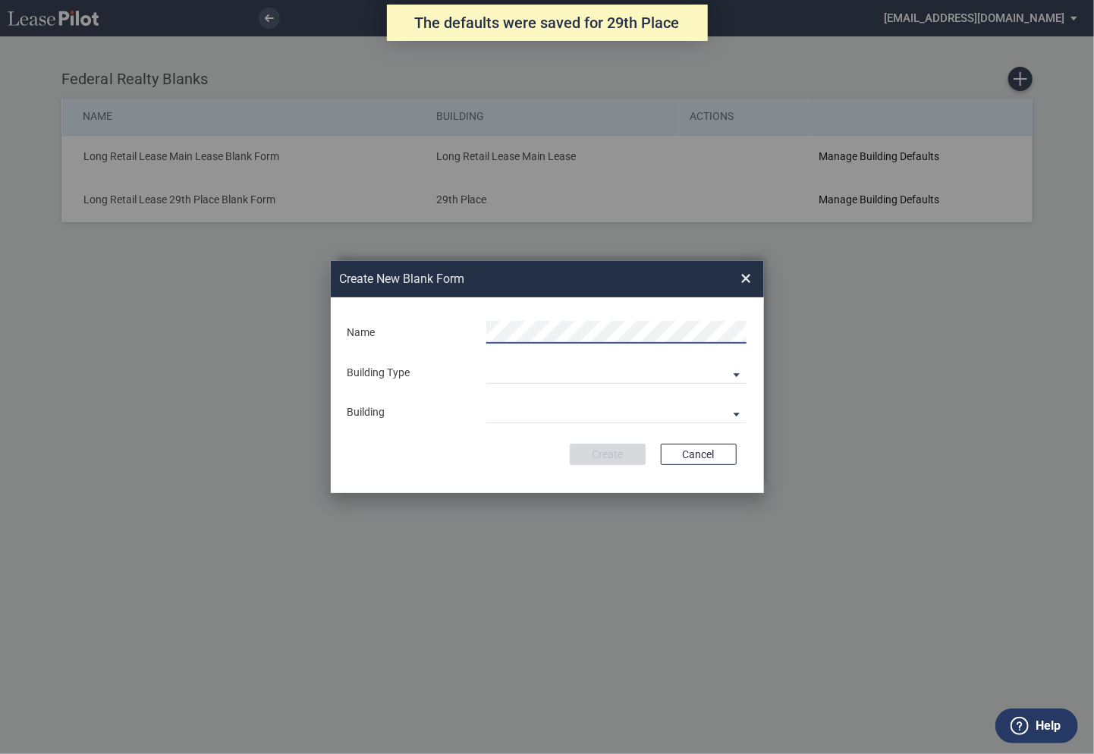
click at [437, 381] on div "Building Type Building Predefined Empty Building New Empty Building" at bounding box center [547, 372] width 418 height 23
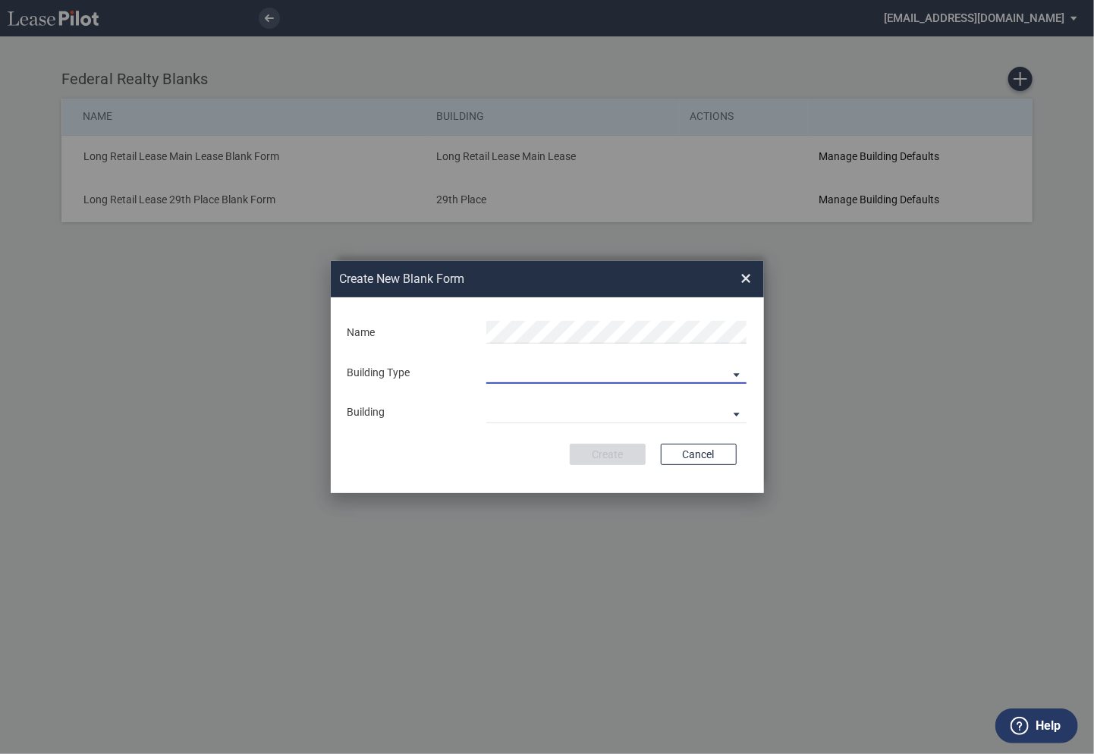
click at [510, 376] on md-select "Building Predefined Empty Building New Empty Building" at bounding box center [616, 372] width 260 height 23
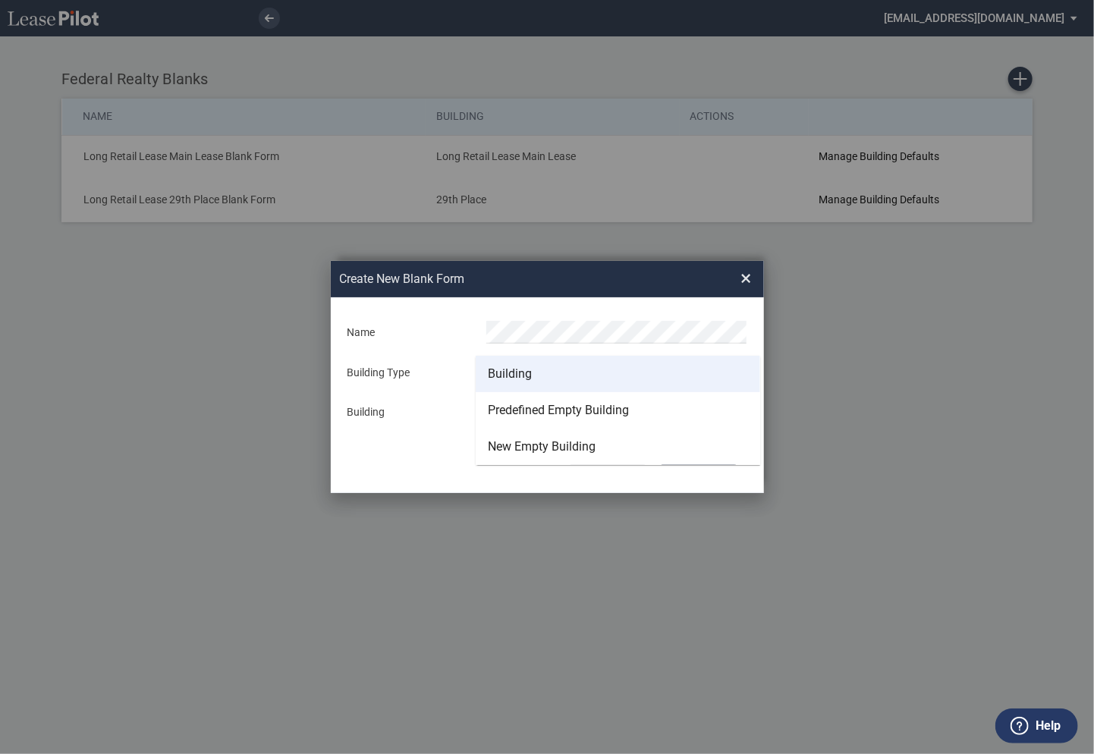
click at [510, 375] on div "Building" at bounding box center [510, 374] width 44 height 17
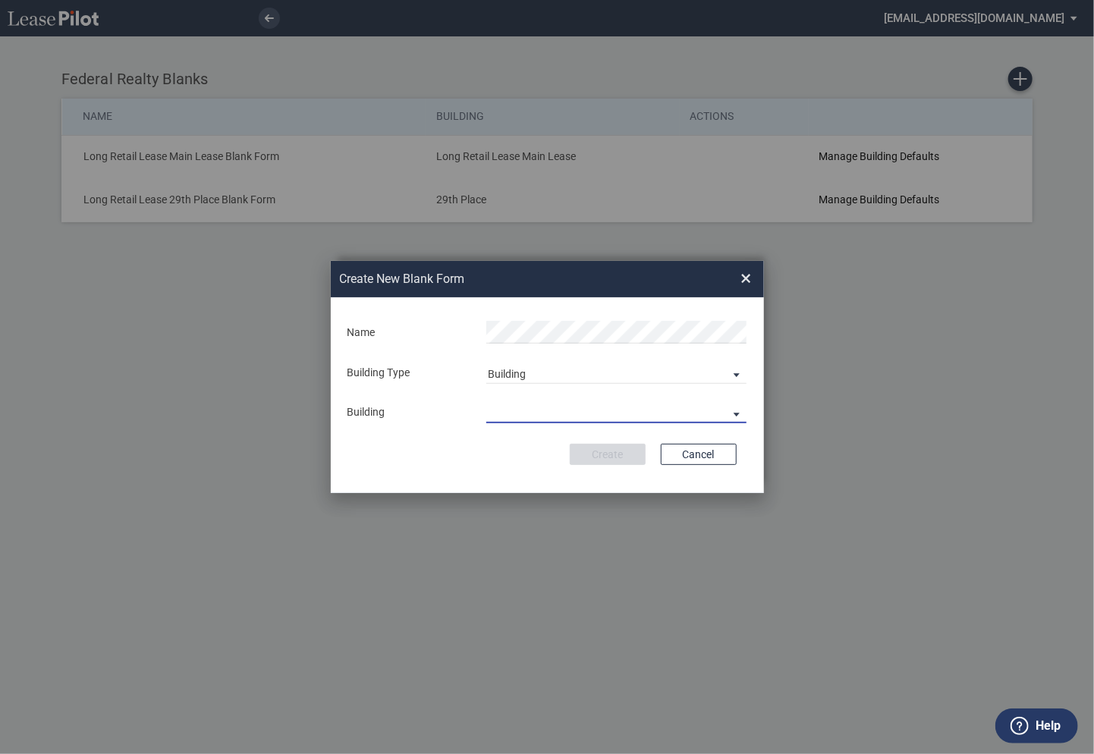
click at [497, 408] on md-select "29th Place [STREET_ADDRESS] [STREET_ADDRESS] [GEOGRAPHIC_DATA] Azalea Bala Cynw…" at bounding box center [616, 411] width 260 height 23
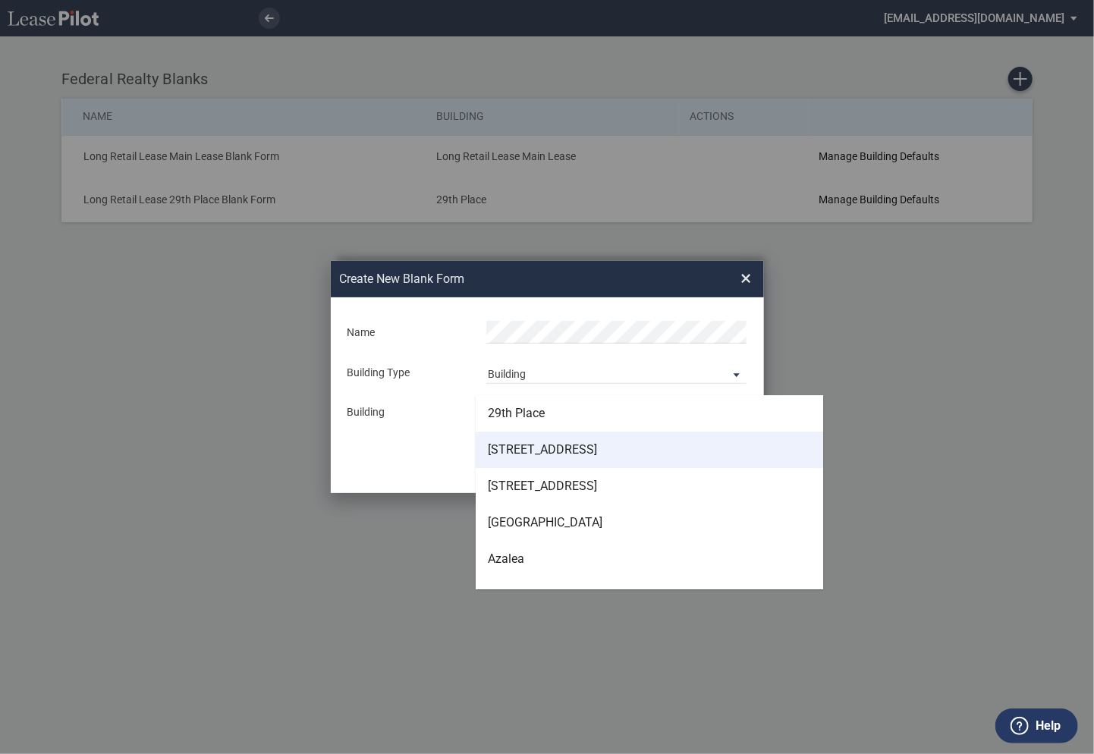
click at [505, 453] on div "[STREET_ADDRESS]" at bounding box center [542, 449] width 109 height 17
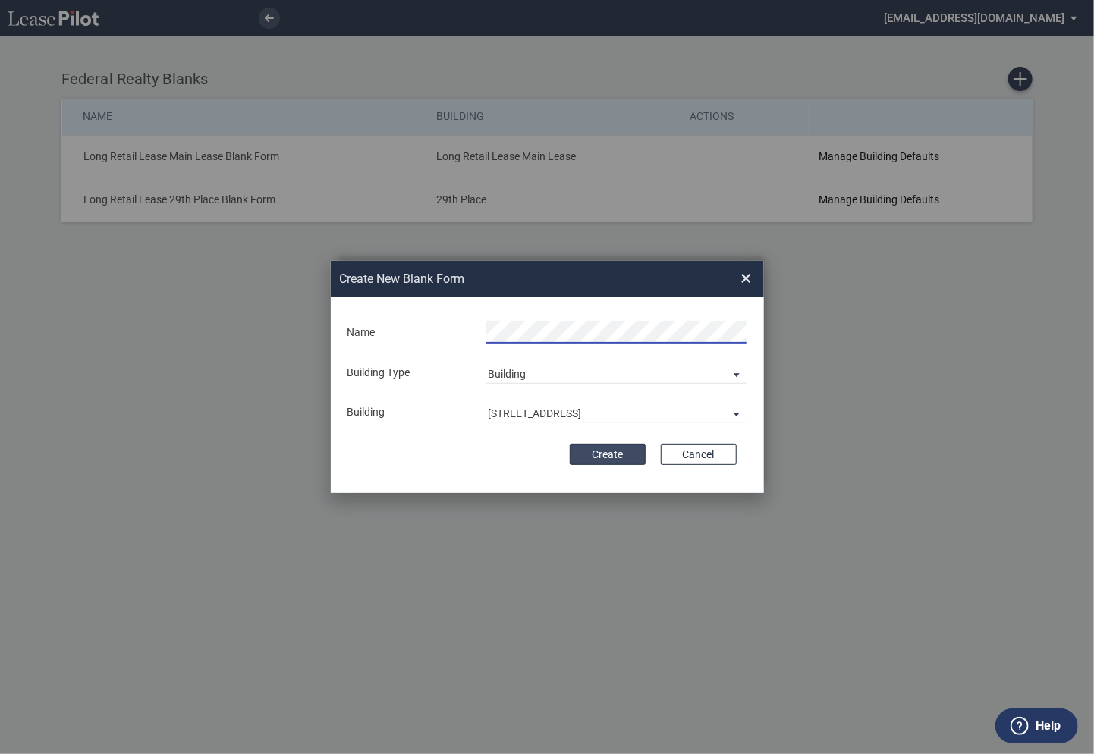
click at [606, 454] on button "Create" at bounding box center [608, 454] width 76 height 21
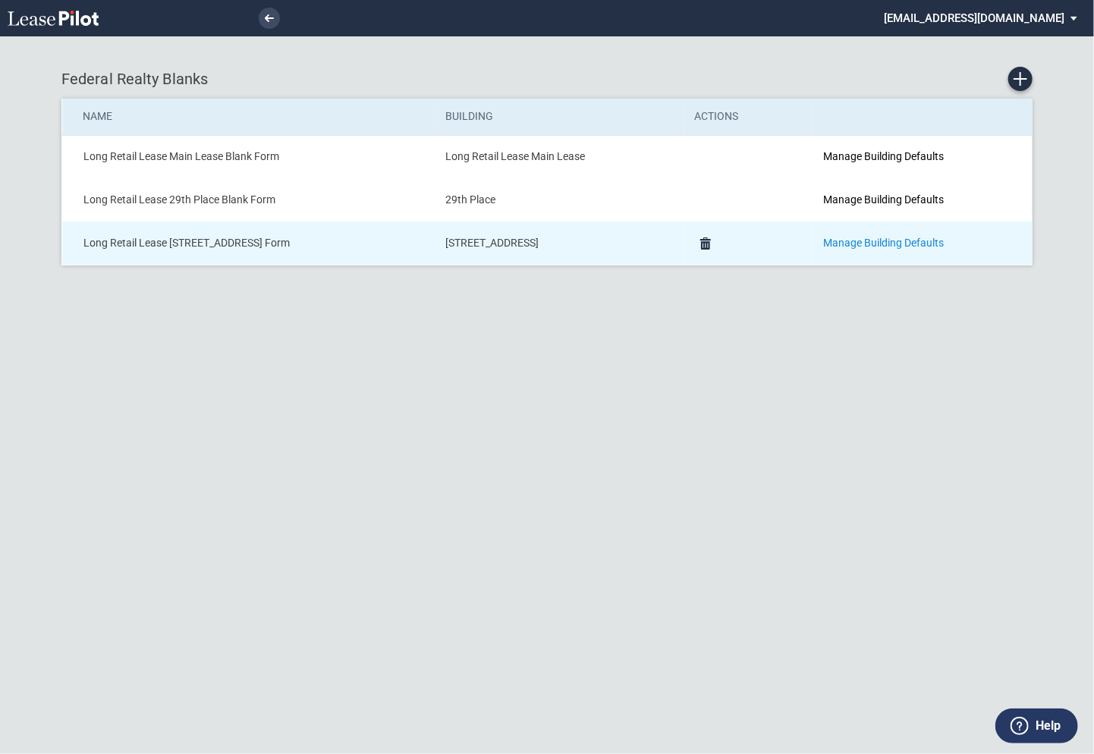
click at [870, 244] on link "Manage Building Defaults" at bounding box center [884, 243] width 121 height 12
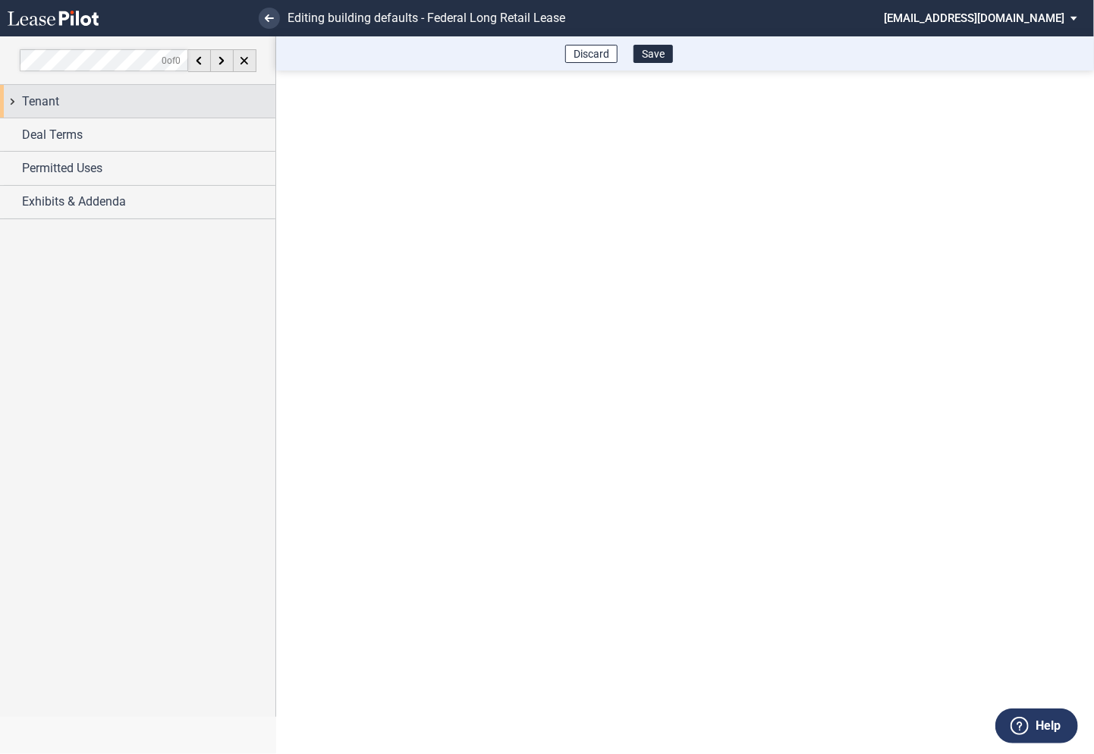
click at [11, 109] on div "Tenant" at bounding box center [137, 101] width 275 height 33
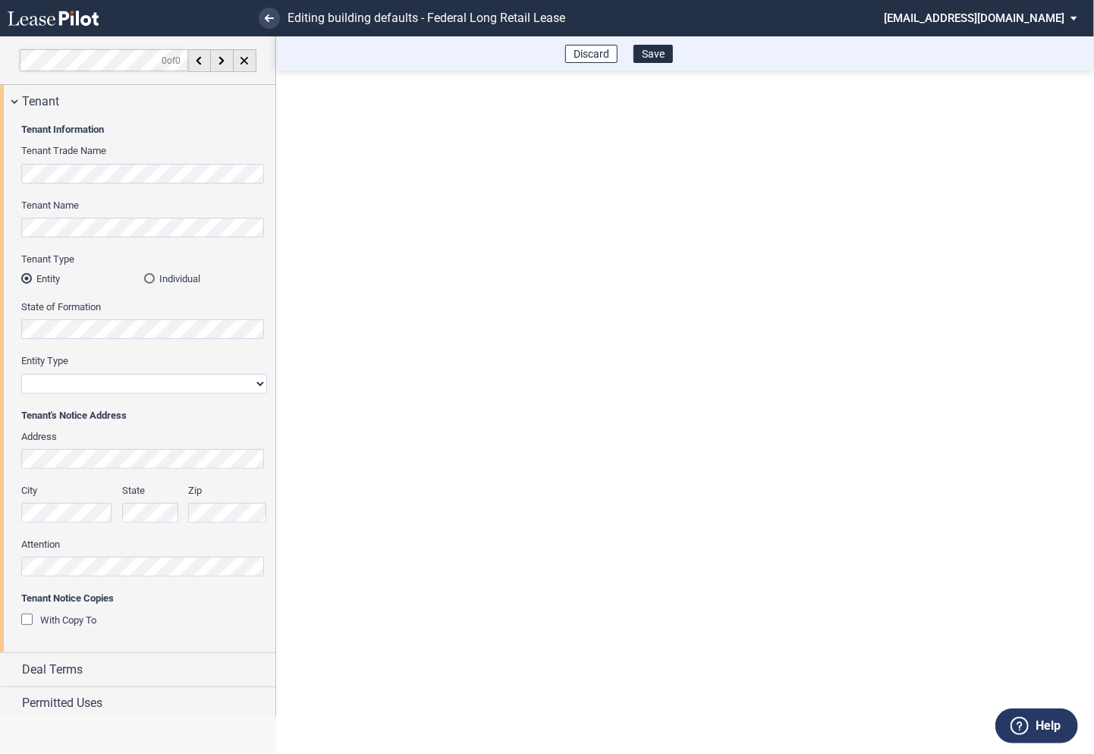
scroll to position [36, 0]
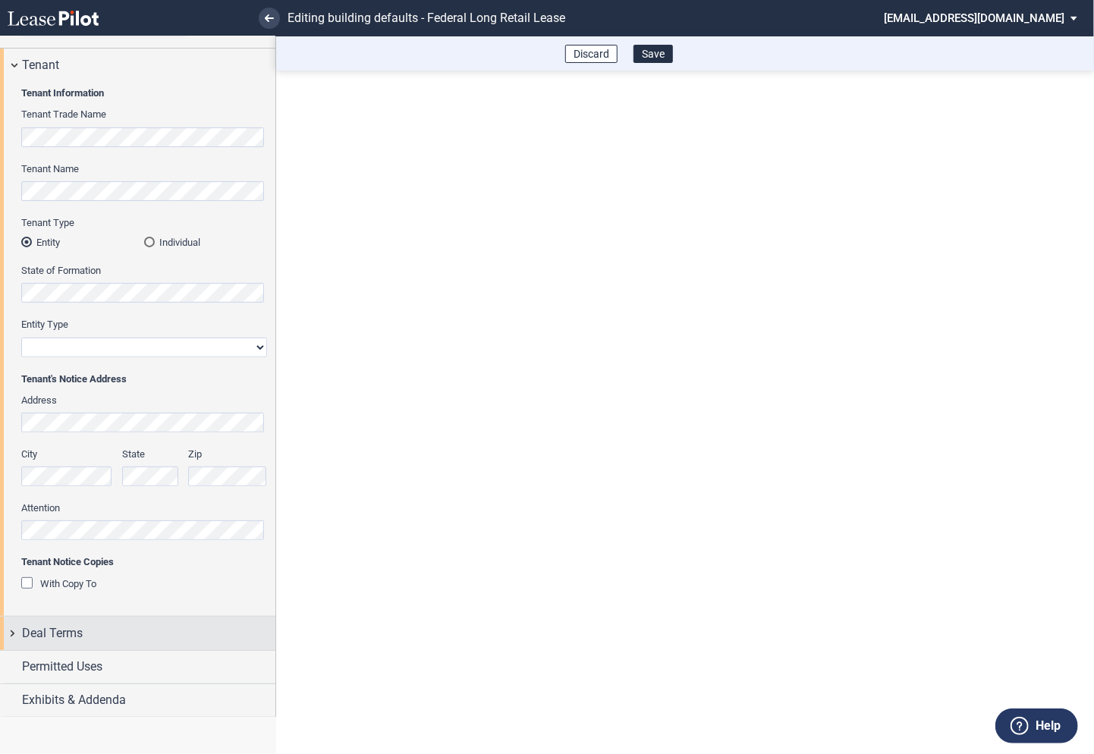
click at [10, 629] on div "Deal Terms" at bounding box center [137, 633] width 275 height 33
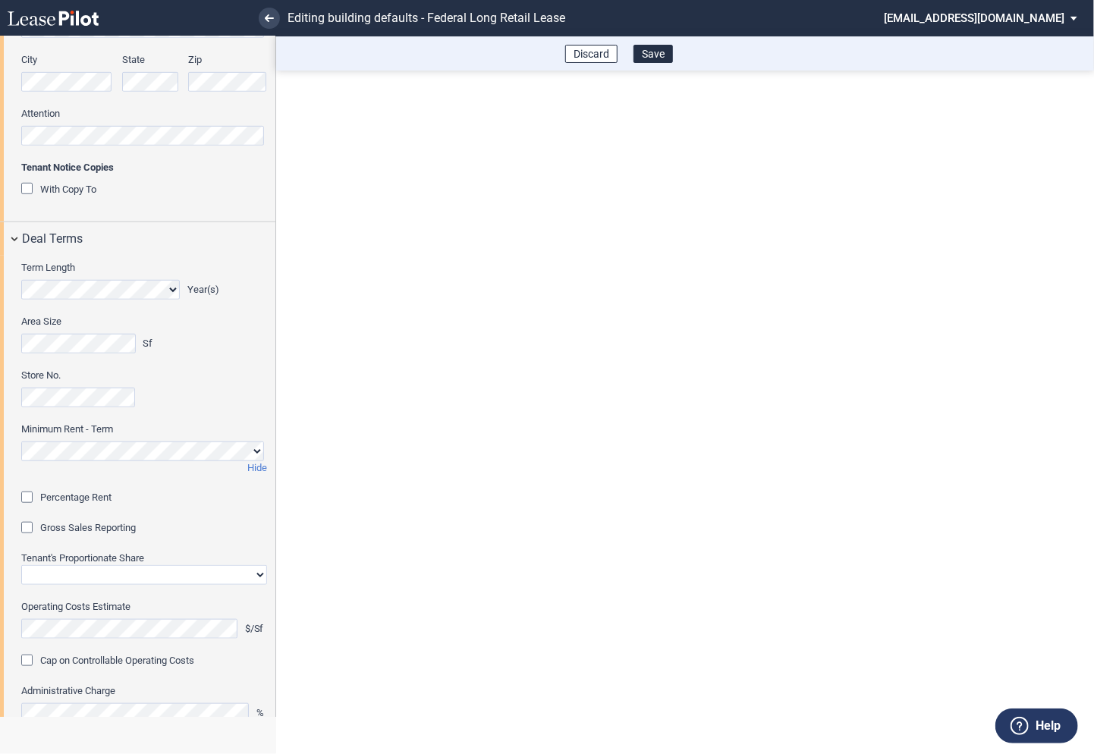
scroll to position [440, 0]
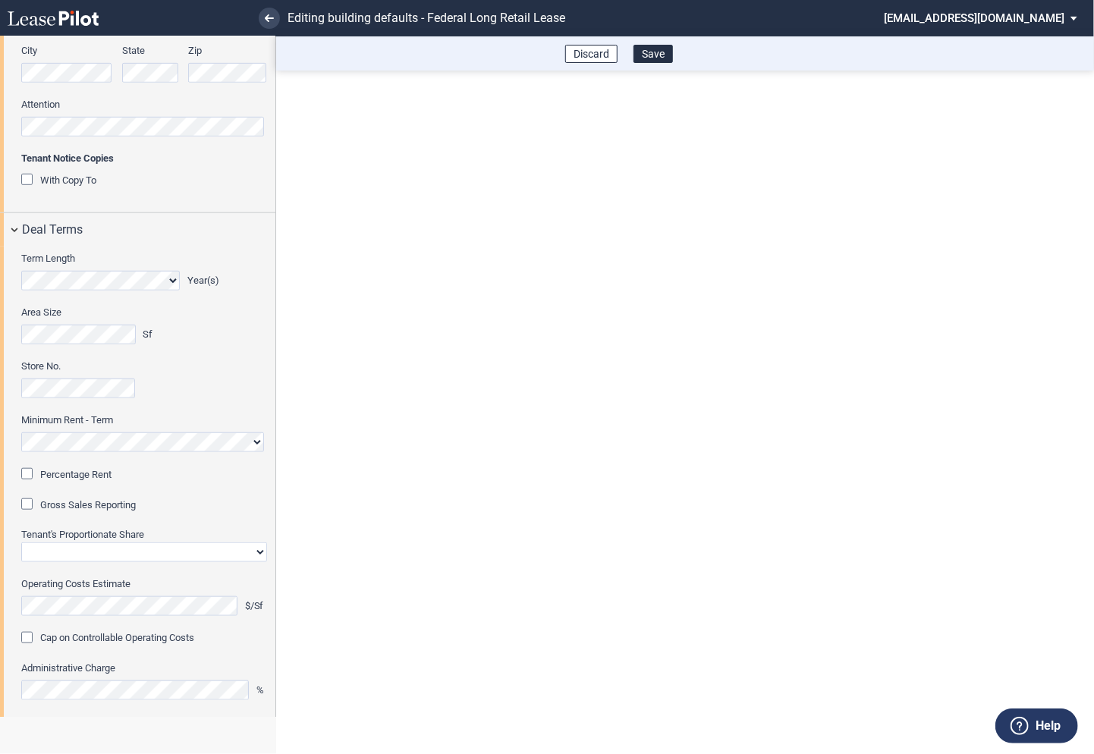
click at [31, 472] on div "Percentage Rent" at bounding box center [28, 475] width 15 height 15
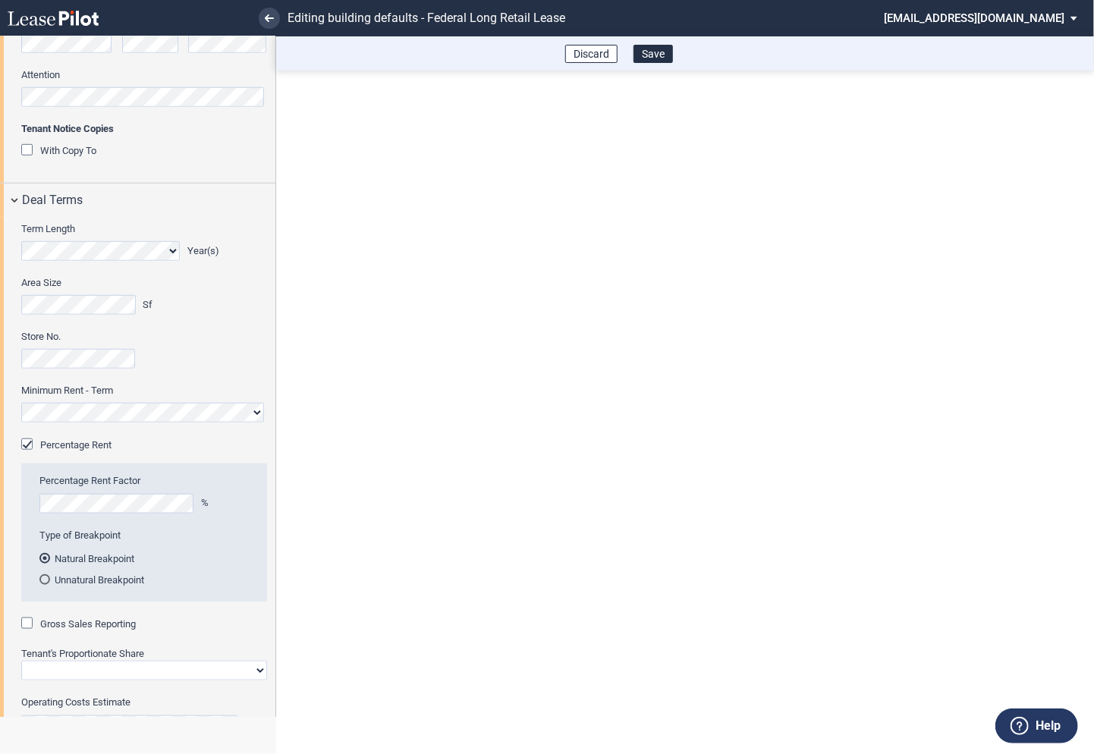
scroll to position [471, 0]
click at [27, 621] on div "Gross Sales Reporting" at bounding box center [28, 623] width 15 height 15
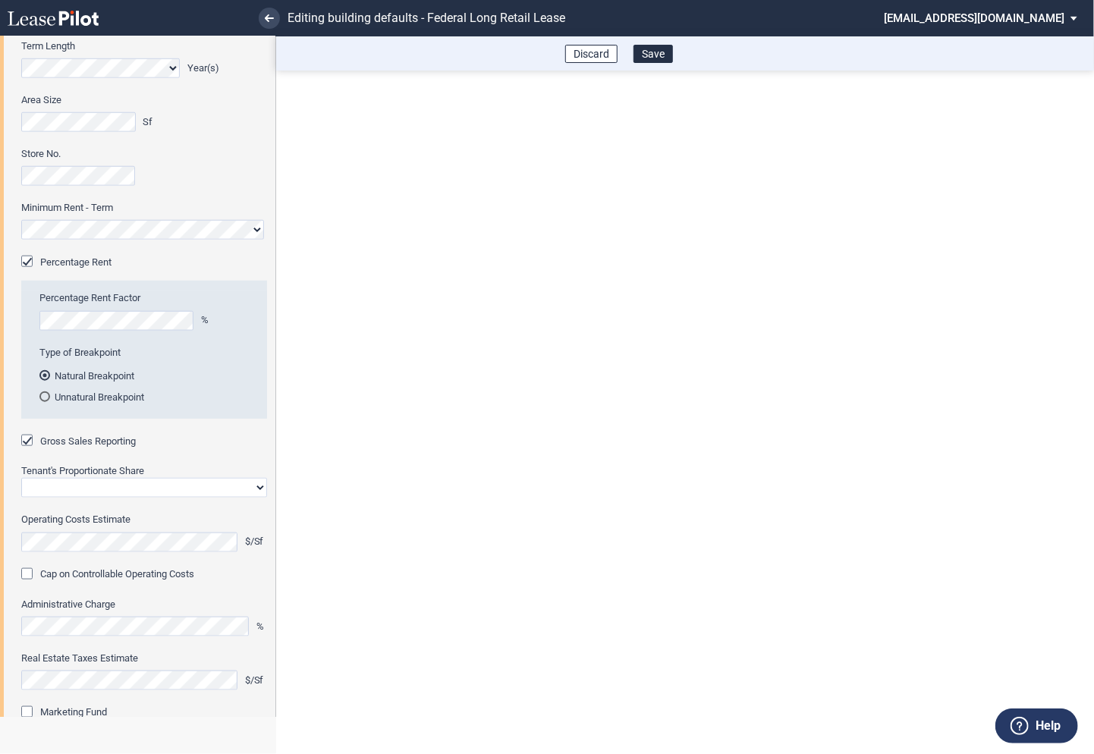
scroll to position [704, 0]
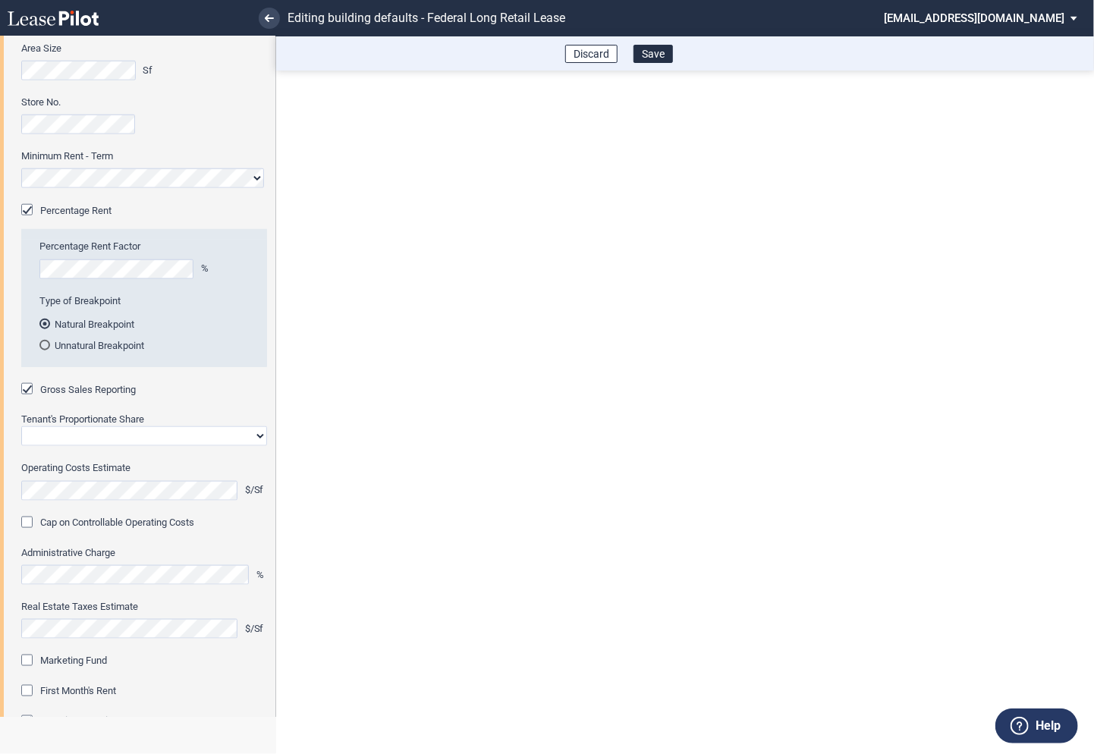
click at [80, 441] on select "Straight GLA Net Major" at bounding box center [144, 436] width 246 height 20
select select "straight GLA"
click at [21, 426] on select "Straight GLA Net Major" at bounding box center [144, 436] width 246 height 20
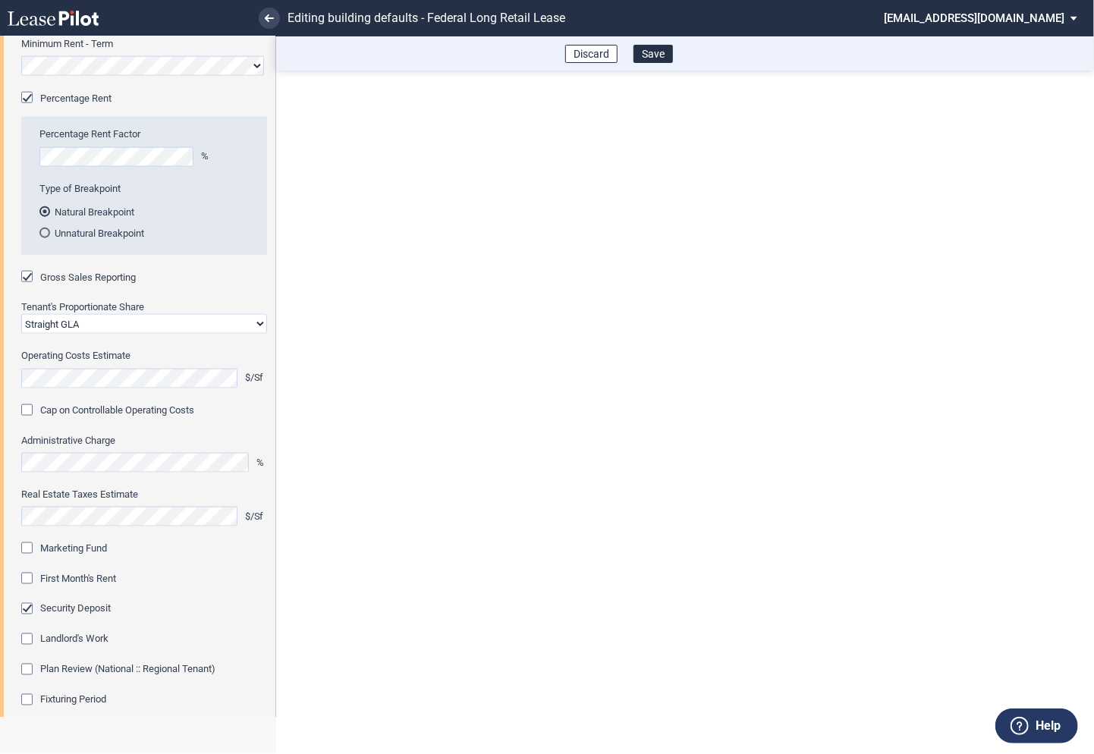
scroll to position [822, 0]
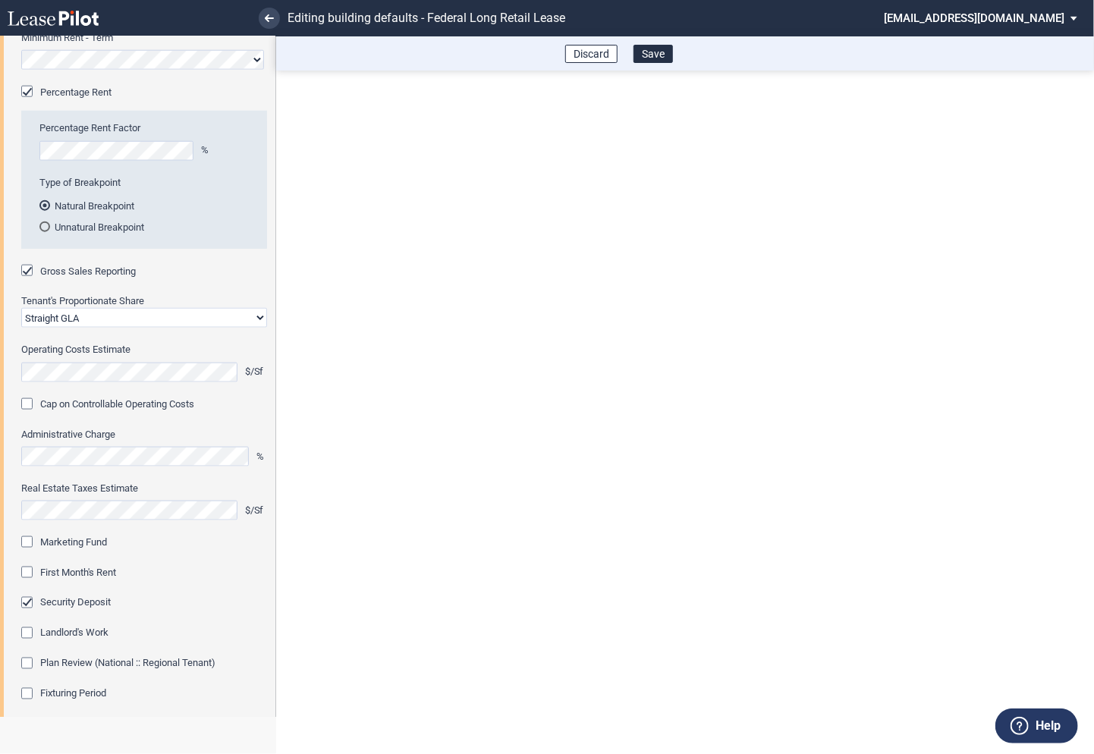
click at [27, 537] on div "Marketing Fund" at bounding box center [28, 543] width 15 height 15
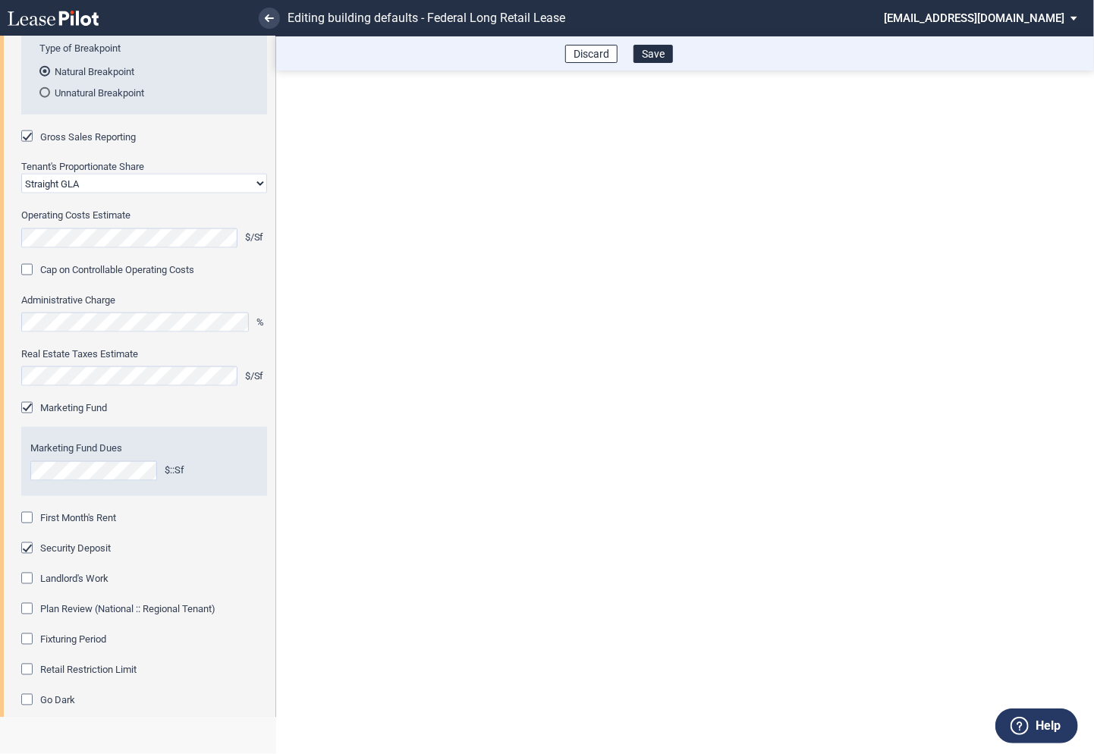
scroll to position [968, 0]
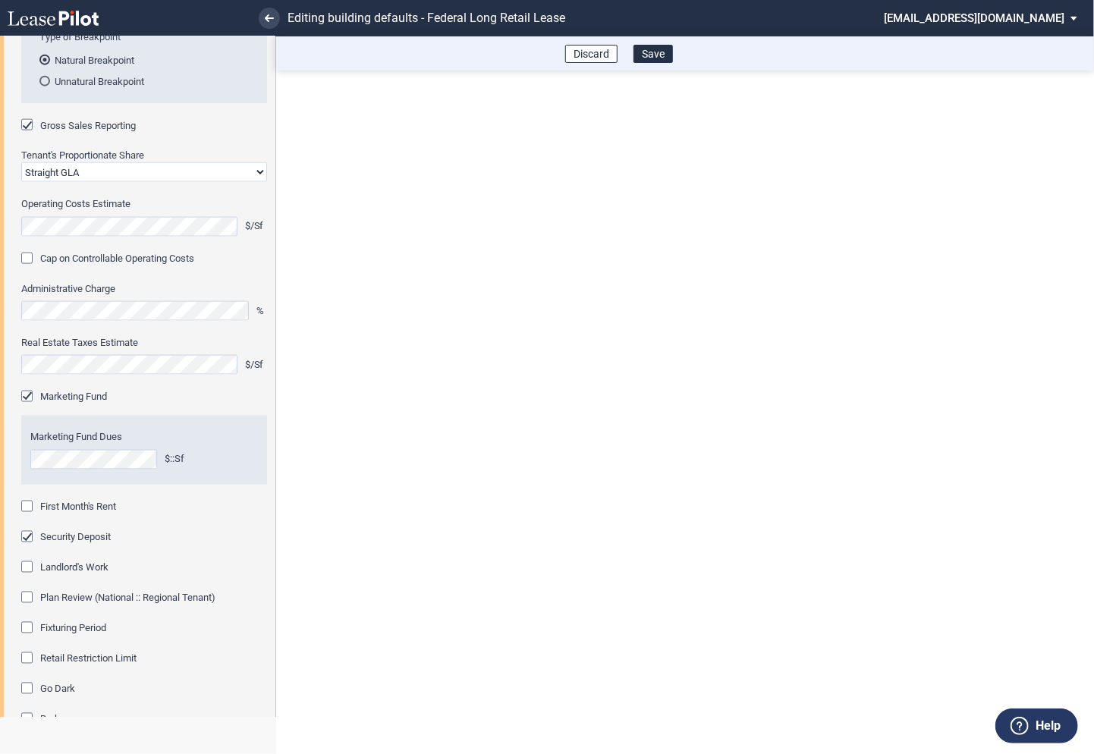
click at [28, 512] on div "First Month's Rent" at bounding box center [28, 507] width 15 height 15
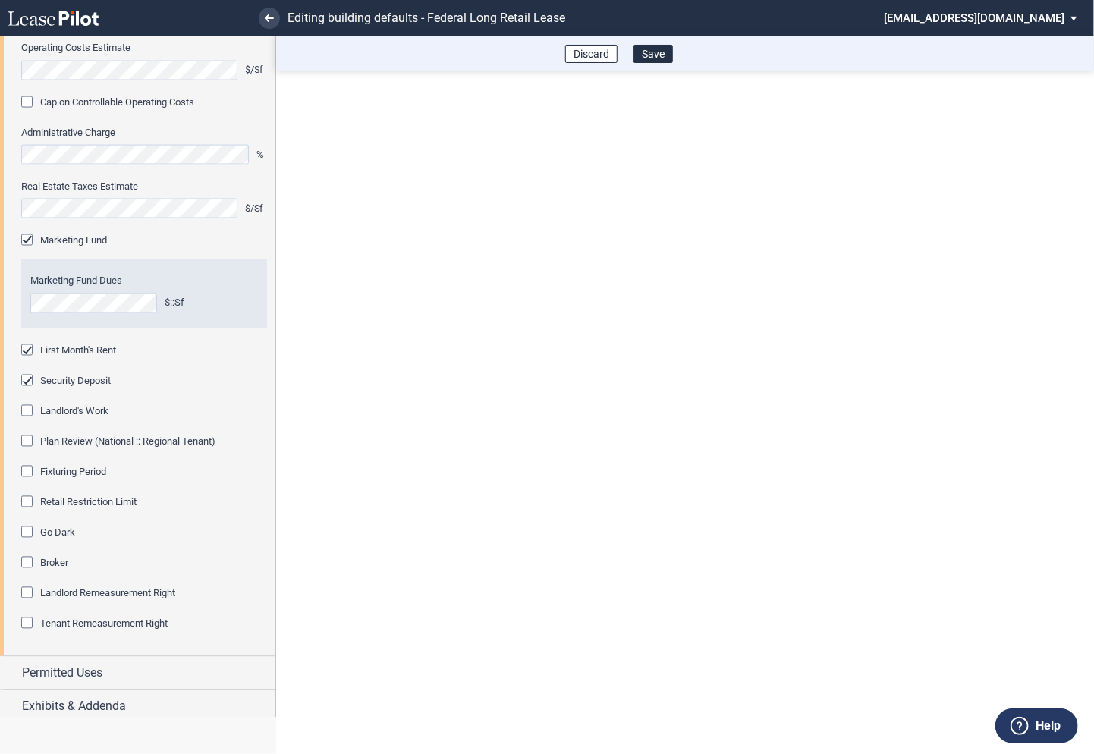
scroll to position [1130, 0]
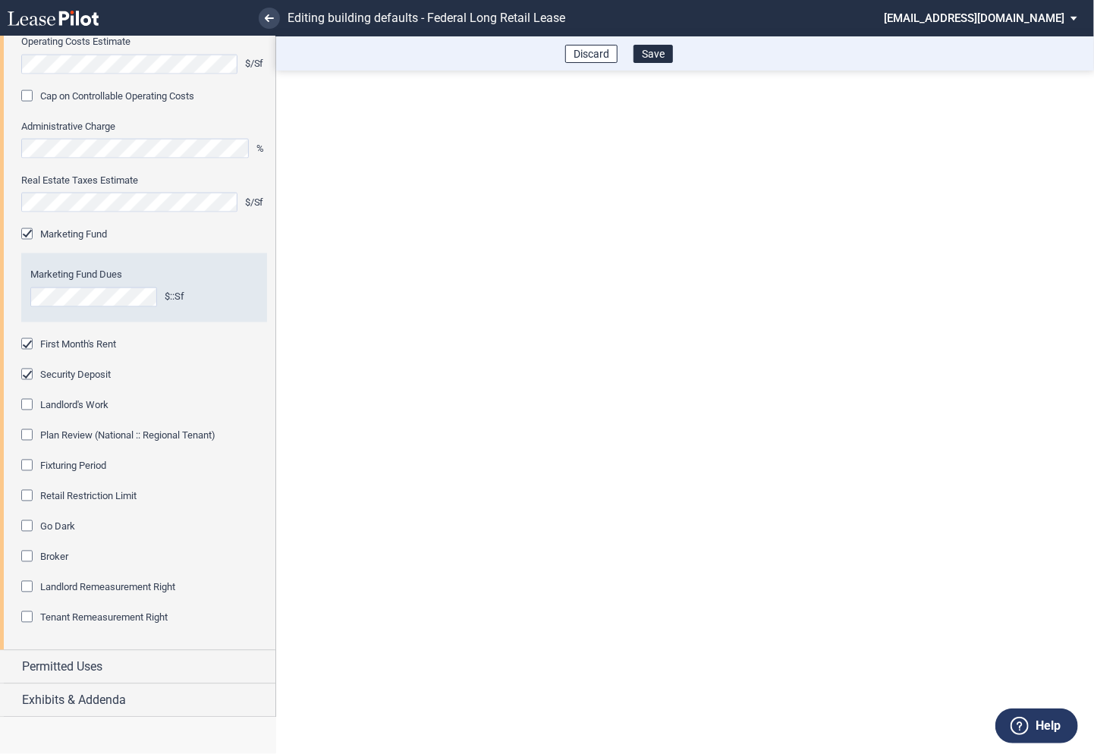
click at [30, 470] on div "Fixturing Period" at bounding box center [28, 467] width 15 height 15
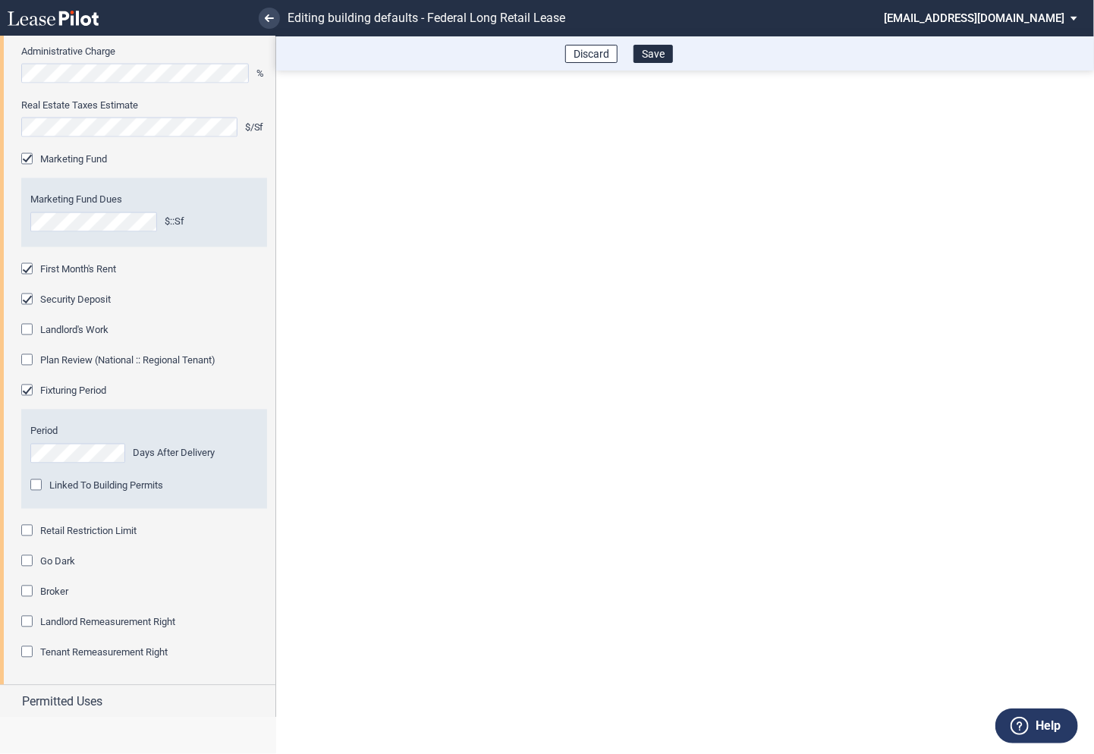
scroll to position [1235, 0]
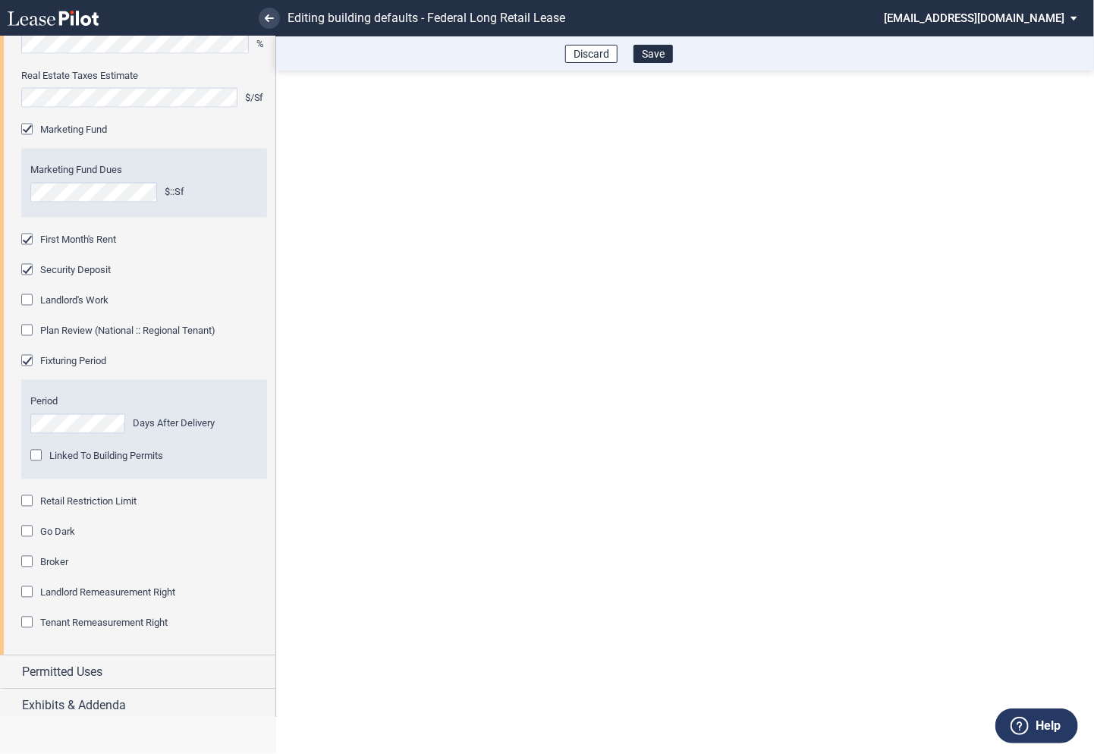
click at [31, 506] on div "Retail Restriction Limit" at bounding box center [28, 502] width 15 height 15
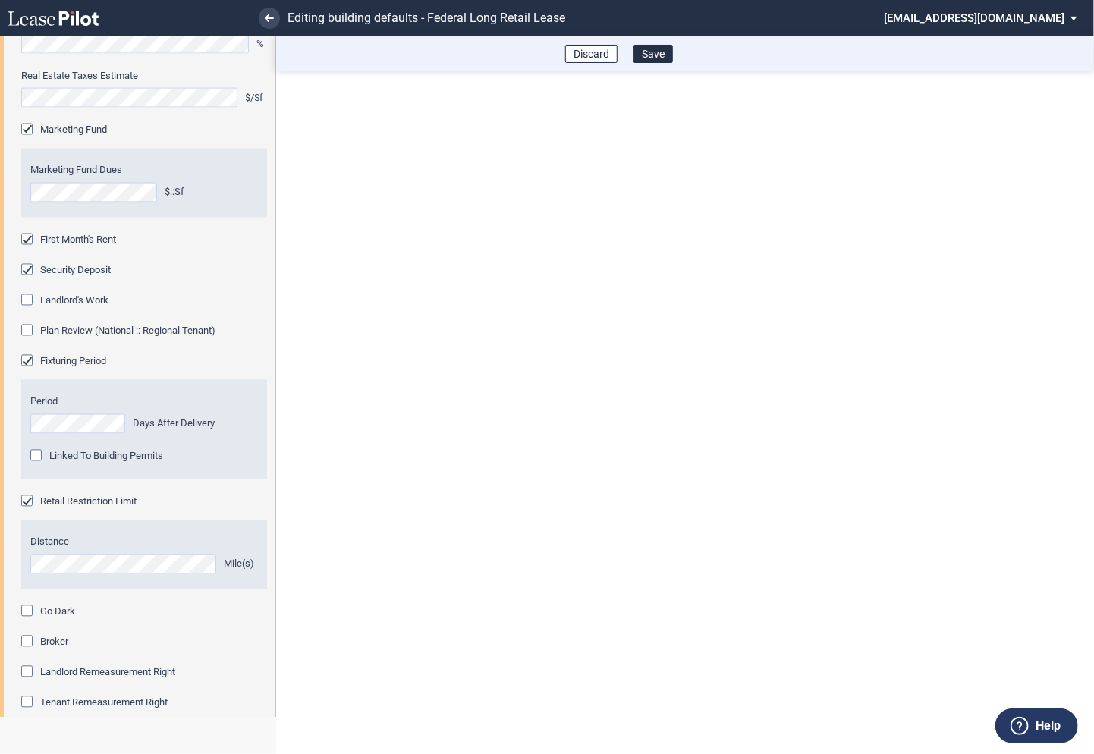
scroll to position [1319, 0]
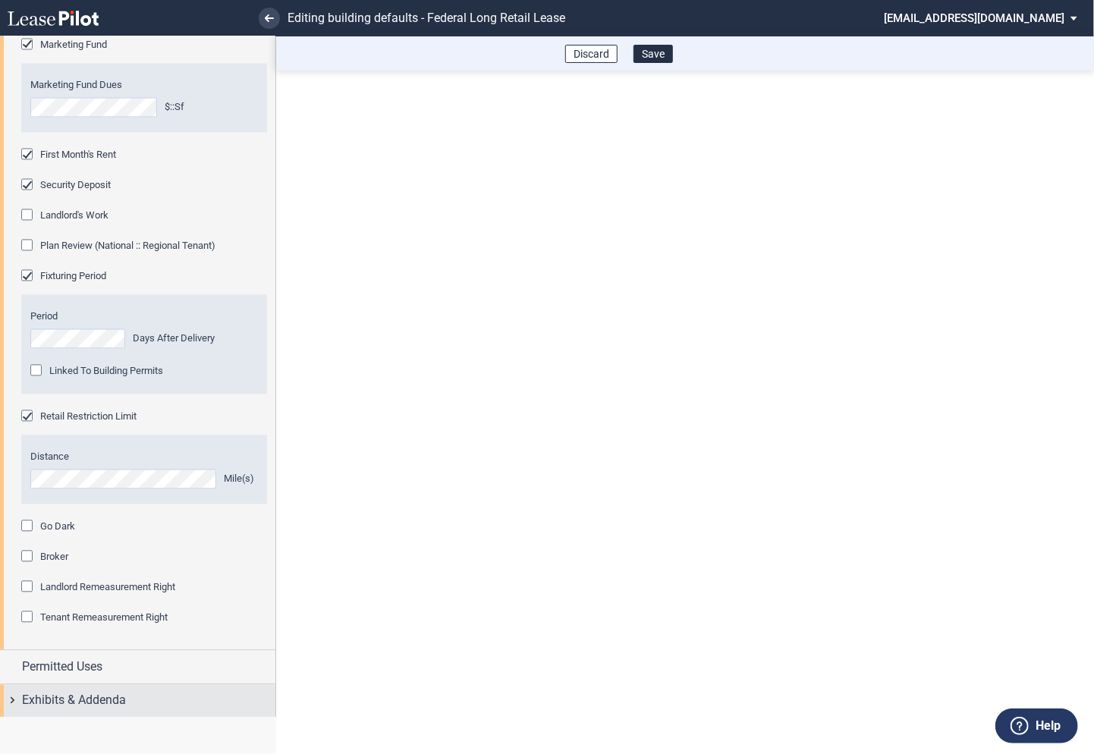
click at [10, 692] on div "Exhibits & Addenda" at bounding box center [137, 701] width 275 height 33
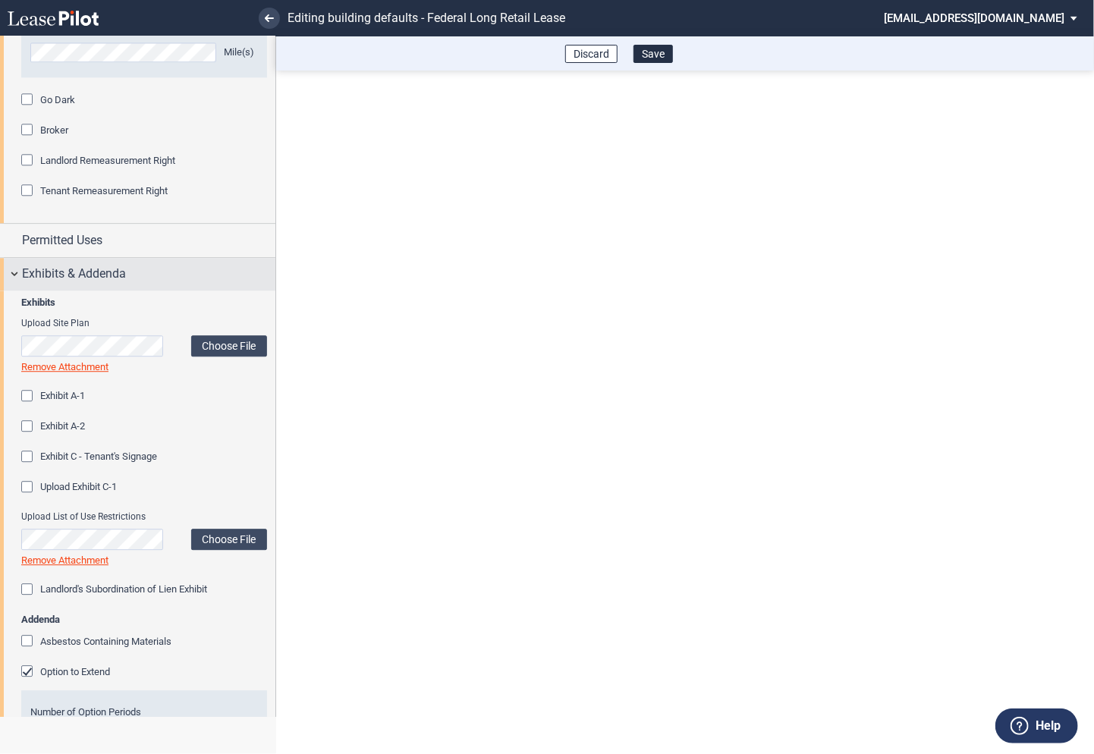
scroll to position [1875, 0]
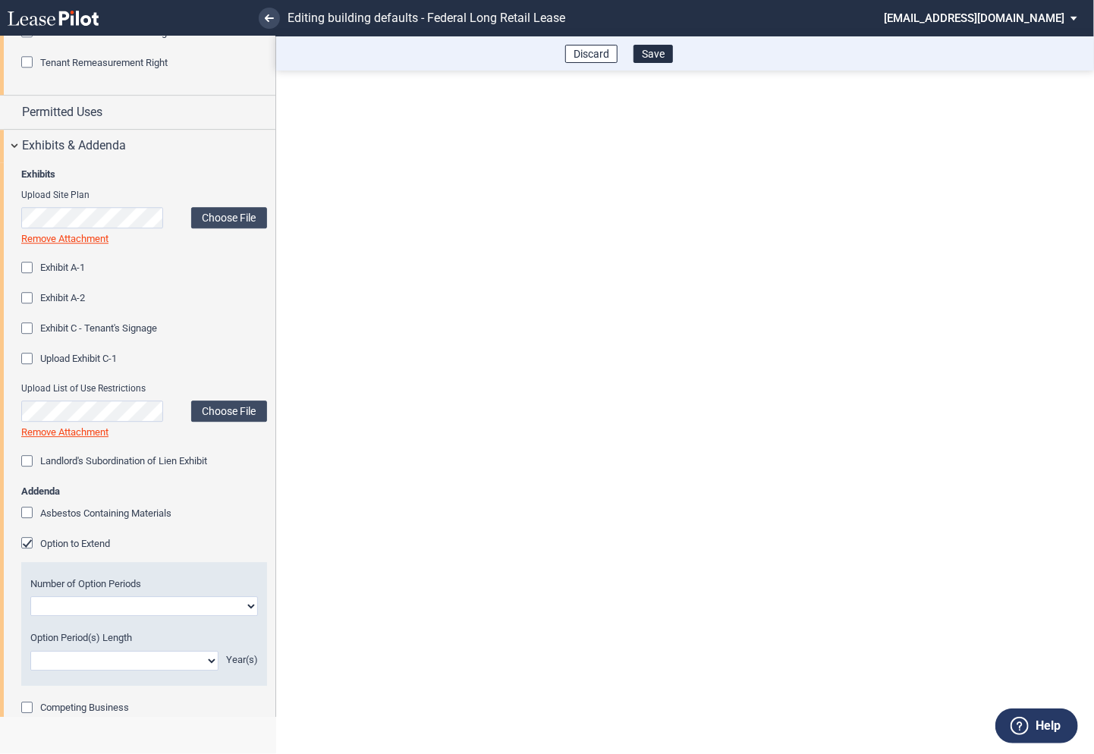
click at [27, 546] on div "Option to Extend" at bounding box center [28, 544] width 15 height 15
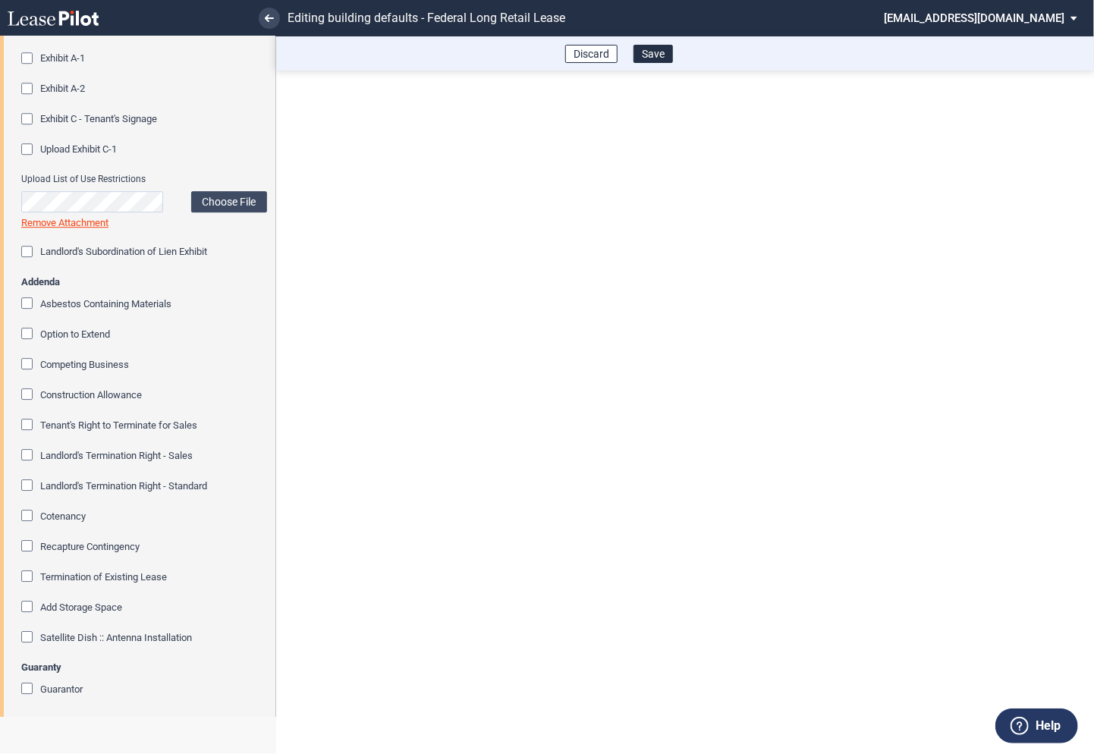
scroll to position [2088, 0]
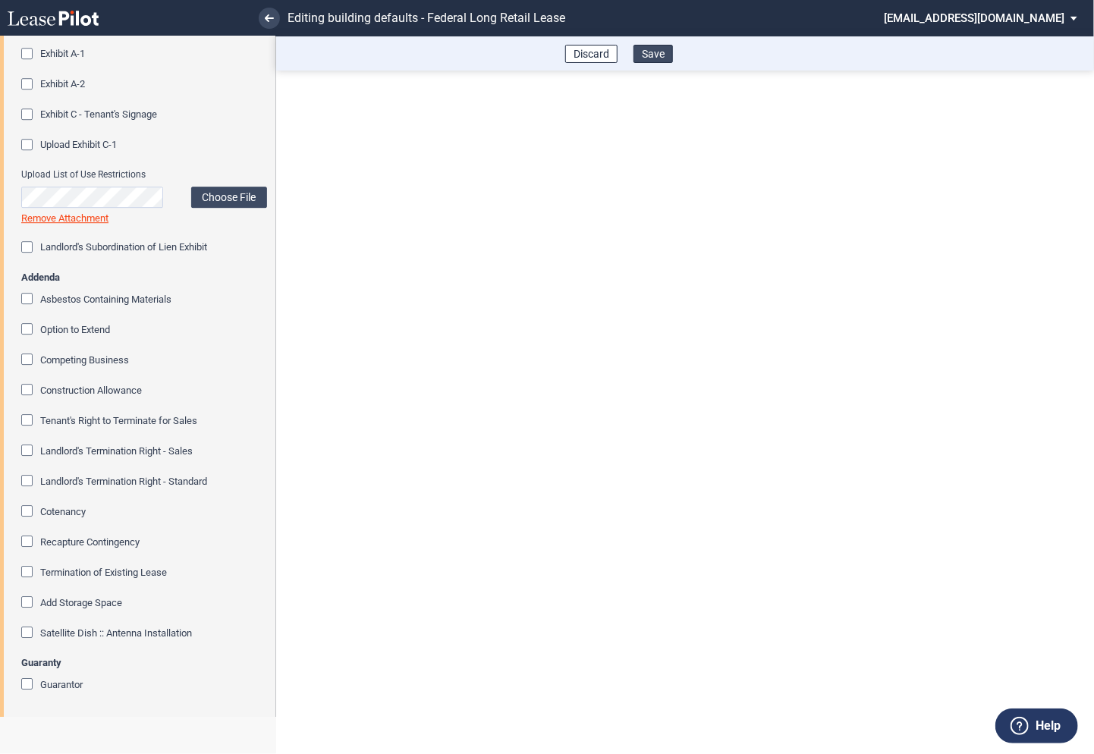
click at [652, 50] on button "Save" at bounding box center [652, 54] width 39 height 18
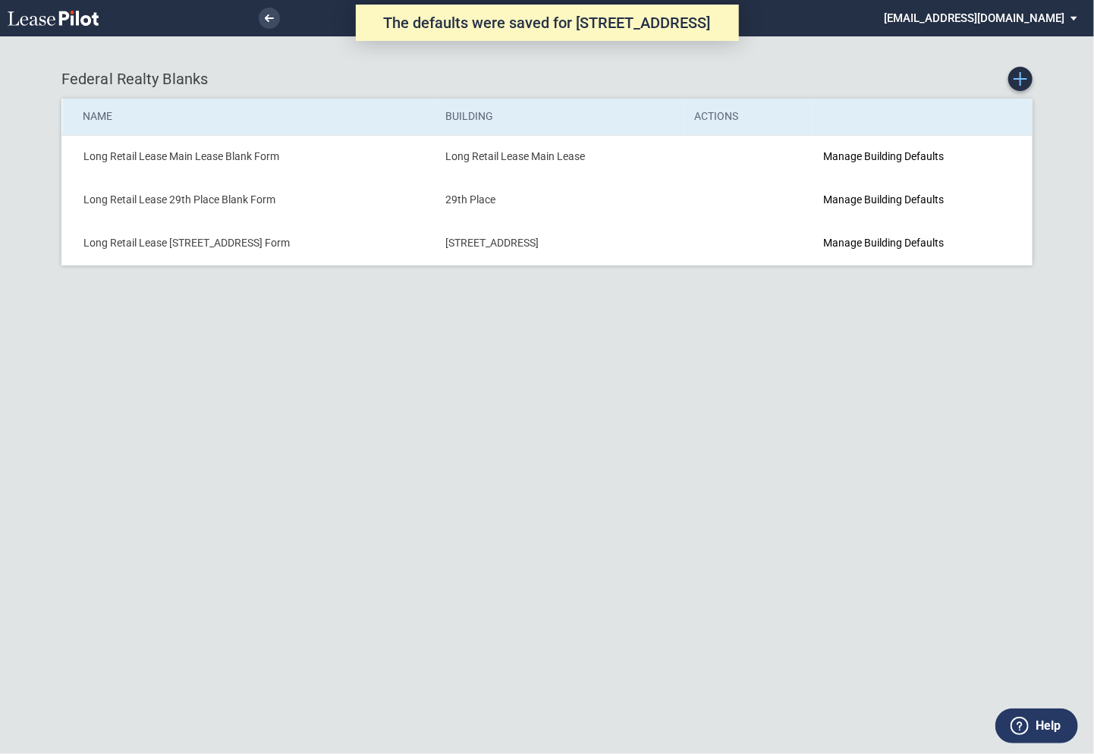
click at [1021, 78] on use "Create new Blank Form" at bounding box center [1020, 79] width 14 height 14
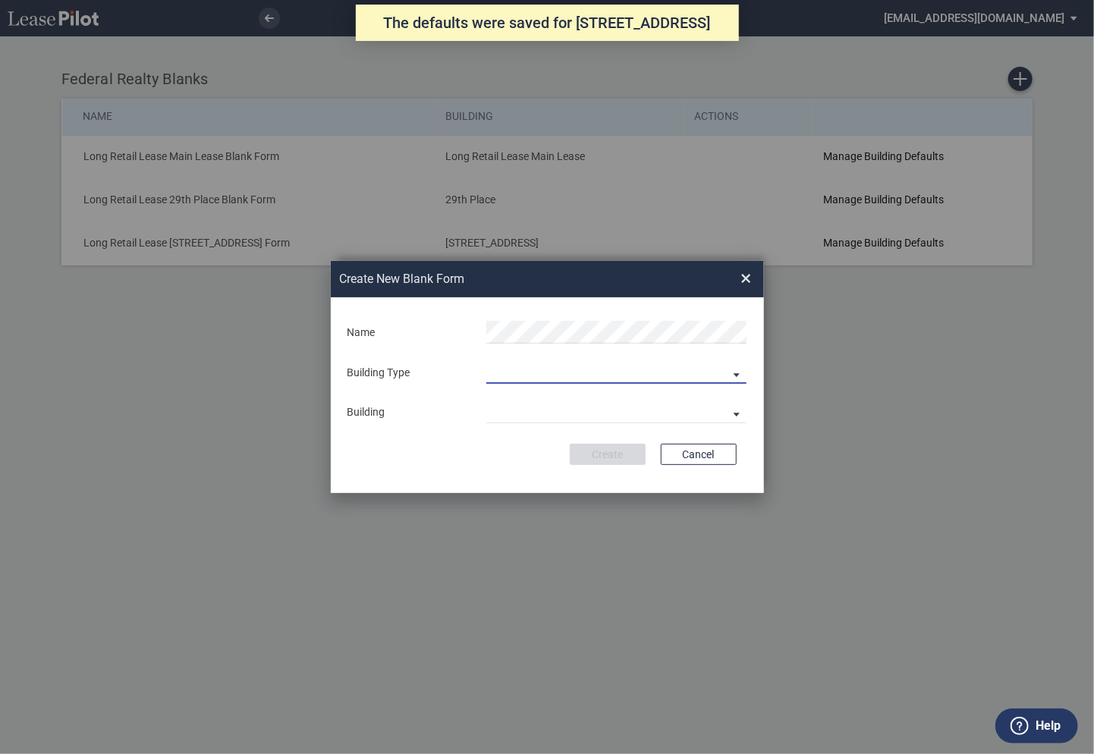
click at [516, 365] on md-select "Building Predefined Empty Building New Empty Building" at bounding box center [616, 372] width 260 height 23
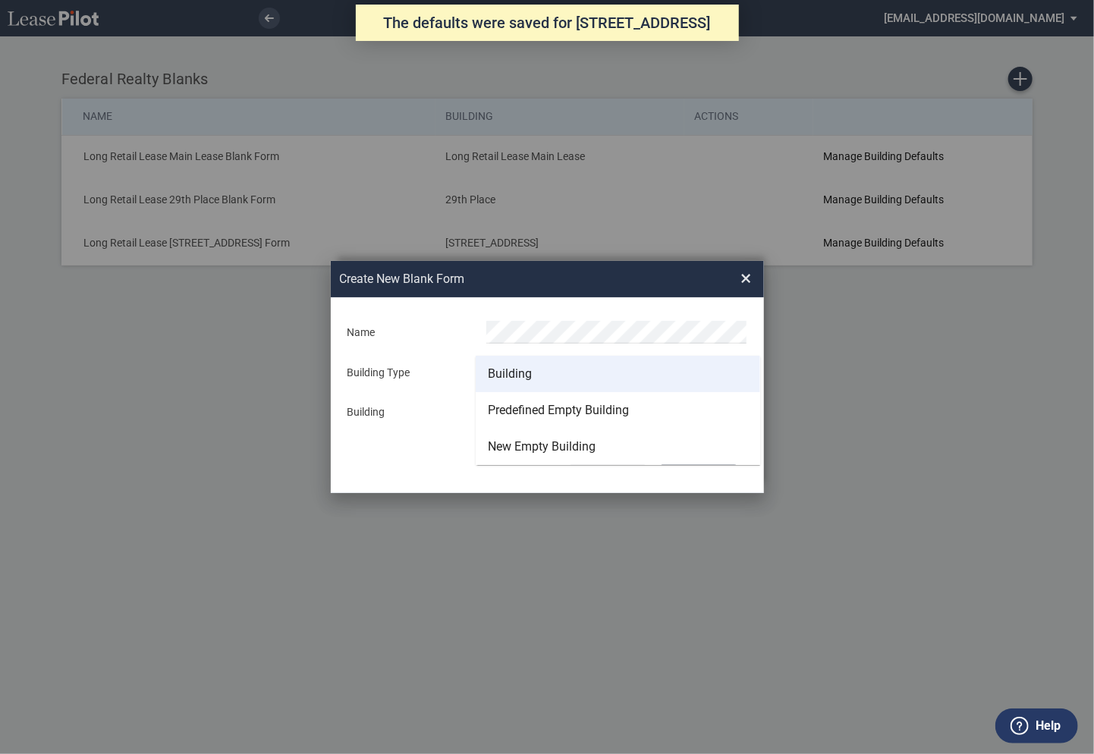
click at [515, 371] on div "Building" at bounding box center [510, 374] width 44 height 17
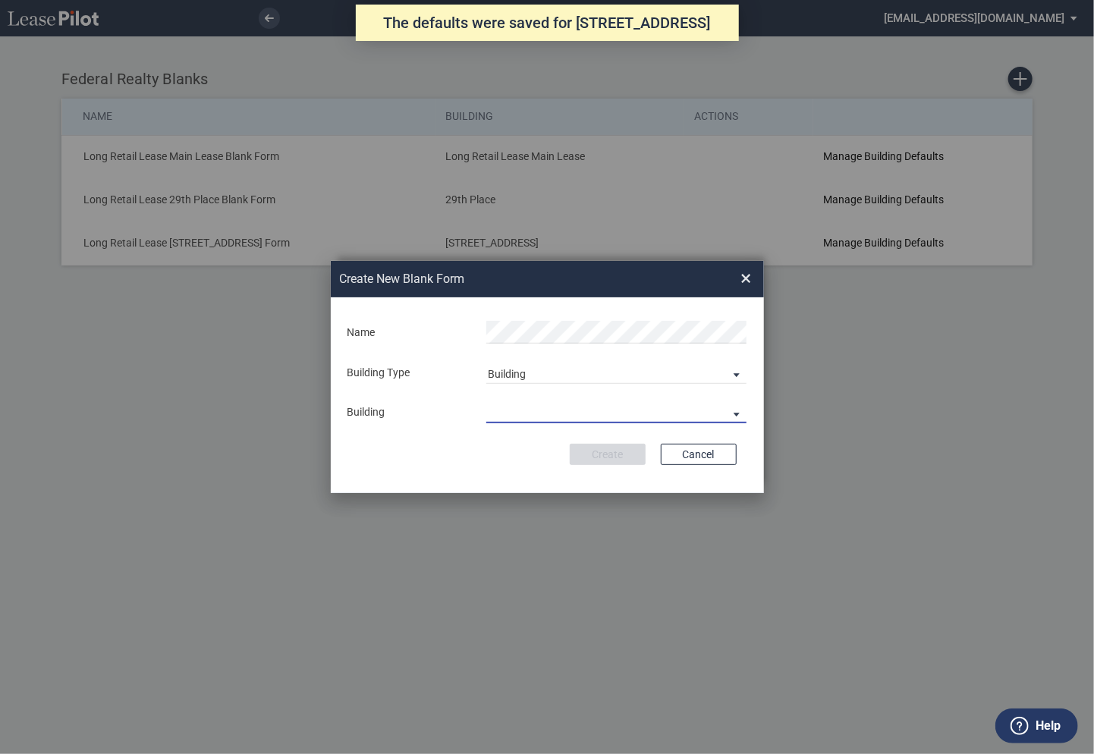
click at [510, 412] on md-select "29th Place [STREET_ADDRESS] [STREET_ADDRESS] [GEOGRAPHIC_DATA] Azalea Bala Cynw…" at bounding box center [616, 411] width 260 height 23
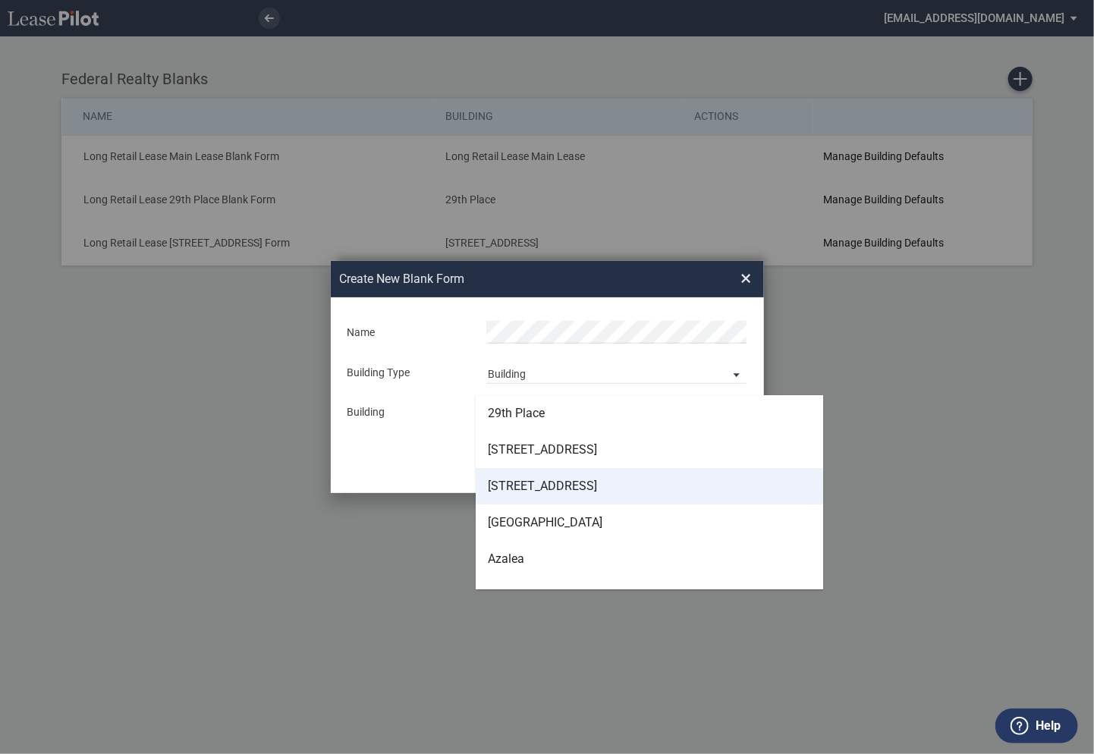
click at [522, 485] on div "[STREET_ADDRESS]" at bounding box center [542, 486] width 109 height 17
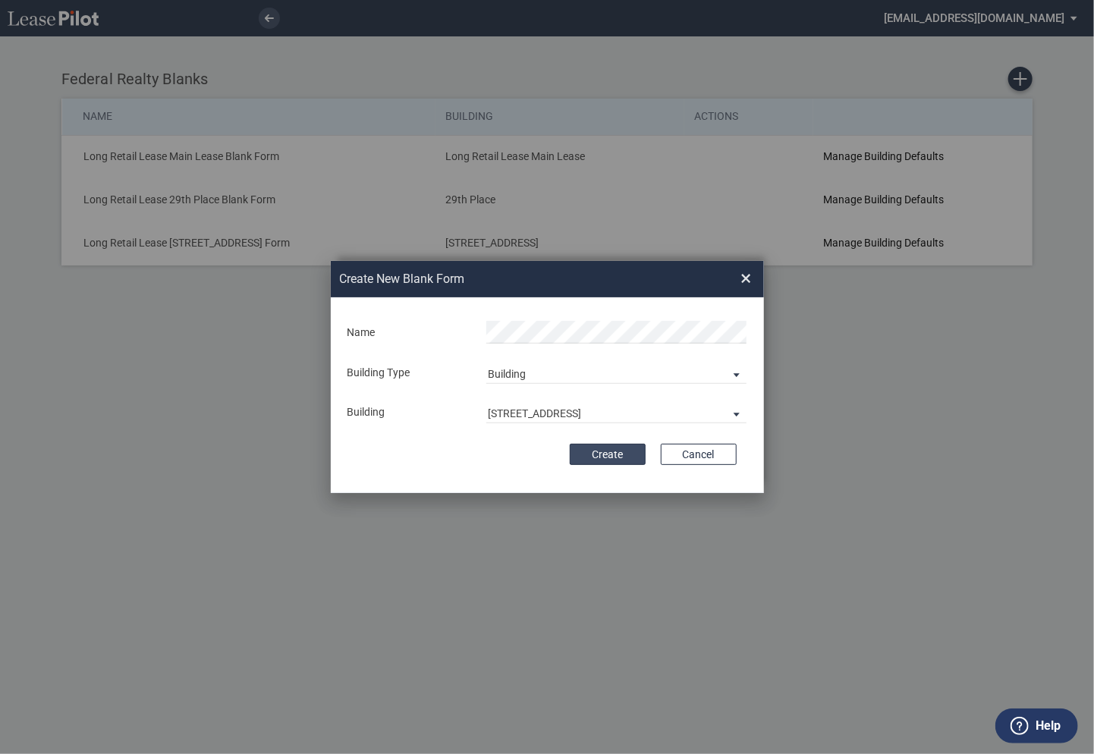
click at [598, 452] on button "Create" at bounding box center [608, 454] width 76 height 21
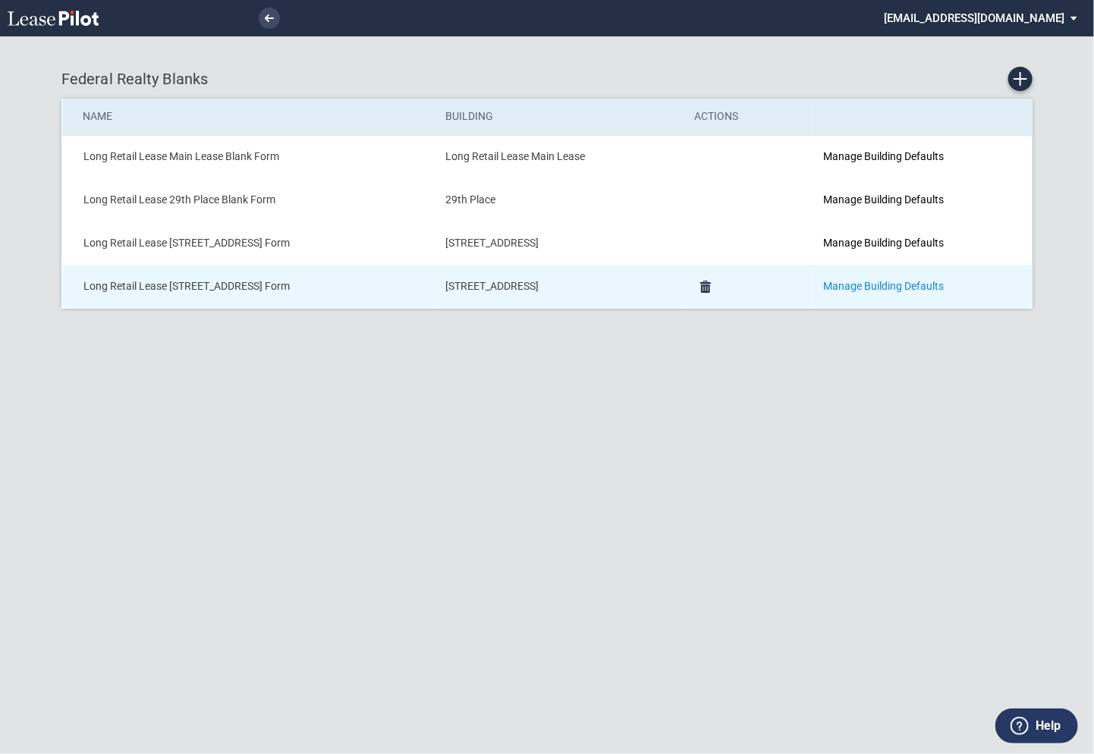
click at [862, 285] on link "Manage Building Defaults" at bounding box center [884, 286] width 121 height 12
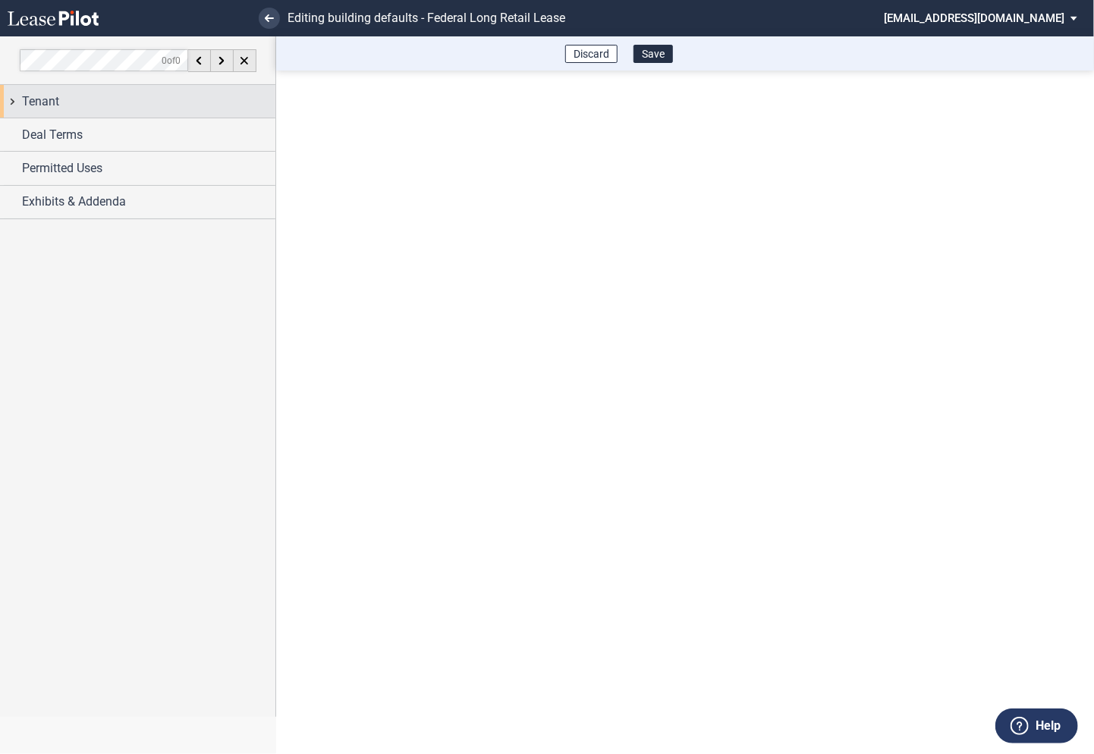
click at [20, 105] on div "Tenant" at bounding box center [137, 101] width 275 height 33
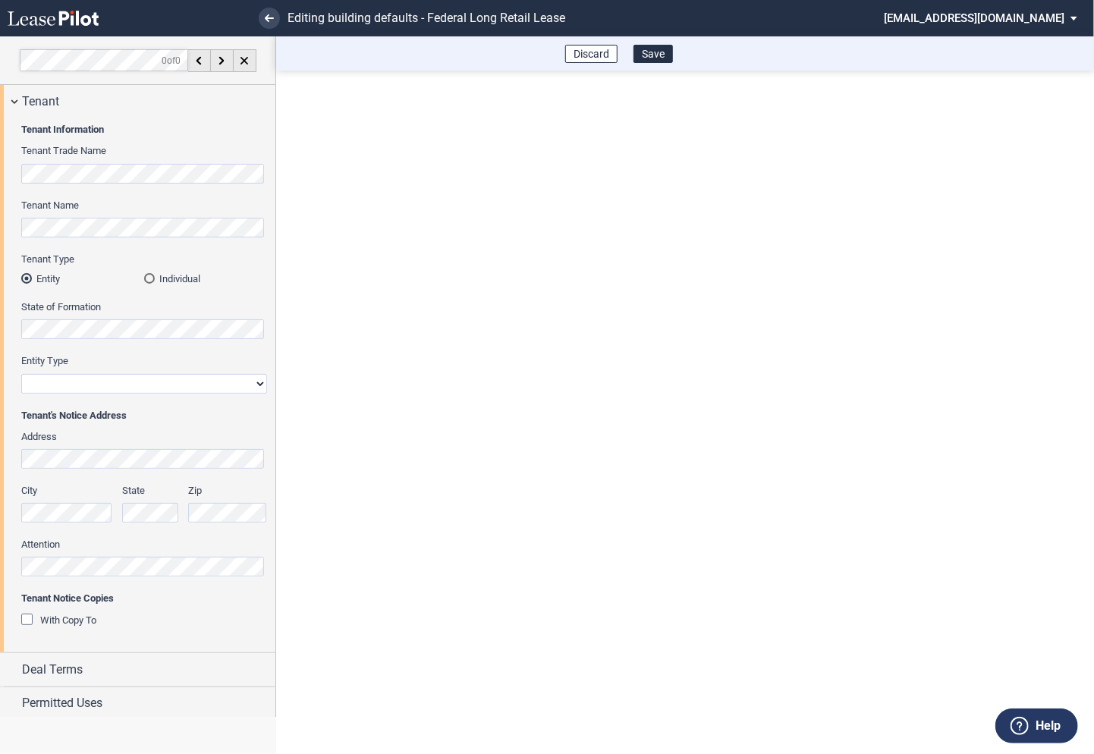
scroll to position [36, 0]
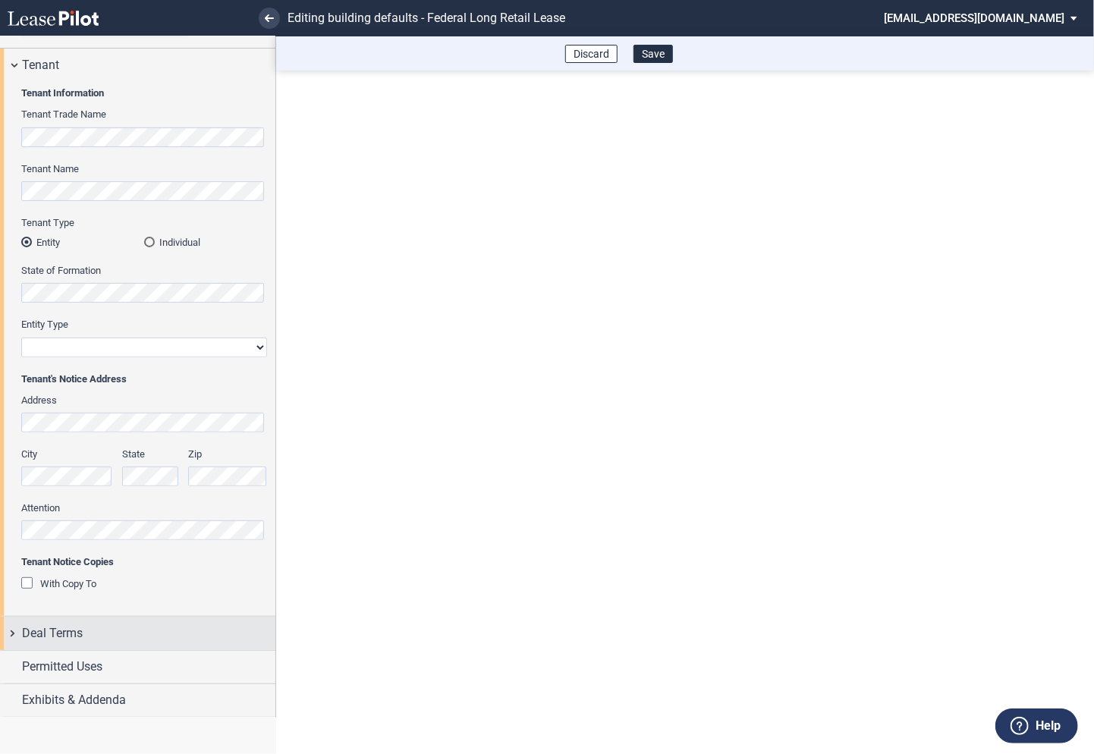
click at [16, 627] on div "Deal Terms" at bounding box center [137, 633] width 275 height 33
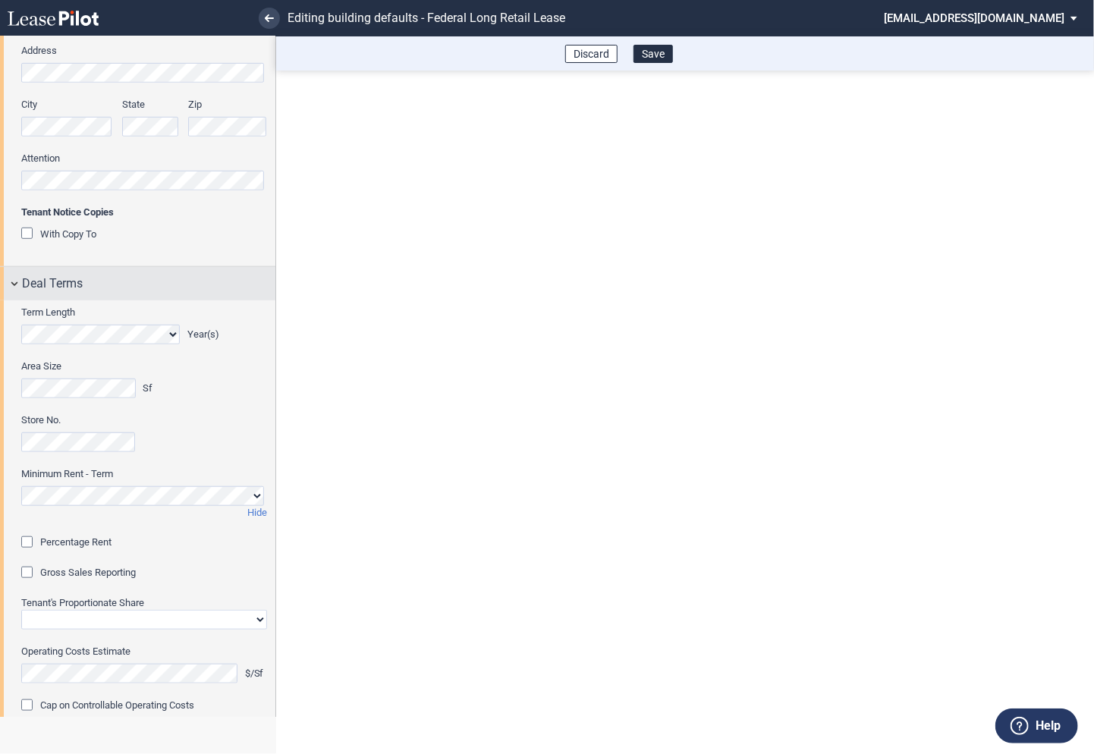
scroll to position [385, 0]
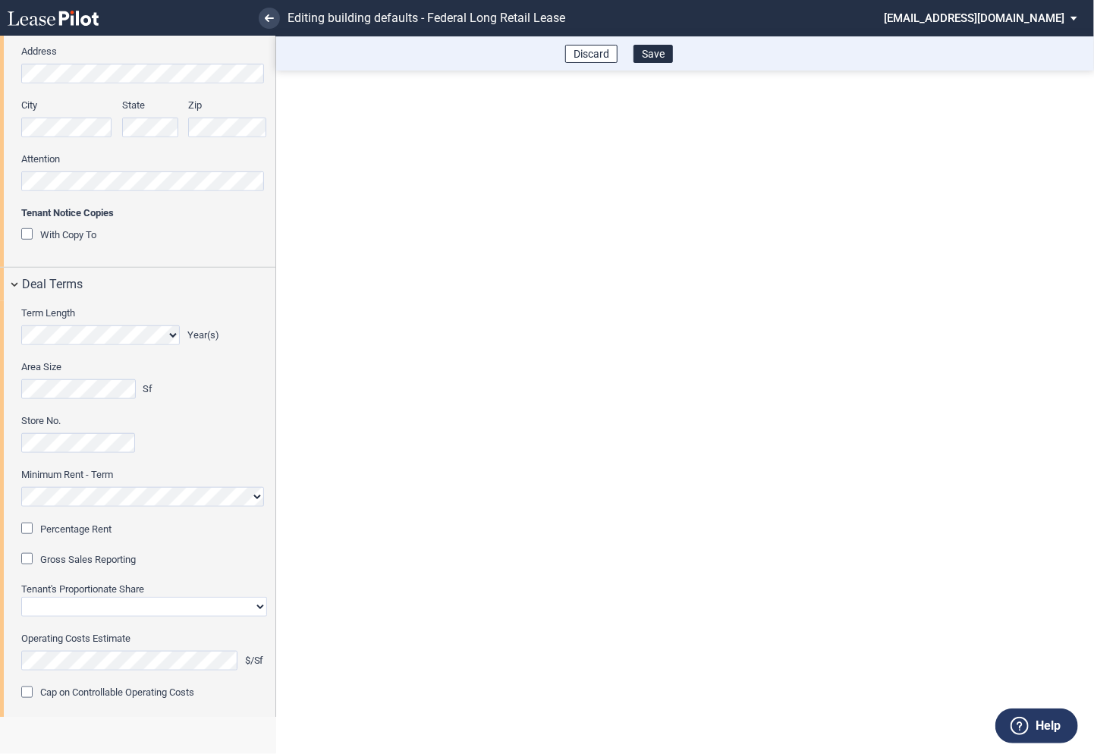
click at [27, 529] on div "Percentage Rent" at bounding box center [28, 529] width 15 height 15
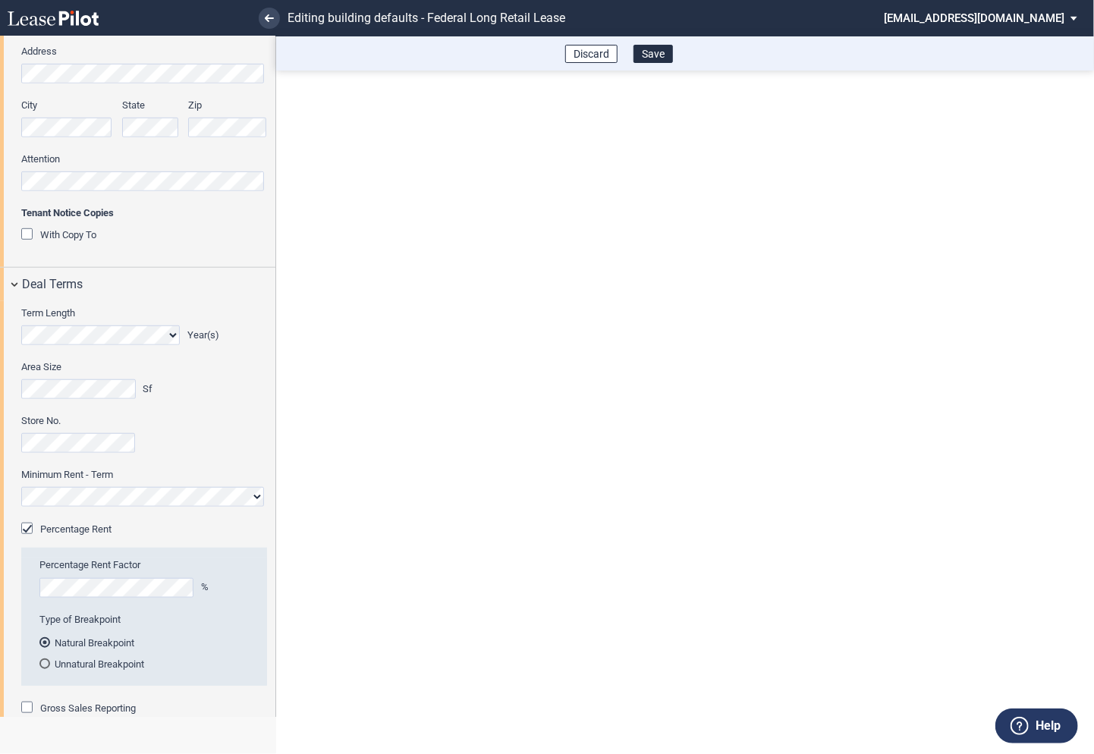
scroll to position [570, 0]
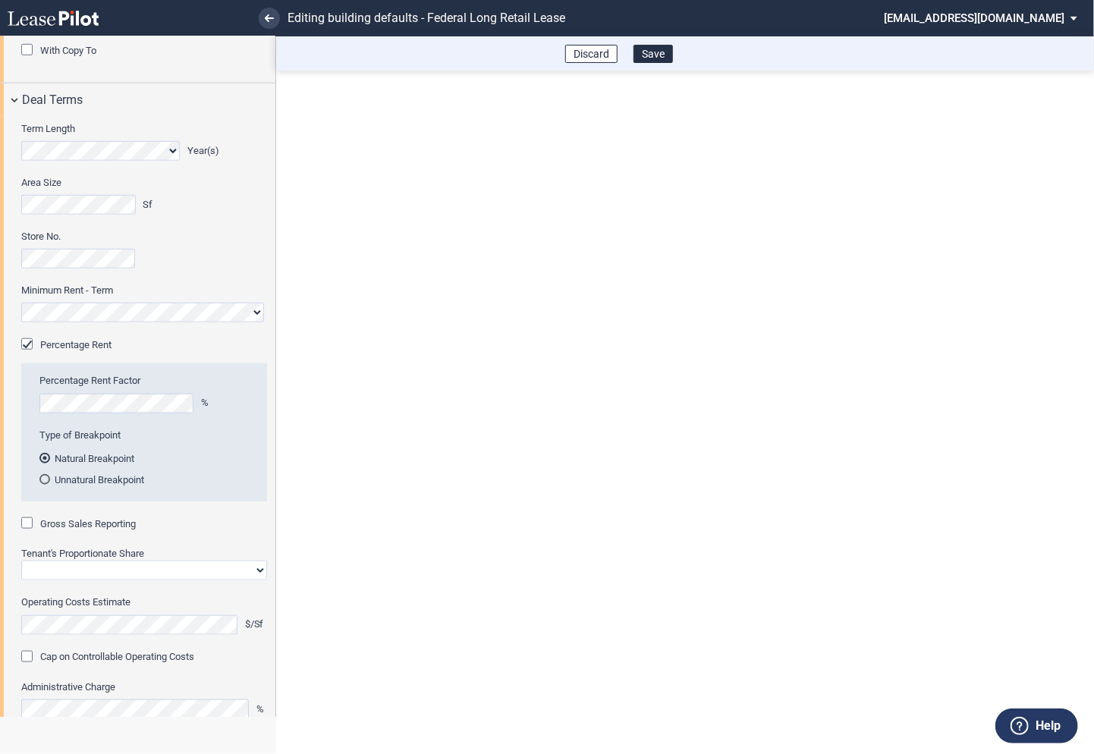
click at [25, 526] on div "Gross Sales Reporting" at bounding box center [28, 524] width 15 height 15
click at [58, 567] on select "Straight GLA Net Major" at bounding box center [144, 570] width 246 height 20
select select "straight GLA"
click at [21, 560] on select "Straight GLA Net Major" at bounding box center [144, 570] width 246 height 20
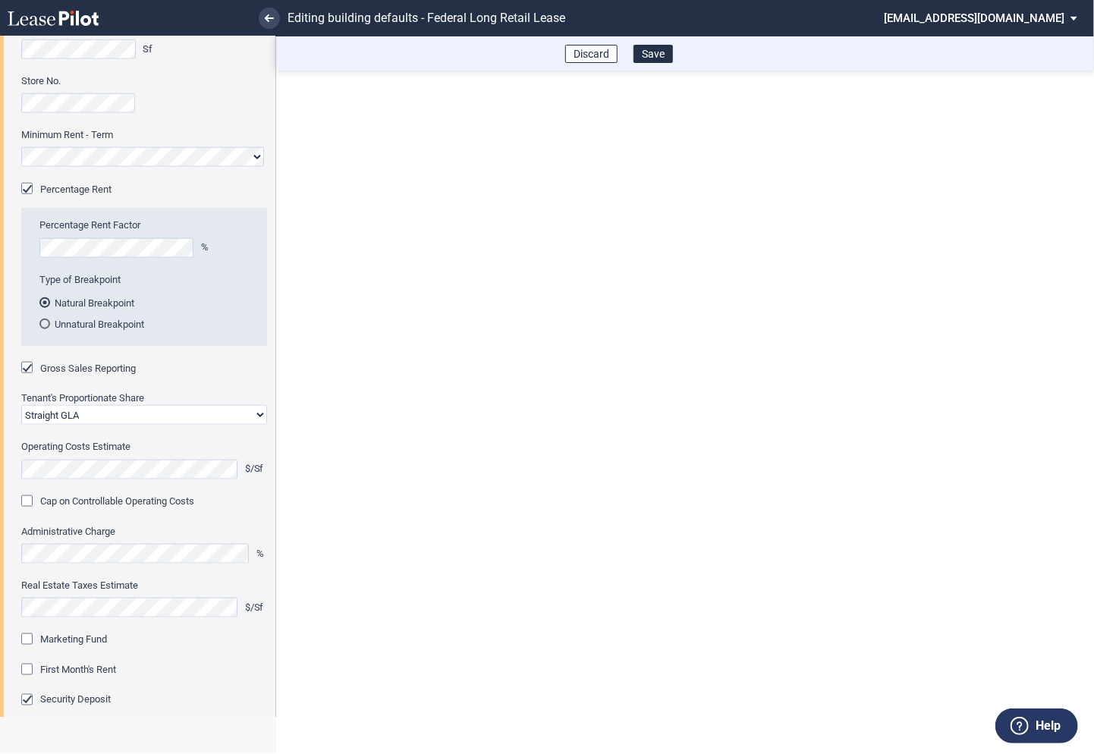
scroll to position [777, 0]
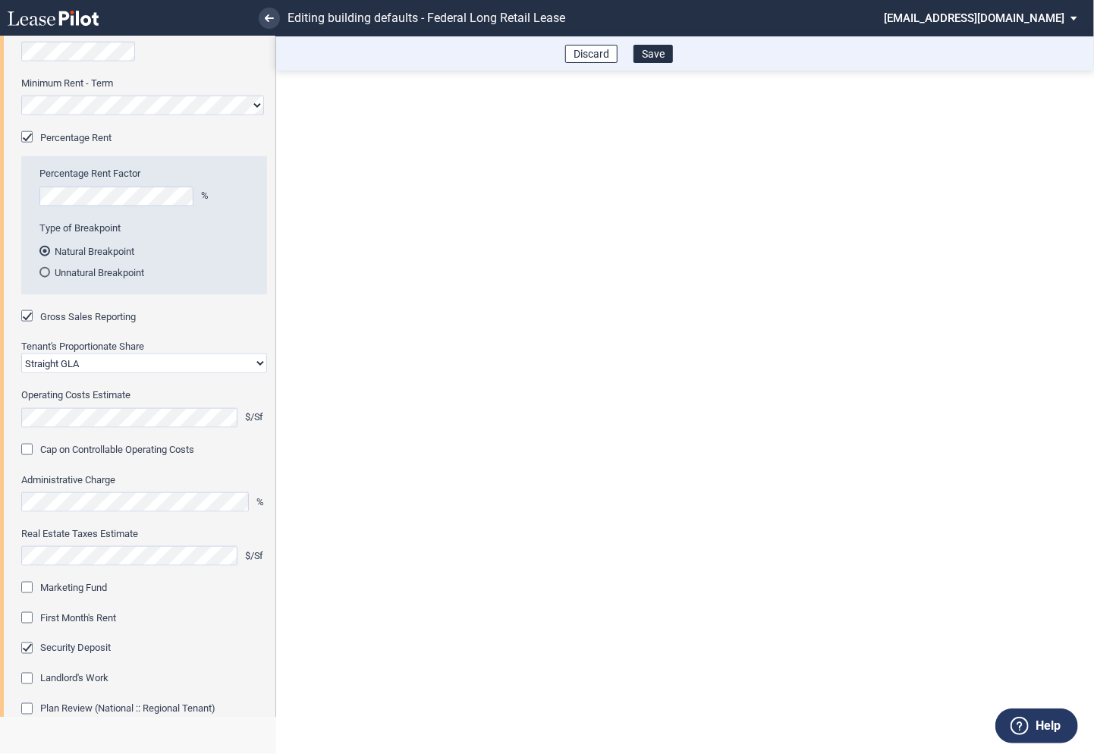
click at [23, 589] on div "Marketing Fund" at bounding box center [28, 589] width 15 height 15
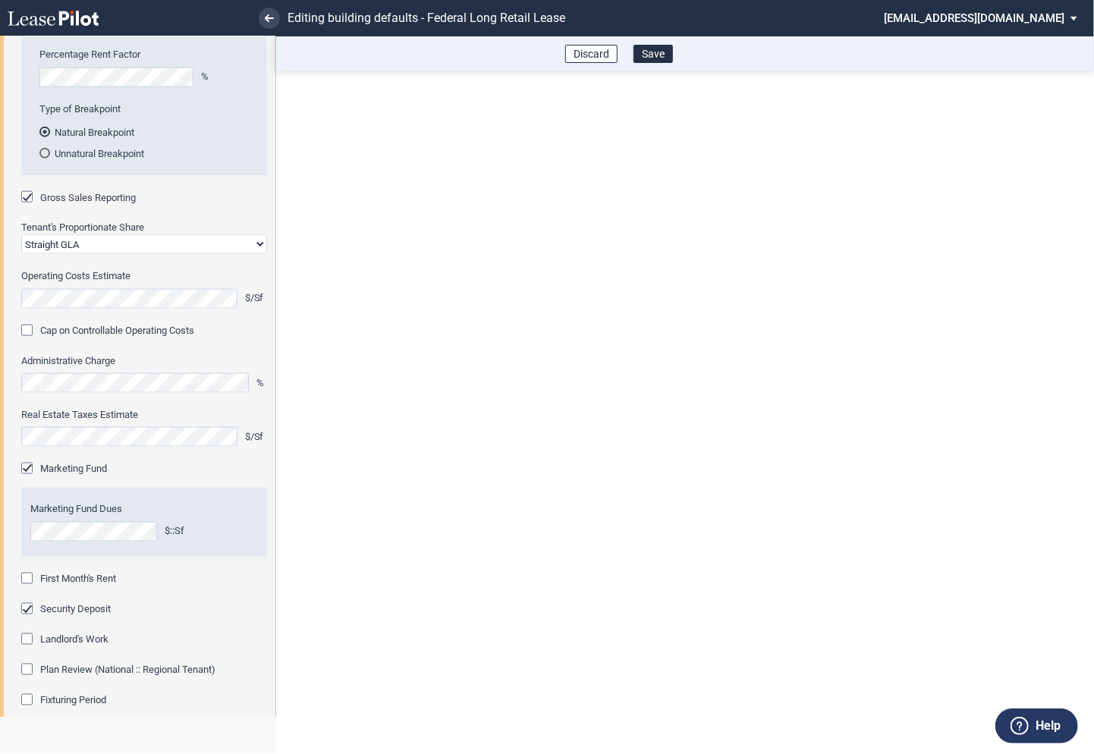
scroll to position [939, 0]
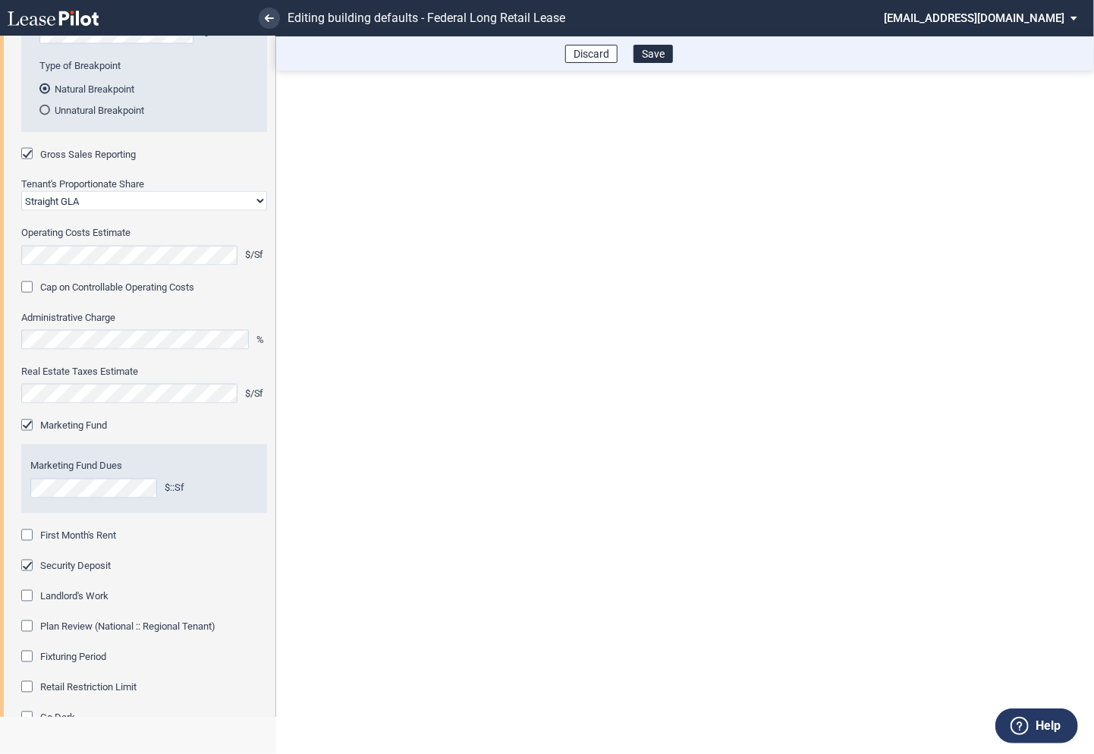
click at [29, 530] on div "First Month's Rent" at bounding box center [28, 536] width 15 height 15
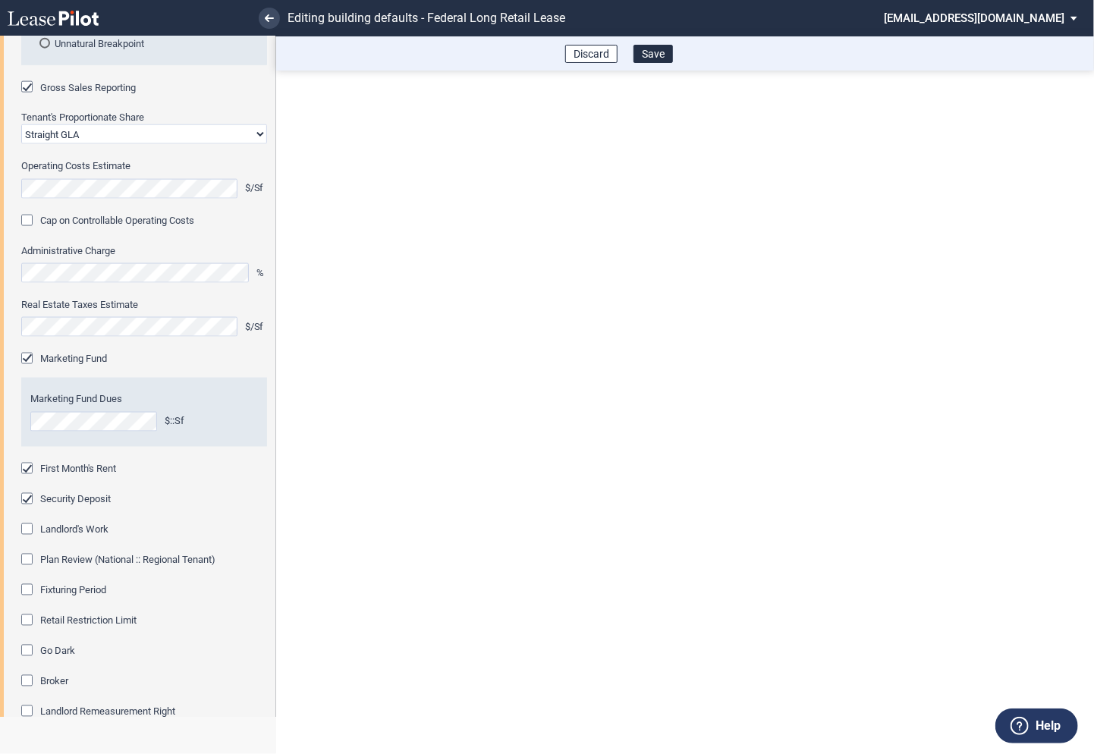
scroll to position [1083, 0]
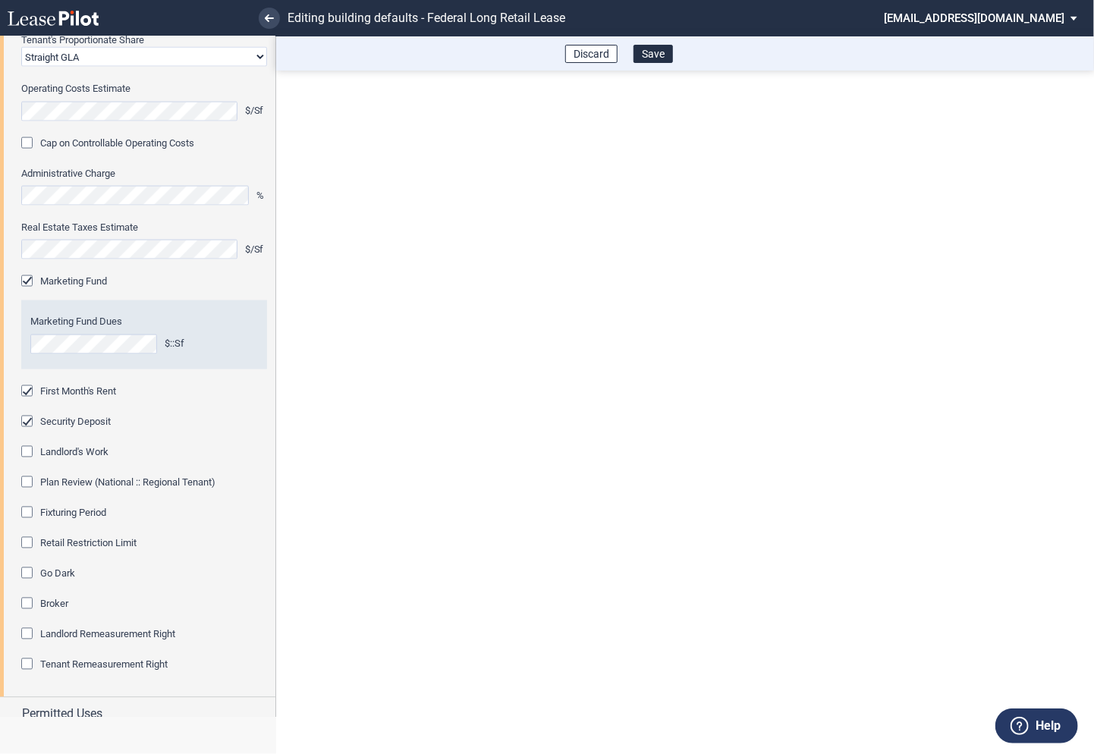
click at [27, 511] on div "Fixturing Period" at bounding box center [28, 514] width 15 height 15
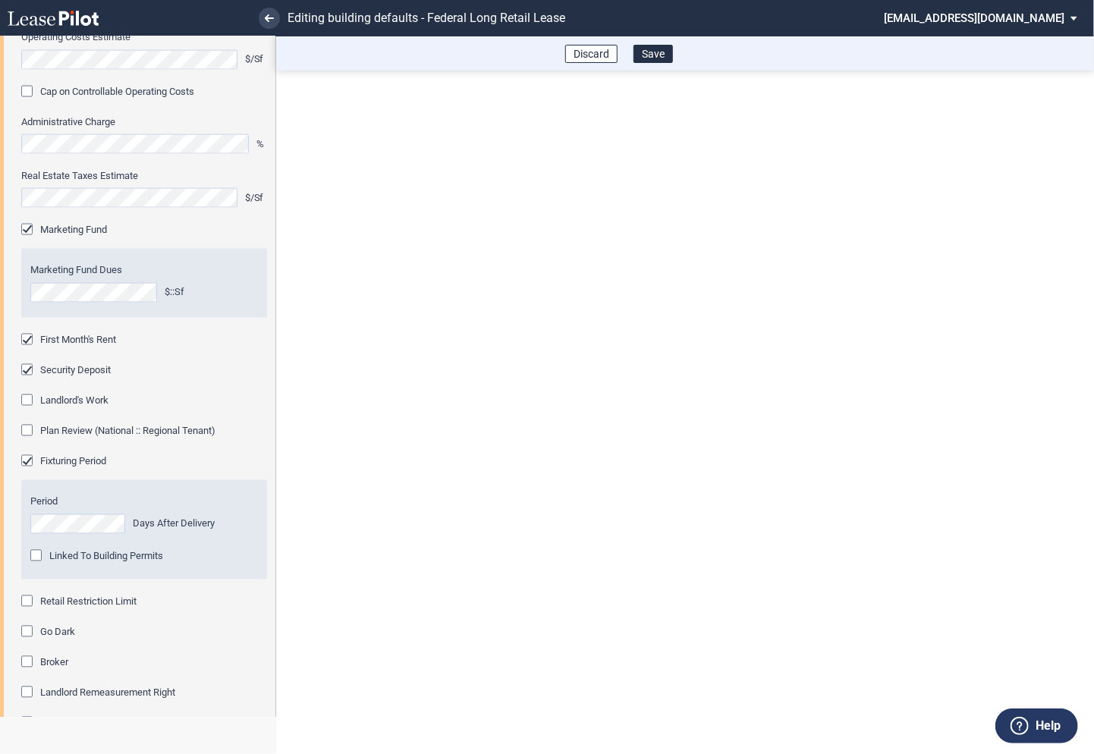
scroll to position [1149, 0]
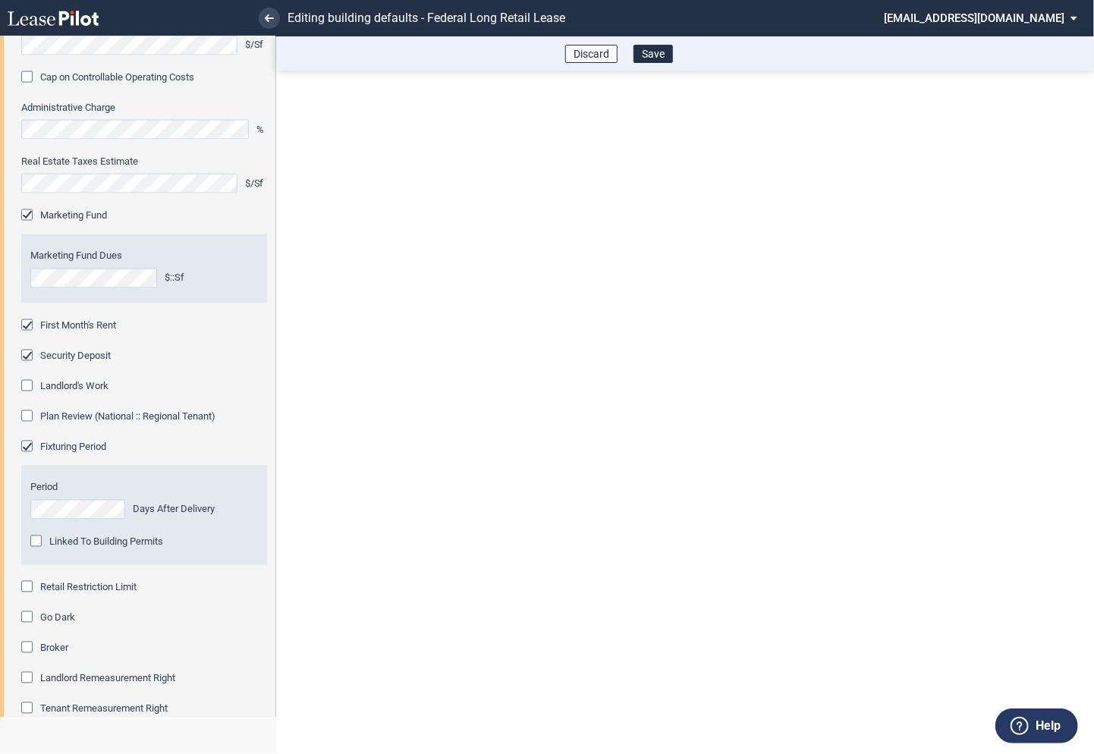
click at [29, 588] on div "Retail Restriction Limit" at bounding box center [28, 588] width 15 height 15
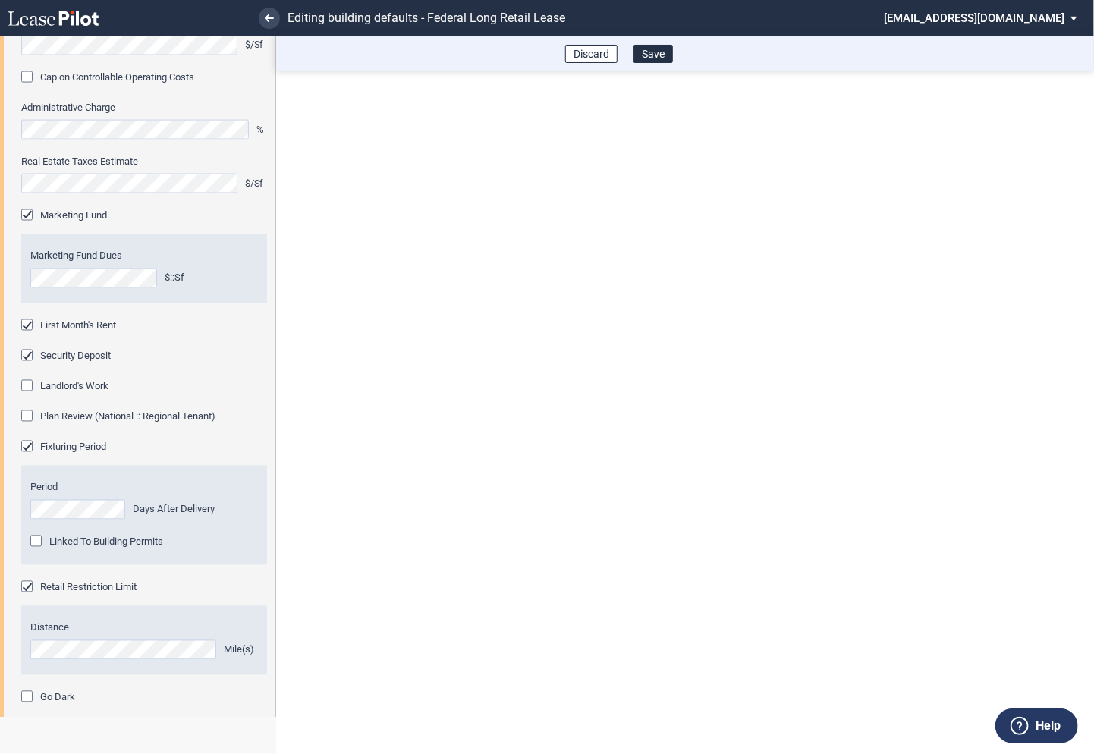
scroll to position [1319, 0]
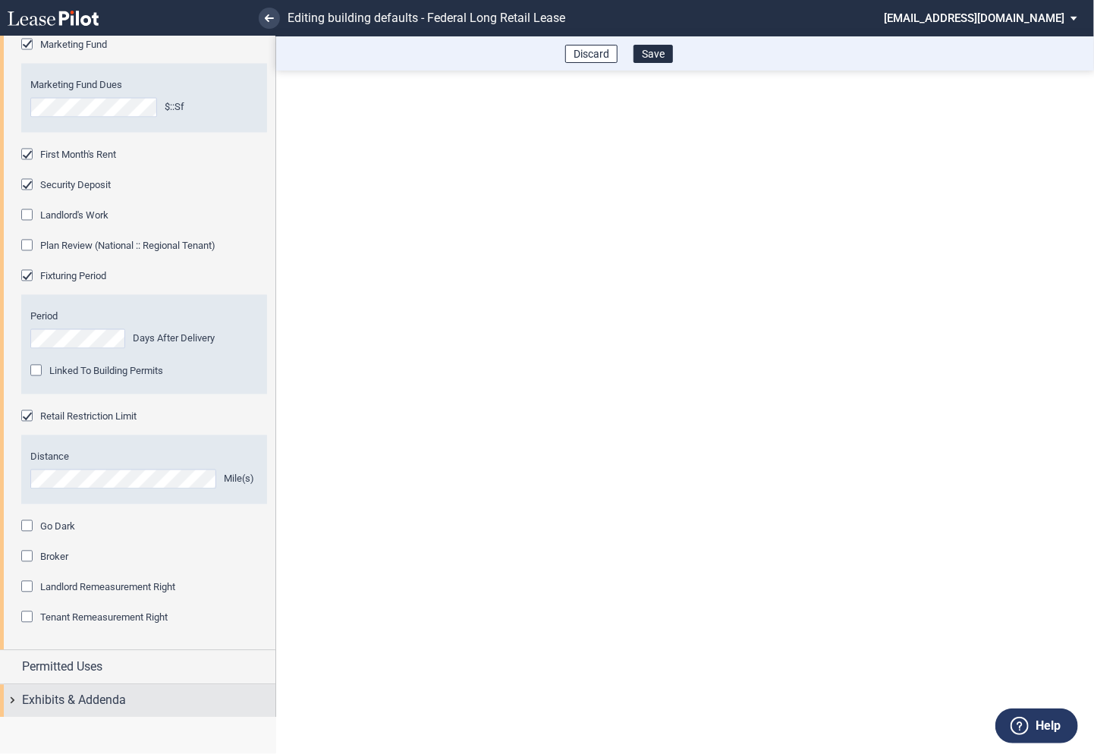
click at [17, 691] on div "Exhibits & Addenda" at bounding box center [137, 701] width 275 height 33
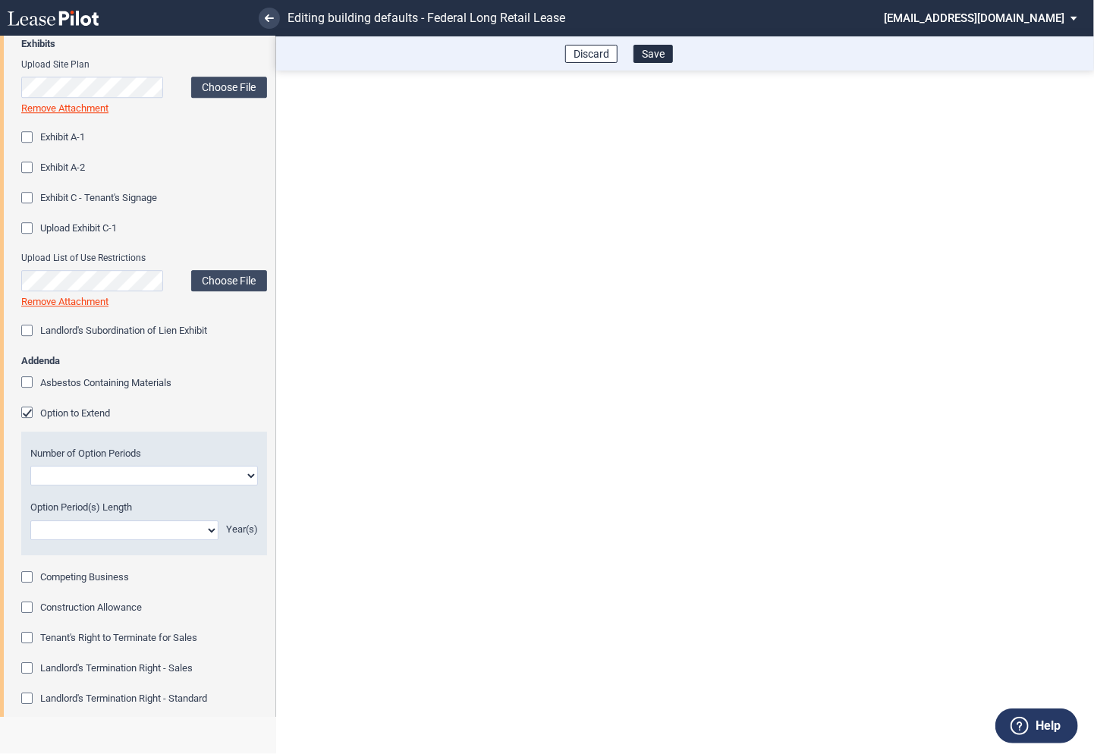
scroll to position [2038, 0]
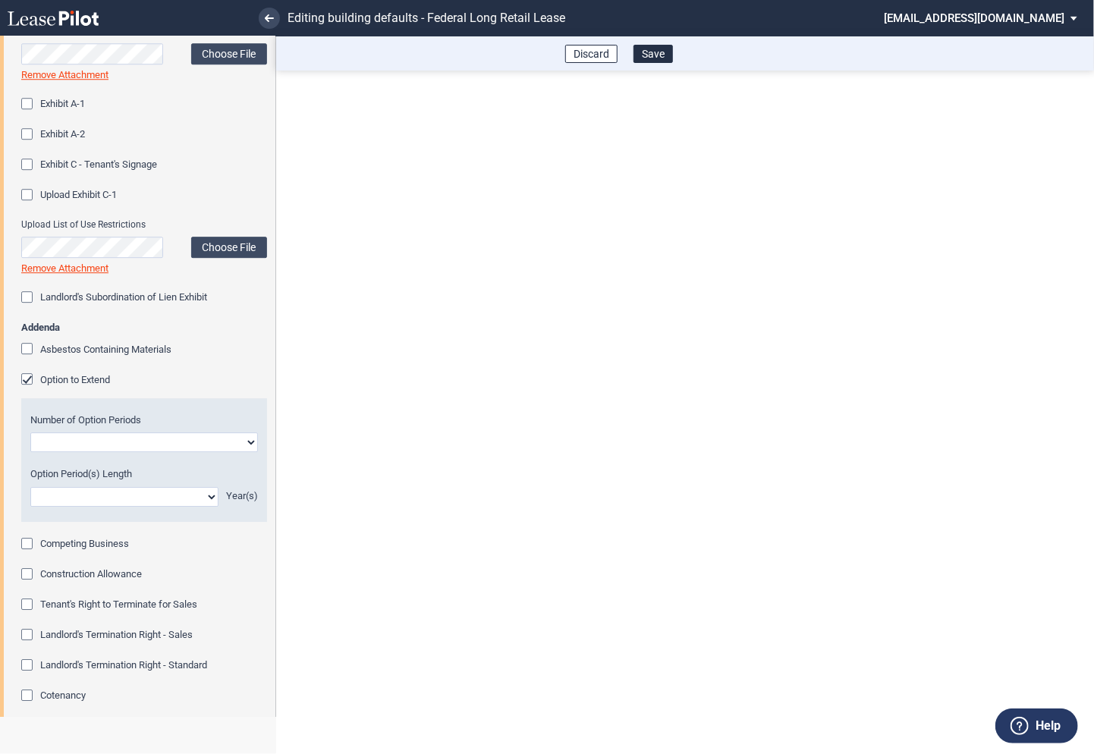
click at [27, 378] on div "Option to Extend" at bounding box center [28, 380] width 15 height 15
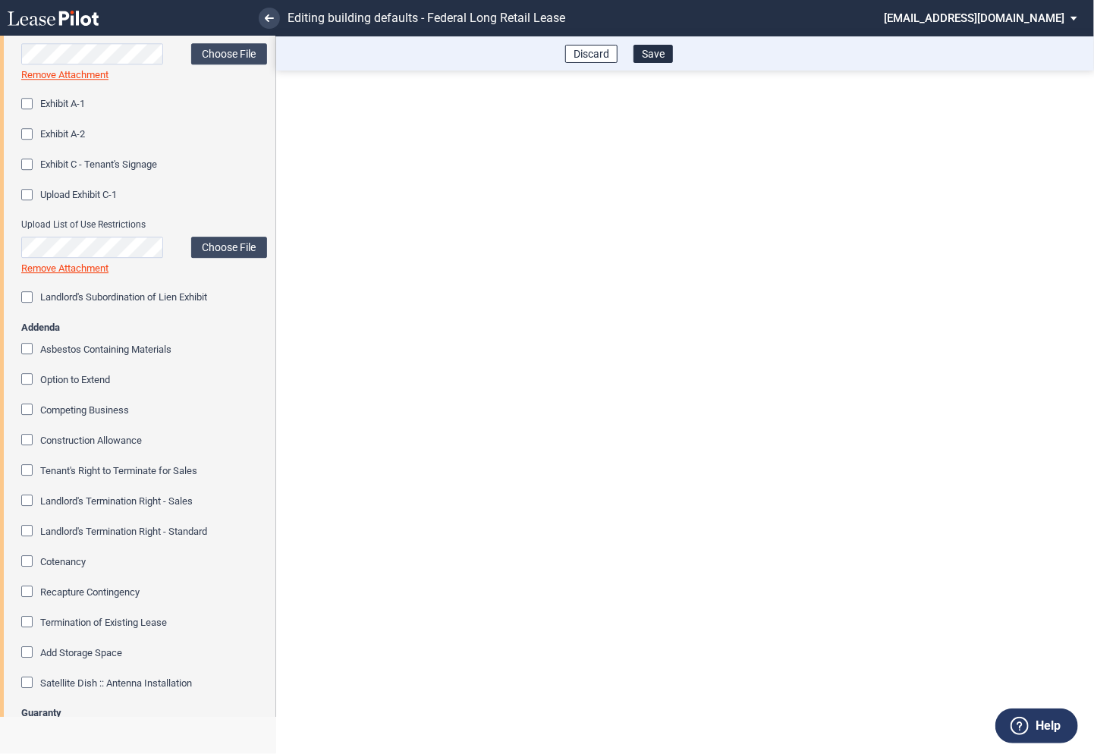
scroll to position [2088, 0]
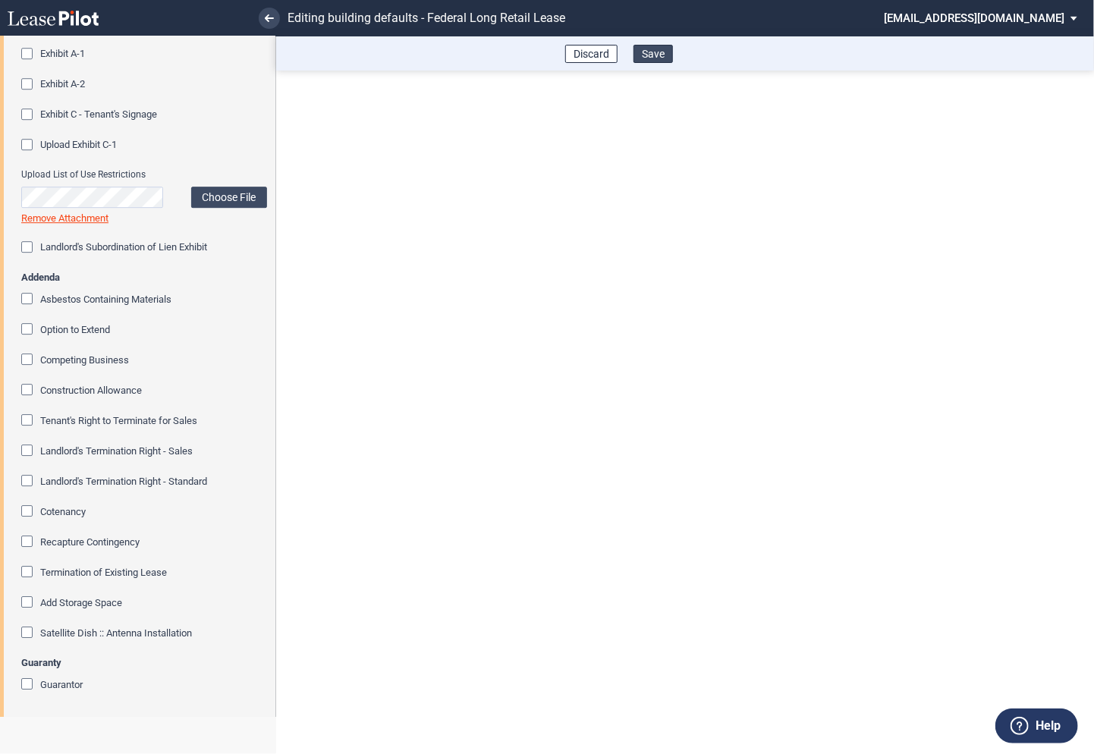
click at [656, 58] on button "Save" at bounding box center [652, 54] width 39 height 18
